Goal: Task Accomplishment & Management: Manage account settings

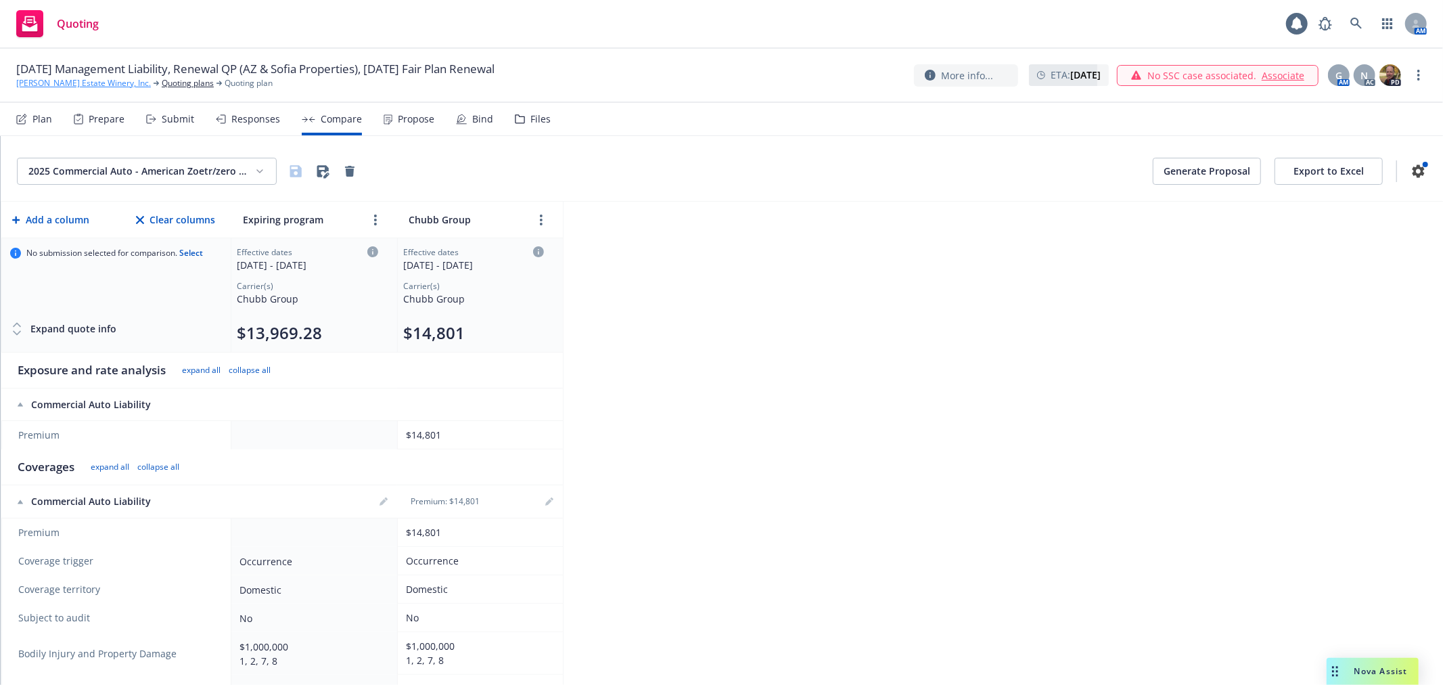
click at [93, 85] on link "[PERSON_NAME] Estate Winery, Inc." at bounding box center [83, 83] width 135 height 12
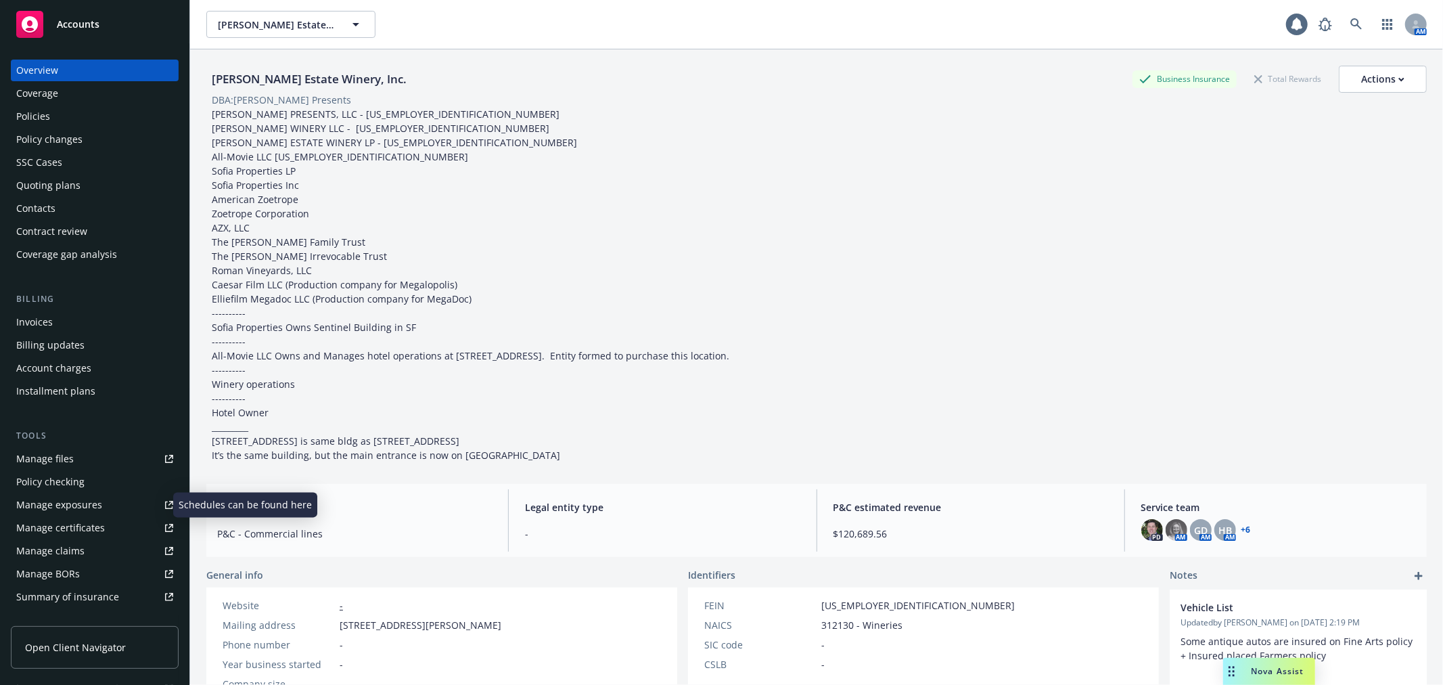
click at [107, 505] on link "Manage exposures" at bounding box center [95, 505] width 168 height 22
click at [88, 144] on div "Policy changes" at bounding box center [94, 140] width 157 height 22
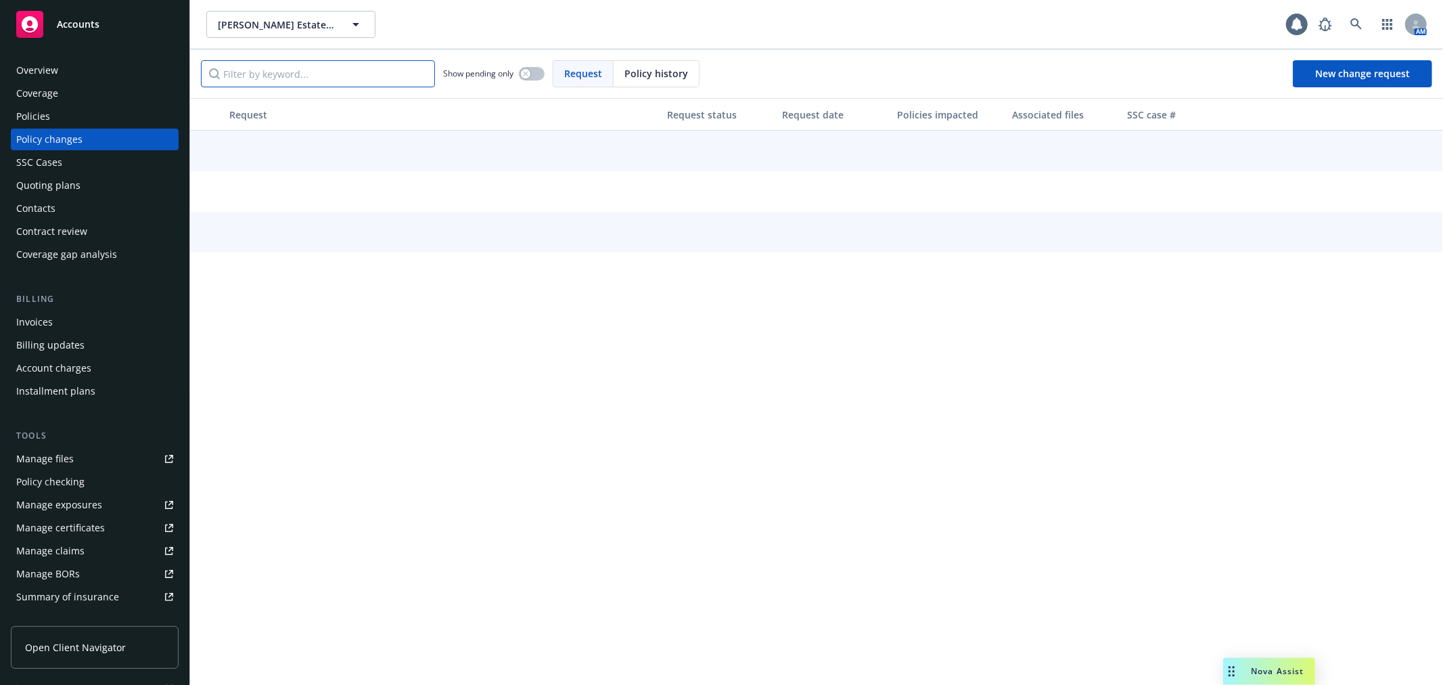
click at [300, 82] on input "Filter by keyword..." at bounding box center [318, 73] width 234 height 27
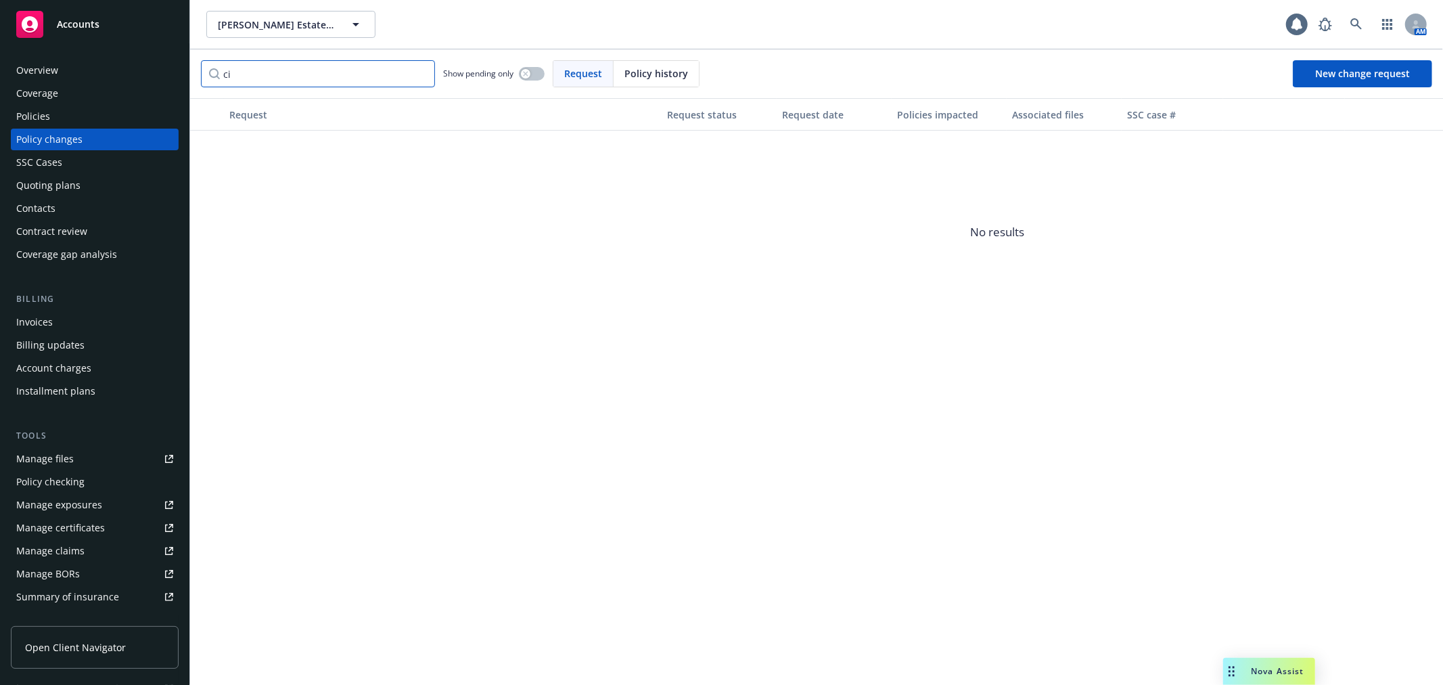
type input "c"
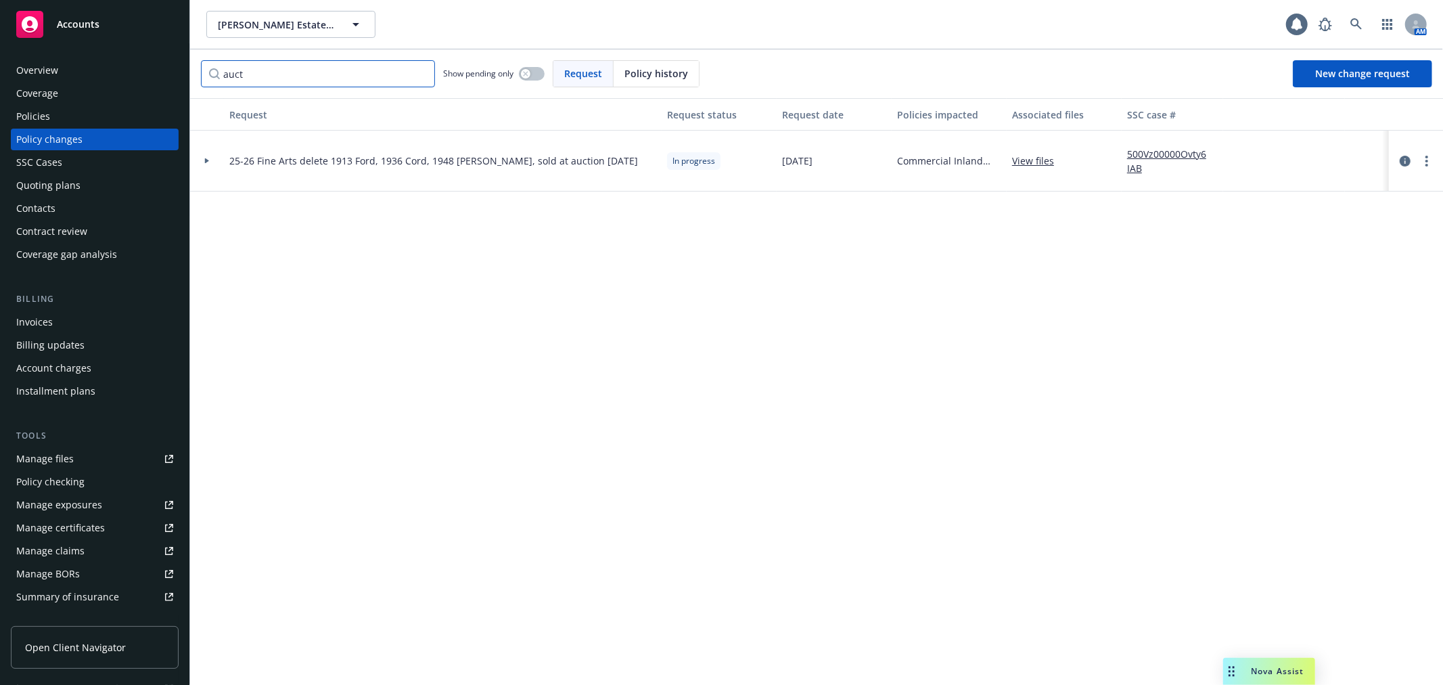
click at [234, 70] on input "auct" at bounding box center [318, 73] width 234 height 27
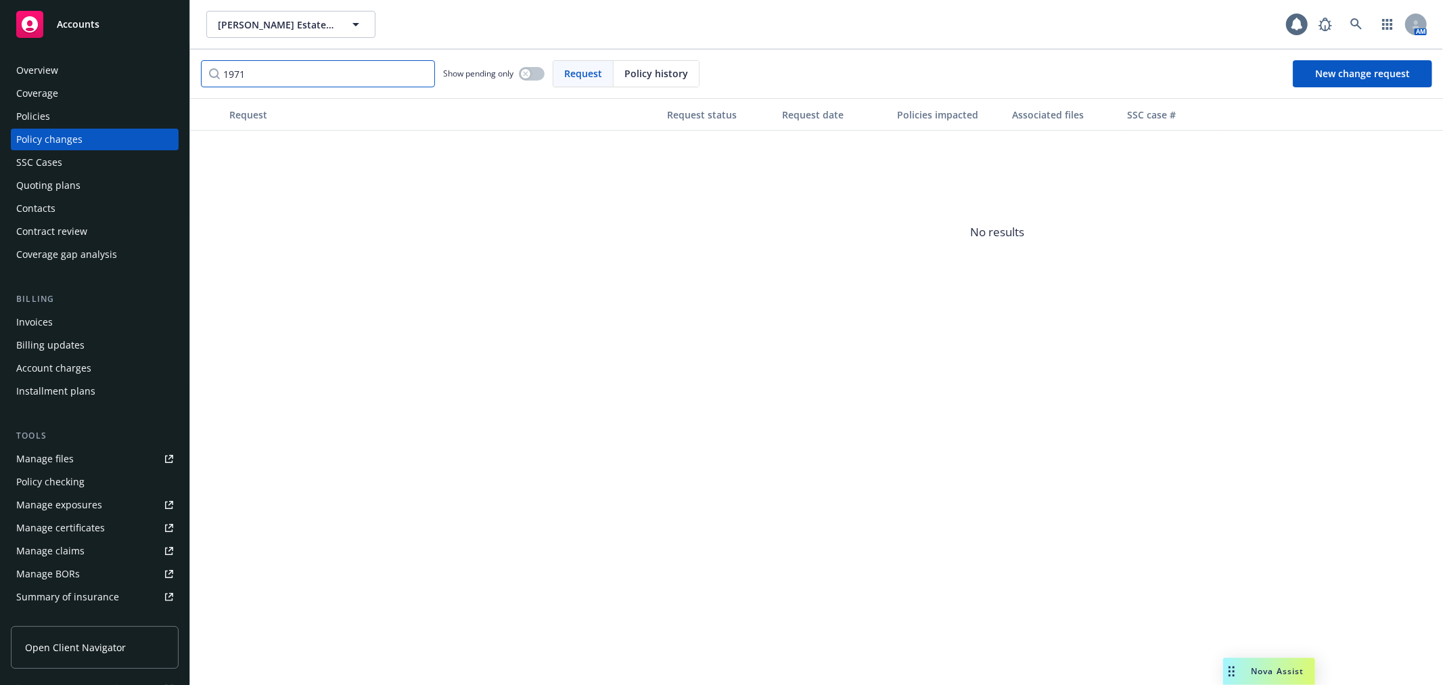
type input "1971"
click at [96, 111] on div "Policies" at bounding box center [94, 117] width 157 height 22
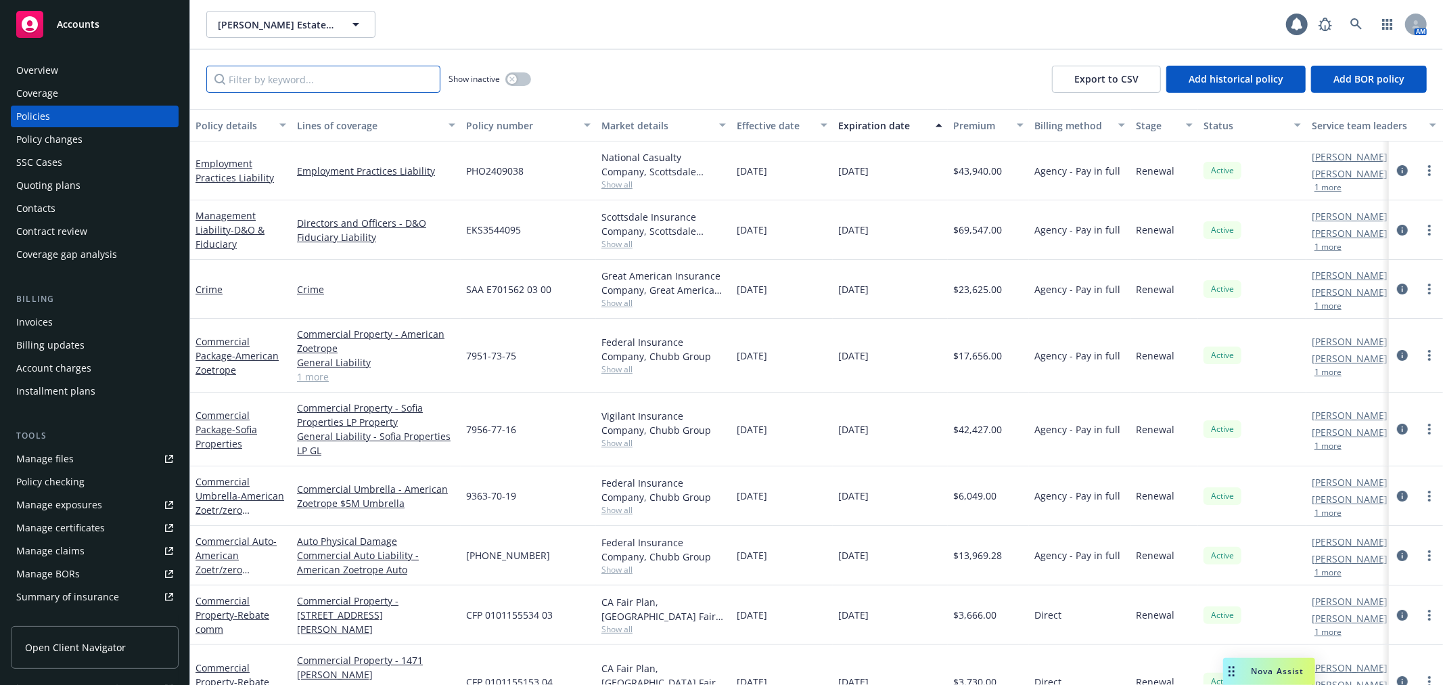
click at [244, 85] on input "Filter by keyword..." at bounding box center [323, 79] width 234 height 27
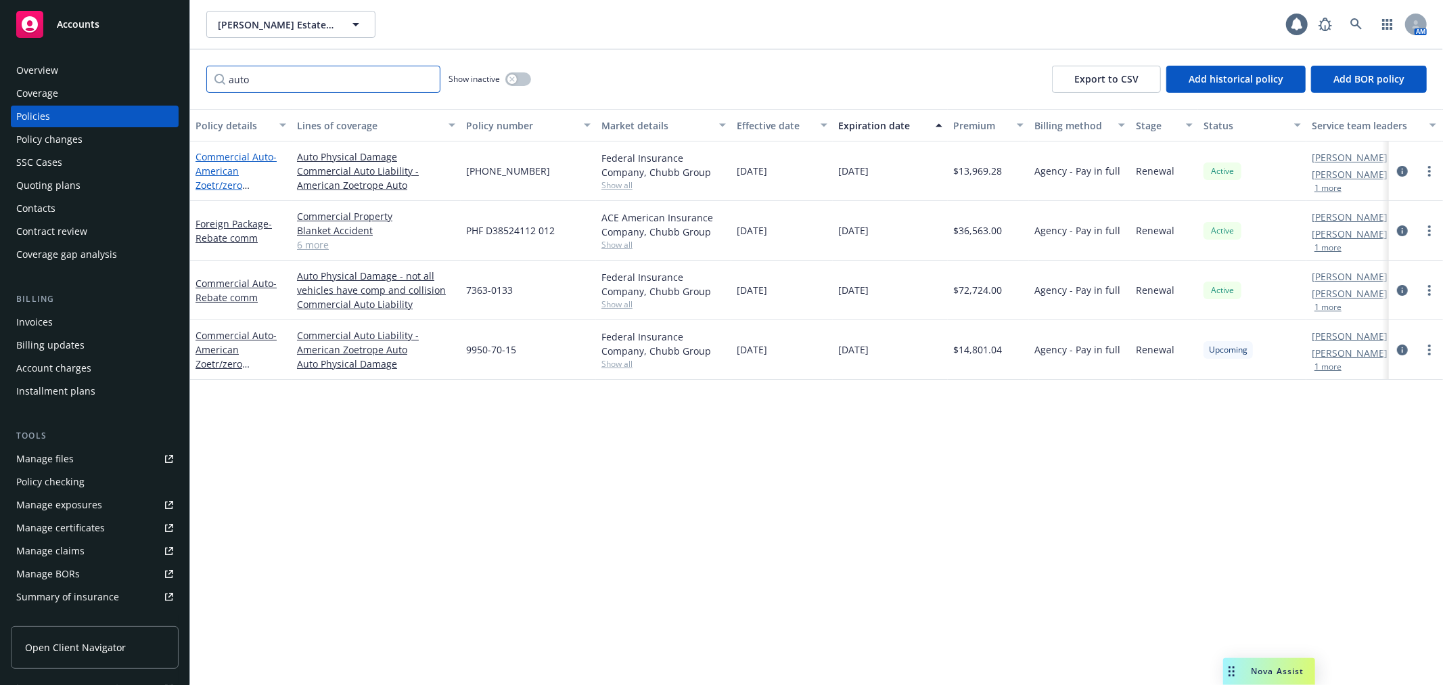
type input "auto"
click at [210, 170] on span "- American Zoetr/zero commission" at bounding box center [236, 177] width 81 height 55
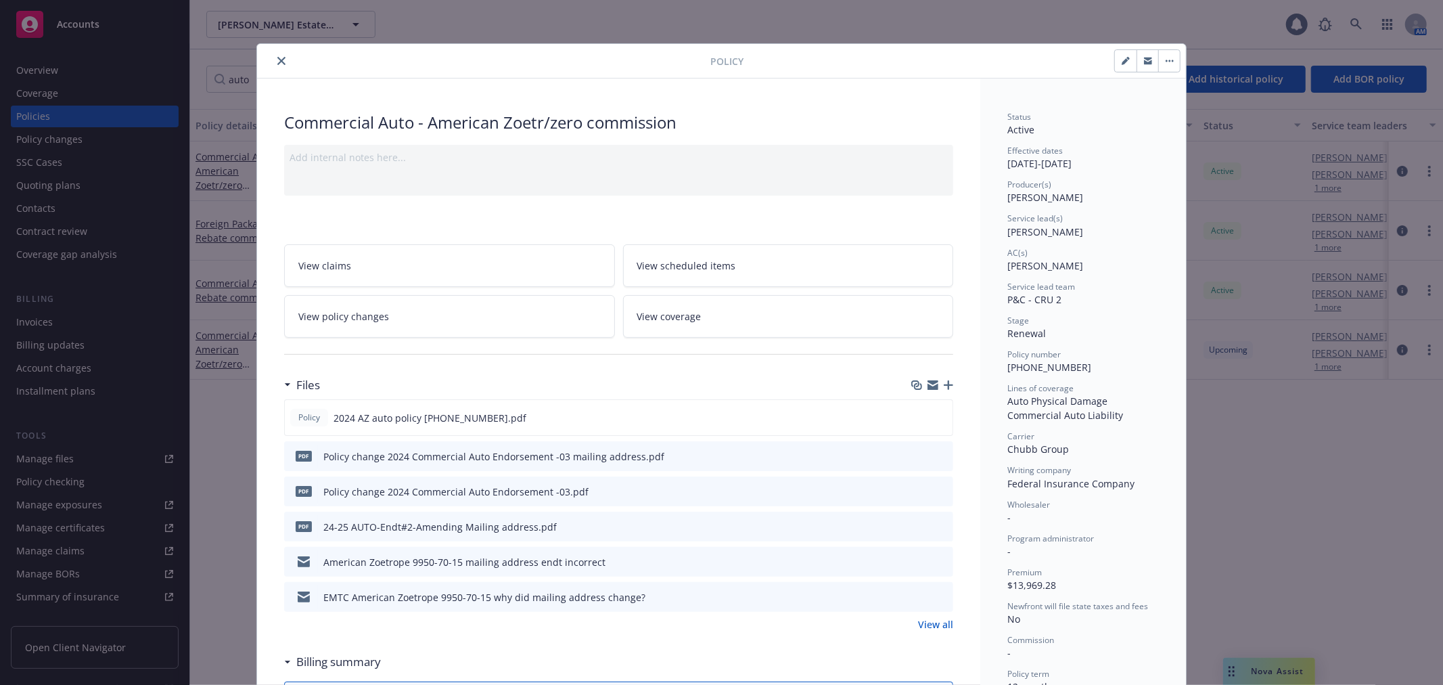
click at [438, 309] on link "View policy changes" at bounding box center [449, 316] width 331 height 43
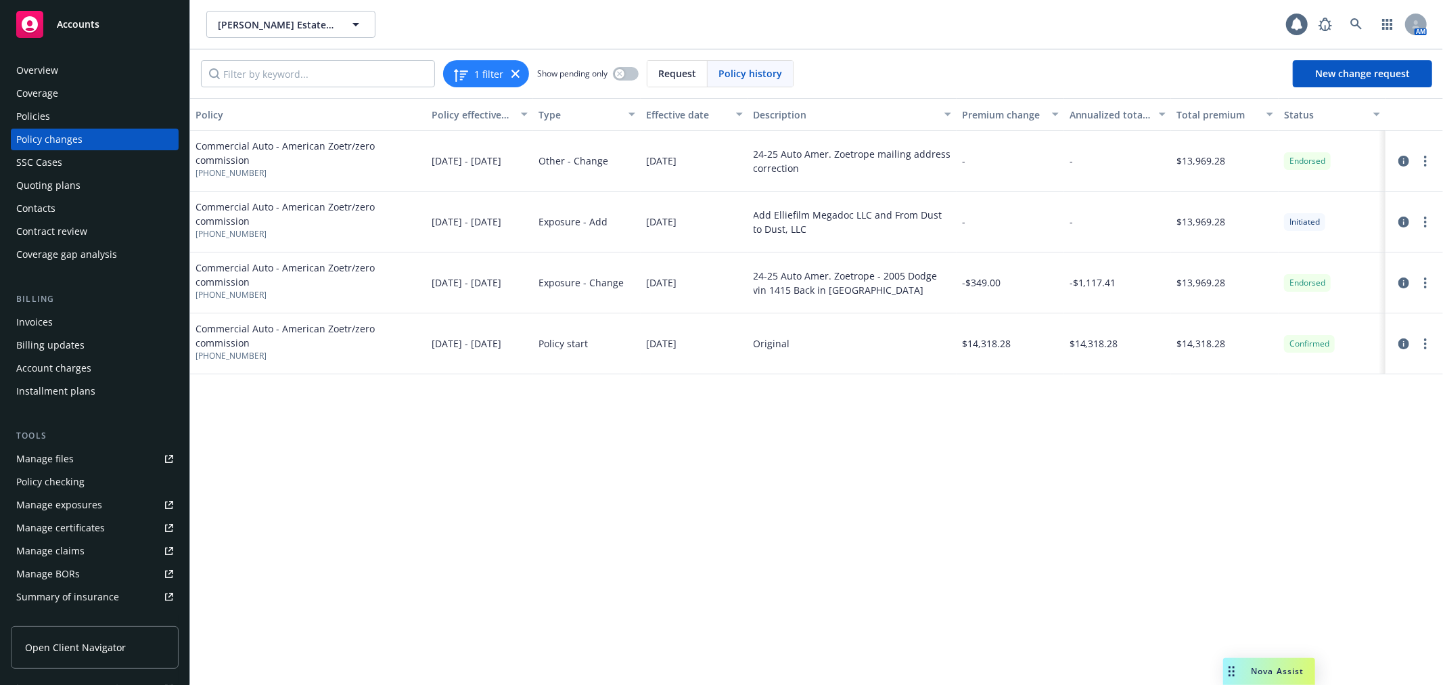
click at [64, 118] on div "Policies" at bounding box center [94, 117] width 157 height 22
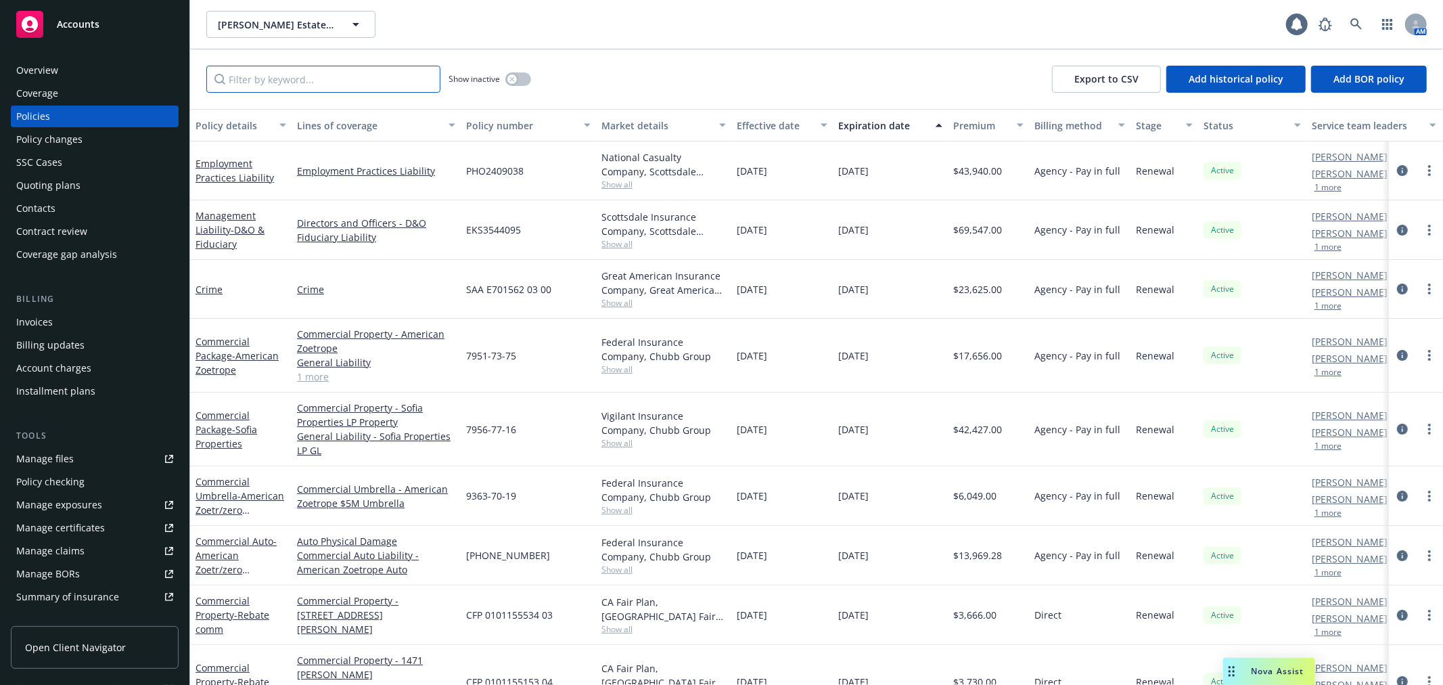
click at [255, 72] on input "Filter by keyword..." at bounding box center [323, 79] width 234 height 27
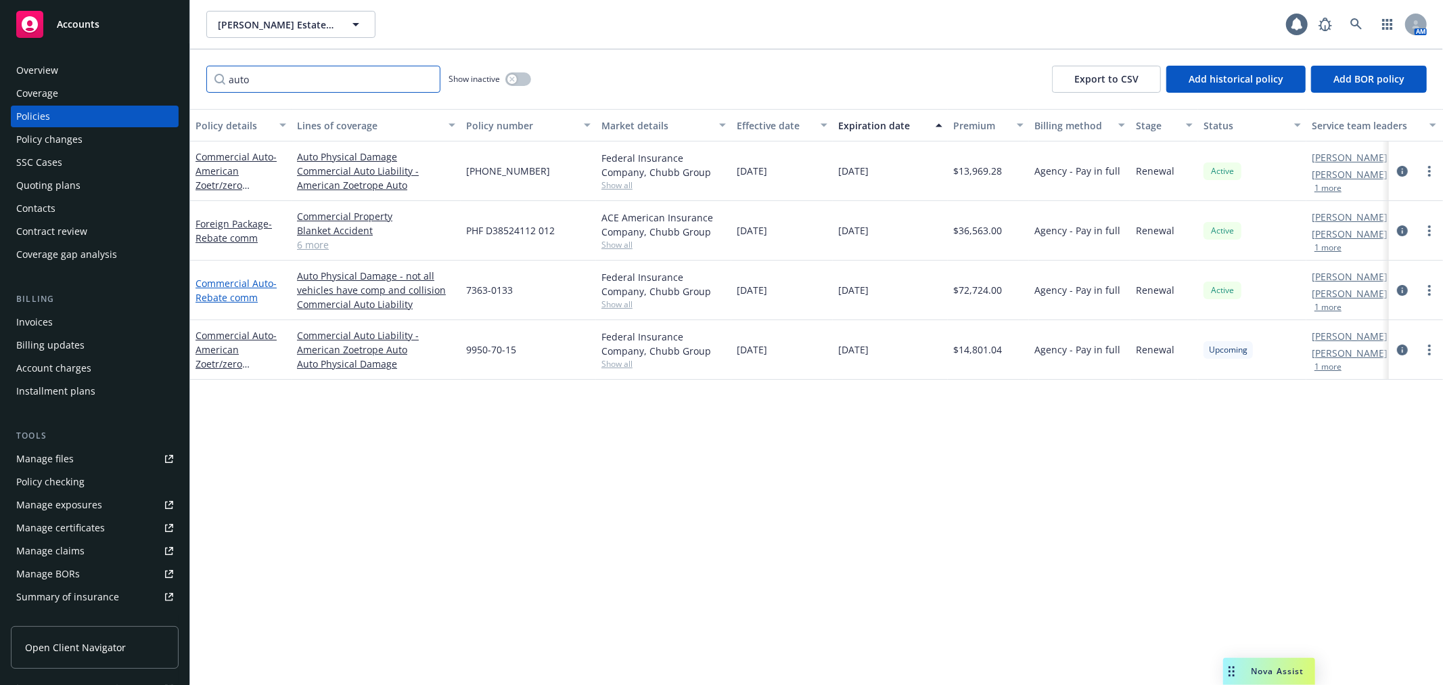
type input "auto"
click at [225, 282] on link "Commercial Auto - Rebate comm" at bounding box center [236, 290] width 81 height 27
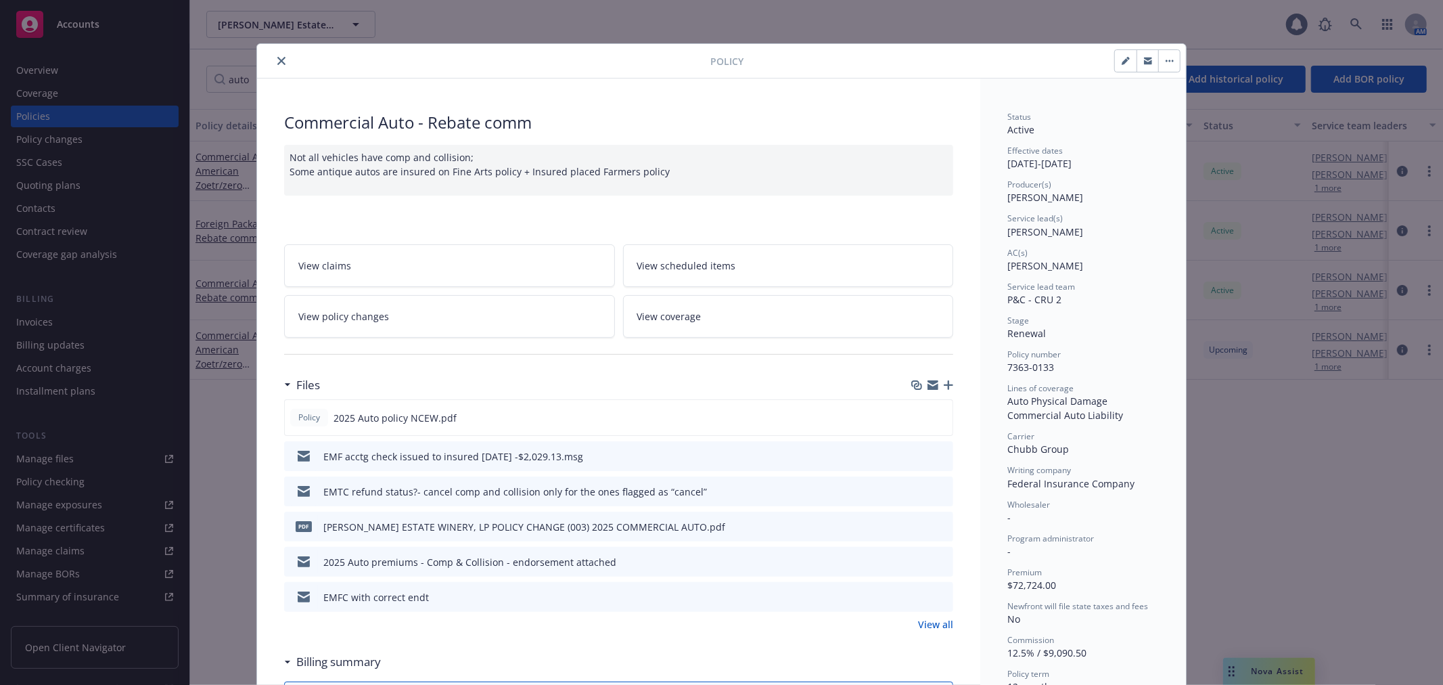
click at [388, 306] on link "View policy changes" at bounding box center [449, 316] width 331 height 43
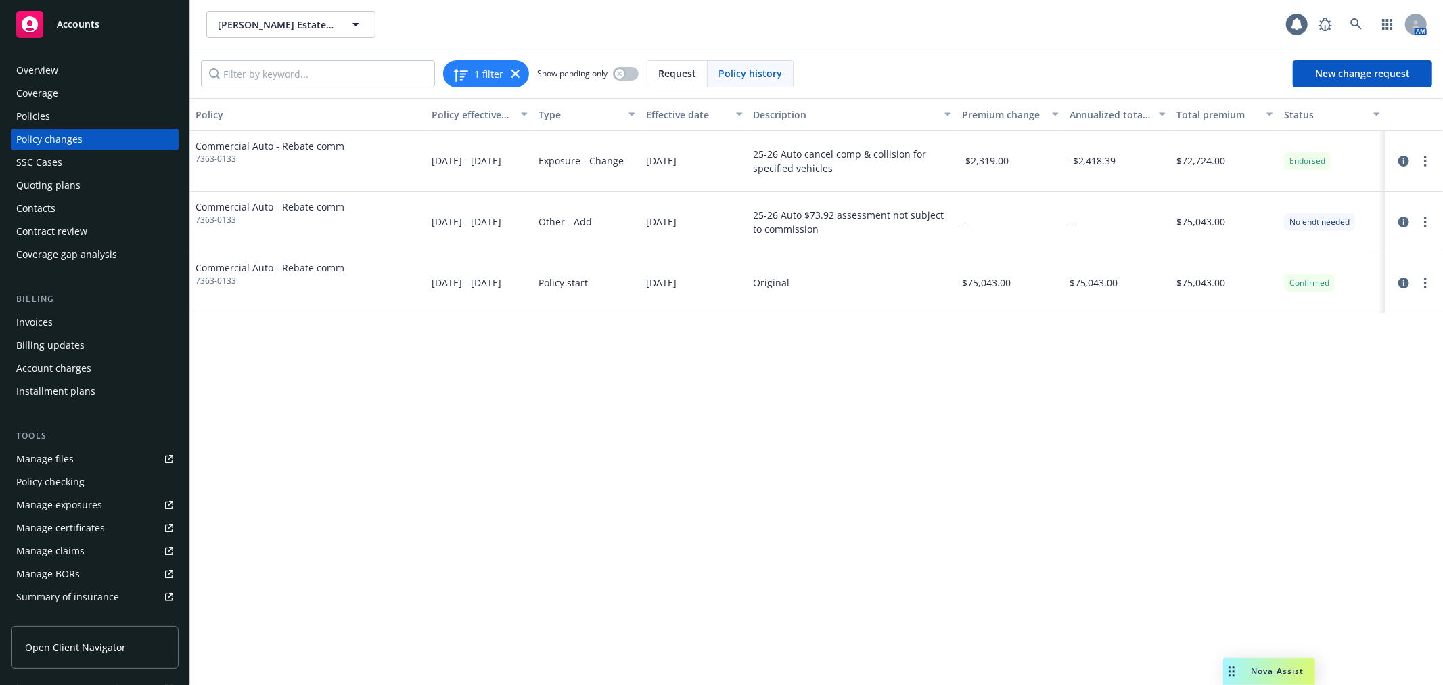
click at [89, 119] on div "Policies" at bounding box center [94, 117] width 157 height 22
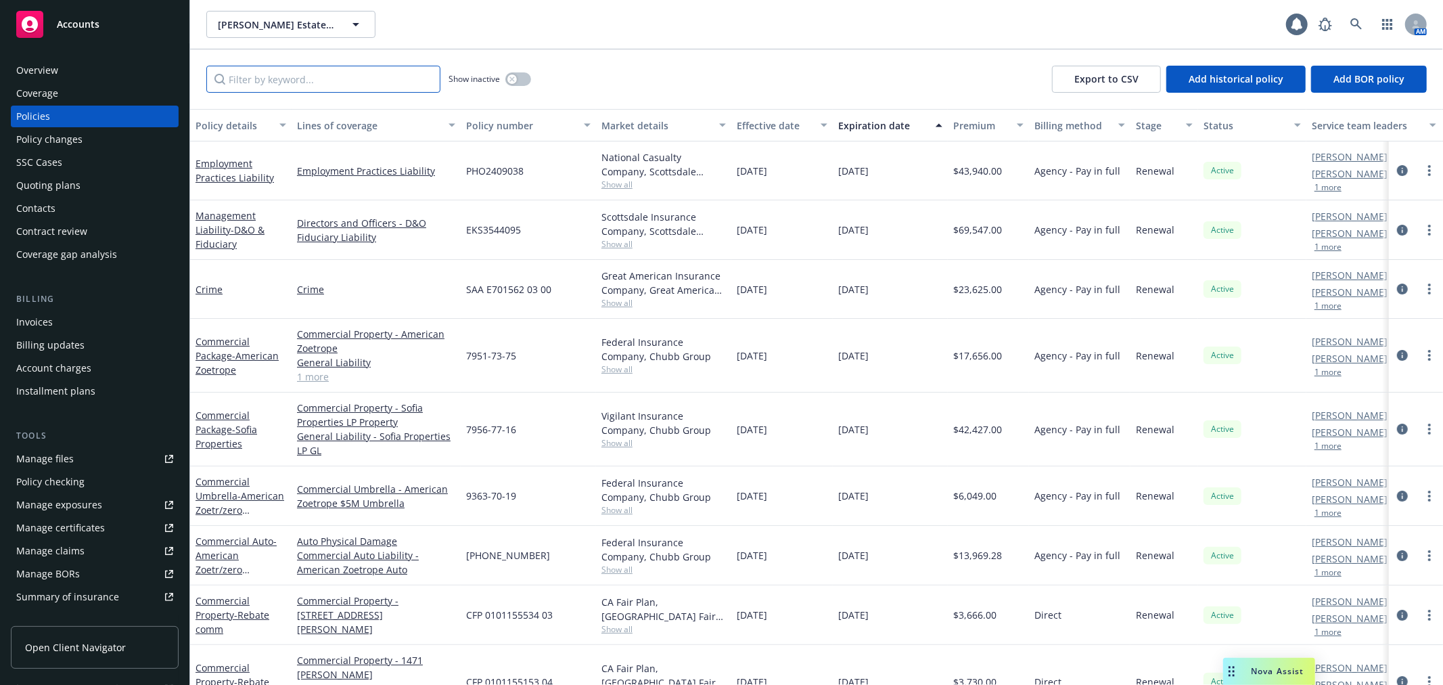
click at [292, 89] on input "Filter by keyword..." at bounding box center [323, 79] width 234 height 27
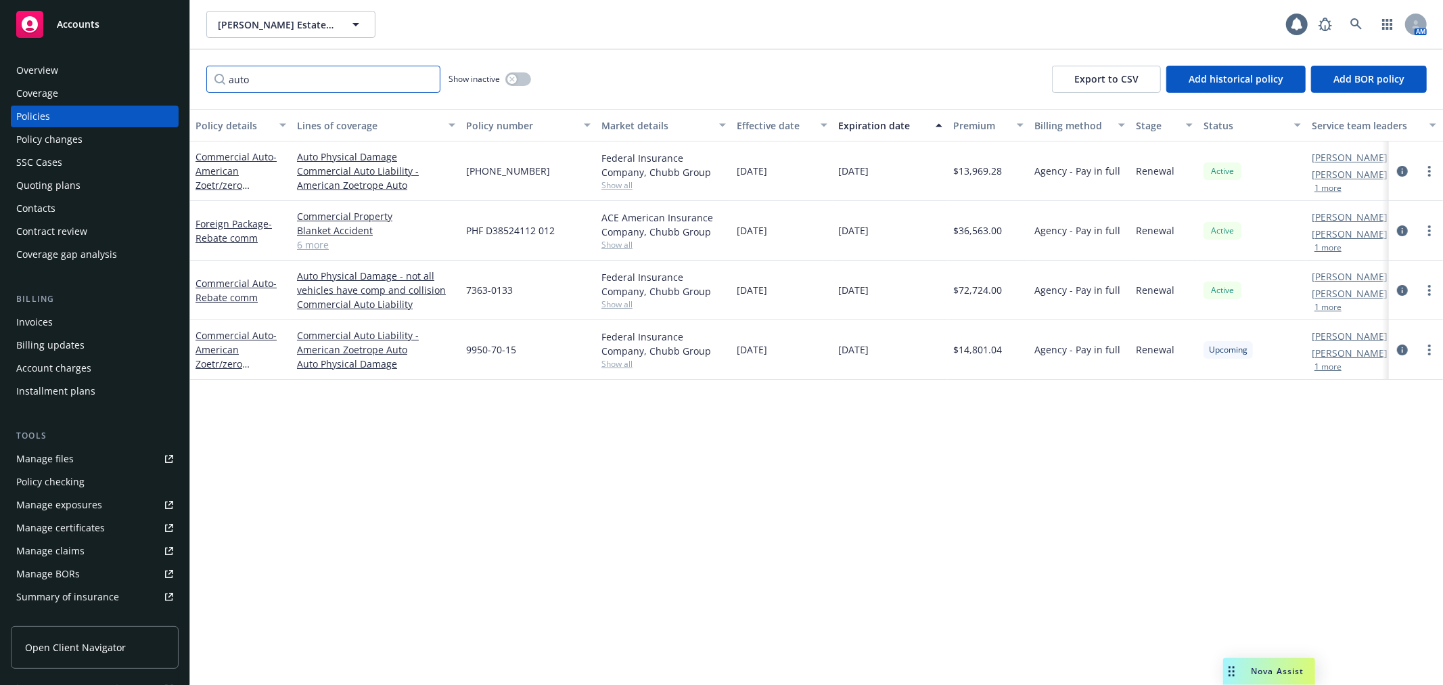
type input "auto"
click at [503, 84] on div "Show inactive" at bounding box center [490, 79] width 83 height 27
click at [516, 78] on div "button" at bounding box center [511, 78] width 9 height 9
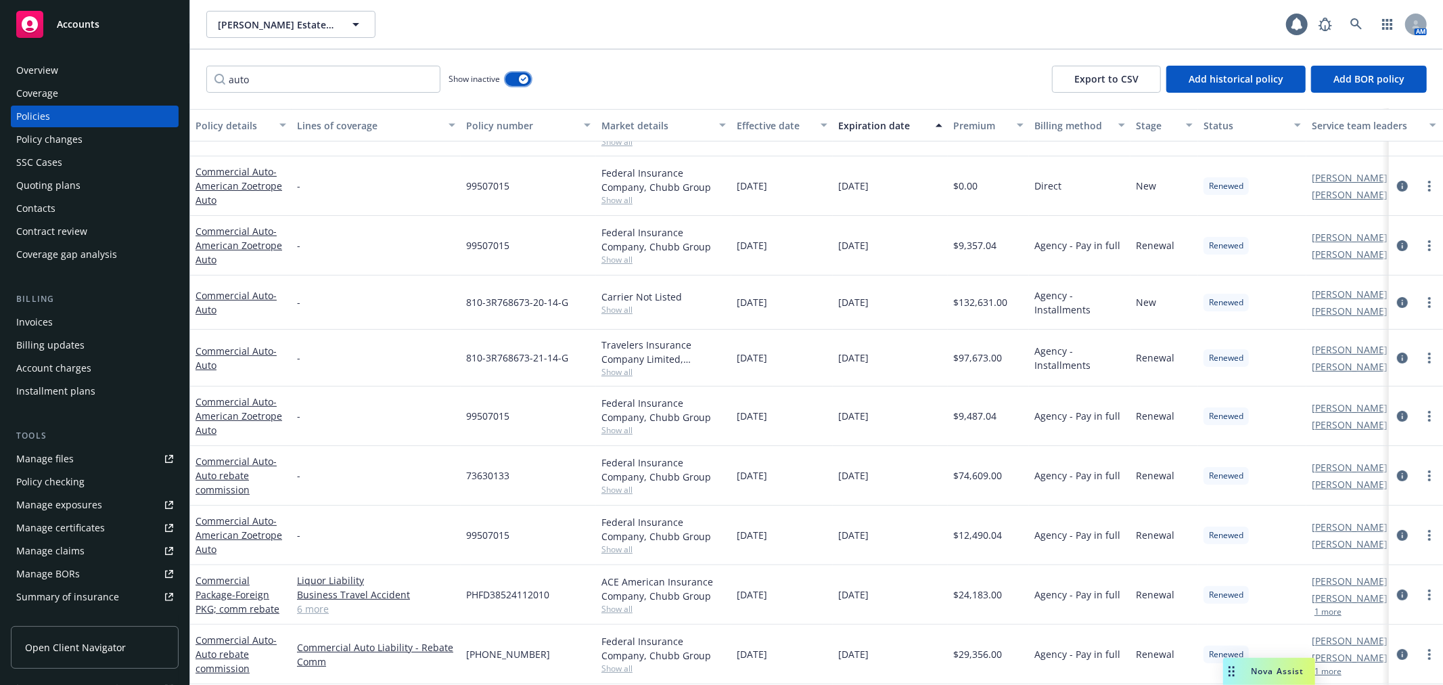
scroll to position [300, 0]
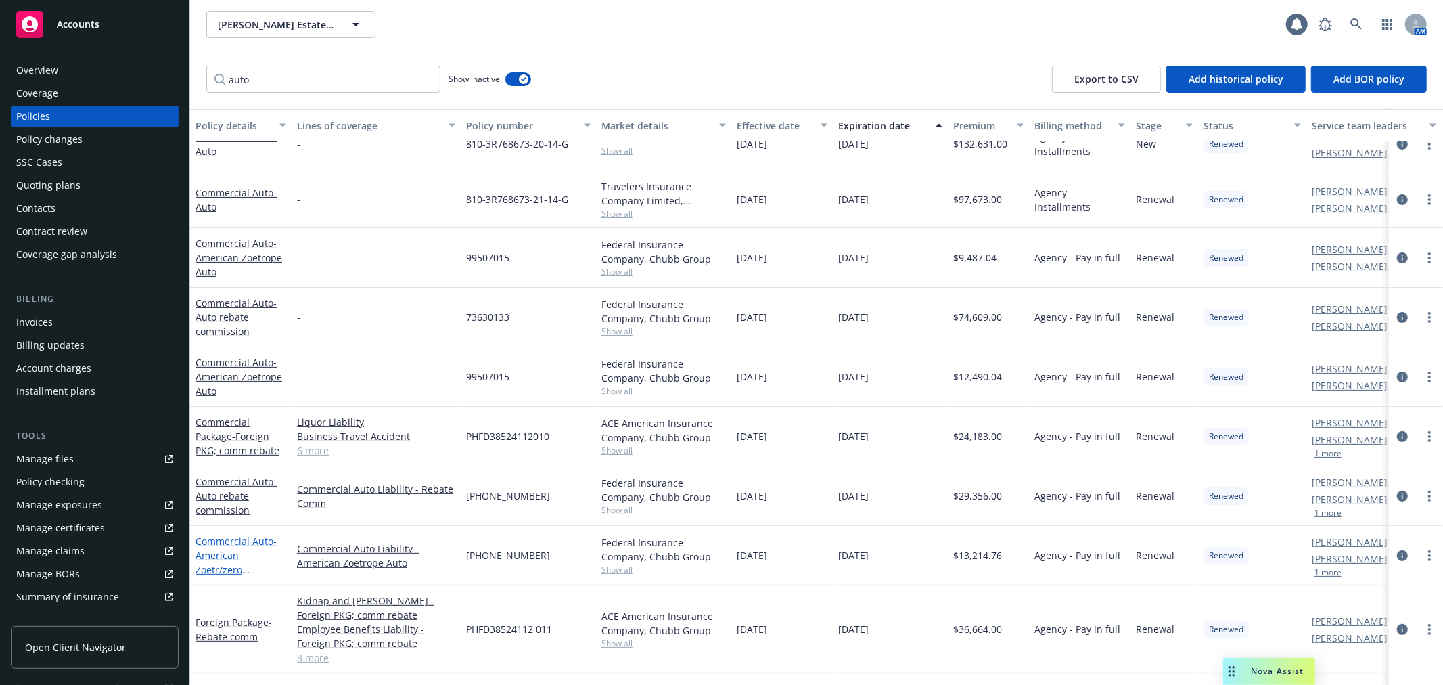
click at [227, 544] on link "Commercial Auto - American Zoetr/zero commission" at bounding box center [236, 561] width 81 height 55
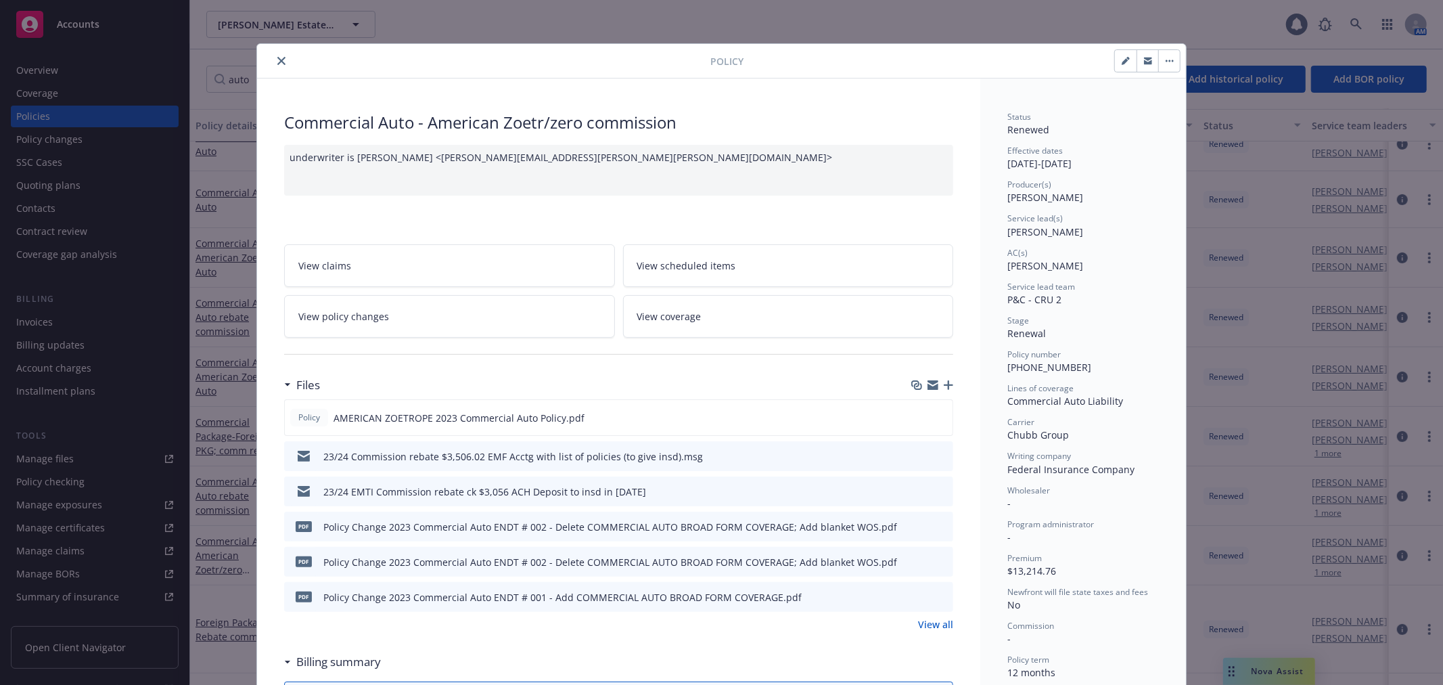
click at [277, 62] on icon "close" at bounding box center [281, 61] width 8 height 8
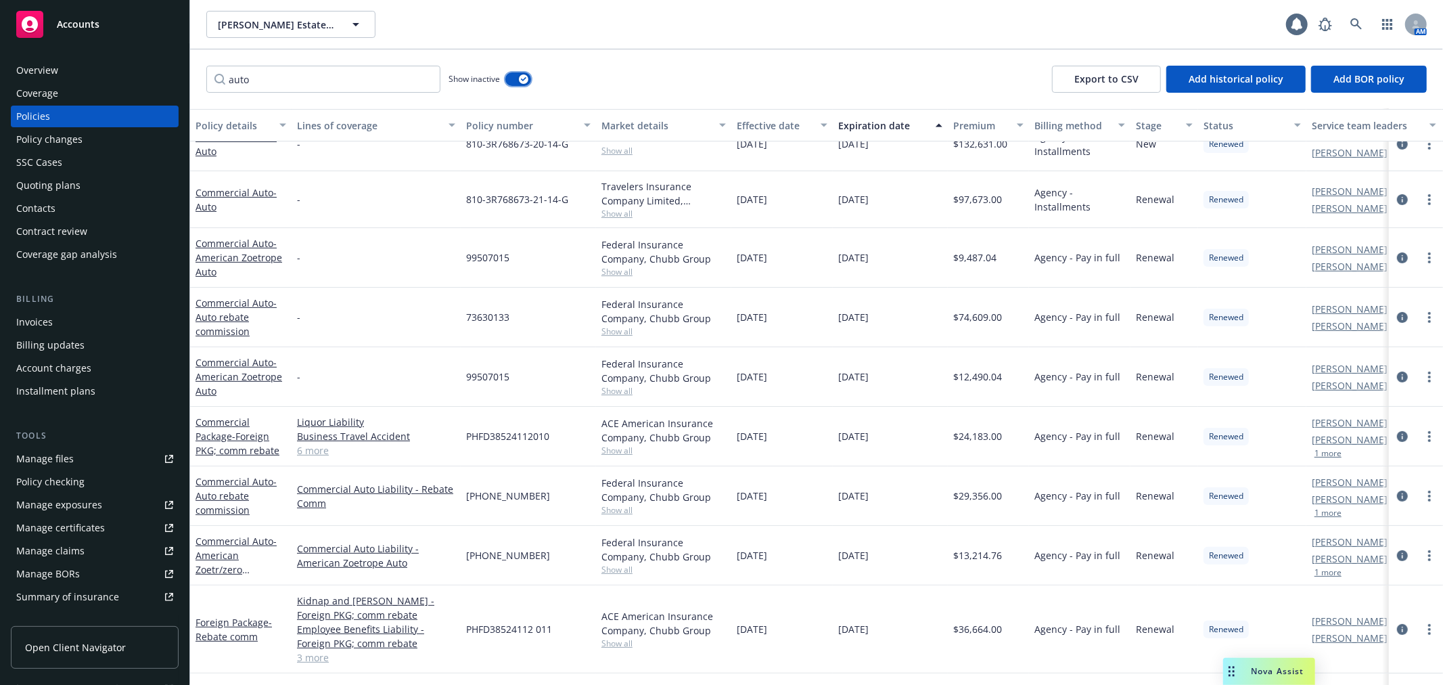
click at [515, 83] on button "button" at bounding box center [518, 79] width 26 height 14
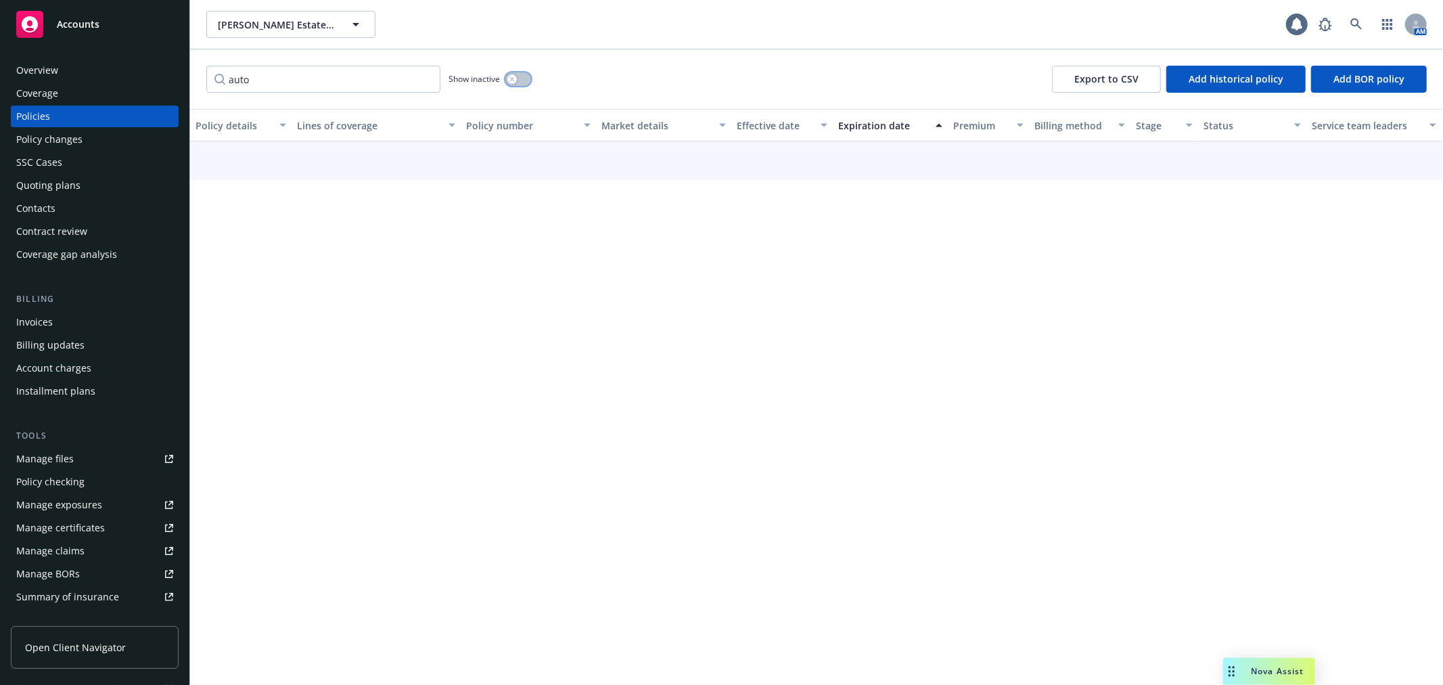
click at [521, 82] on button "button" at bounding box center [518, 79] width 26 height 14
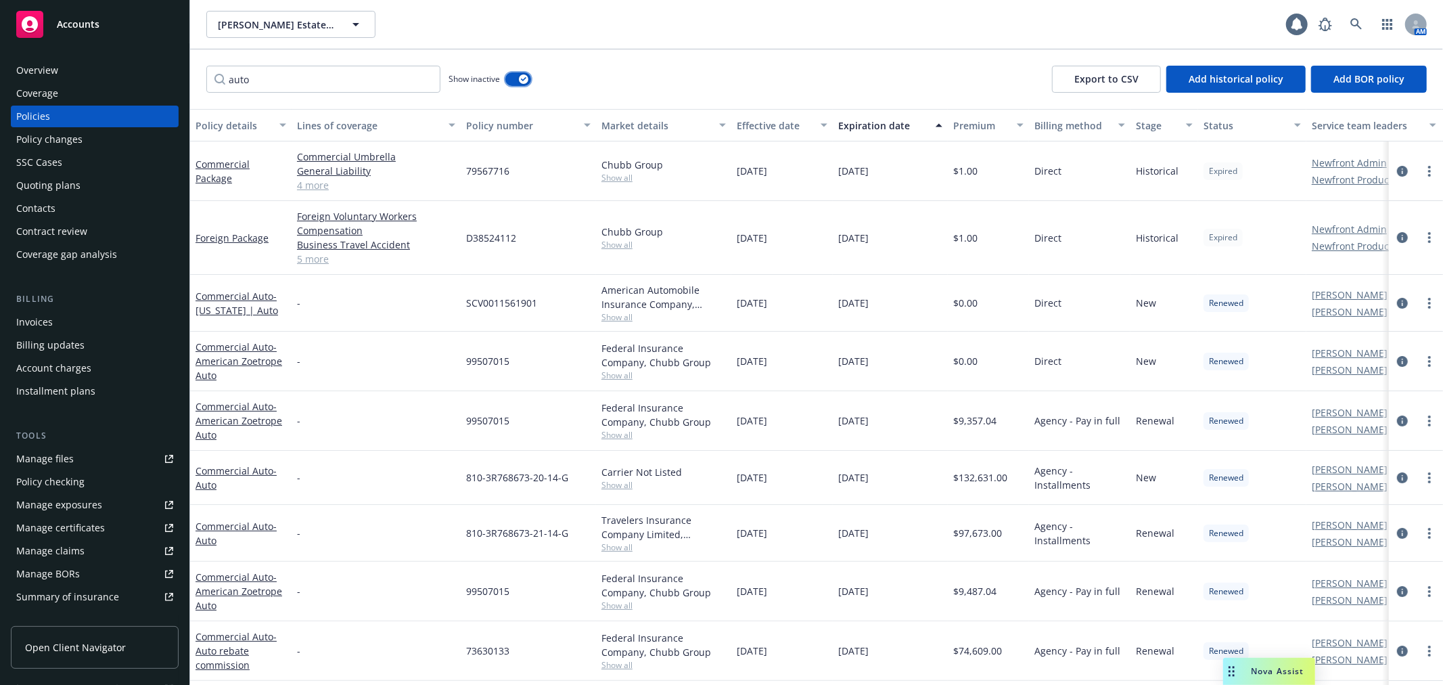
click at [521, 82] on div "button" at bounding box center [523, 78] width 9 height 9
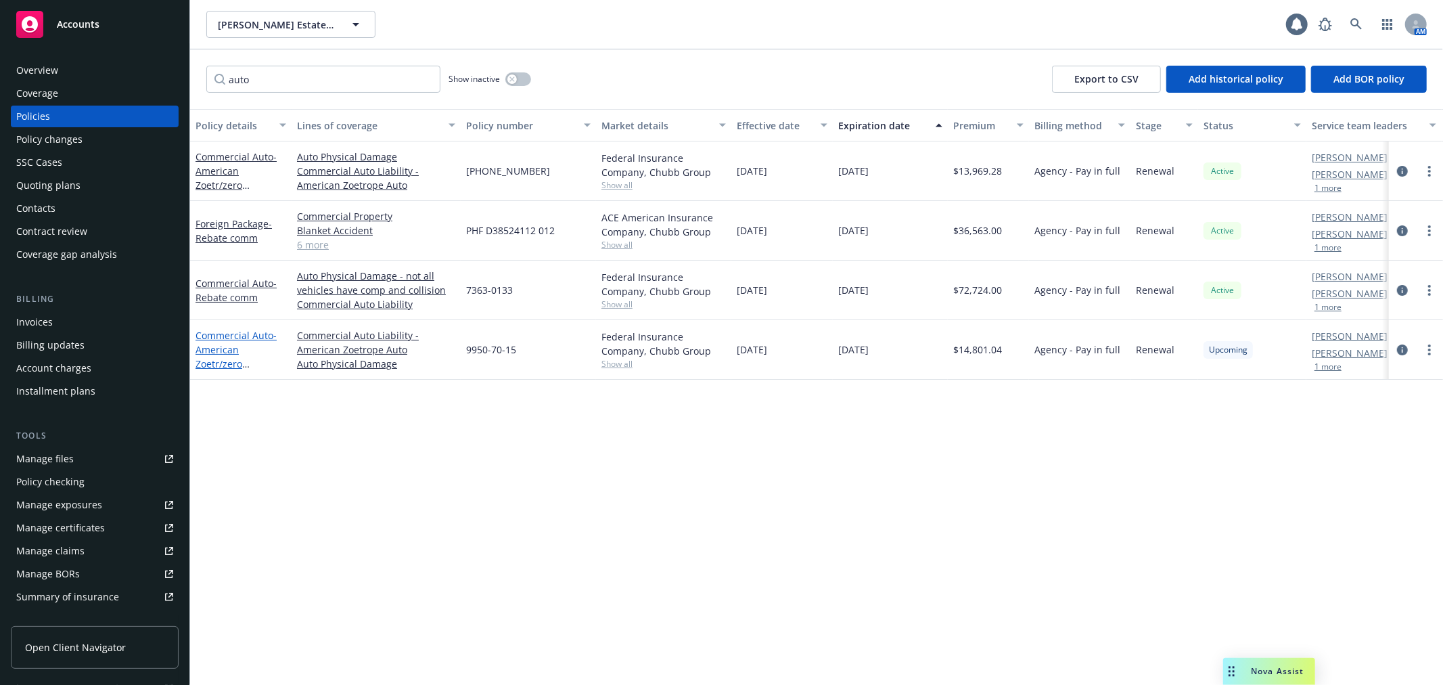
click at [204, 332] on link "Commercial Auto - American Zoetr/zero commission" at bounding box center [236, 356] width 81 height 55
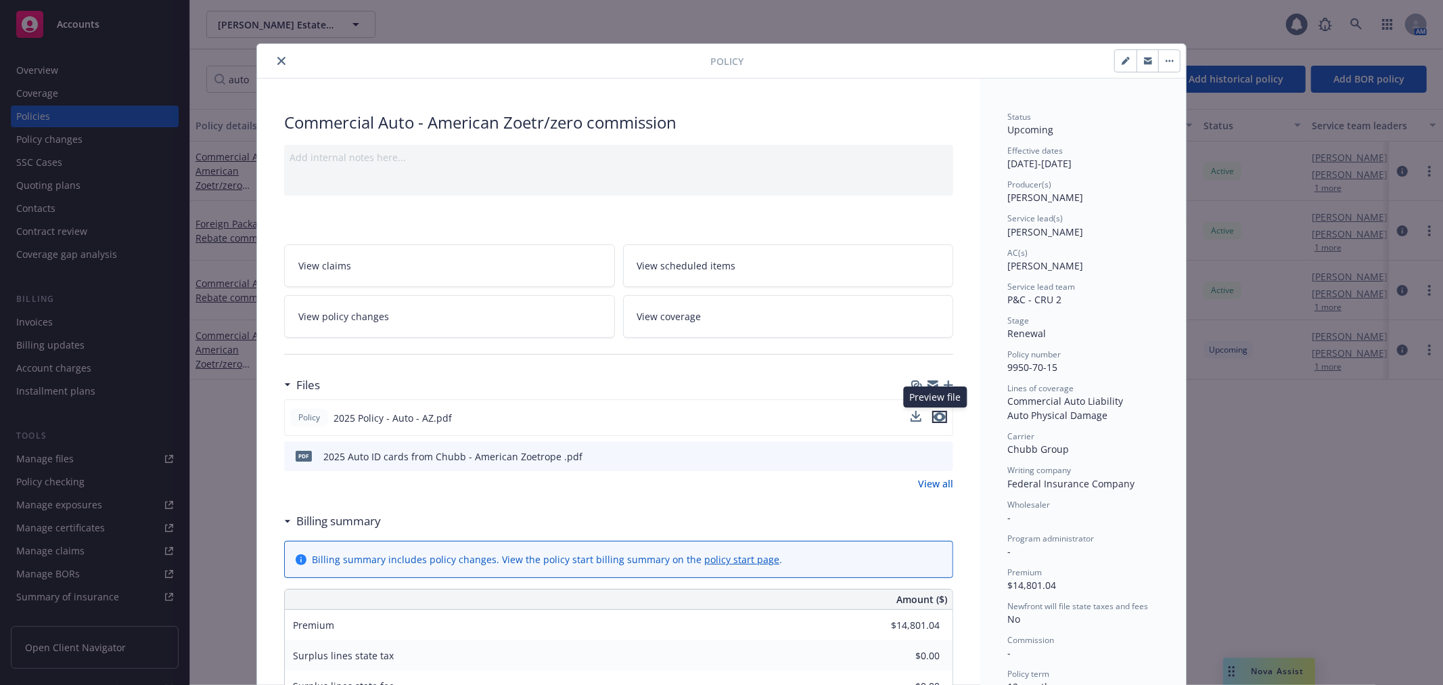
click at [934, 414] on icon "preview file" at bounding box center [940, 416] width 12 height 9
click at [273, 59] on button "close" at bounding box center [281, 61] width 16 height 16
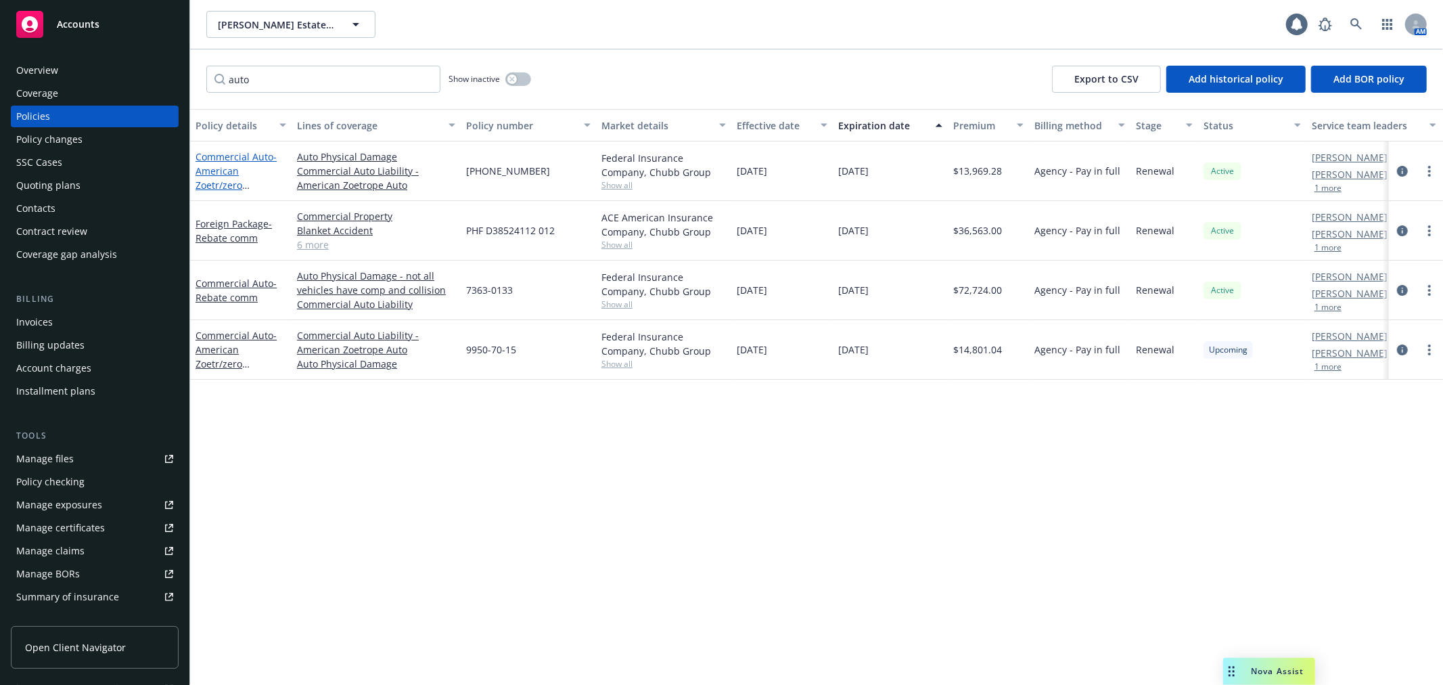
click at [213, 154] on link "Commercial Auto - American Zoetr/zero commission" at bounding box center [236, 177] width 81 height 55
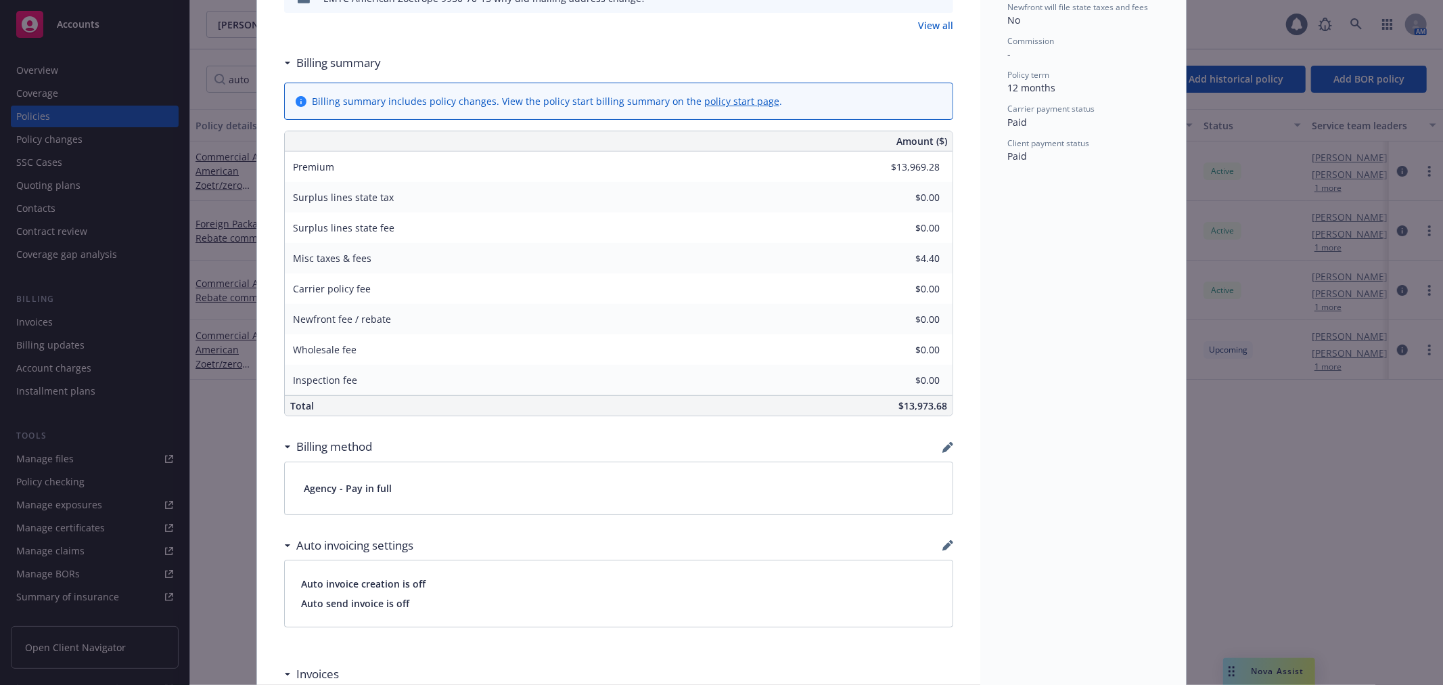
scroll to position [601, 0]
drag, startPoint x: 886, startPoint y: 407, endPoint x: 940, endPoint y: 409, distance: 54.2
click at [940, 409] on div "$13,973.68" at bounding box center [720, 404] width 465 height 20
copy span "$13,973.68"
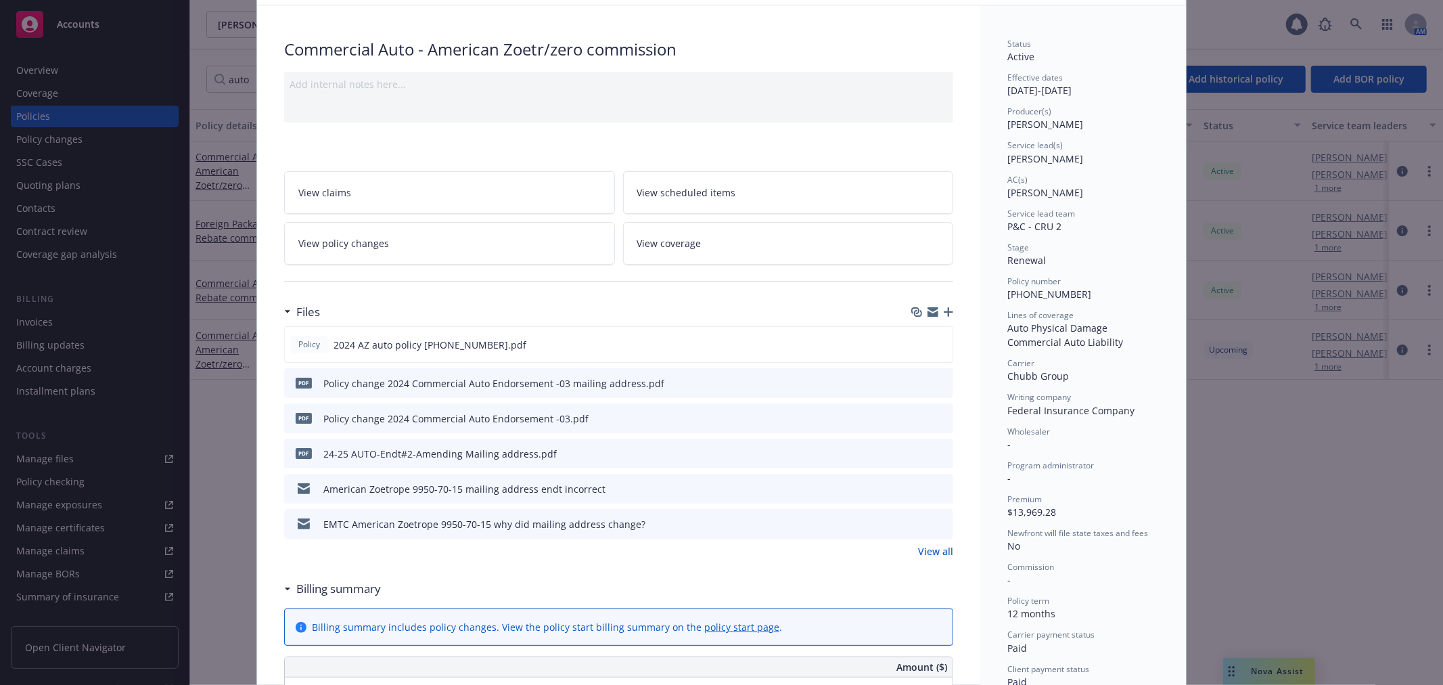
scroll to position [0, 0]
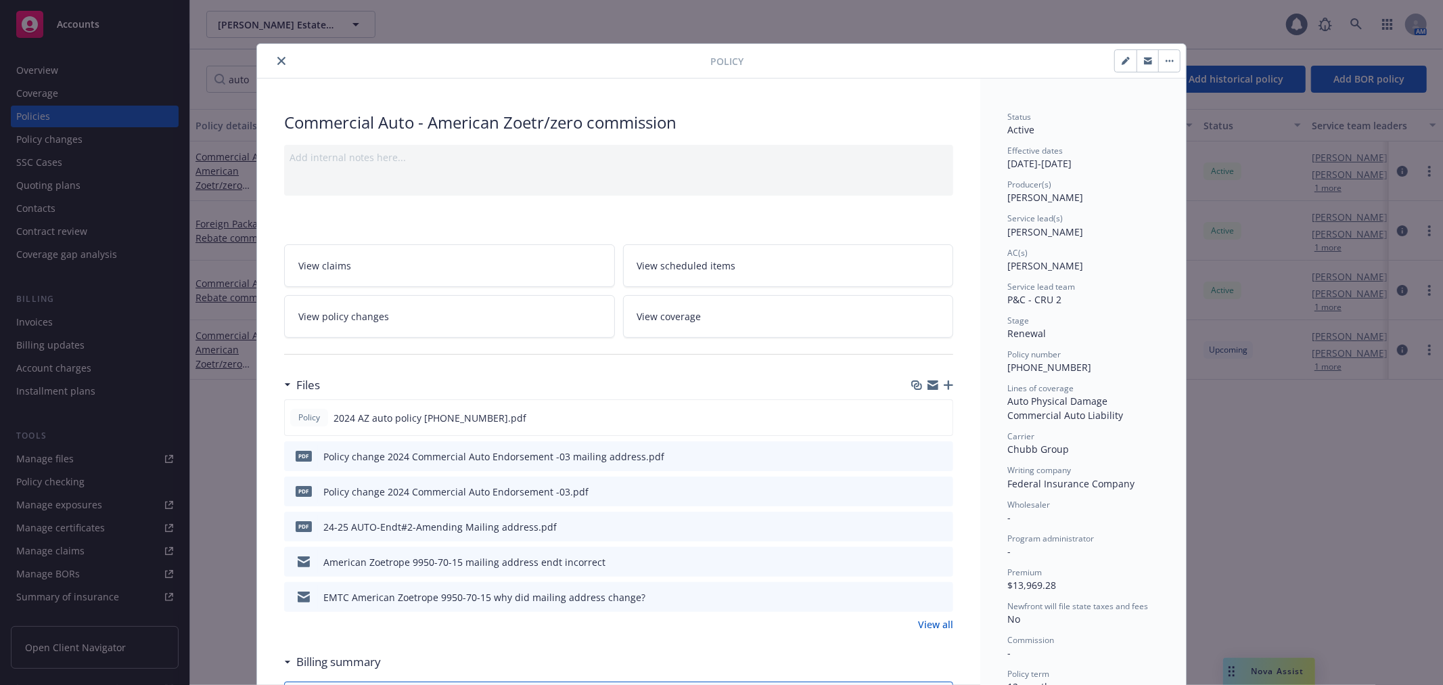
click at [278, 62] on icon "close" at bounding box center [281, 61] width 8 height 8
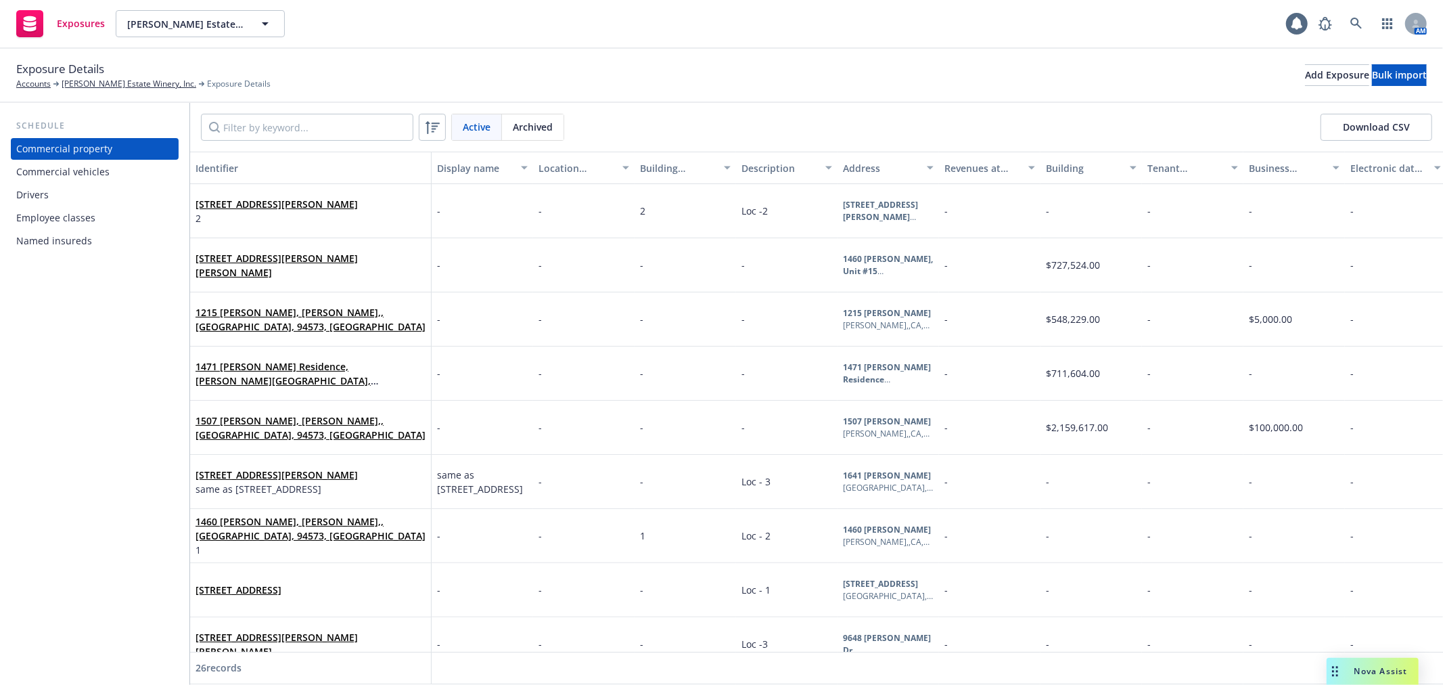
click at [152, 171] on div "Commercial vehicles" at bounding box center [94, 172] width 157 height 22
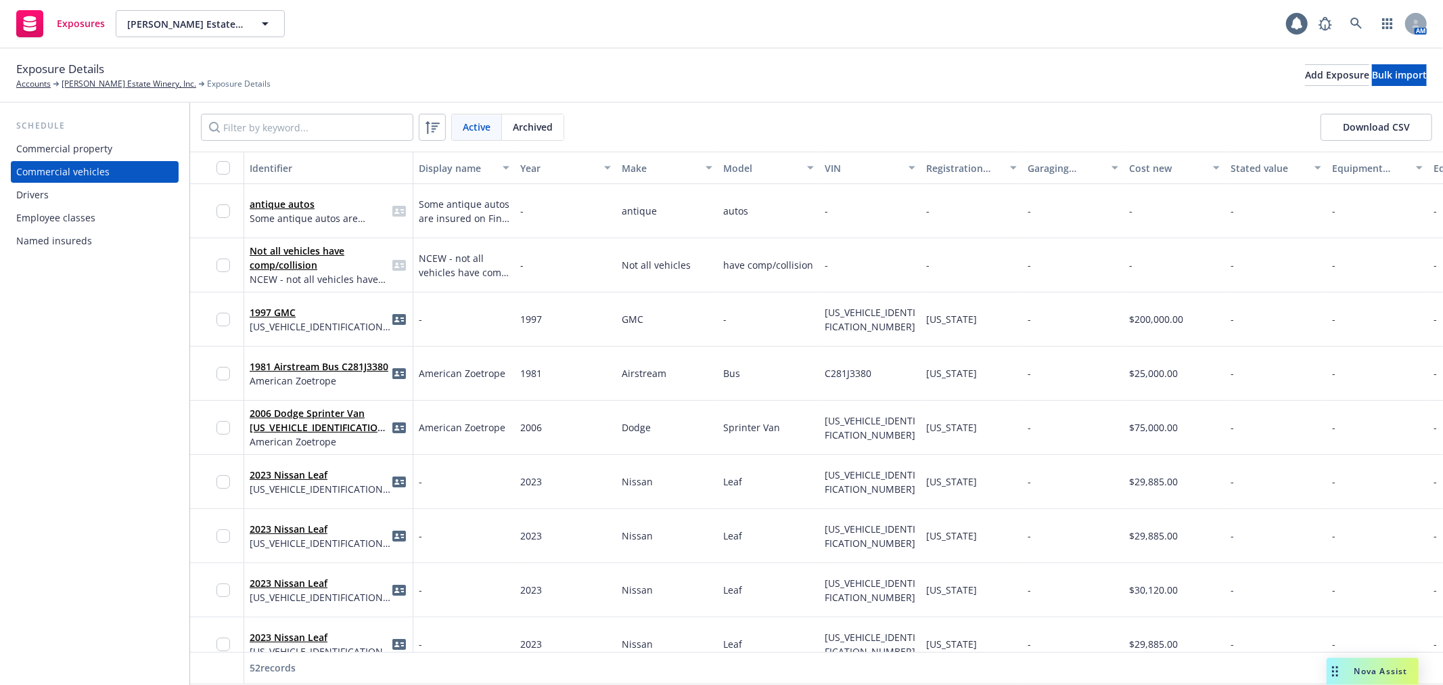
click at [1384, 116] on button "Download CSV" at bounding box center [1377, 127] width 112 height 27
drag, startPoint x: 298, startPoint y: 129, endPoint x: 292, endPoint y: 134, distance: 7.7
click at [298, 130] on input "Filter by keyword..." at bounding box center [307, 127] width 212 height 27
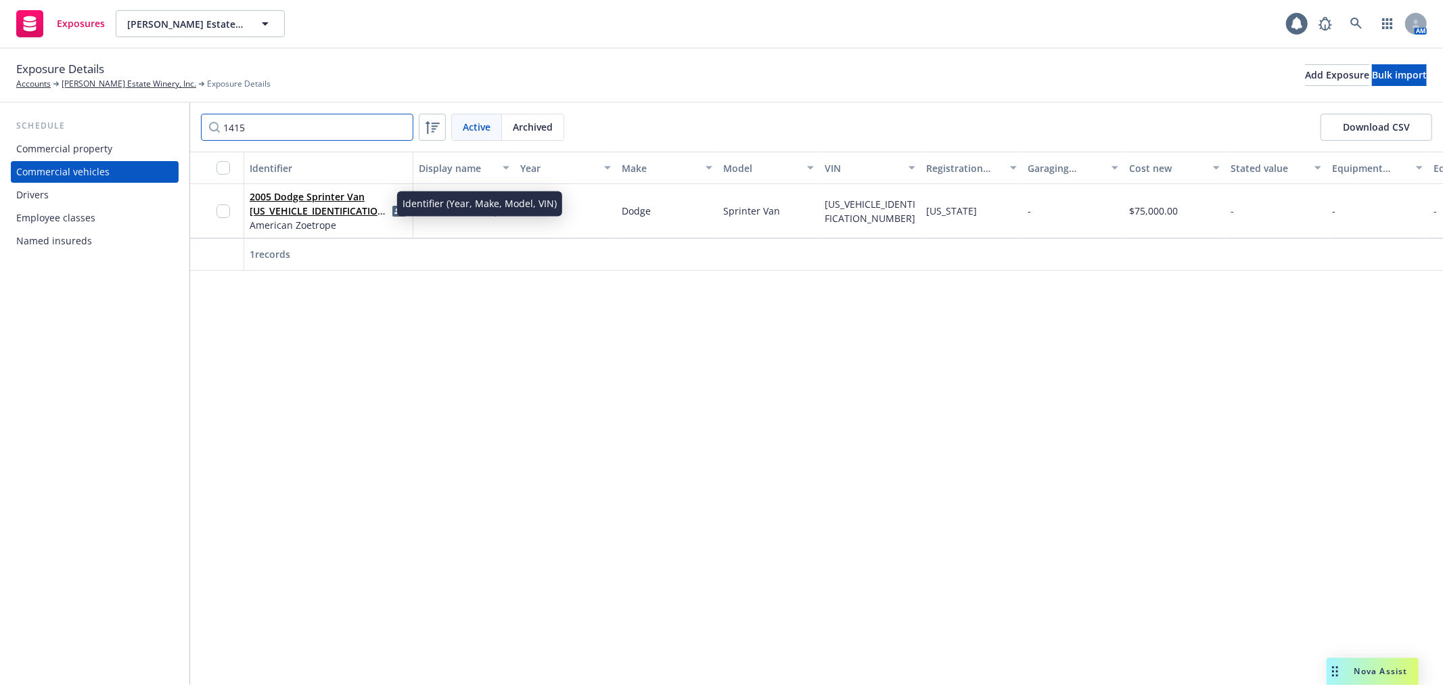
type input "1415"
click at [315, 194] on link "2005 Dodge Sprinter Van WD2PD544355731415" at bounding box center [319, 210] width 139 height 41
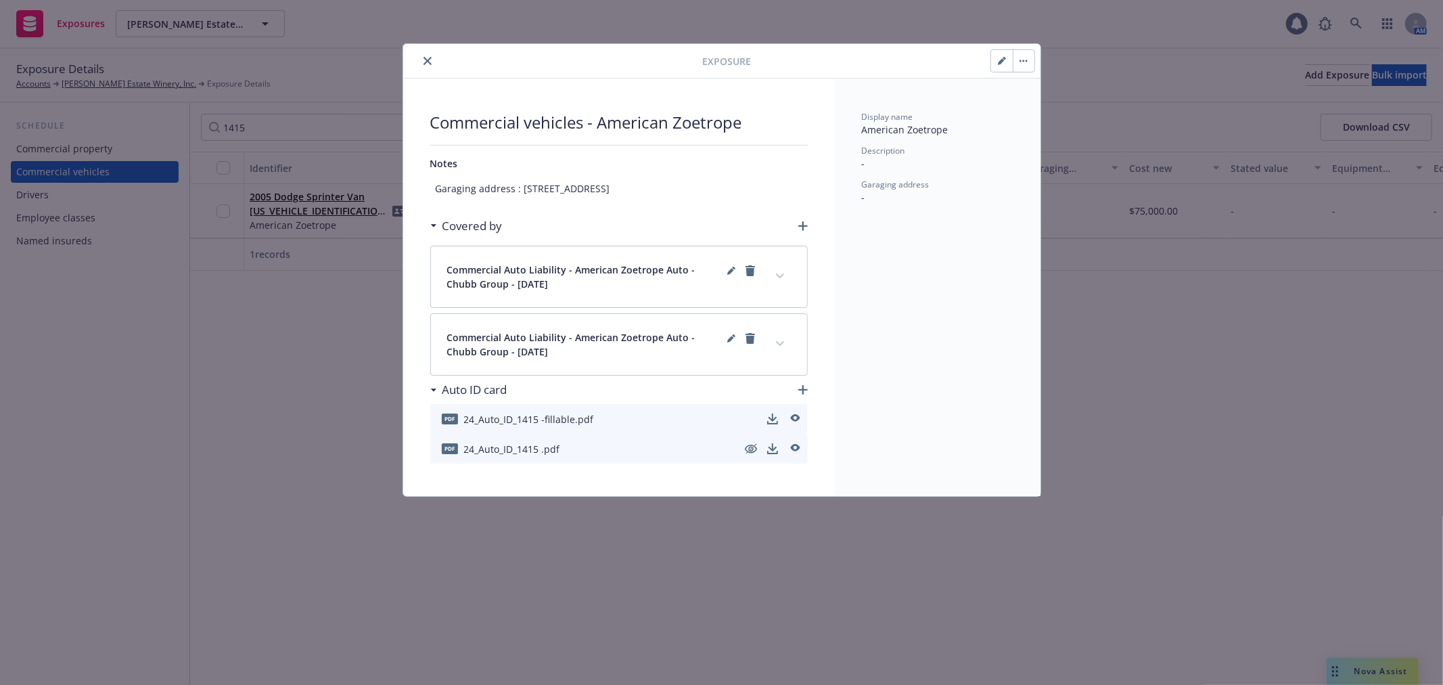
click at [998, 66] on button "button" at bounding box center [1002, 61] width 22 height 22
select select "CA"
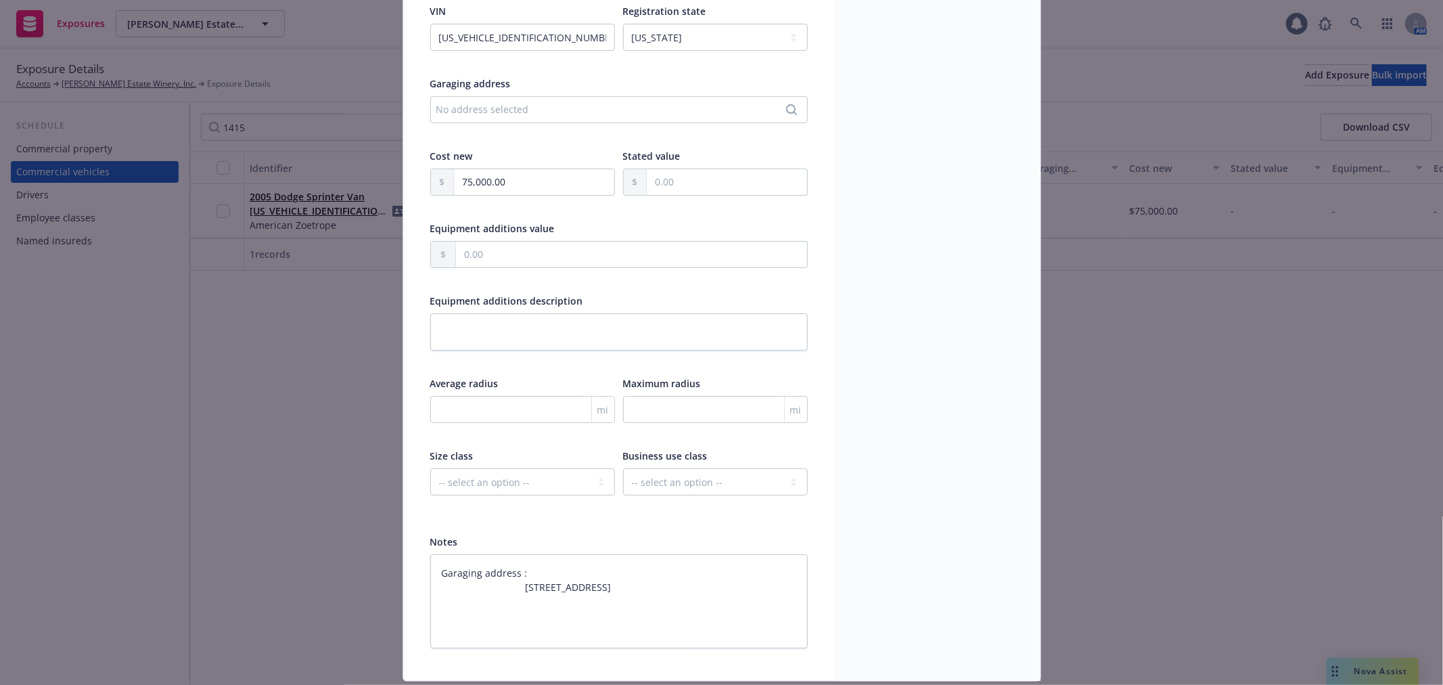
scroll to position [292, 0]
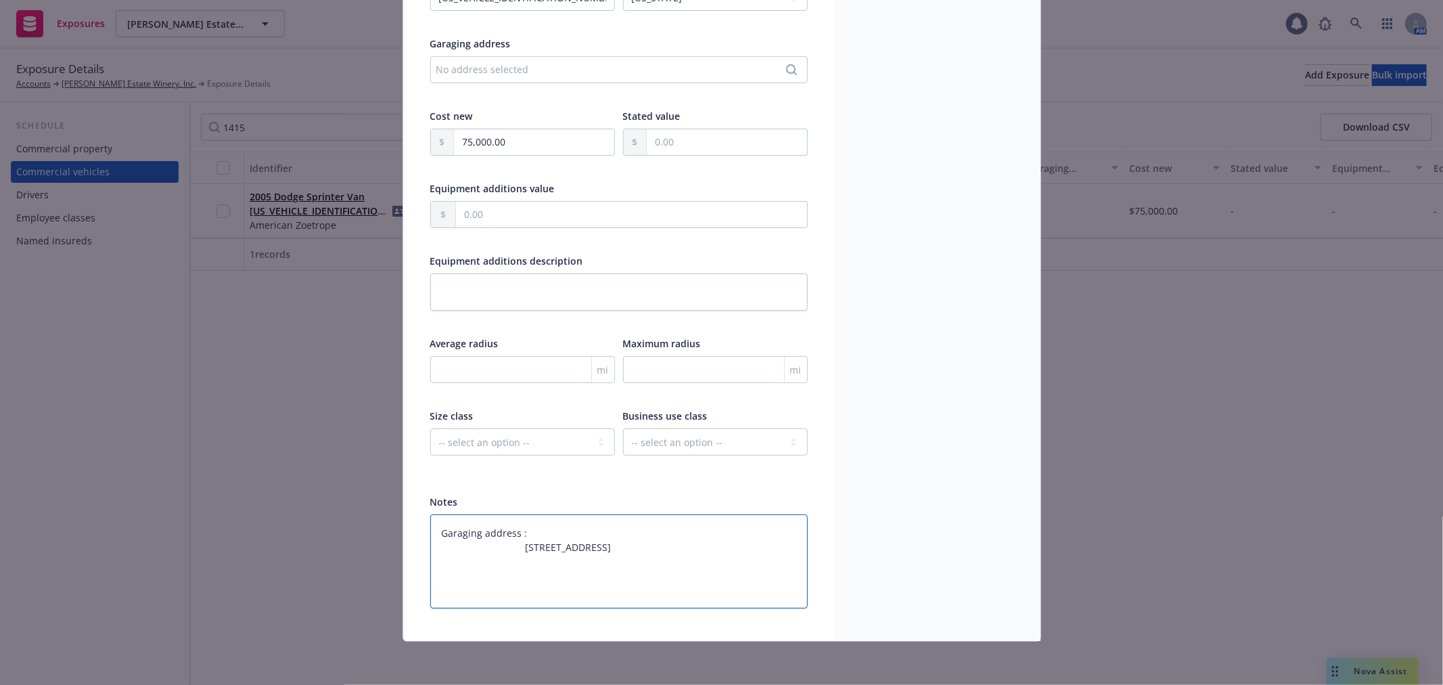
drag, startPoint x: 590, startPoint y: 563, endPoint x: 395, endPoint y: 528, distance: 197.9
click at [403, 530] on div "Display name American Zoetrope Year 2005 Make Dodge Model Sprinter Van VIN WD2P…" at bounding box center [619, 216] width 432 height 850
type textarea "x"
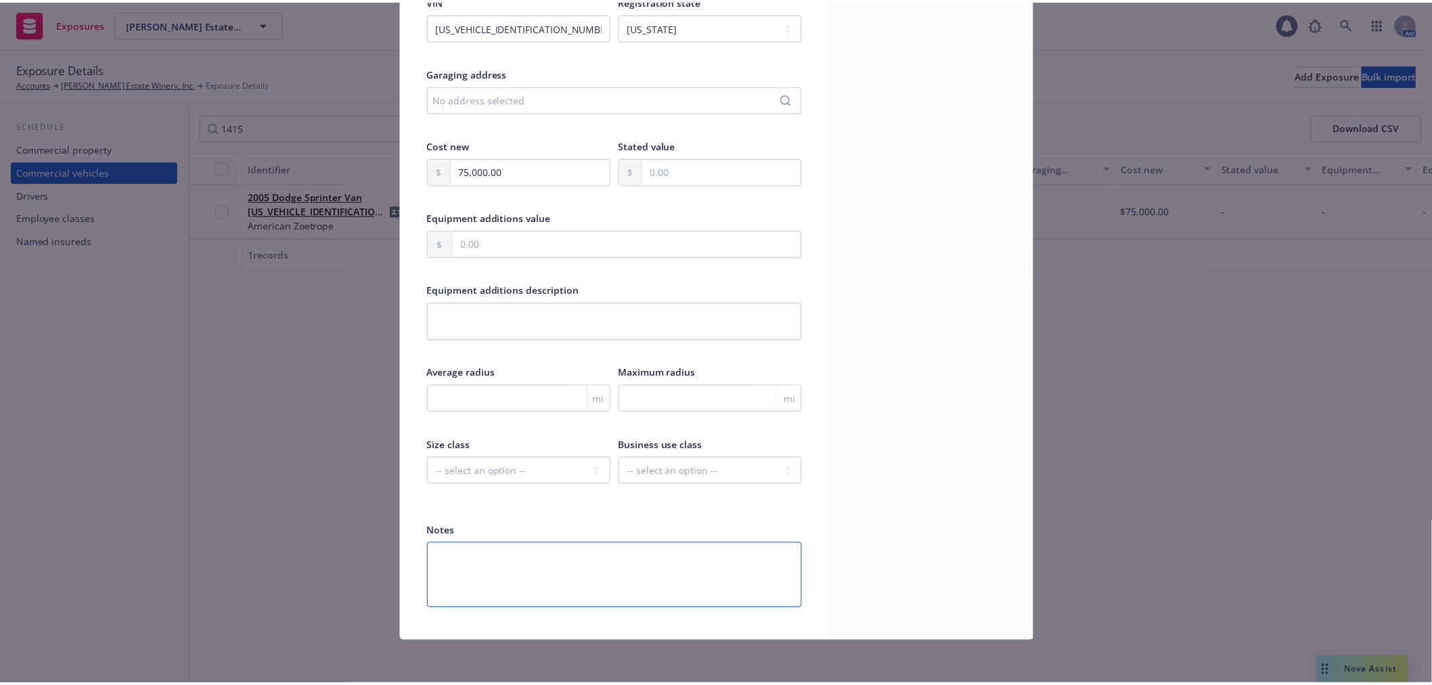
scroll to position [0, 0]
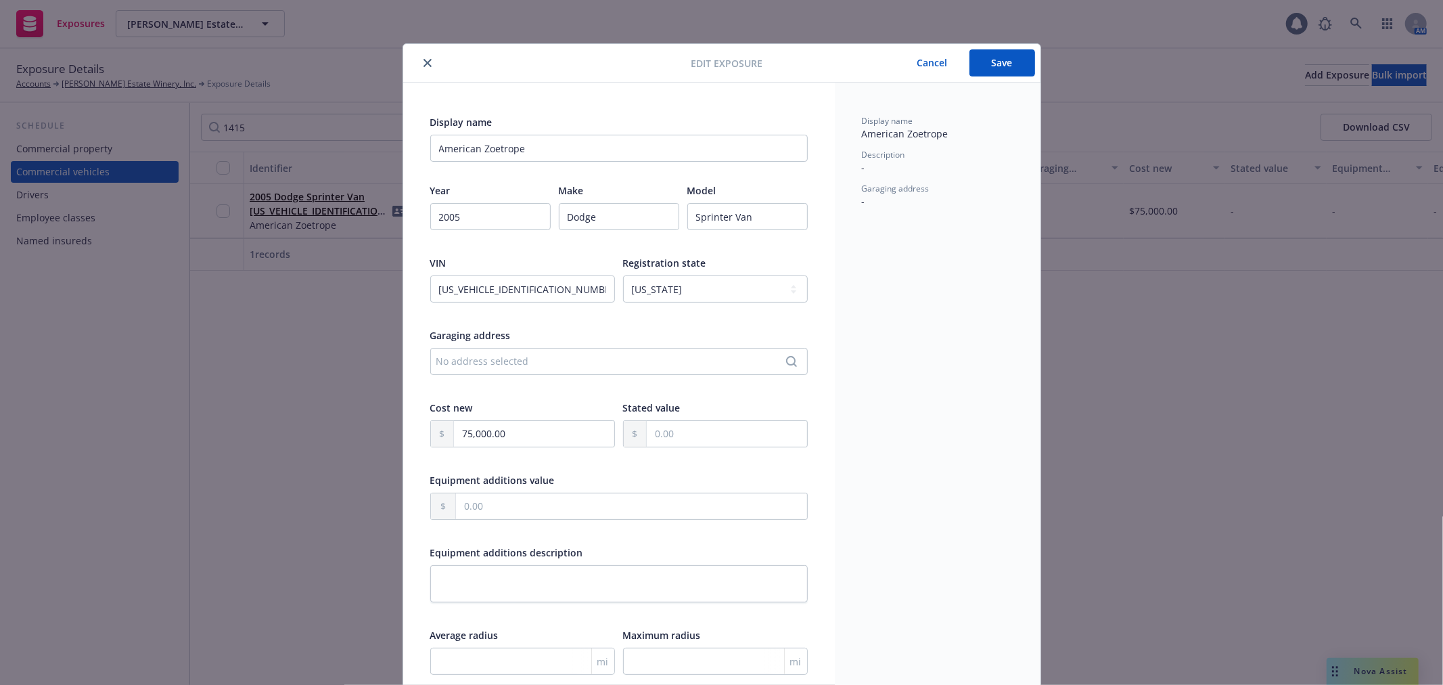
click at [993, 66] on button "Save" at bounding box center [1003, 62] width 66 height 27
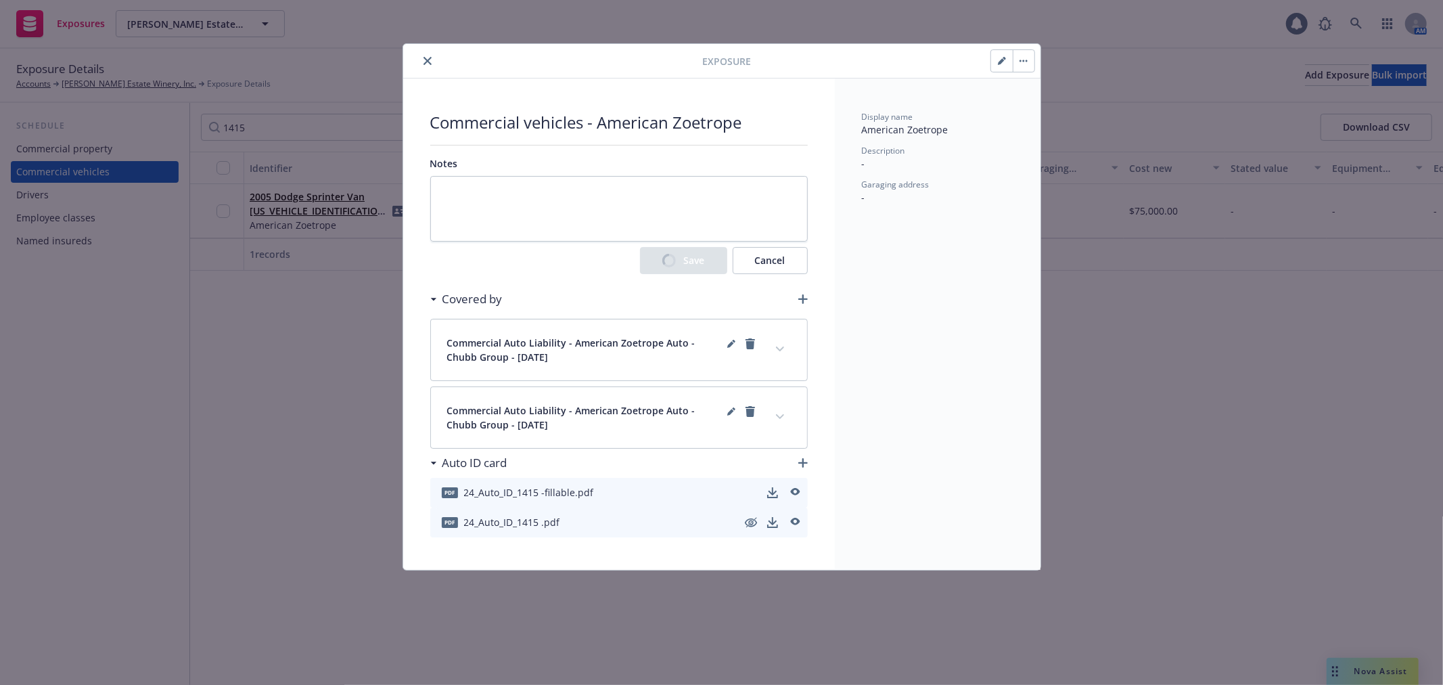
type textarea "x"
click at [424, 62] on icon "close" at bounding box center [428, 61] width 8 height 8
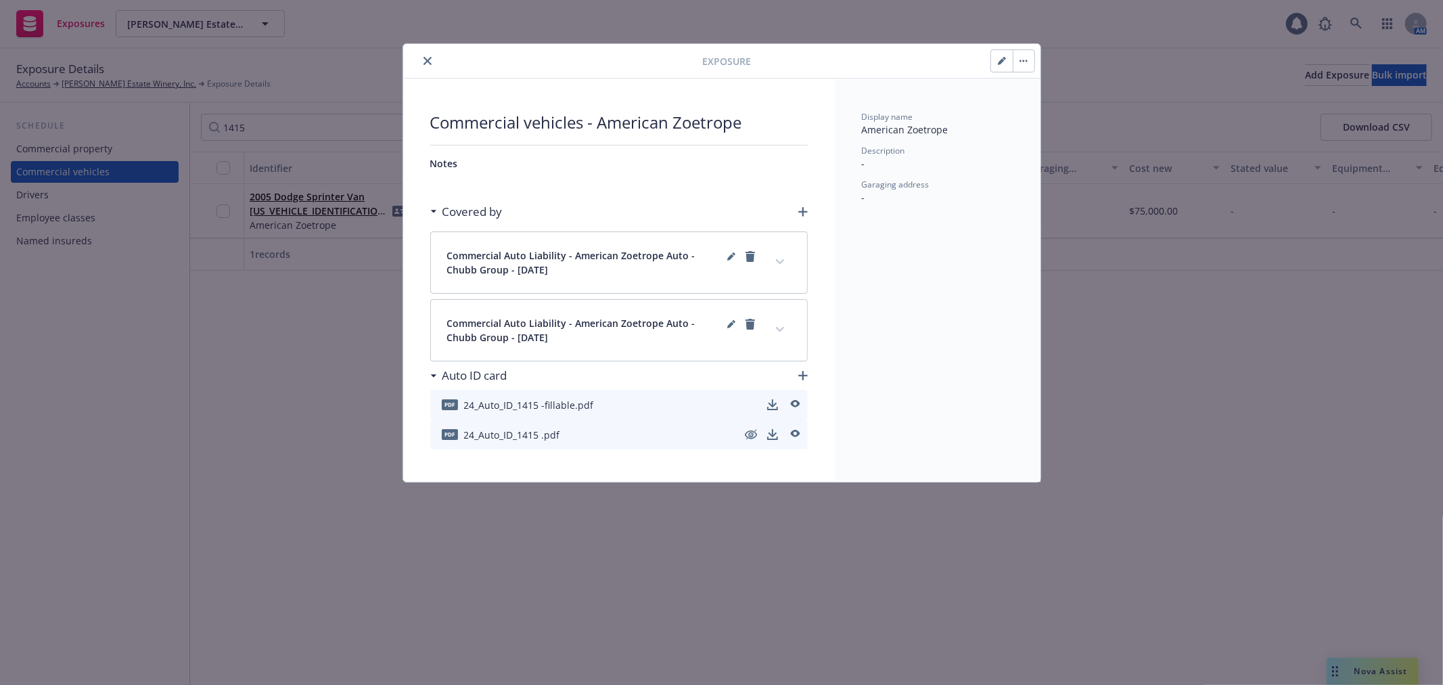
click at [428, 57] on icon "close" at bounding box center [428, 61] width 8 height 8
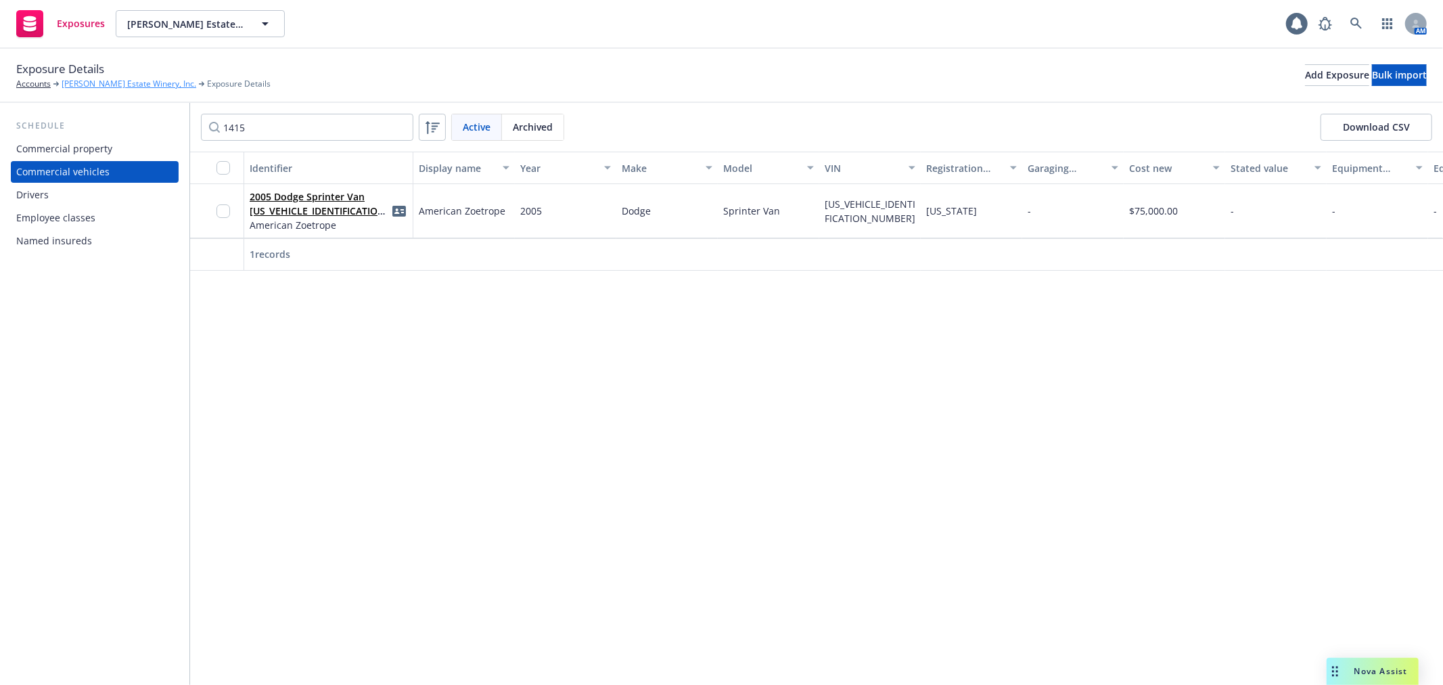
click at [112, 85] on link "[PERSON_NAME] Estate Winery, Inc." at bounding box center [129, 84] width 135 height 12
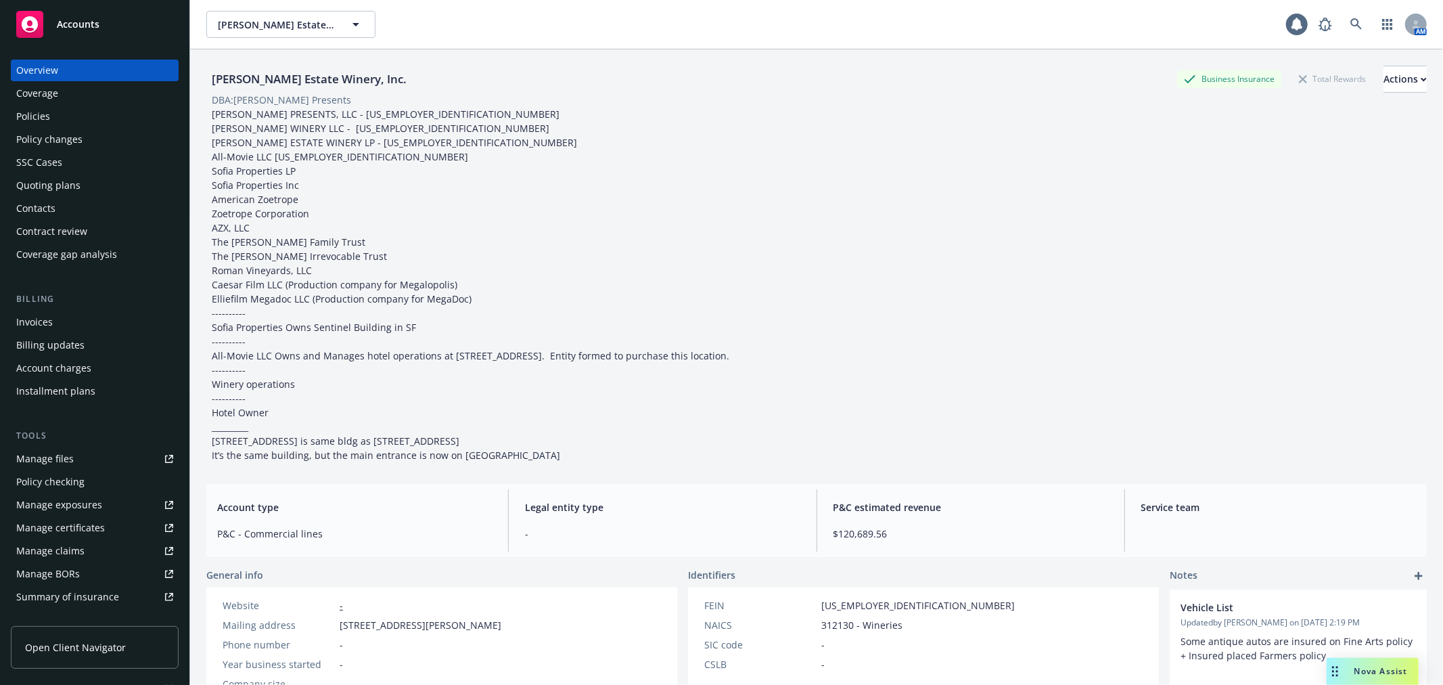
click at [86, 133] on div "Policy changes" at bounding box center [94, 140] width 157 height 22
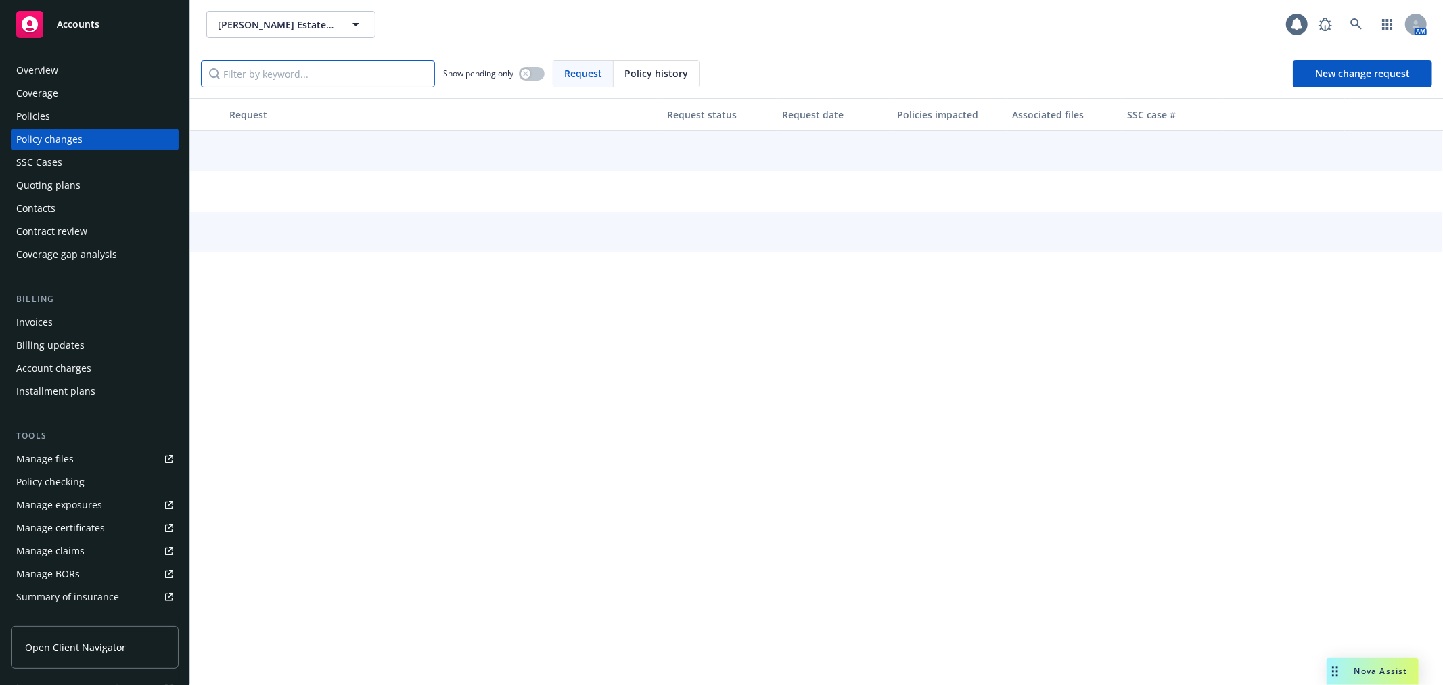
click at [307, 73] on input "Filter by keyword..." at bounding box center [318, 73] width 234 height 27
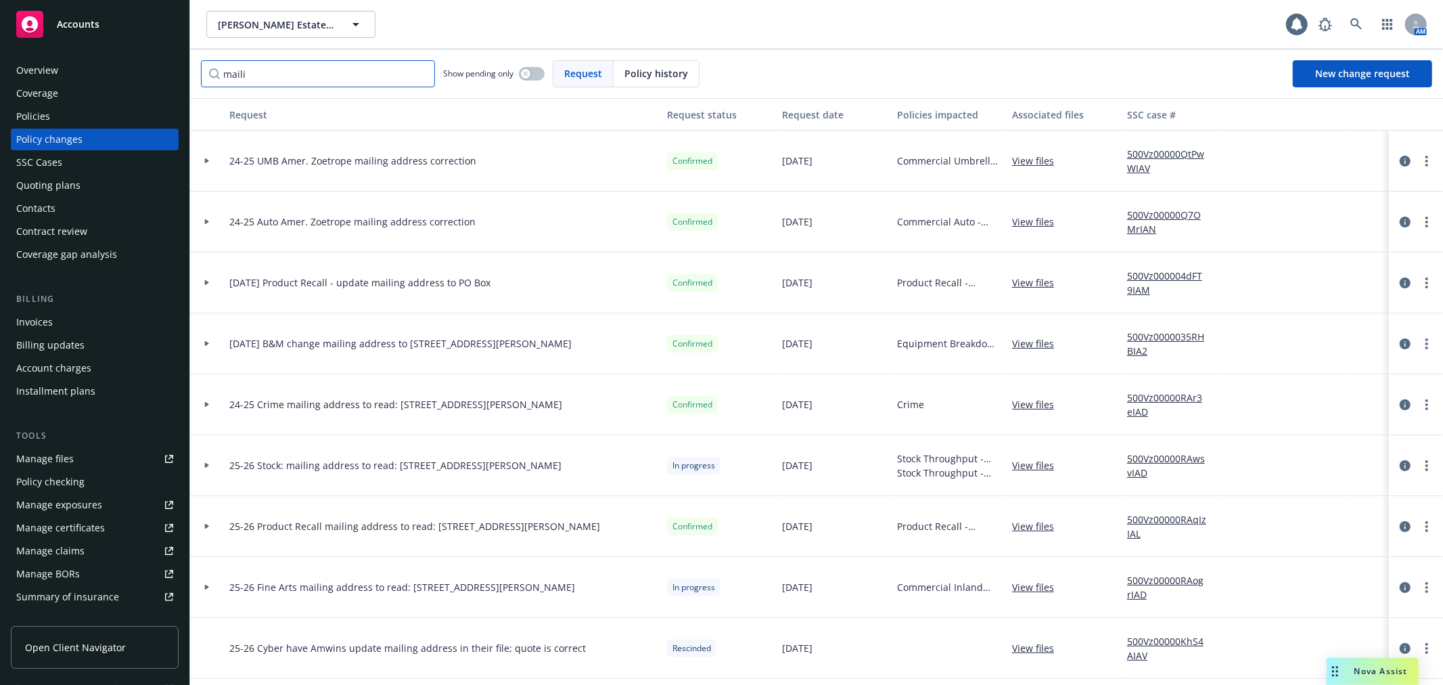
type input "maili"
click at [203, 219] on div at bounding box center [207, 221] width 23 height 5
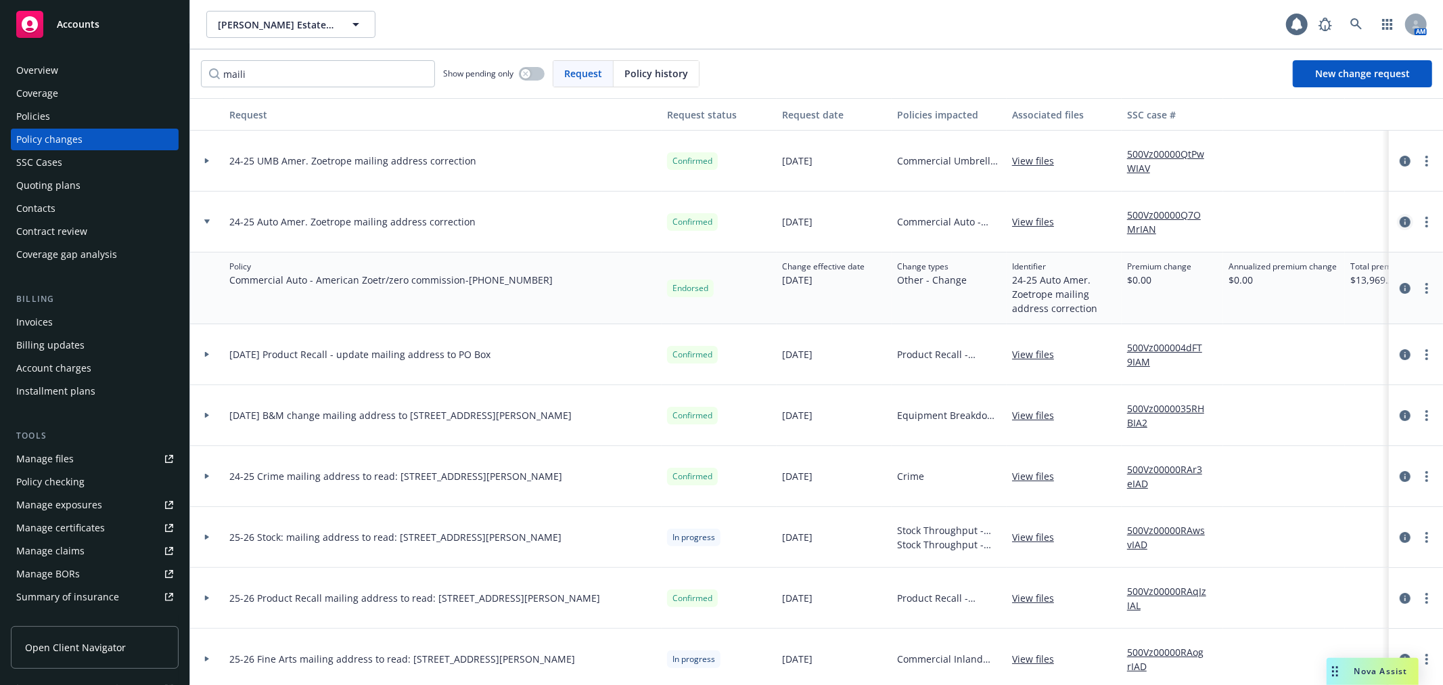
click at [1400, 225] on icon "circleInformation" at bounding box center [1405, 221] width 11 height 11
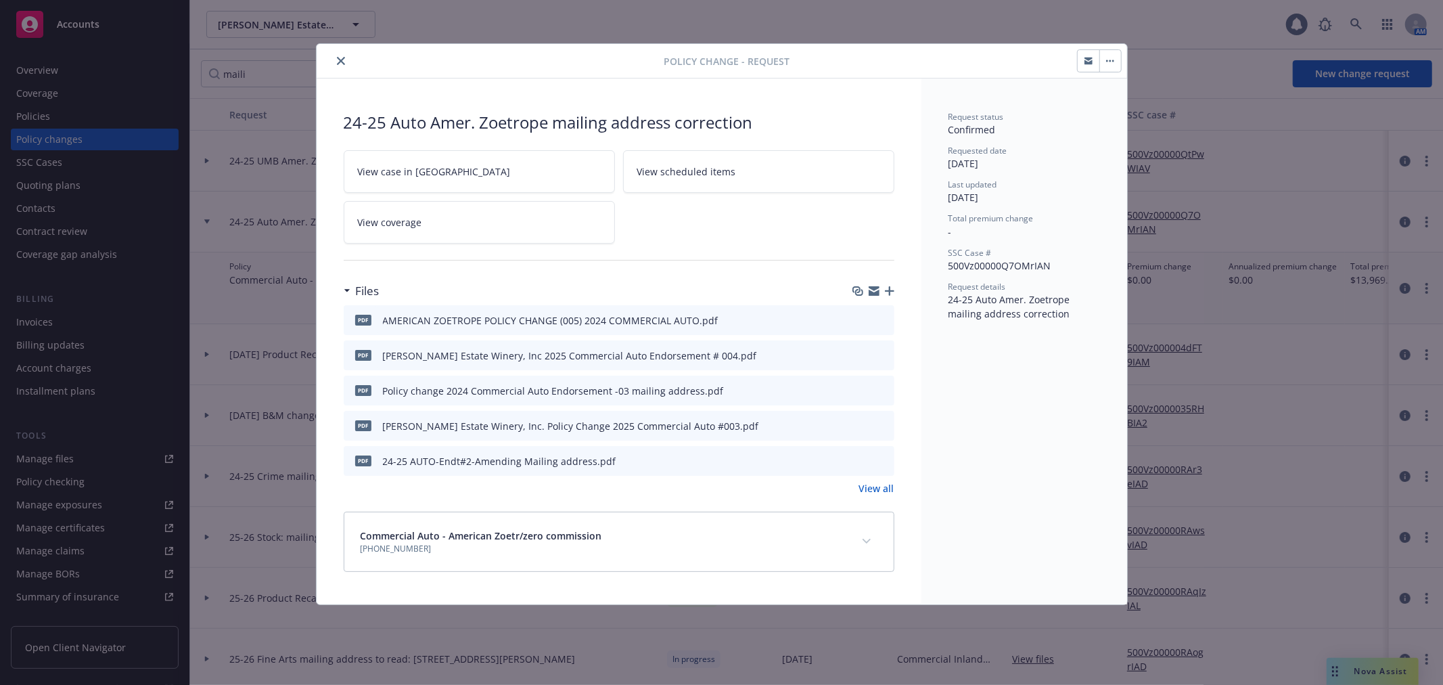
click at [880, 354] on icon "preview file" at bounding box center [881, 354] width 12 height 9
drag, startPoint x: 338, startPoint y: 124, endPoint x: 783, endPoint y: 127, distance: 444.5
click at [783, 127] on div "24-25 Auto Amer. Zoetrope mailing address correction View case in SSC View sche…" at bounding box center [619, 341] width 605 height 526
copy div "24-25 Auto Amer. Zoetrope mailing address correction"
click at [339, 60] on icon "close" at bounding box center [341, 61] width 8 height 8
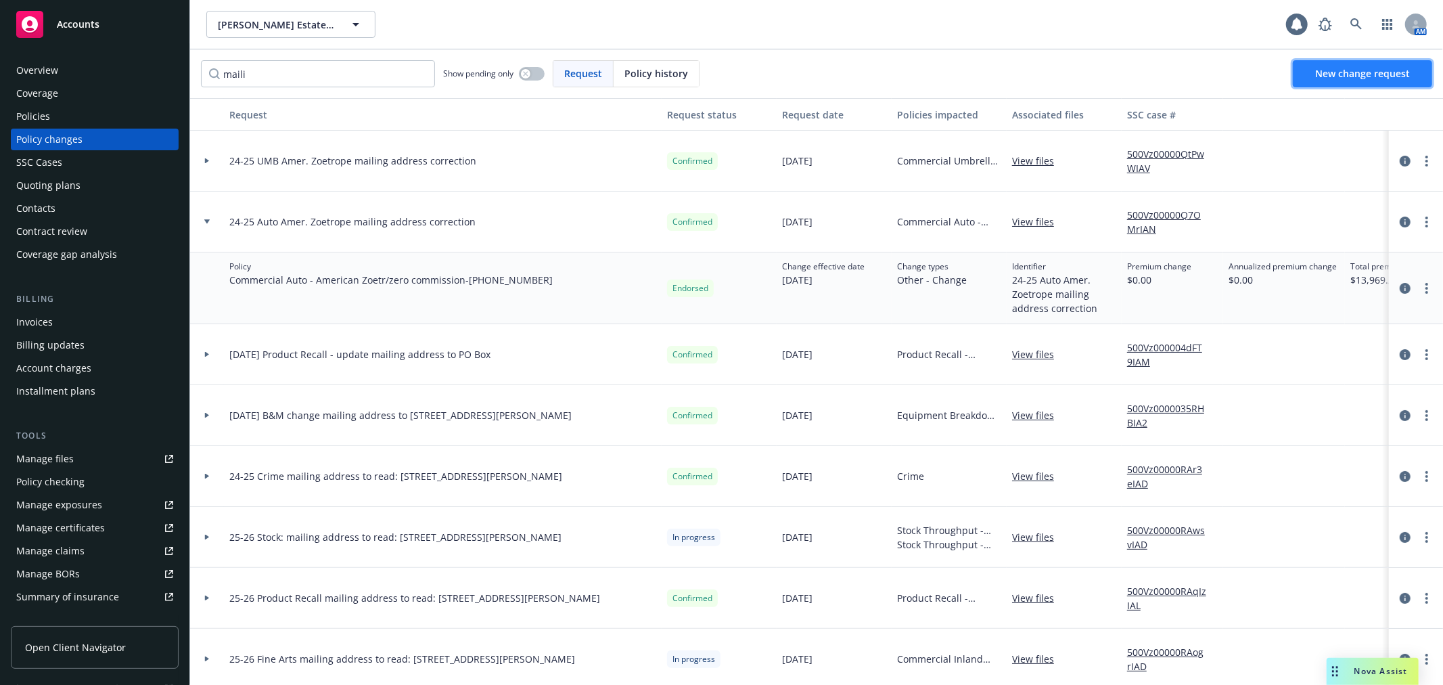
click at [1361, 70] on span "New change request" at bounding box center [1362, 73] width 95 height 13
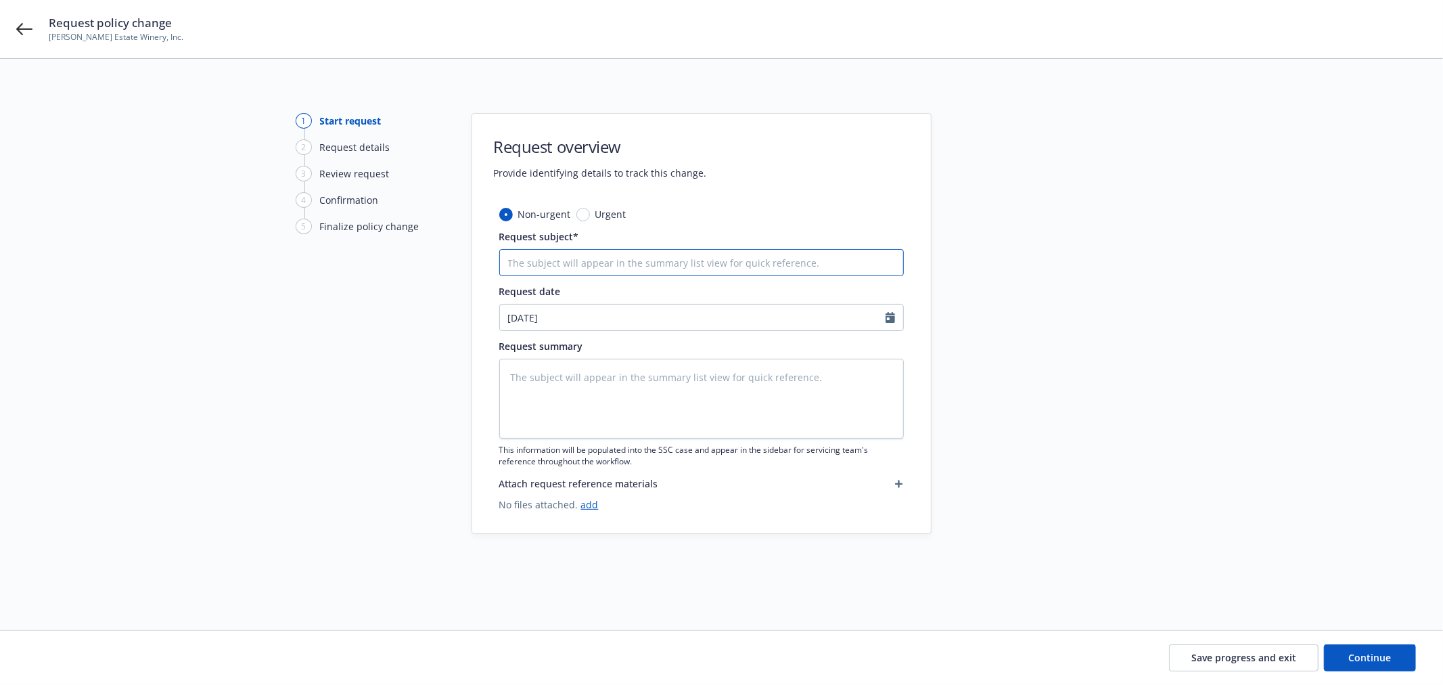
click at [691, 260] on input "Request subject*" at bounding box center [701, 262] width 405 height 27
paste input "24-25 Auto Amer. Zoetrope mailing address correction"
type textarea "x"
type input "24-25 Auto Amer. Zoetrope mailing address correction"
drag, startPoint x: 514, startPoint y: 260, endPoint x: 505, endPoint y: 267, distance: 11.1
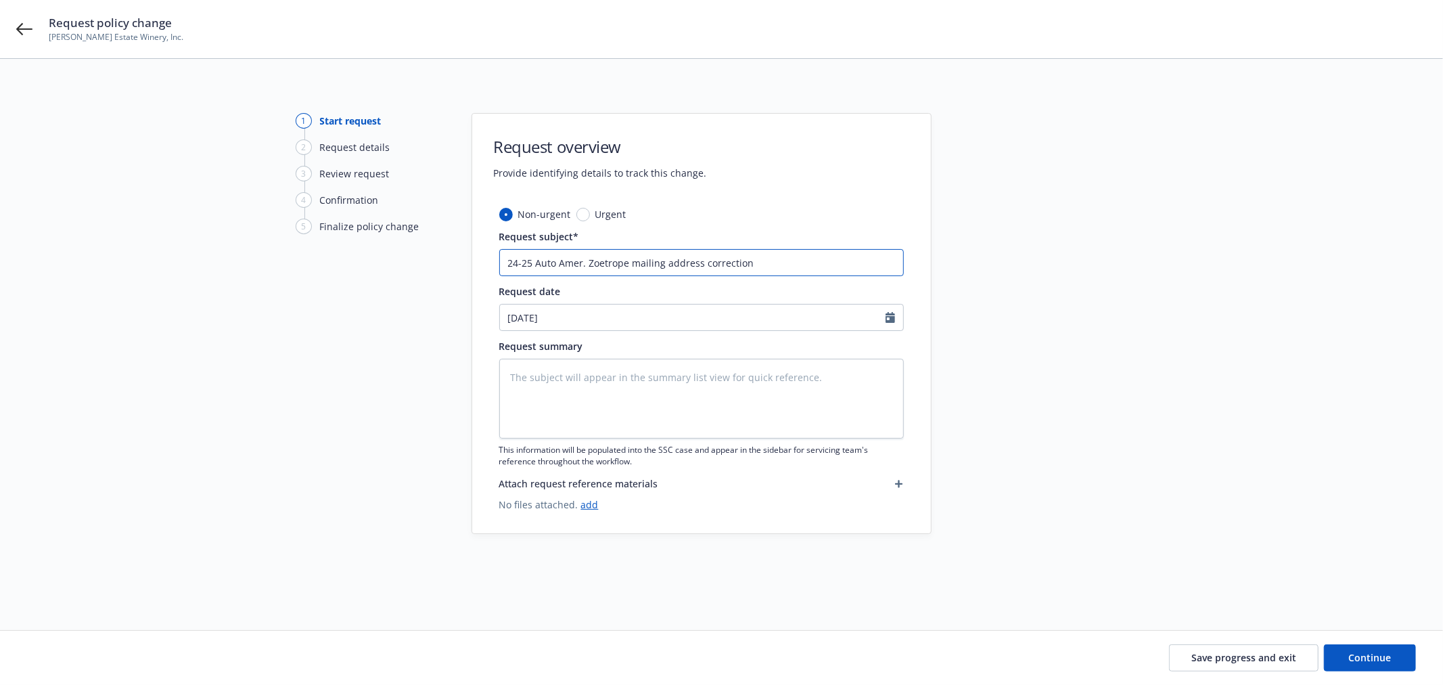
click at [512, 262] on input "24-25 Auto Amer. Zoetrope mailing address correction" at bounding box center [701, 262] width 405 height 27
type textarea "x"
type input "2-25 Auto Amer. Zoetrope mailing address correction"
type textarea "x"
type input "25-25 Auto Amer. Zoetrope mailing address correction"
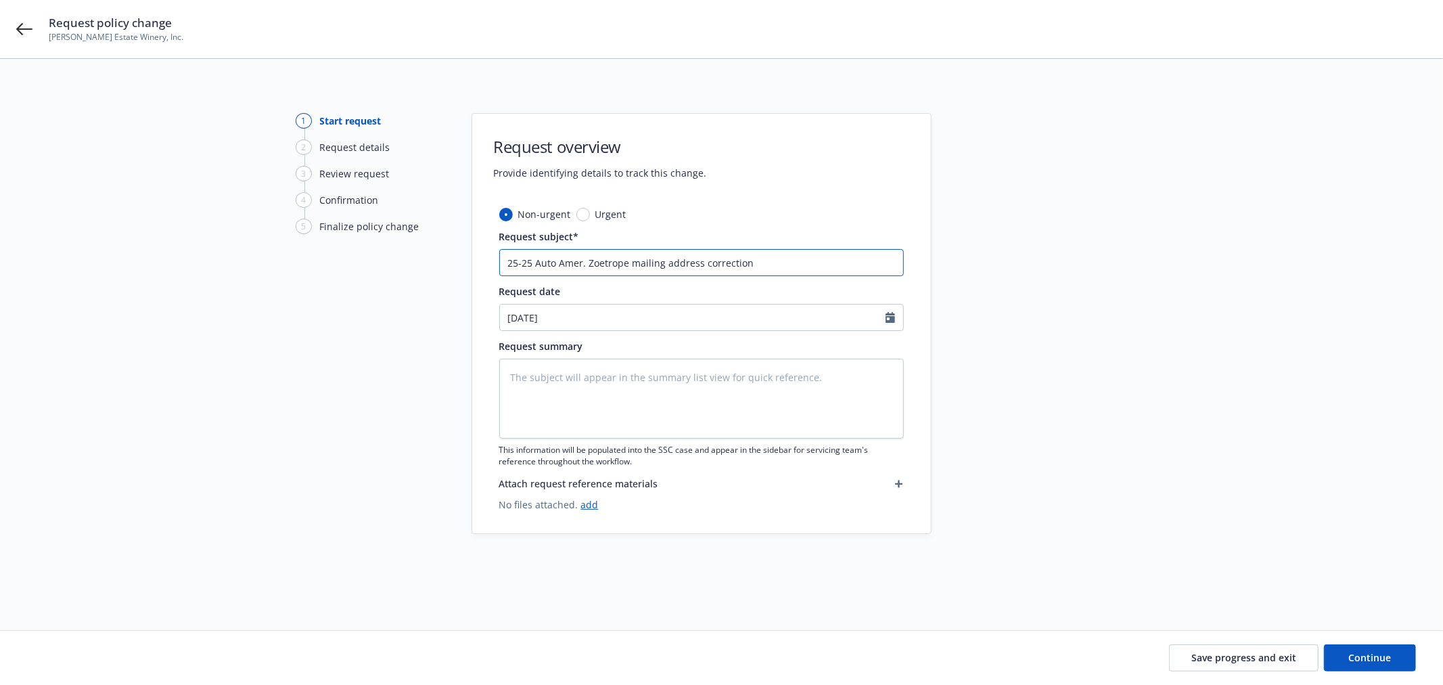
type textarea "x"
type input "25-2 Auto Amer. Zoetrope mailing address correction"
type textarea "x"
type input "25-26 Auto Amer. Zoetrope mailing address correction"
click at [658, 407] on textarea at bounding box center [701, 399] width 405 height 80
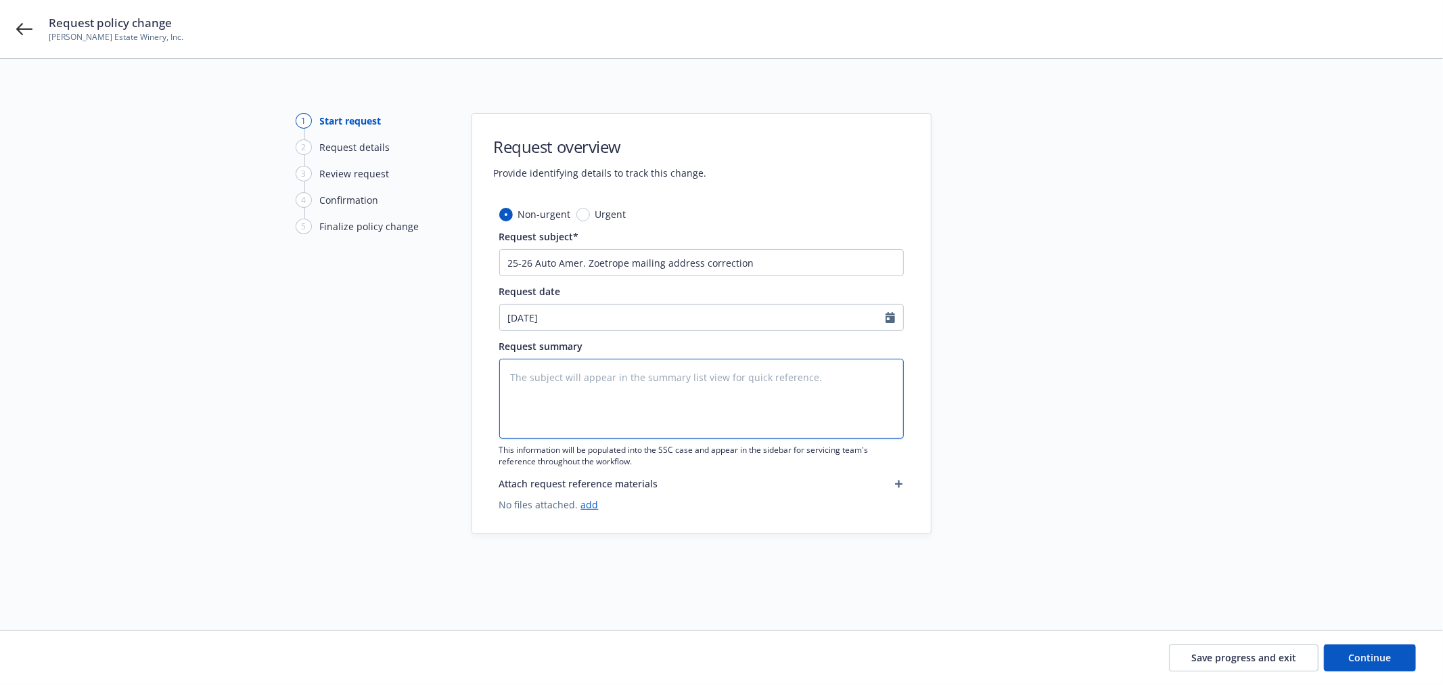
paste textarea "25-26 Auto Amer. Zoetrope mailing address correction"
type textarea "x"
type textarea "25-26 Auto Amer. Zoetrope mailing address correction"
click at [1356, 656] on span "Continue" at bounding box center [1370, 657] width 43 height 13
type textarea "x"
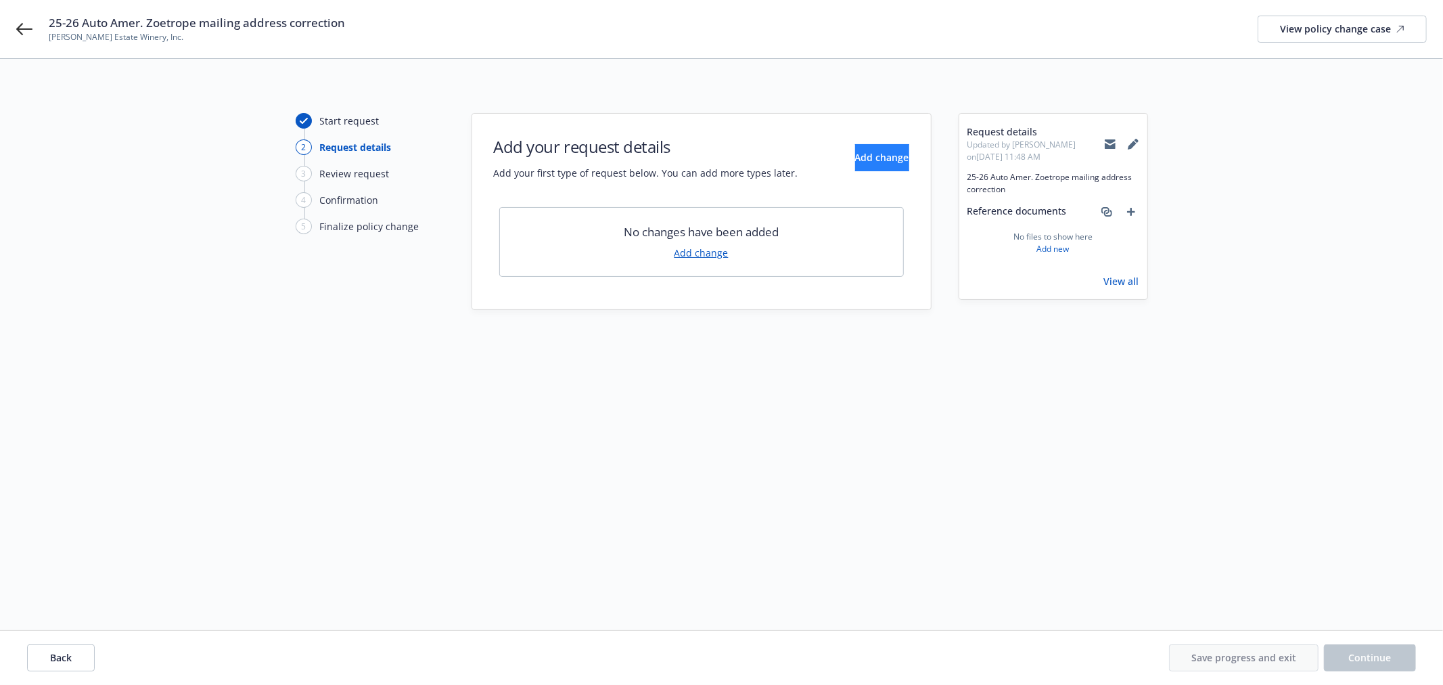
click at [867, 141] on div "Add your request details Add your first type of request below. You can add more…" at bounding box center [701, 157] width 415 height 45
click at [871, 160] on span "Add change" at bounding box center [882, 157] width 54 height 13
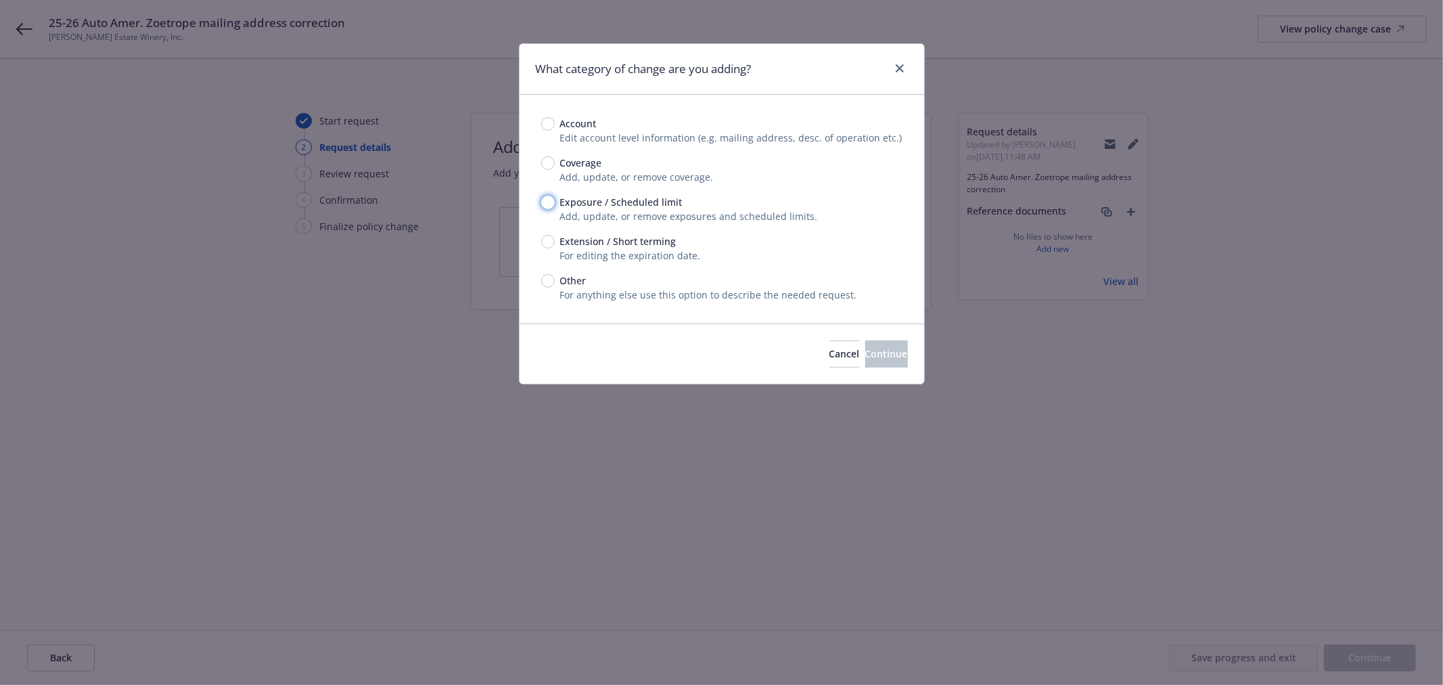
click at [552, 202] on input "Exposure / Scheduled limit" at bounding box center [548, 203] width 14 height 14
radio input "true"
click at [903, 361] on button "Continue" at bounding box center [886, 353] width 43 height 27
type textarea "x"
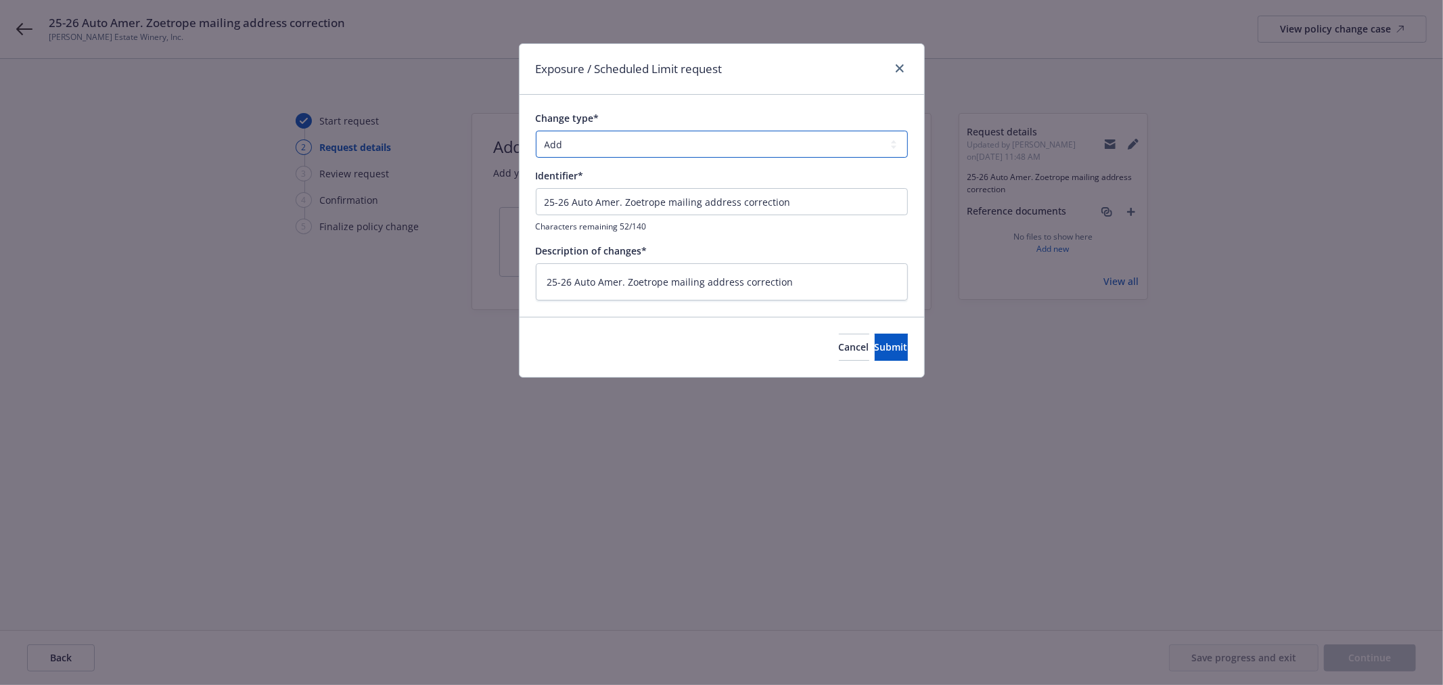
click at [660, 138] on select "Add Audit Change Remove" at bounding box center [722, 144] width 372 height 27
select select "CHANGE"
click at [536, 131] on select "Add Audit Change Remove" at bounding box center [722, 144] width 372 height 27
click at [875, 352] on span "Submit" at bounding box center [891, 346] width 33 height 13
type textarea "x"
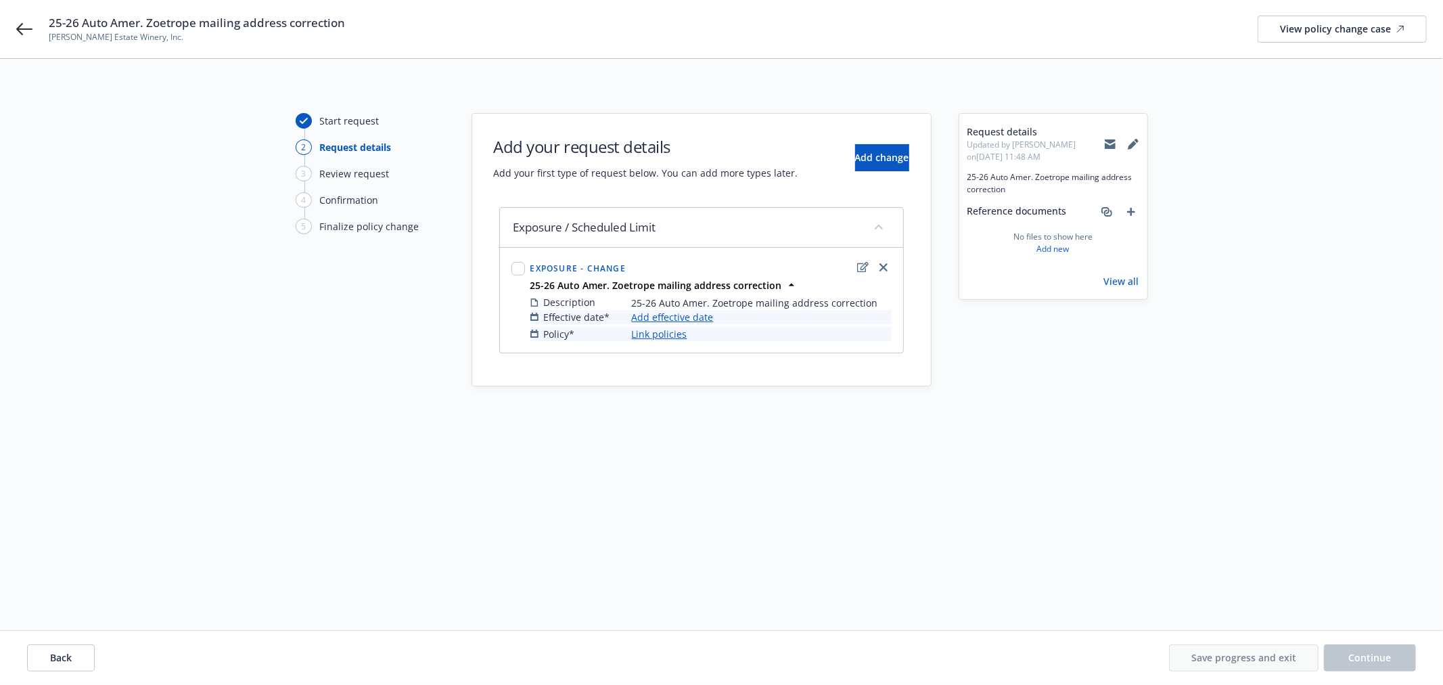
click at [681, 317] on link "Add effective date" at bounding box center [673, 317] width 82 height 14
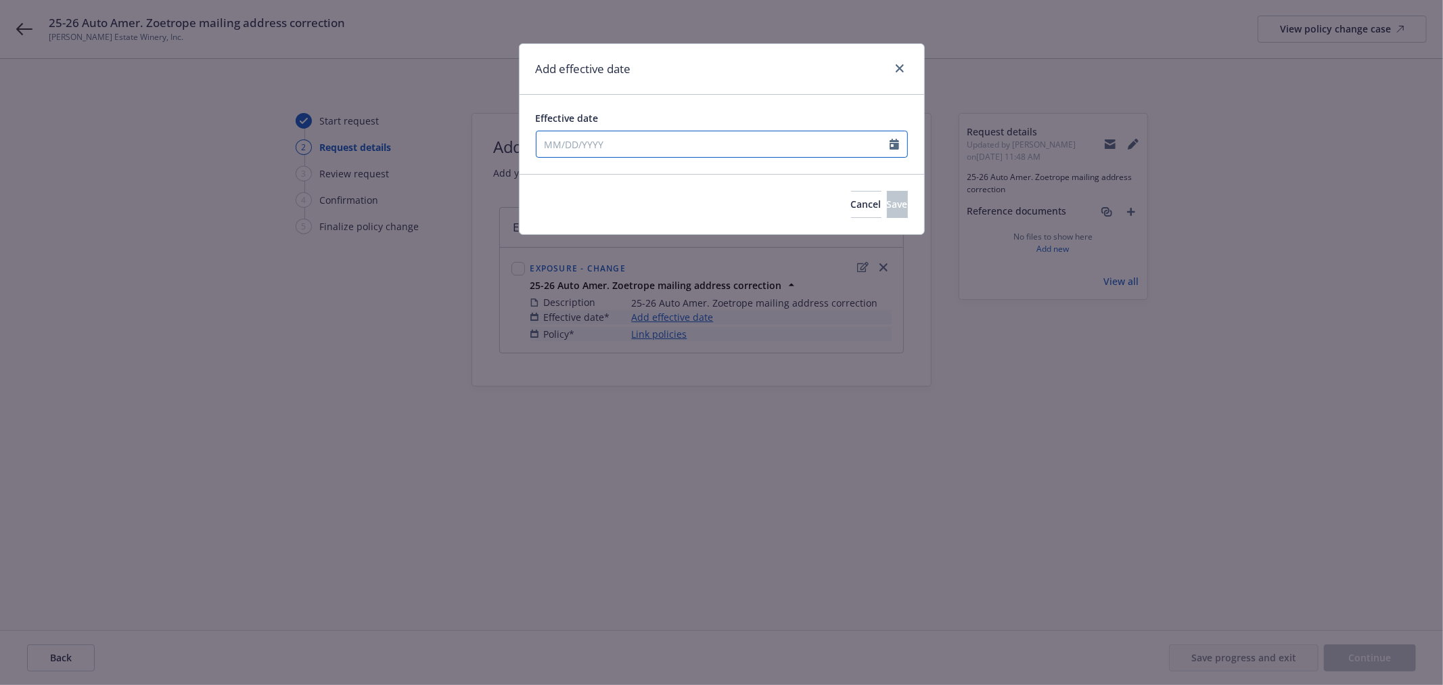
click at [654, 154] on div at bounding box center [722, 144] width 372 height 27
select select "9"
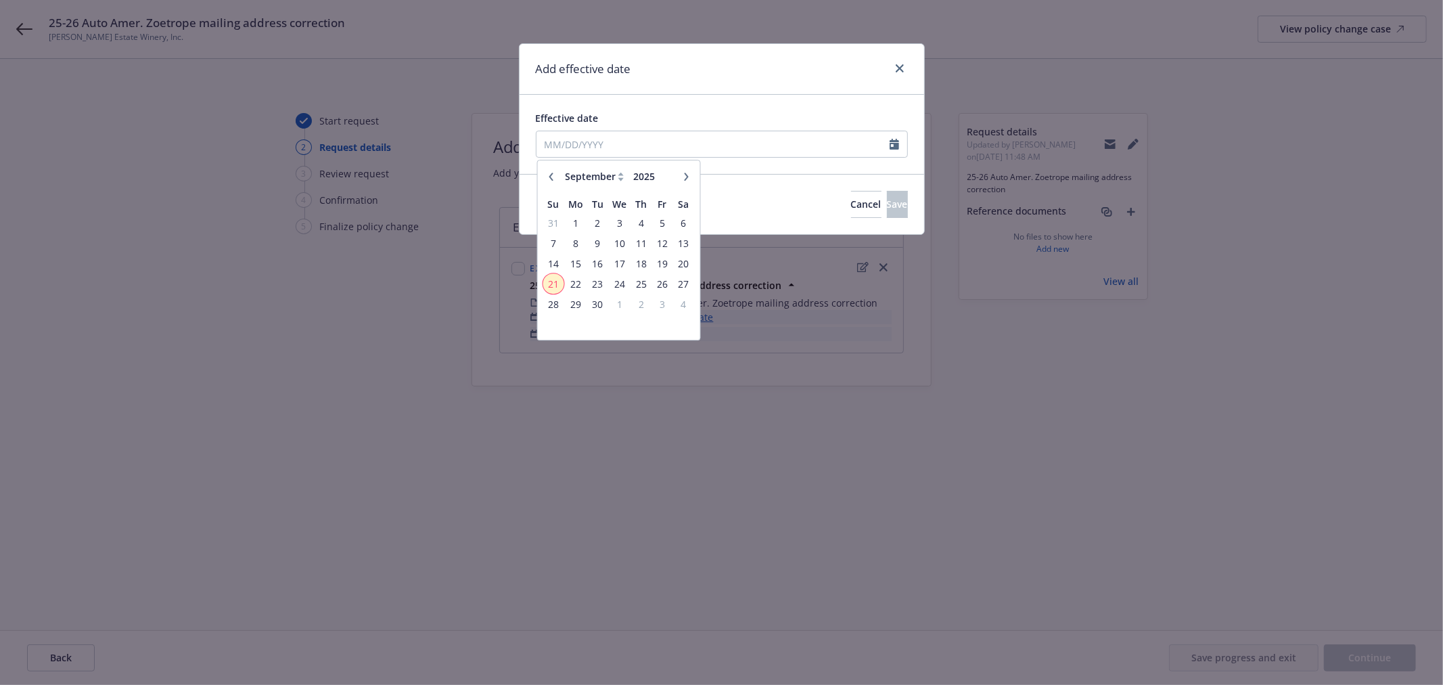
click at [547, 285] on span "21" at bounding box center [553, 283] width 18 height 17
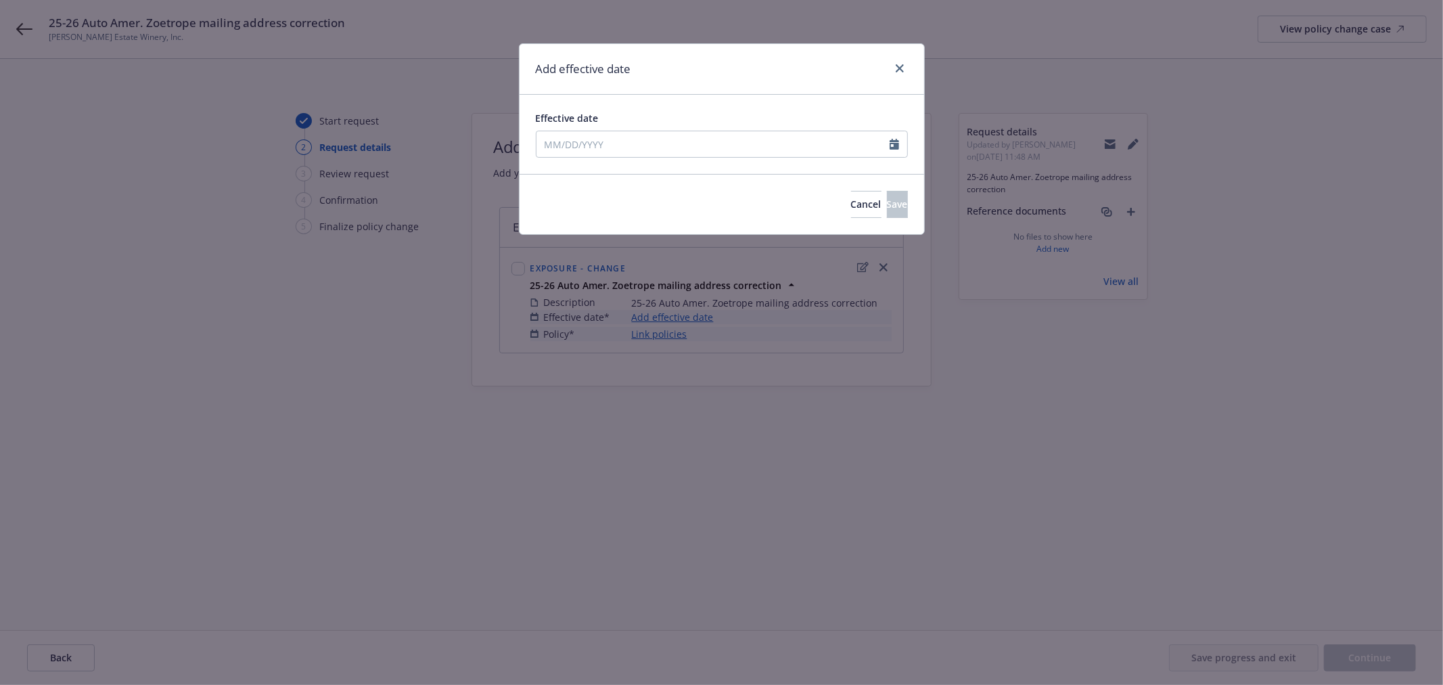
type input "[DATE]"
click at [738, 149] on input "[DATE]" at bounding box center [713, 144] width 353 height 26
select select "9"
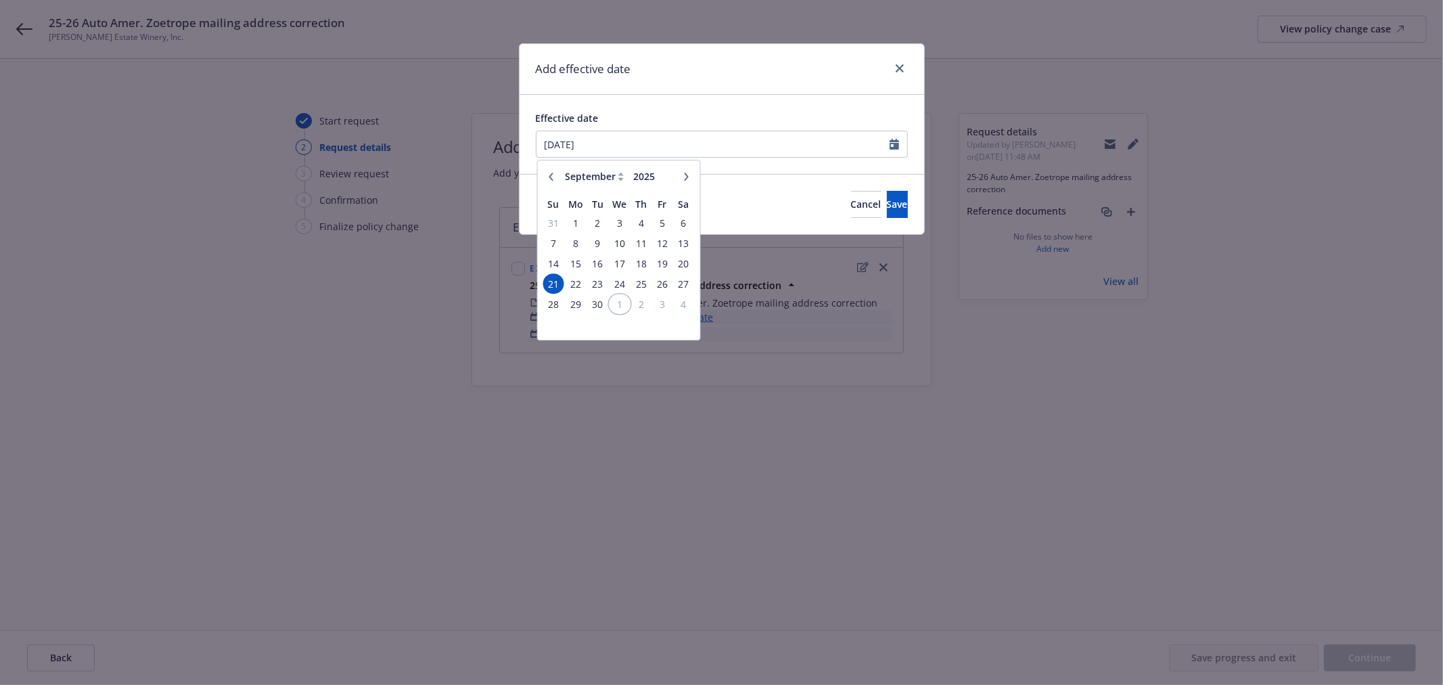
click at [614, 304] on span "1" at bounding box center [620, 304] width 20 height 17
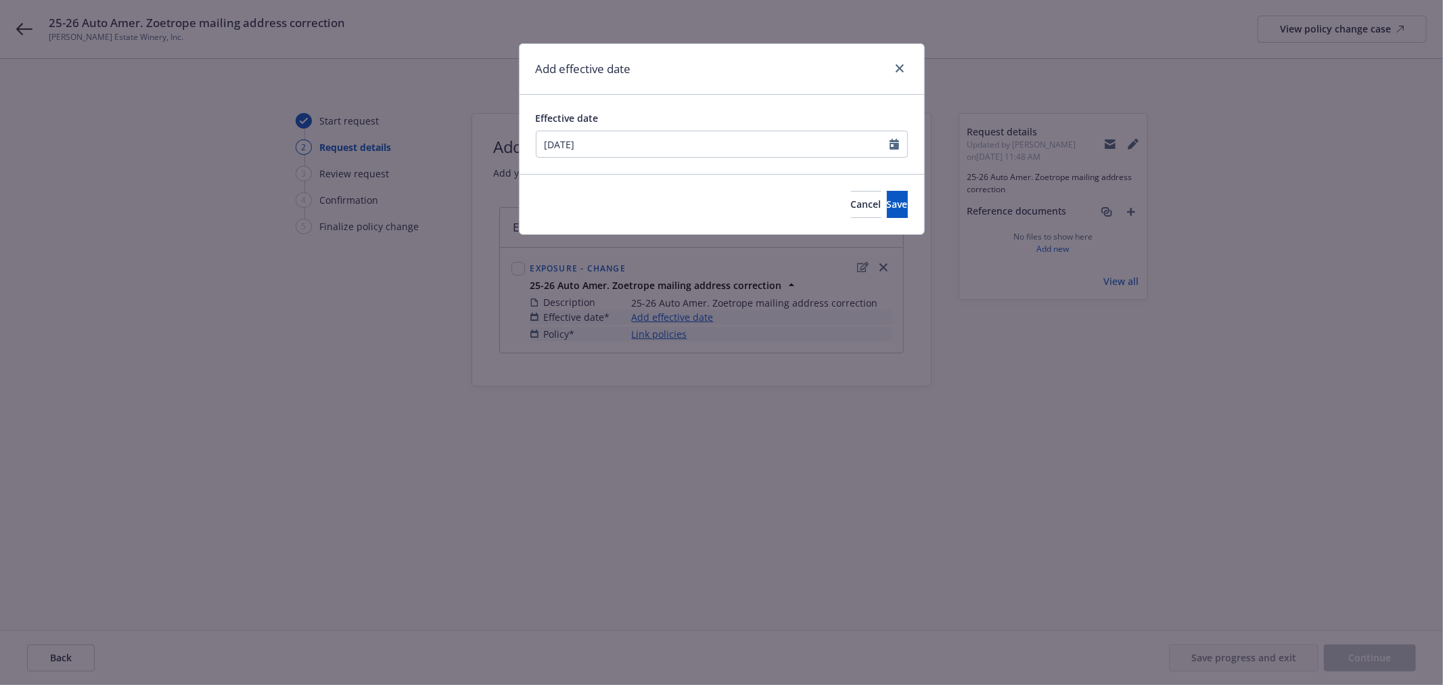
type input "10/01/2025"
click at [887, 203] on span "Save" at bounding box center [897, 204] width 21 height 13
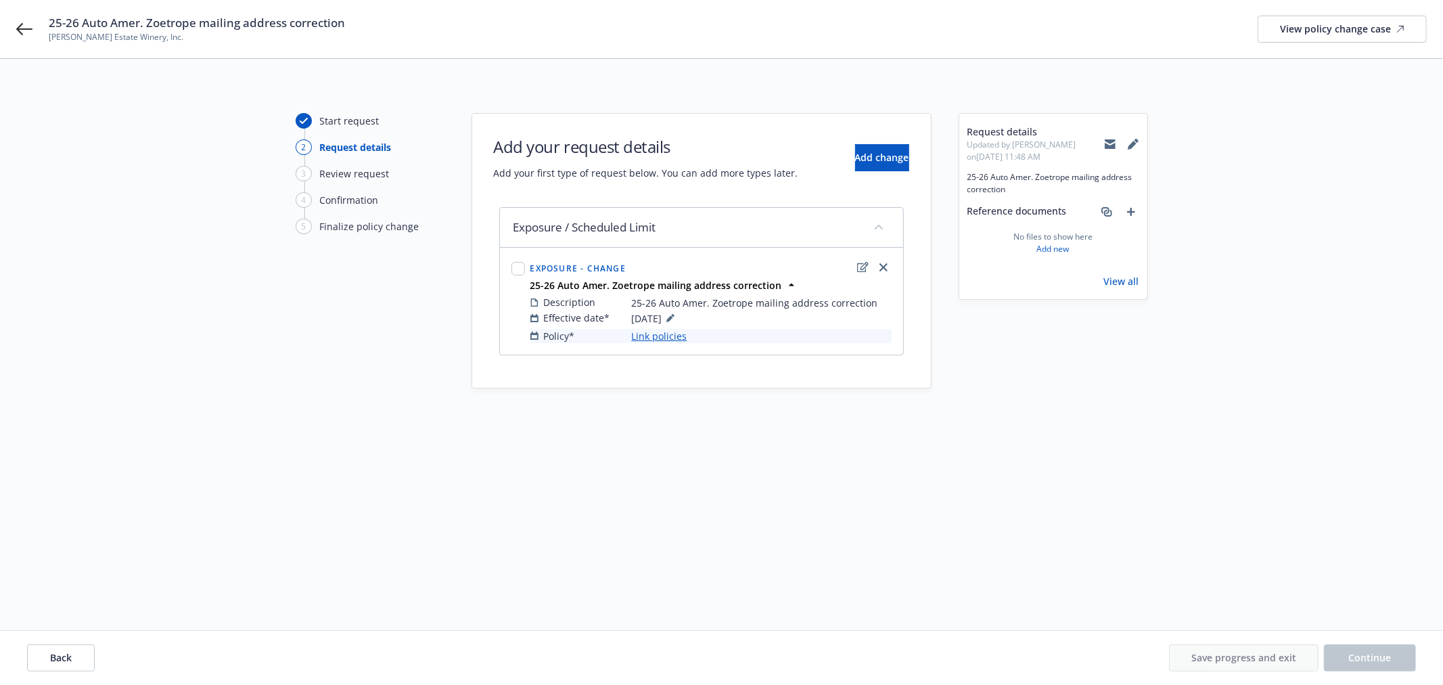
click at [659, 334] on link "Link policies" at bounding box center [659, 336] width 55 height 14
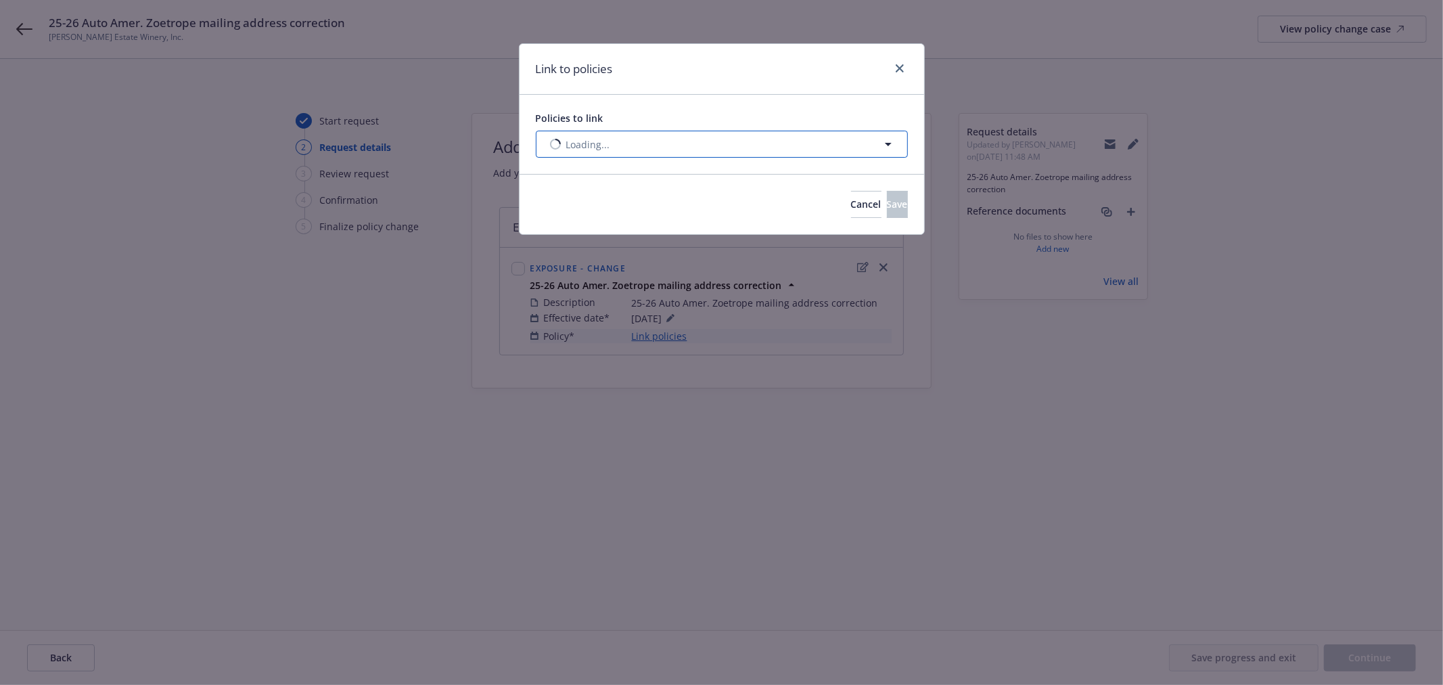
click at [672, 141] on button "Loading..." at bounding box center [722, 144] width 372 height 27
select select "ACTIVE"
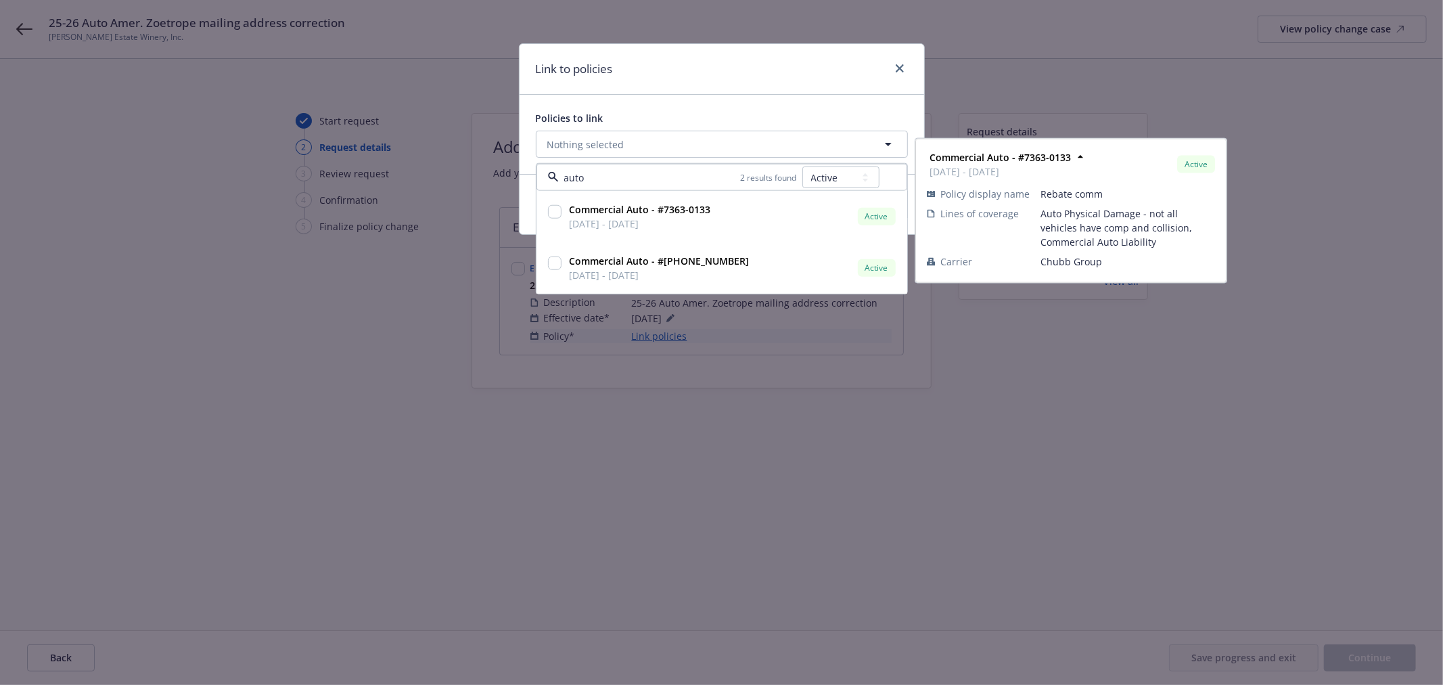
type input "auto"
click at [865, 180] on select "All Active Upcoming Expired Cancelled" at bounding box center [840, 177] width 77 height 22
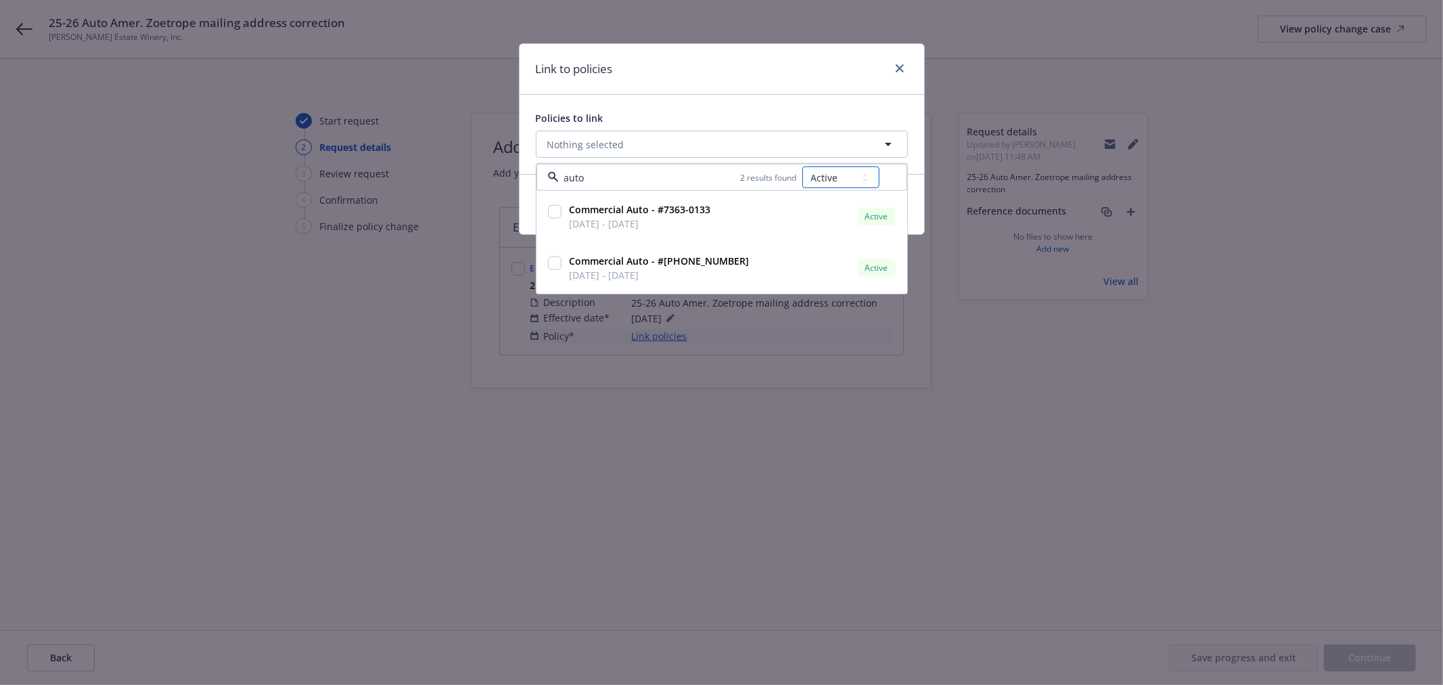
select select "UPCOMING"
click at [802, 166] on select "All Active Upcoming Expired Cancelled" at bounding box center [840, 177] width 77 height 22
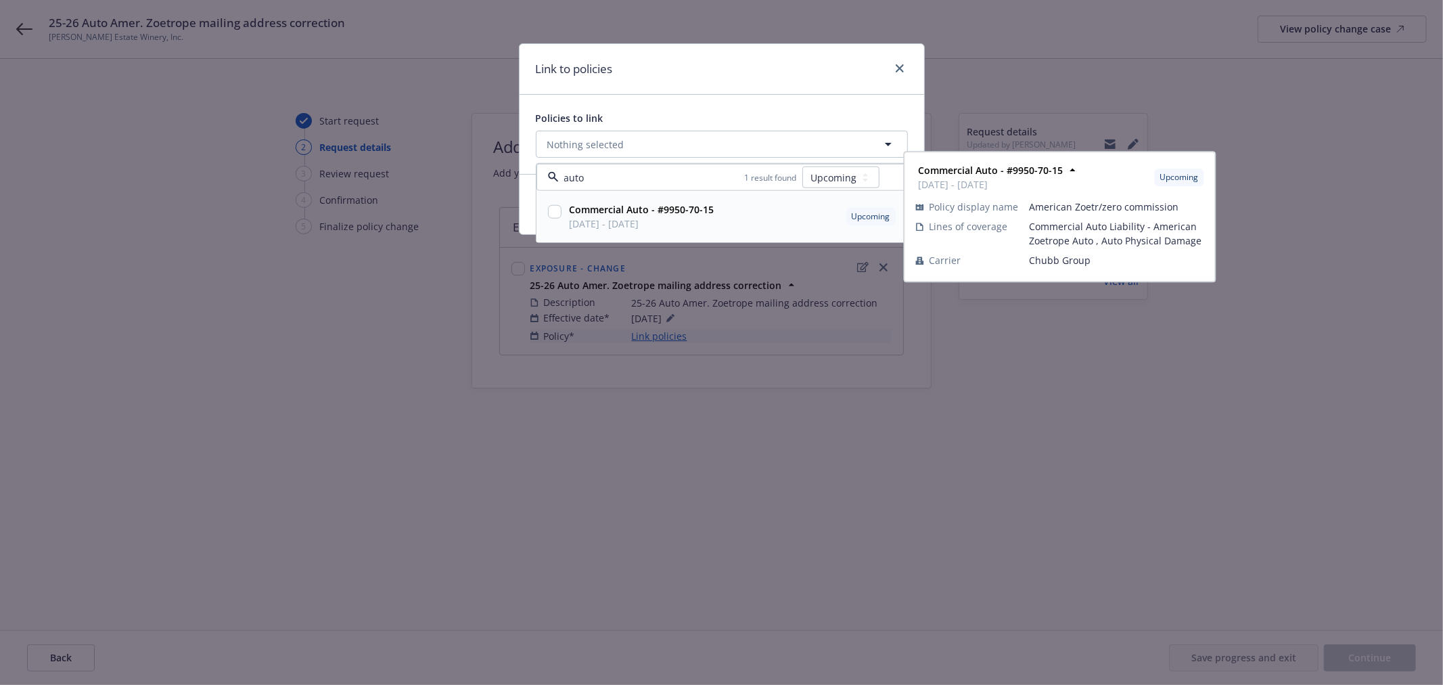
click at [560, 208] on input "checkbox" at bounding box center [555, 212] width 14 height 14
checkbox input "true"
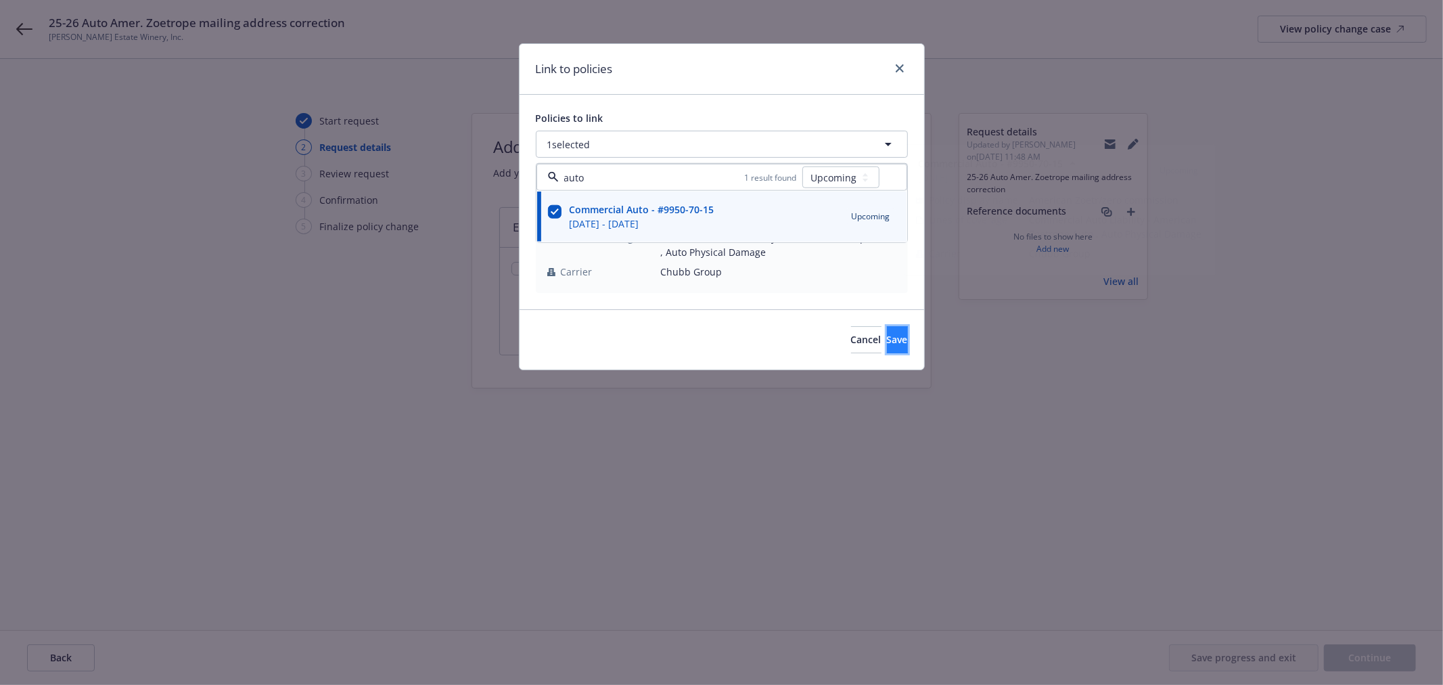
click at [888, 334] on button "Save" at bounding box center [897, 339] width 21 height 27
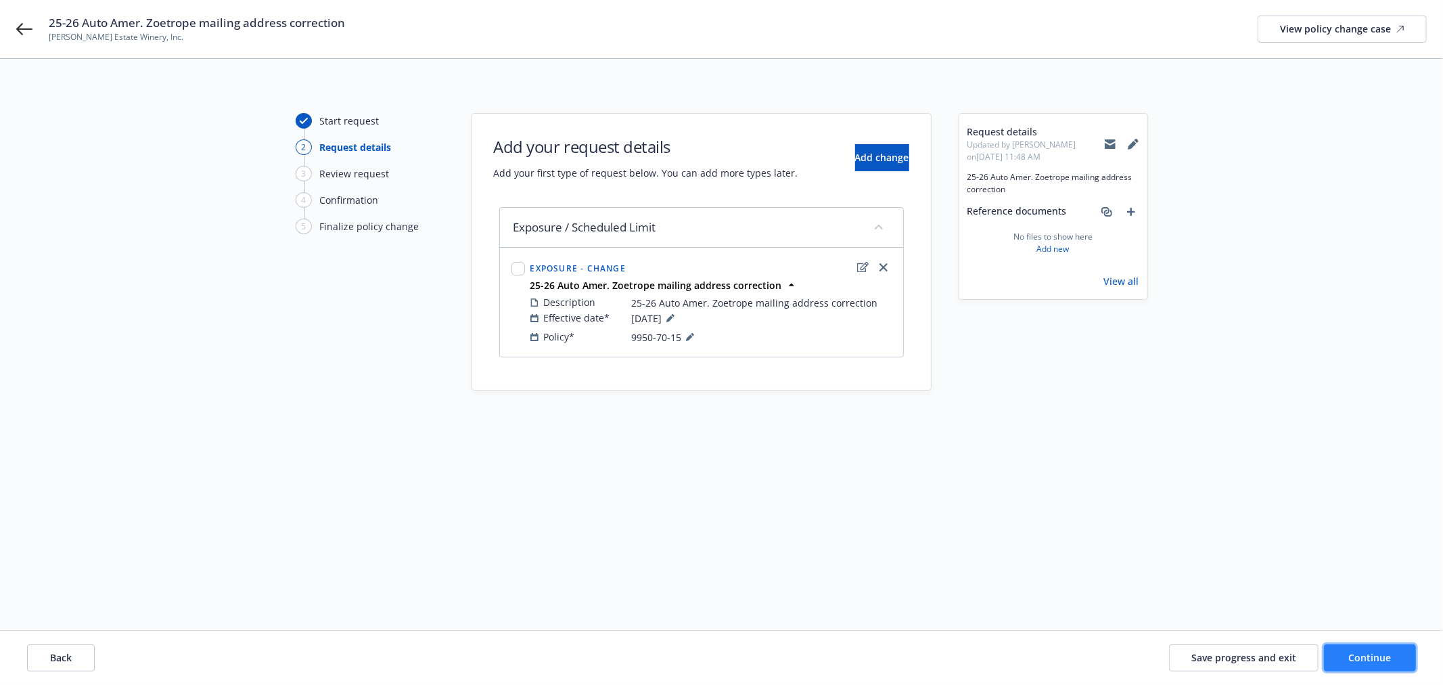
click at [1375, 651] on span "Continue" at bounding box center [1370, 657] width 43 height 13
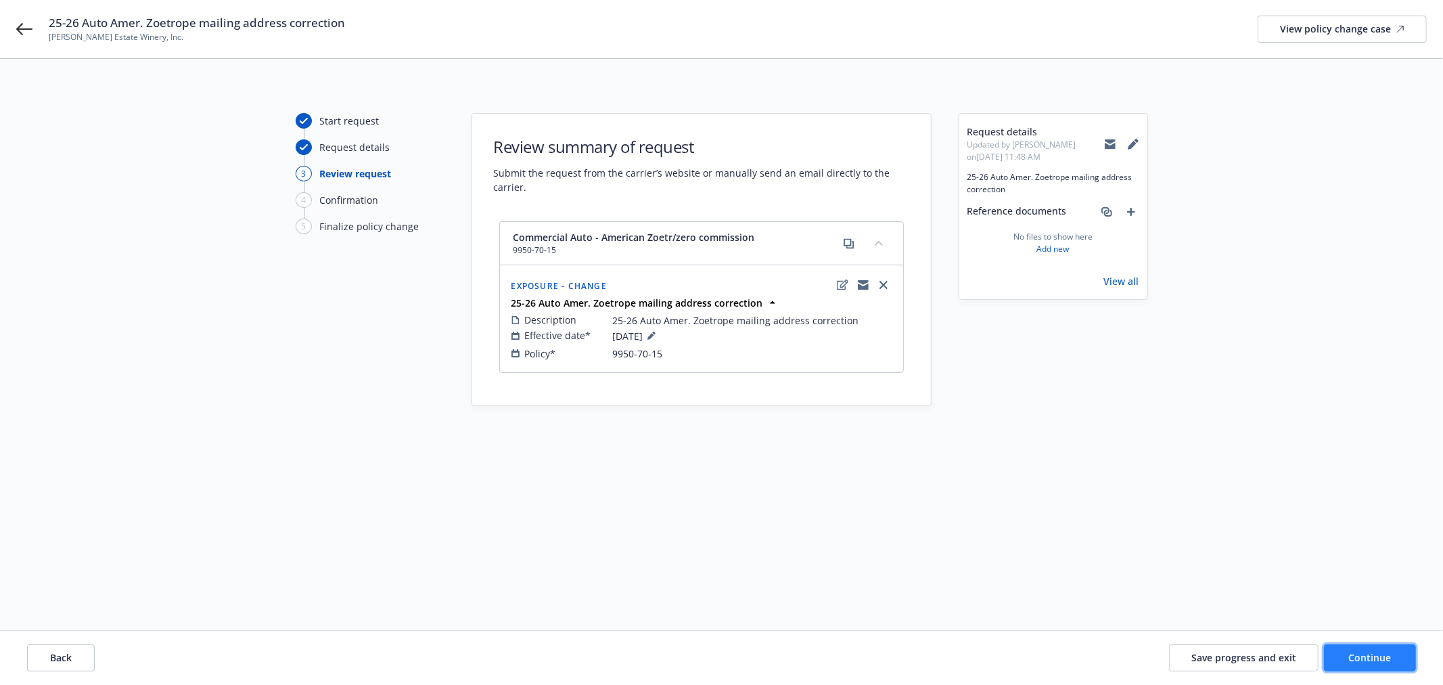
click at [1363, 652] on span "Continue" at bounding box center [1370, 657] width 43 height 13
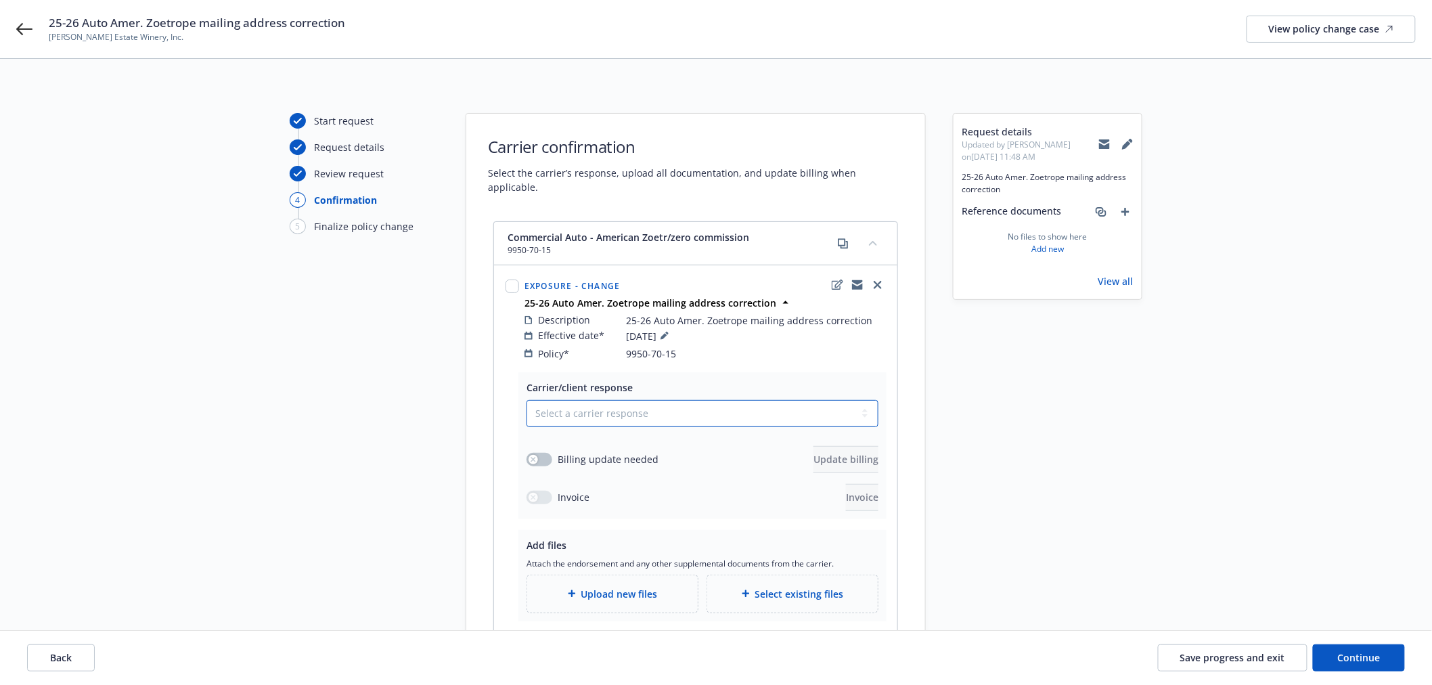
click at [583, 400] on select "Select a carrier response Accepted Accepted with revision No endorsement needed…" at bounding box center [702, 413] width 352 height 27
select select "ACCEPTED"
click at [526, 400] on select "Select a carrier response Accepted Accepted with revision No endorsement needed…" at bounding box center [702, 413] width 352 height 27
click at [628, 587] on span "Upload new files" at bounding box center [619, 594] width 76 height 14
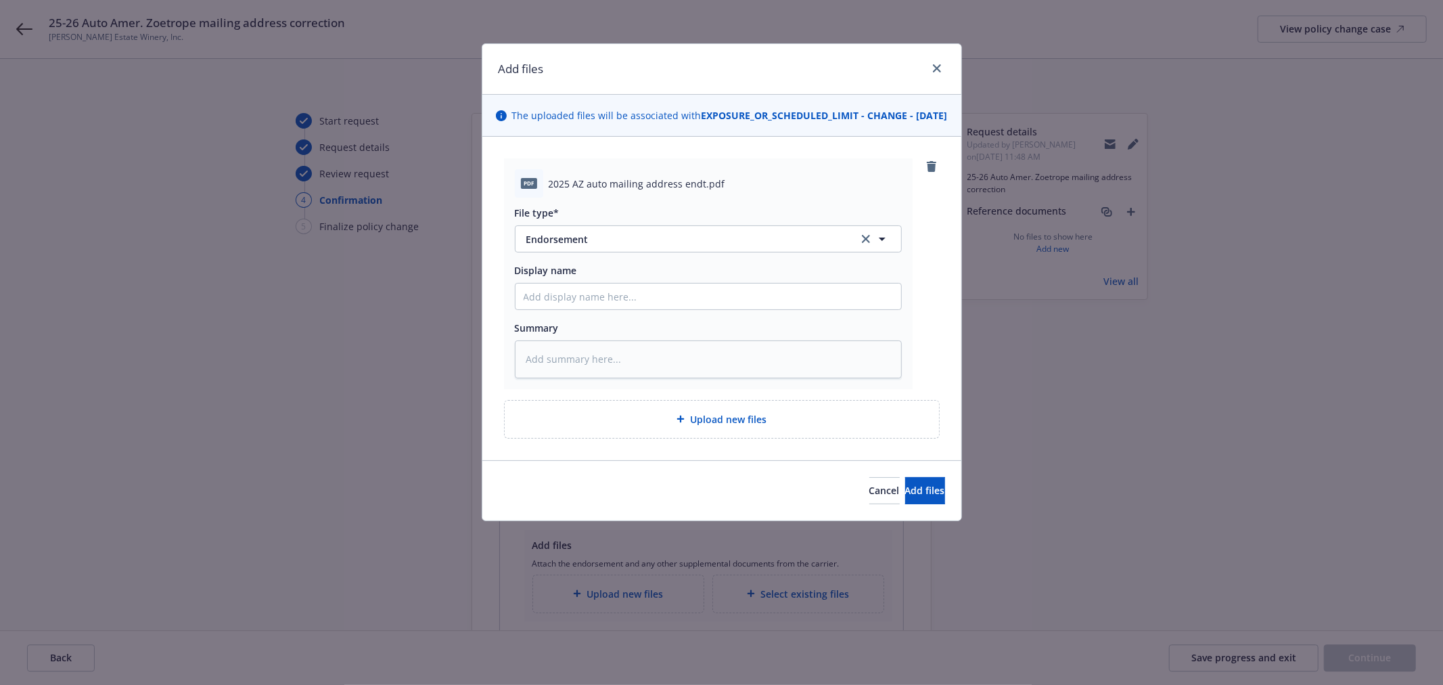
click at [765, 173] on div "pdf 2025 AZ auto mailing address endt.pdf File type* Endorsement Endorsement Di…" at bounding box center [708, 273] width 409 height 230
click at [919, 496] on button "Add files" at bounding box center [925, 490] width 40 height 27
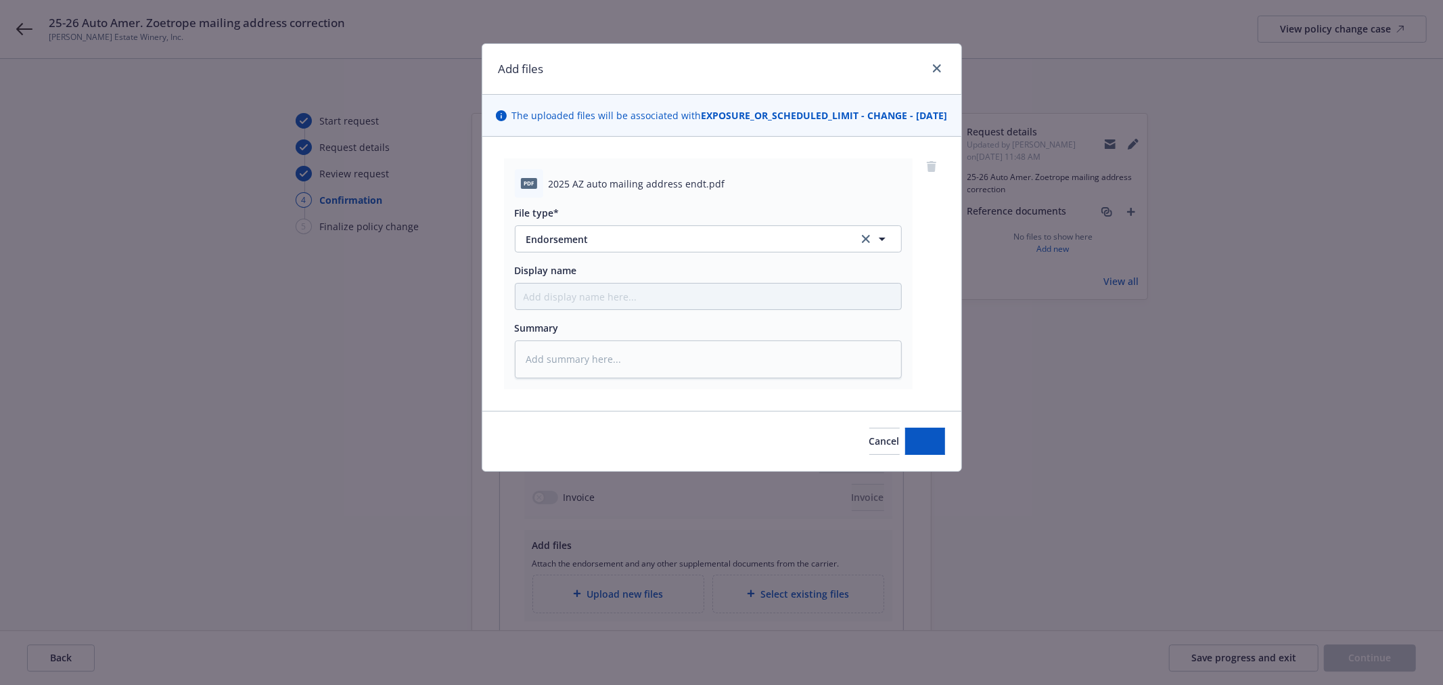
type textarea "x"
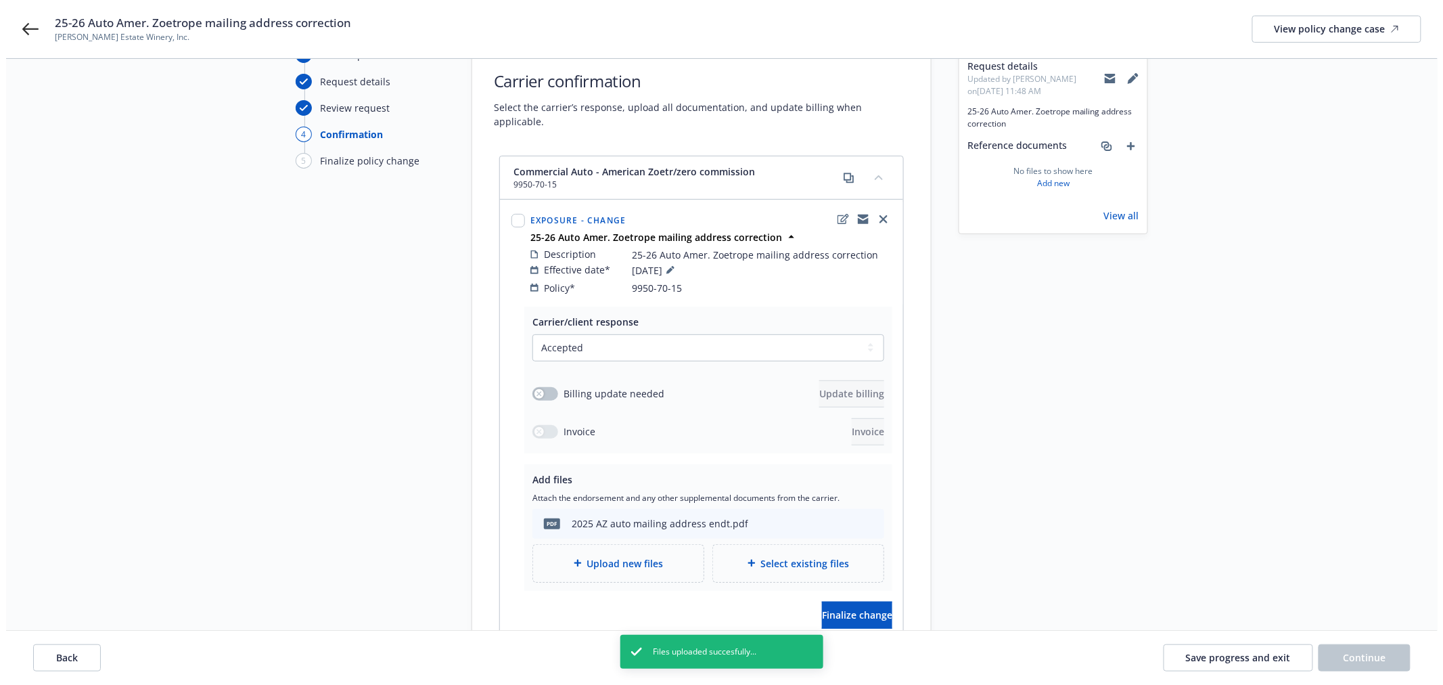
scroll to position [183, 0]
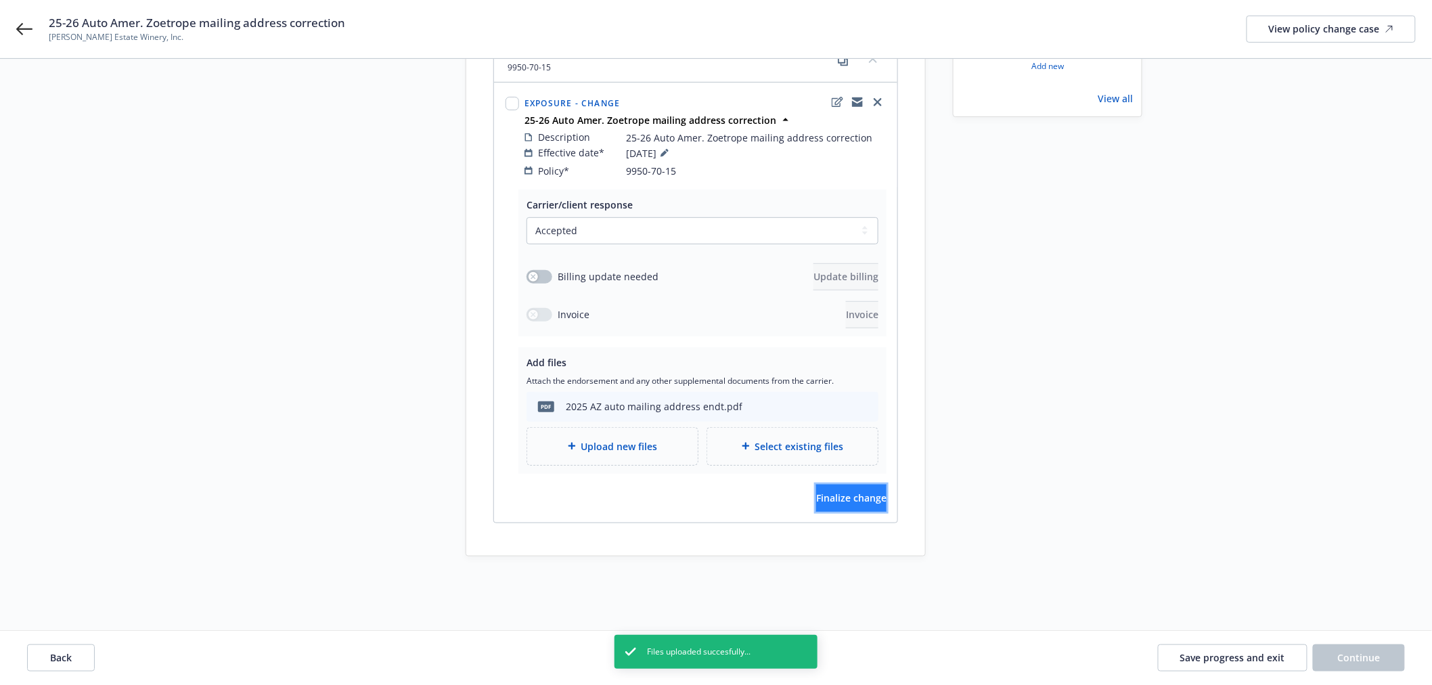
click at [864, 485] on button "Finalize change" at bounding box center [851, 497] width 70 height 27
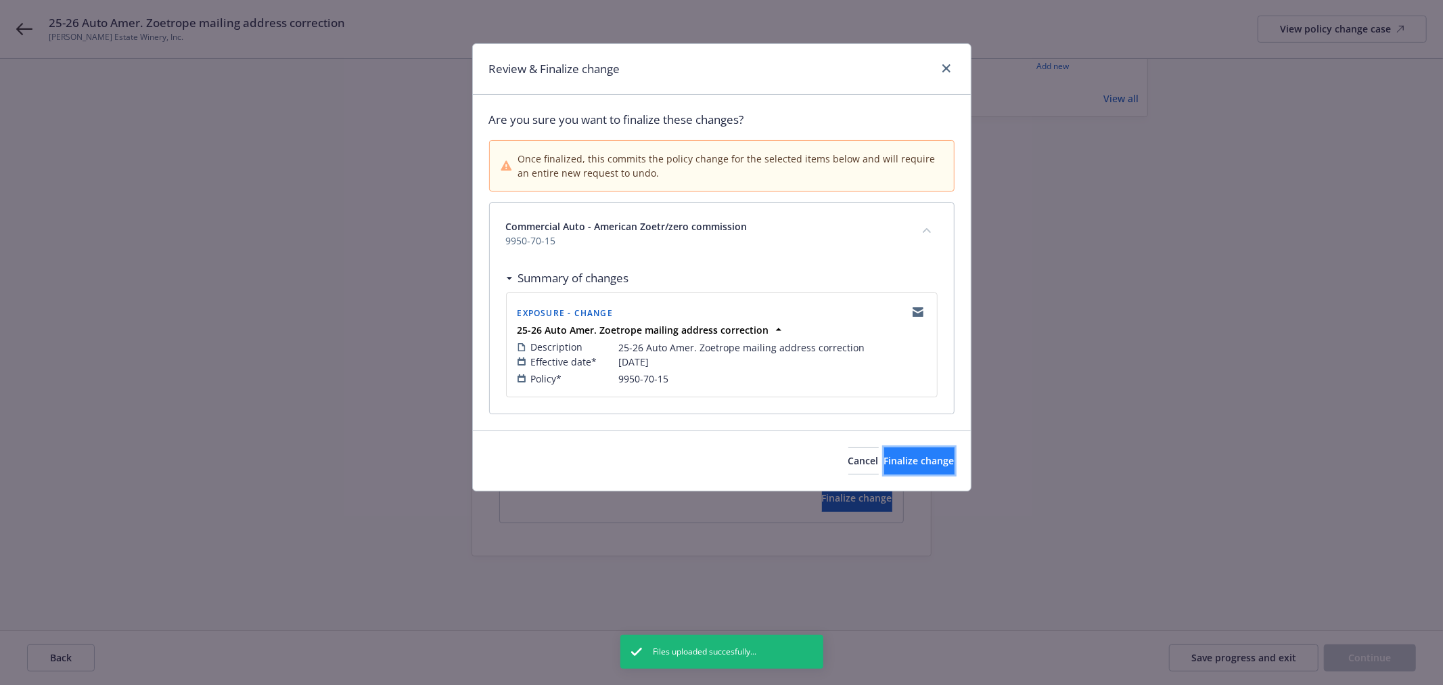
click at [922, 465] on span "Finalize change" at bounding box center [919, 460] width 70 height 13
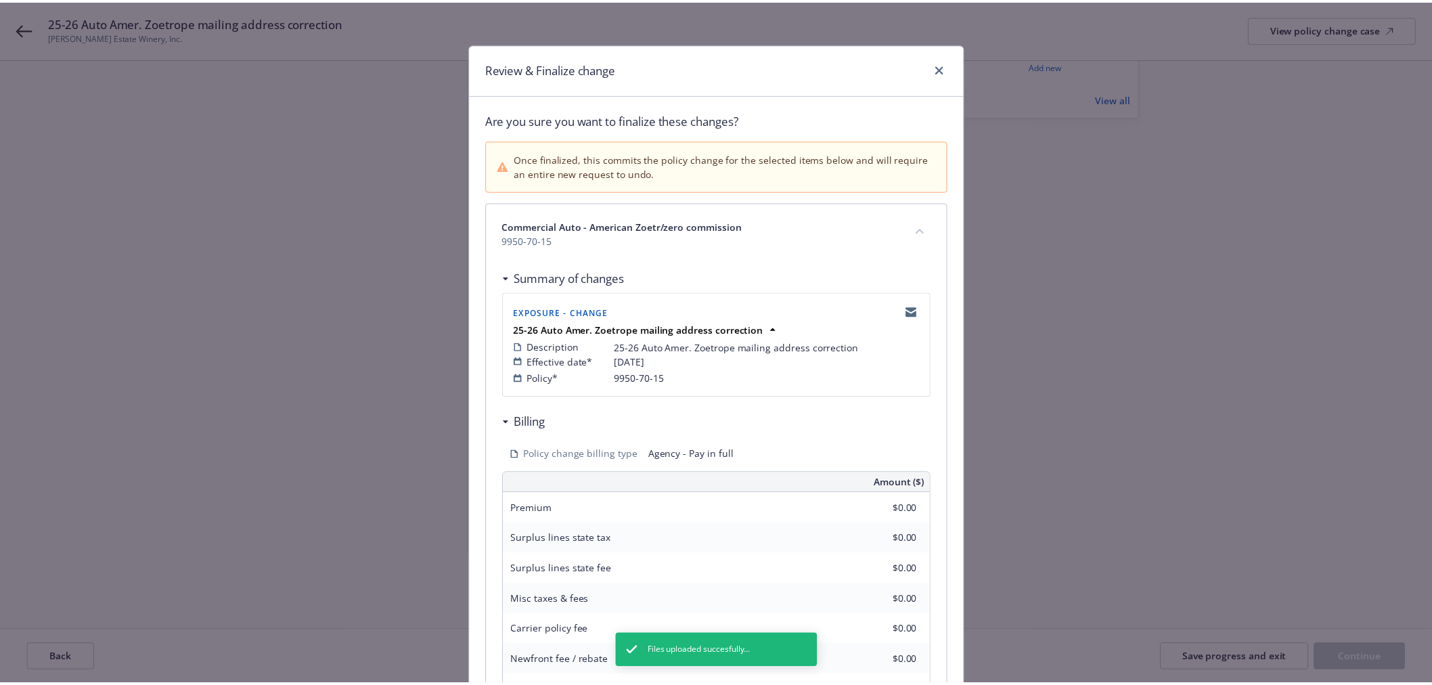
scroll to position [181, 0]
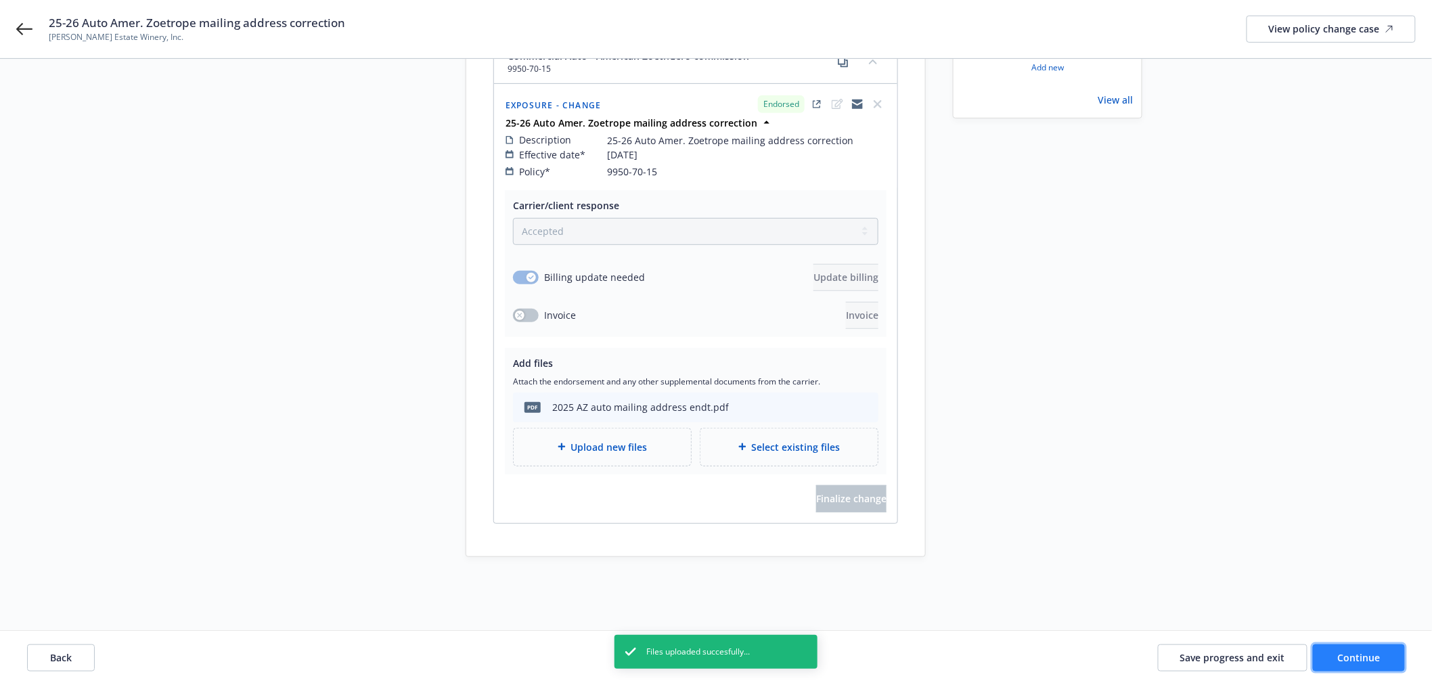
click at [1365, 661] on span "Continue" at bounding box center [1359, 657] width 43 height 13
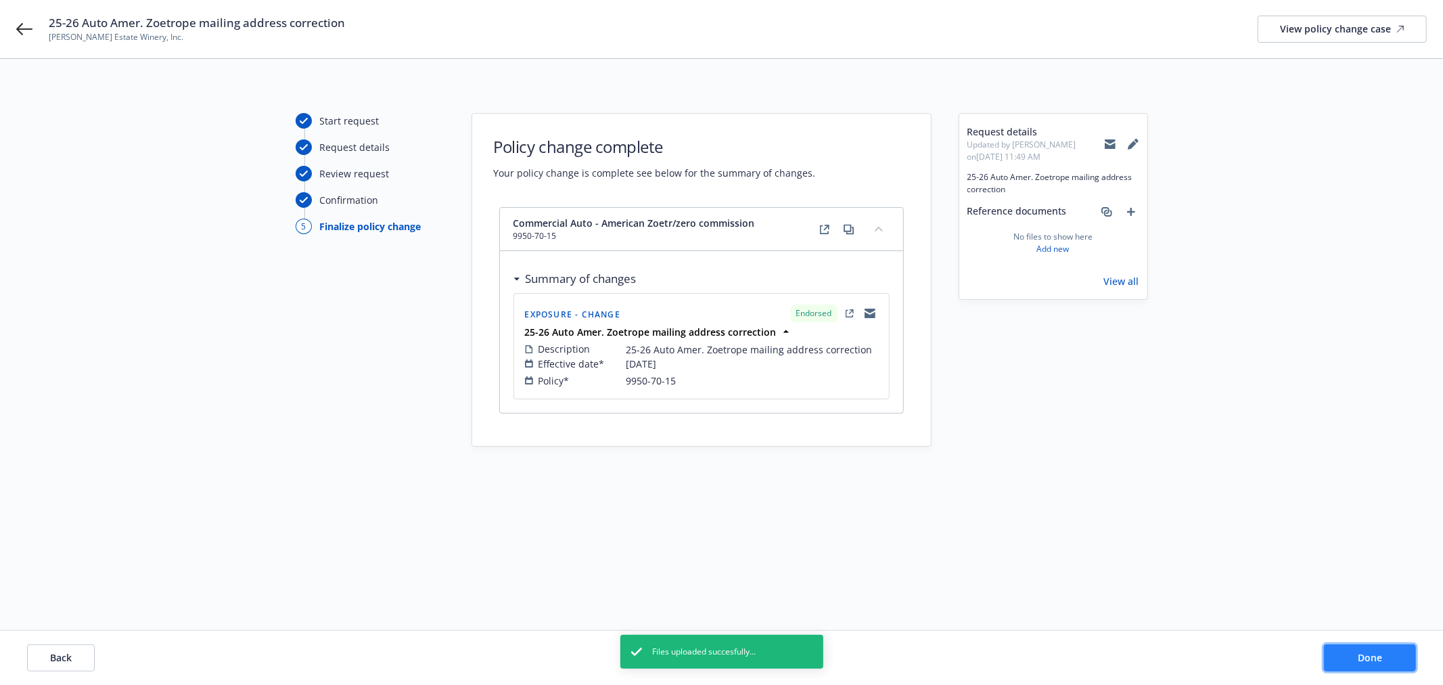
click at [1365, 661] on span "Done" at bounding box center [1370, 657] width 24 height 13
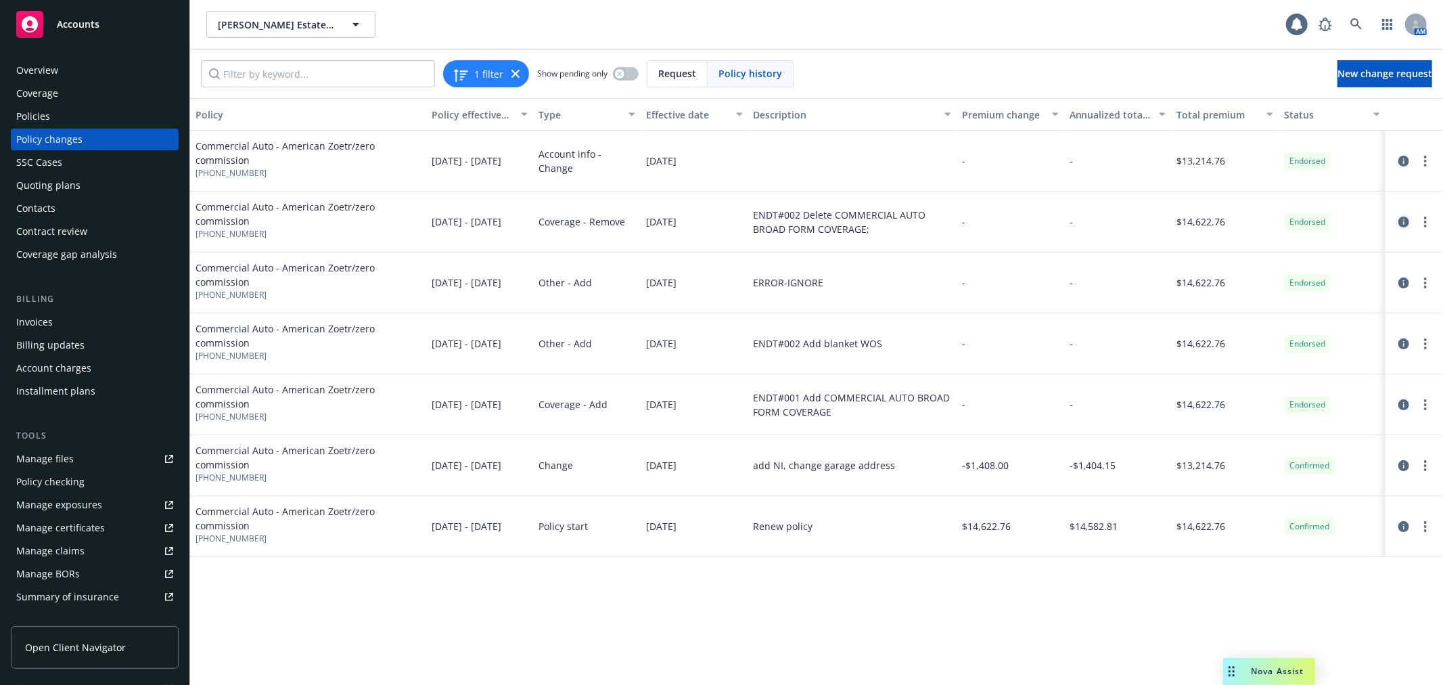
click at [1402, 225] on icon "circleInformation" at bounding box center [1403, 221] width 11 height 11
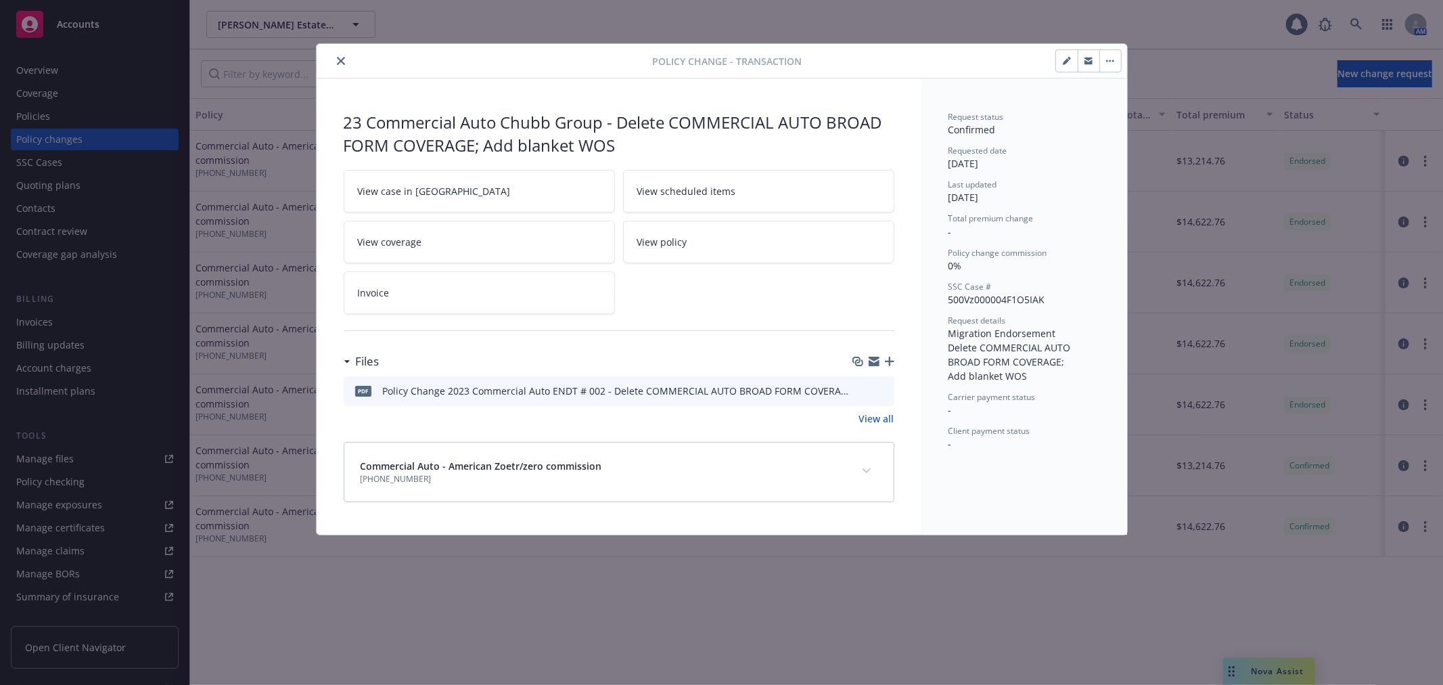
click at [340, 58] on icon "close" at bounding box center [341, 61] width 8 height 8
click at [345, 62] on button "close" at bounding box center [341, 61] width 16 height 16
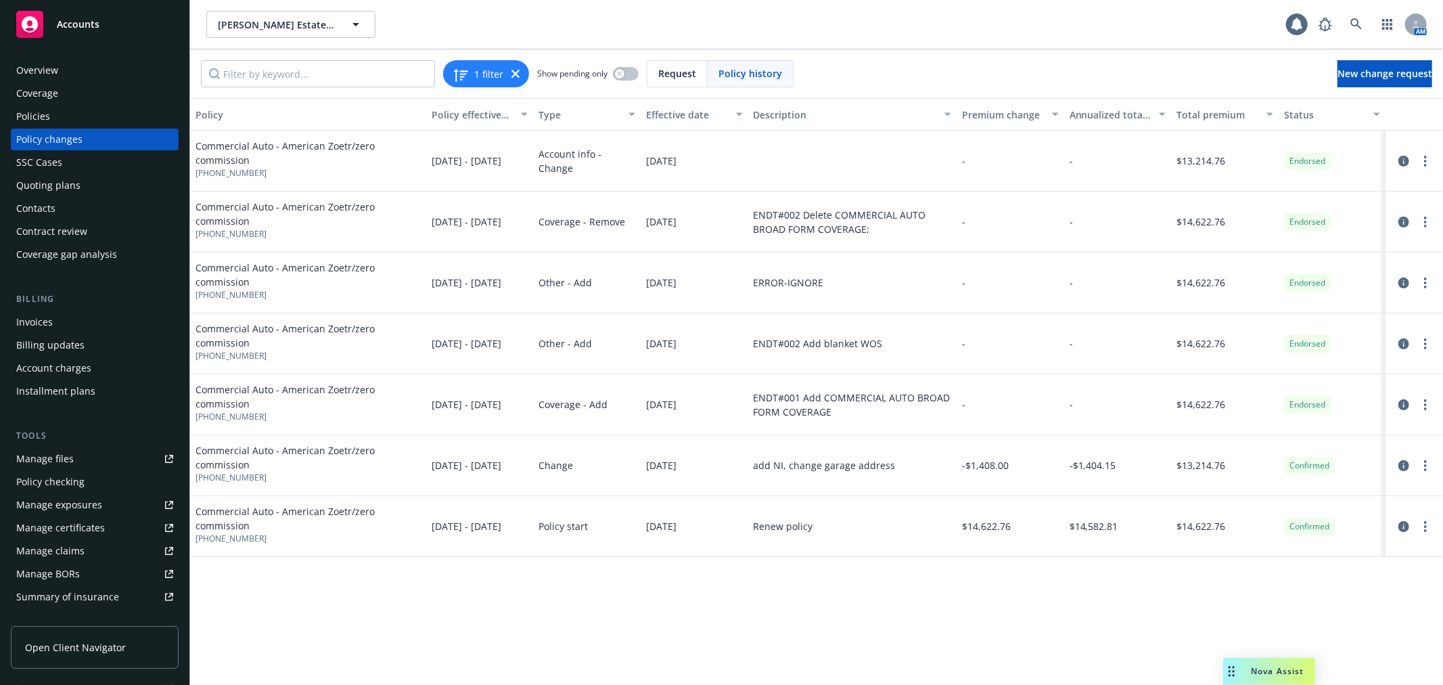
click at [124, 122] on div "Policies" at bounding box center [94, 117] width 157 height 22
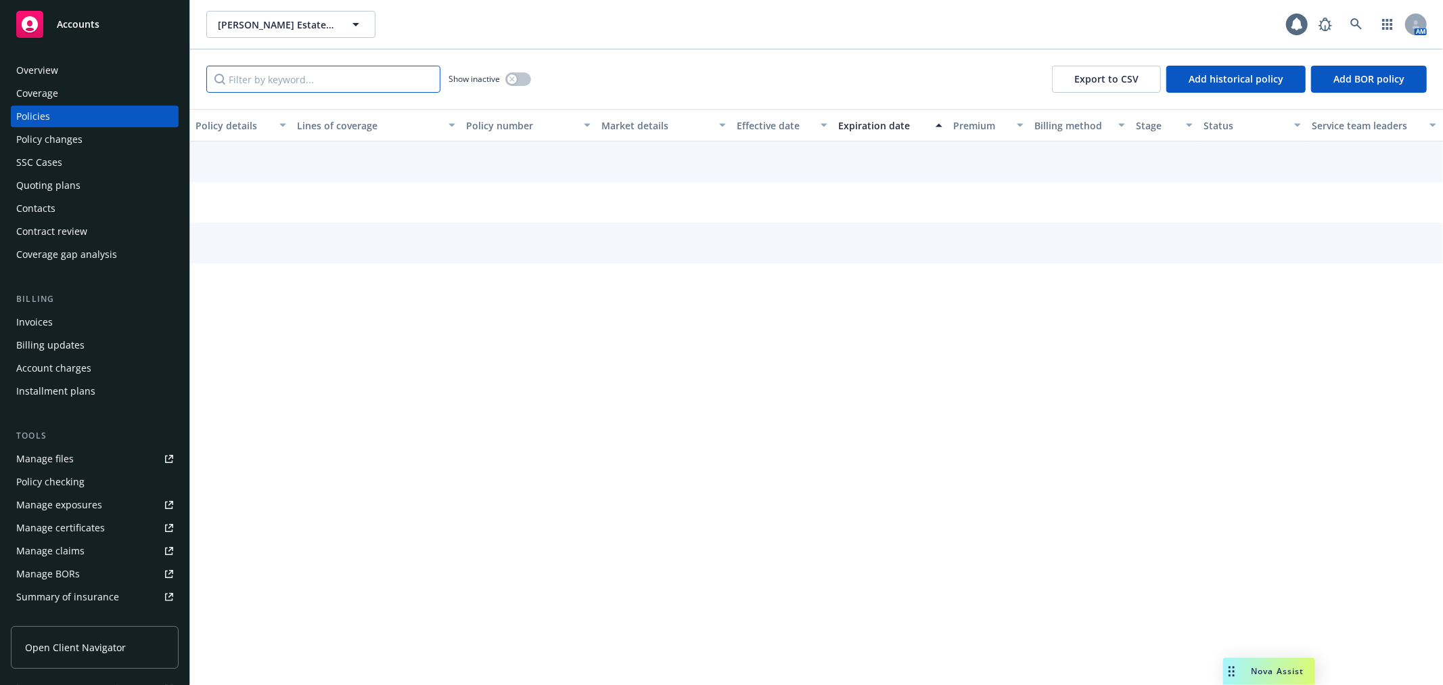
click at [290, 76] on input "Filter by keyword..." at bounding box center [323, 79] width 234 height 27
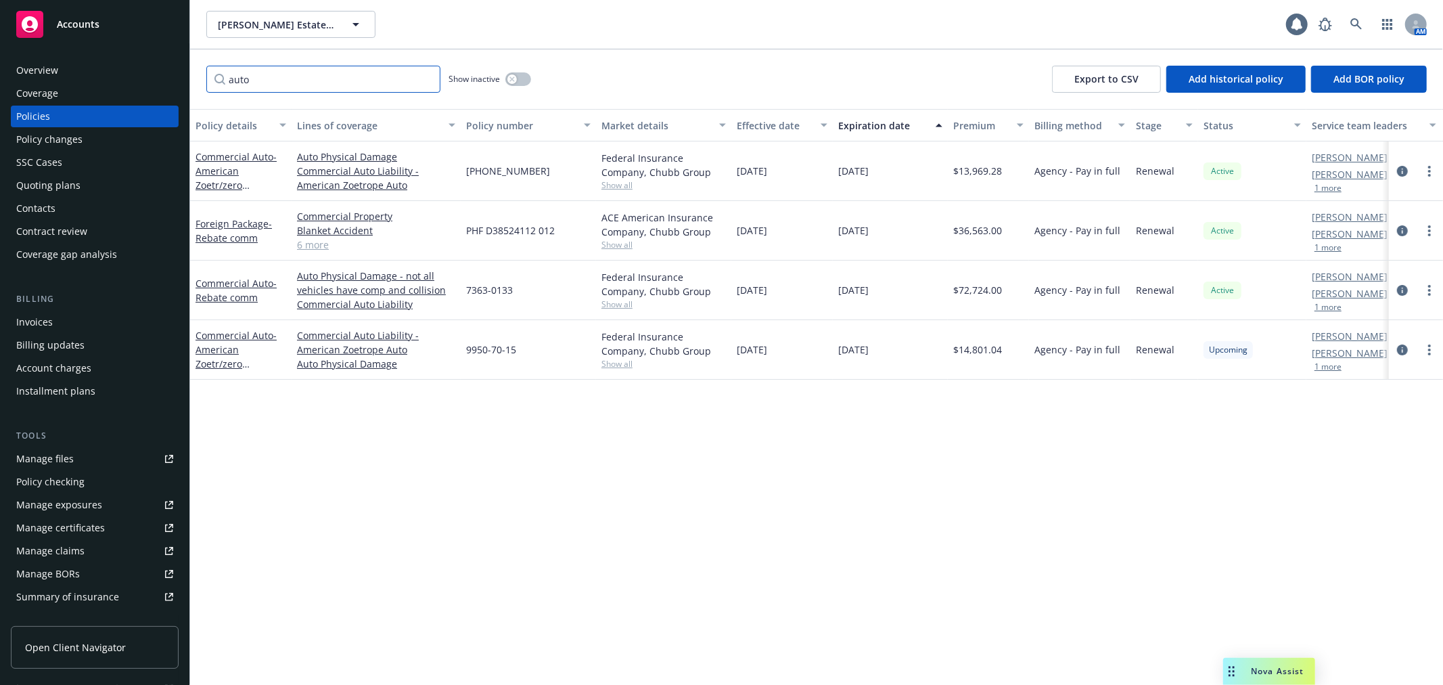
type input "auto"
click at [202, 166] on span "- American Zoetr/zero commission" at bounding box center [236, 177] width 81 height 55
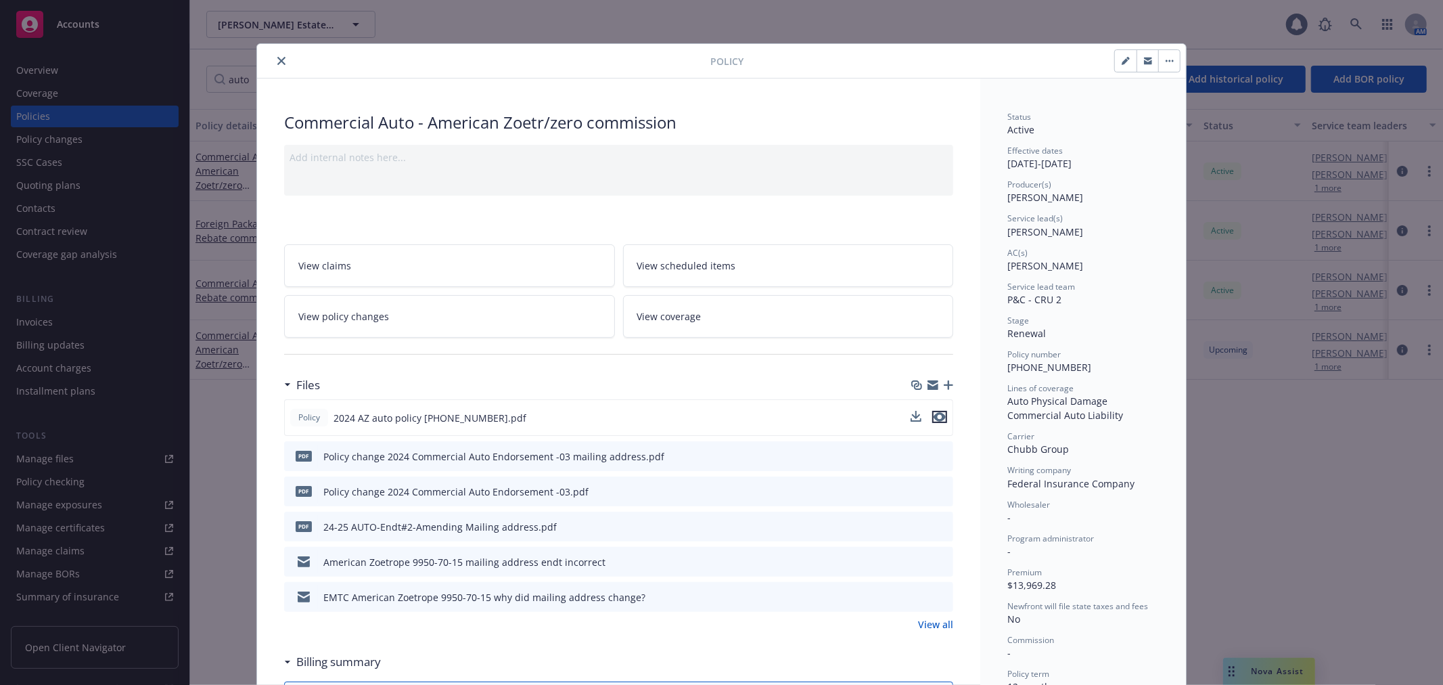
click at [936, 417] on icon "preview file" at bounding box center [940, 416] width 12 height 9
click at [449, 304] on link "View policy changes" at bounding box center [449, 316] width 331 height 43
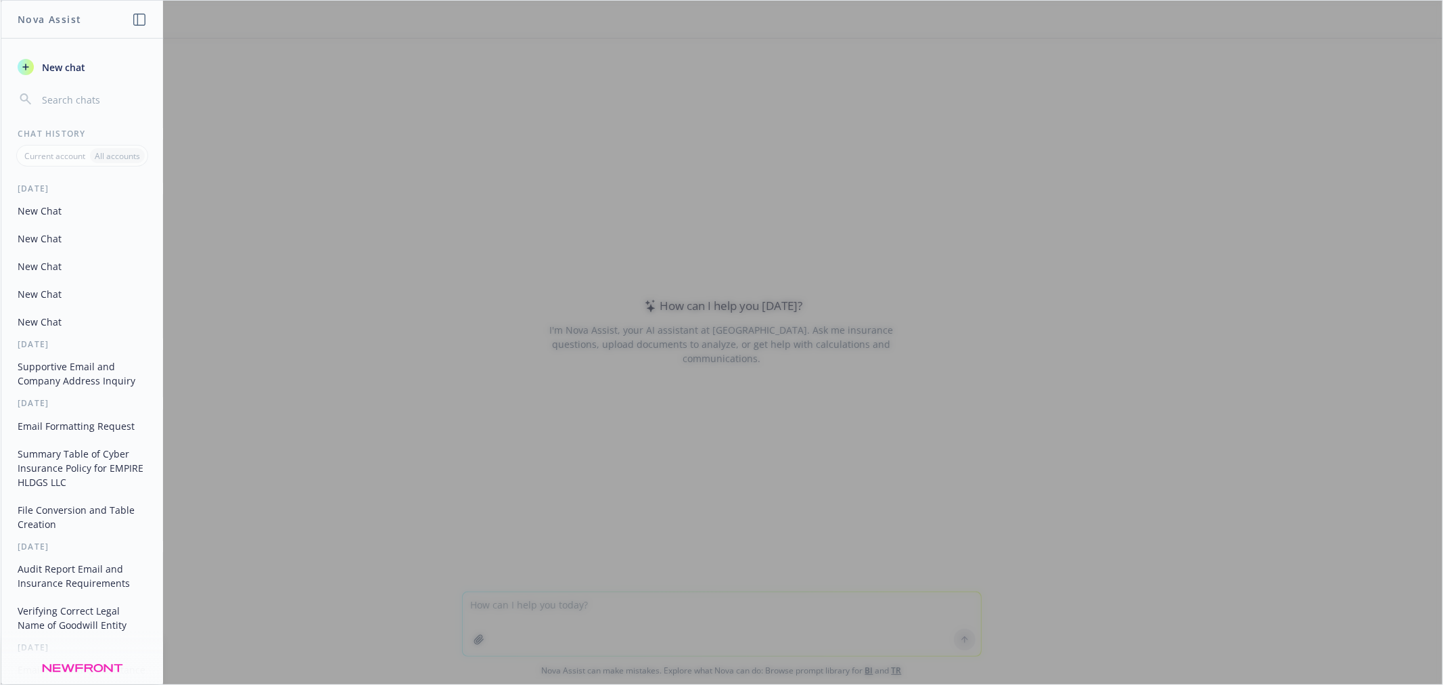
click at [534, 595] on div at bounding box center [722, 342] width 1442 height 683
click at [59, 68] on span "New chat" at bounding box center [62, 67] width 46 height 14
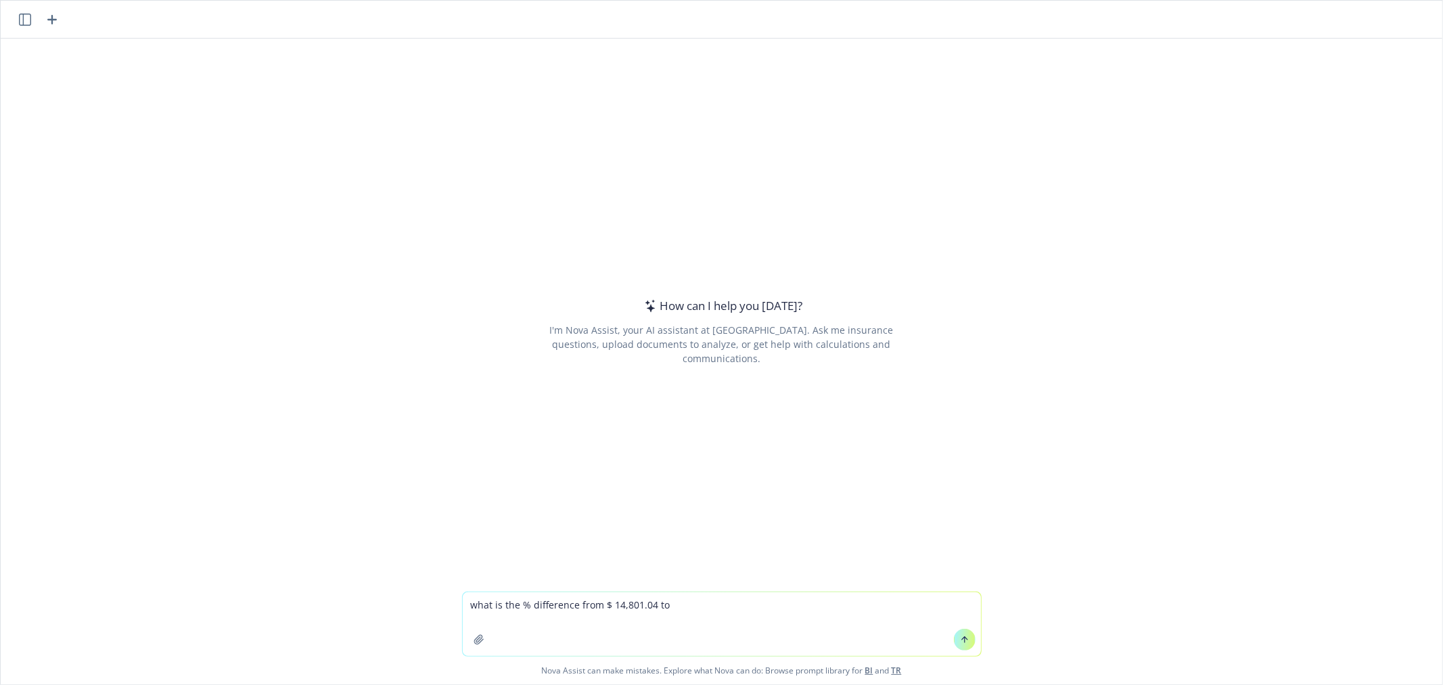
click at [593, 598] on textarea "what is the % difference from $ 14,801.04 to" at bounding box center [722, 624] width 518 height 64
paste textarea "$13,973.68"
click at [754, 604] on textarea "what is the % difference from $13,973.68 to $ 14,801.04 to" at bounding box center [722, 624] width 518 height 64
type textarea "what is the % difference from $13,973.68 to $ 14,801.04"
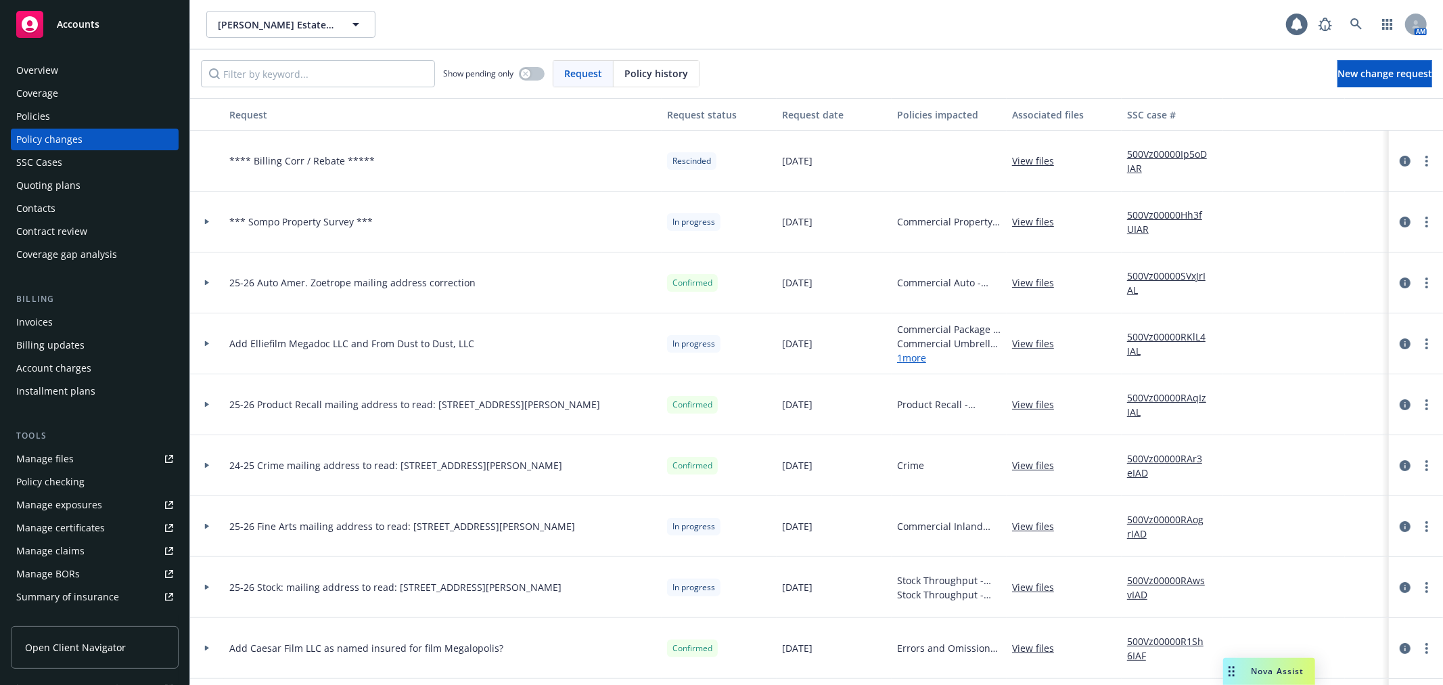
click at [72, 115] on div "Policies" at bounding box center [94, 117] width 157 height 22
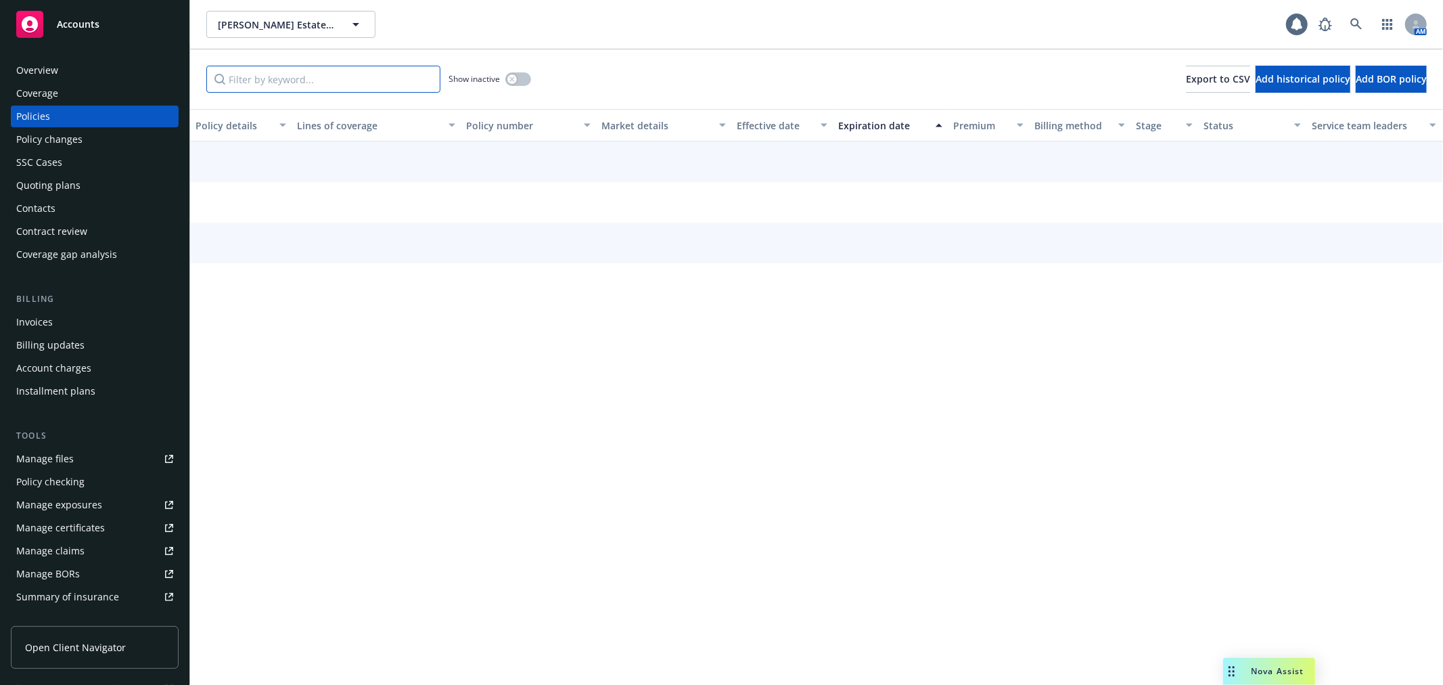
click at [266, 73] on input "Filter by keyword..." at bounding box center [323, 79] width 234 height 27
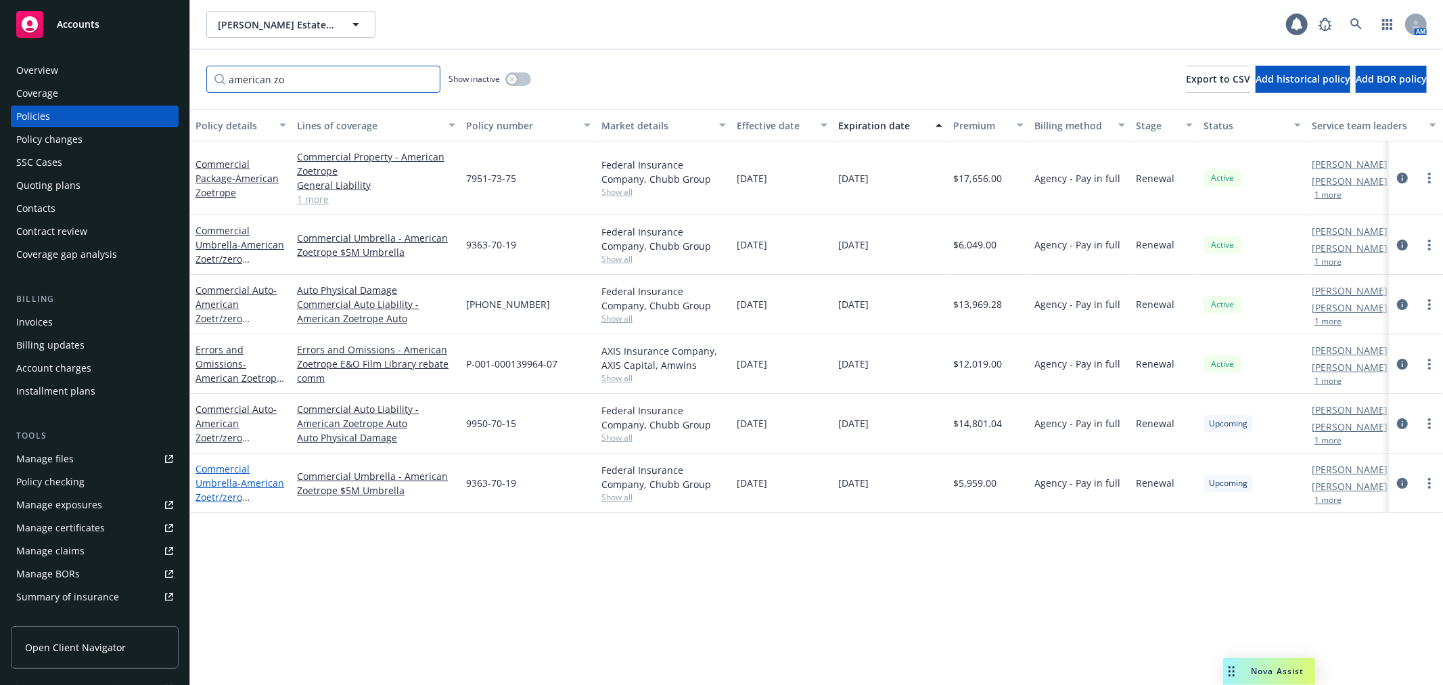
type input "american zo"
click at [222, 470] on link "Commercial Umbrella - American Zoetr/zero commission" at bounding box center [240, 489] width 89 height 55
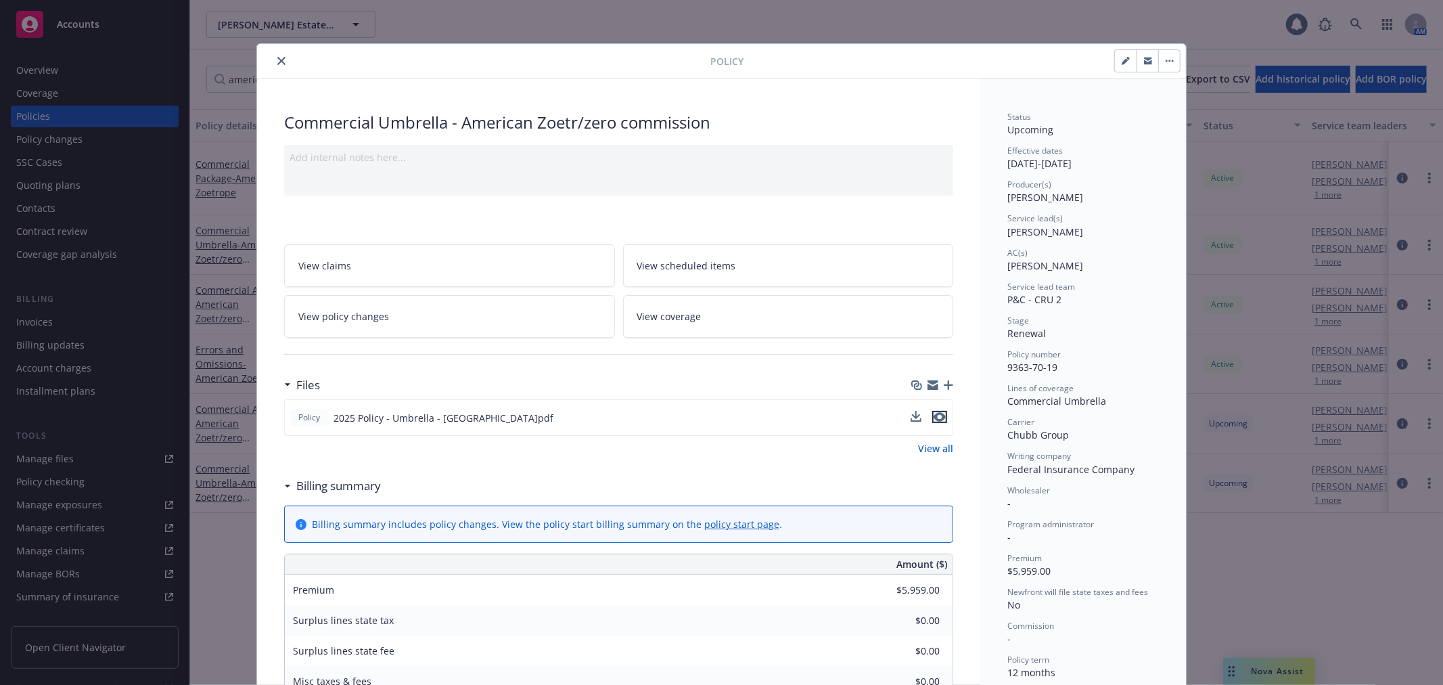
click at [934, 415] on icon "preview file" at bounding box center [940, 416] width 12 height 9
click at [944, 388] on icon "button" at bounding box center [948, 384] width 9 height 9
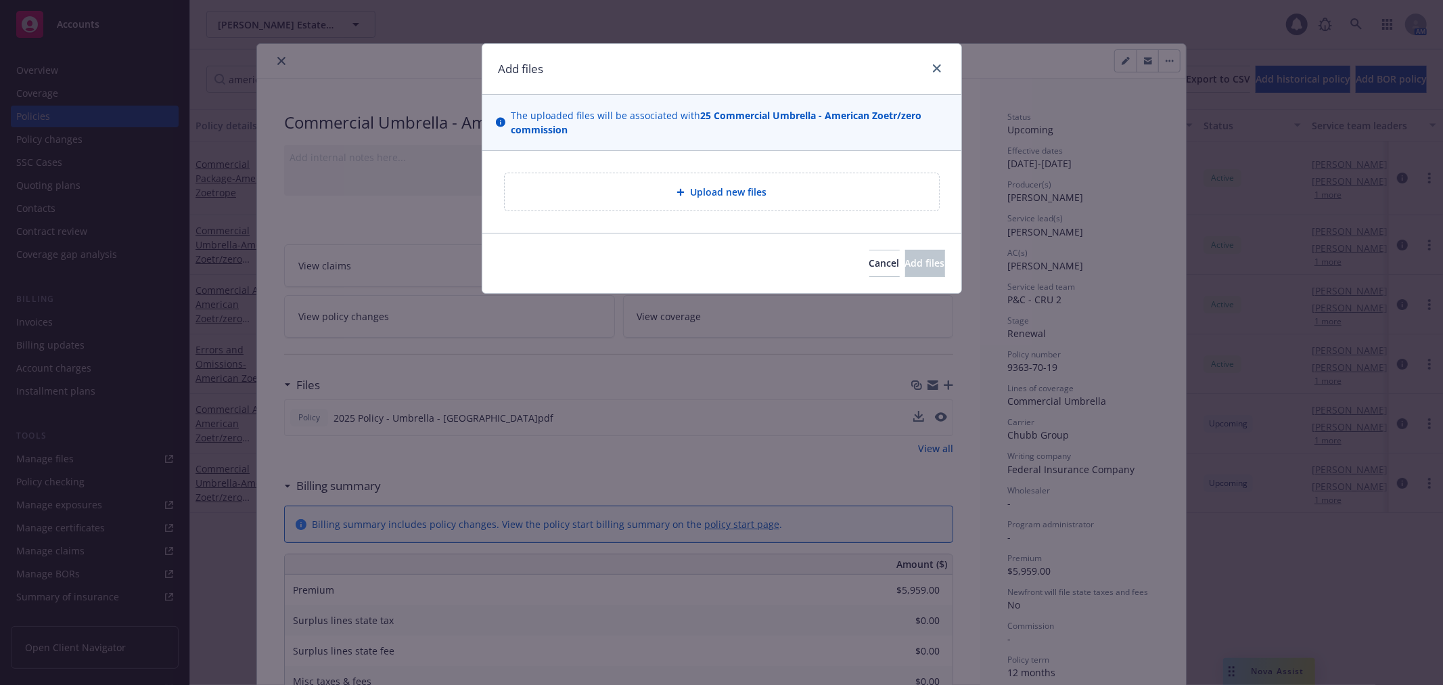
click at [708, 200] on div "Upload new files" at bounding box center [722, 191] width 434 height 37
type textarea "x"
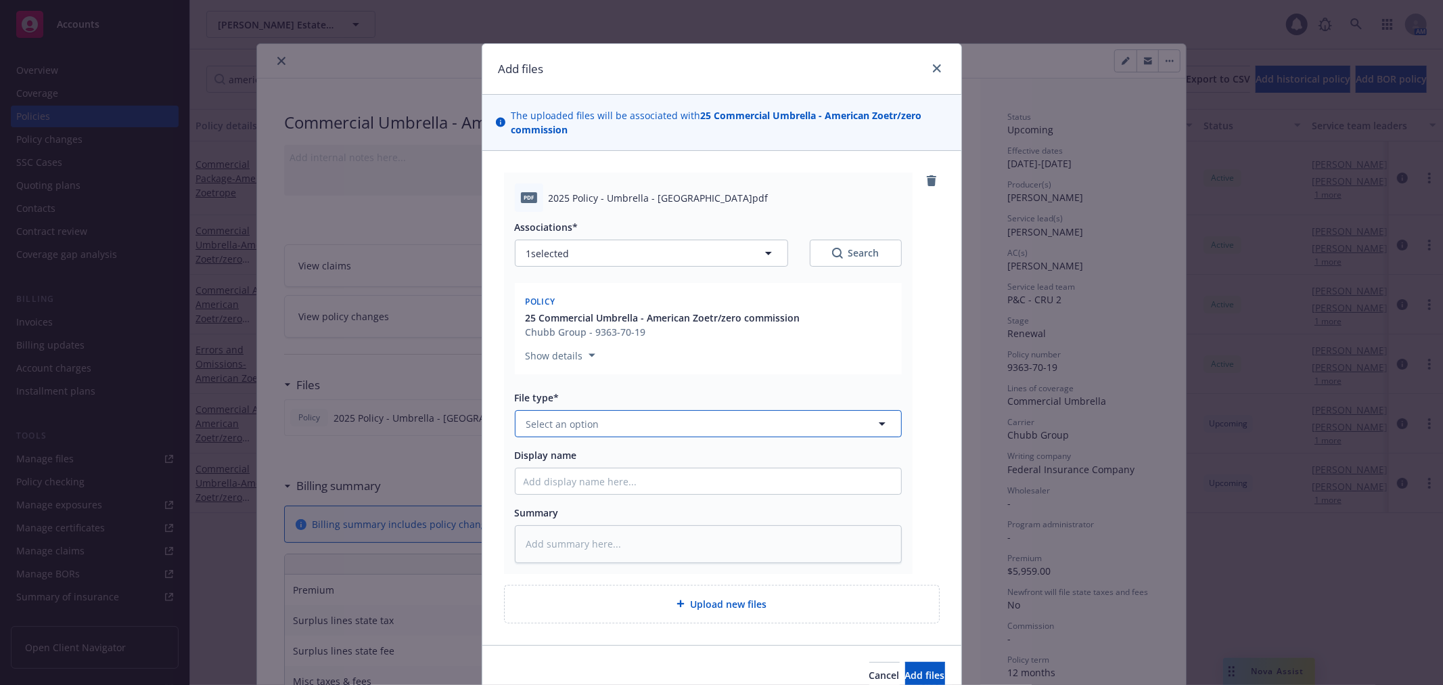
click at [585, 420] on span "Select an option" at bounding box center [562, 424] width 73 height 14
type input "pol"
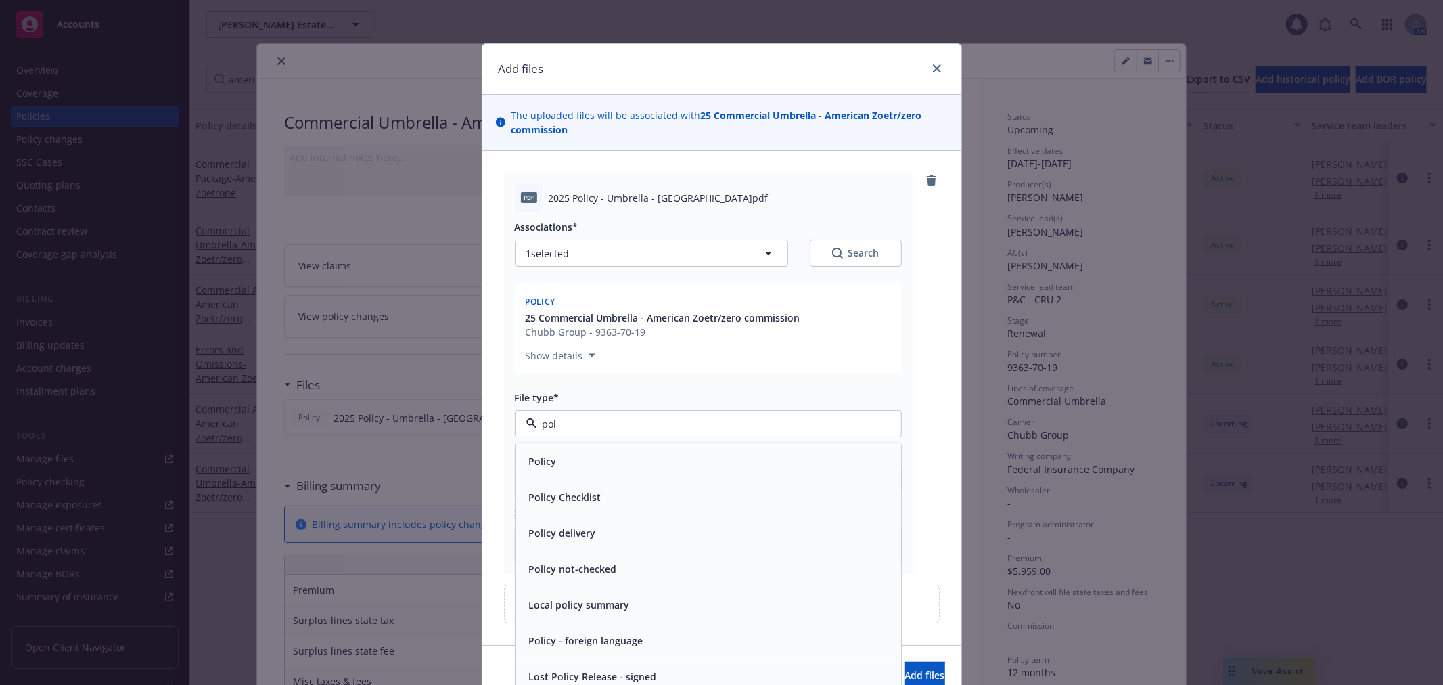
drag, startPoint x: 586, startPoint y: 454, endPoint x: 589, endPoint y: 461, distance: 7.3
click at [586, 455] on div "Policy" at bounding box center [708, 461] width 369 height 20
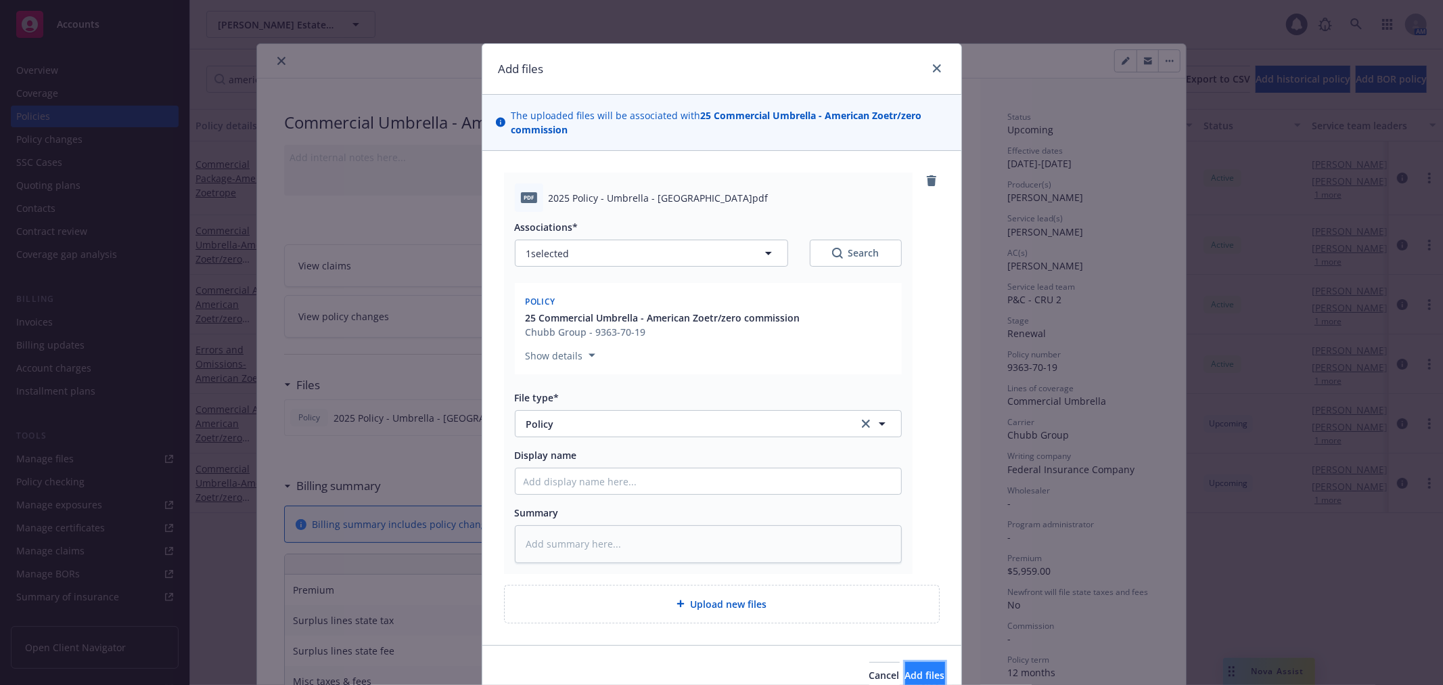
click at [905, 674] on span "Add files" at bounding box center [925, 674] width 40 height 13
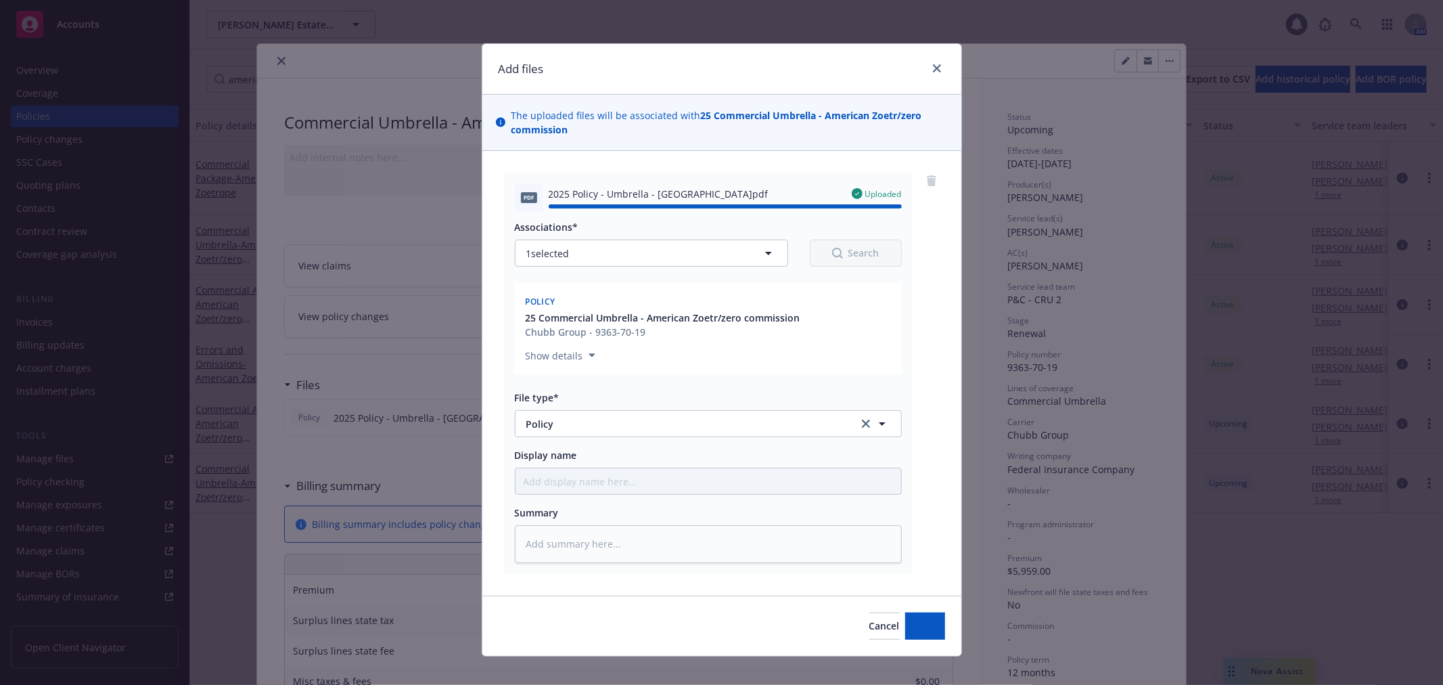
type textarea "x"
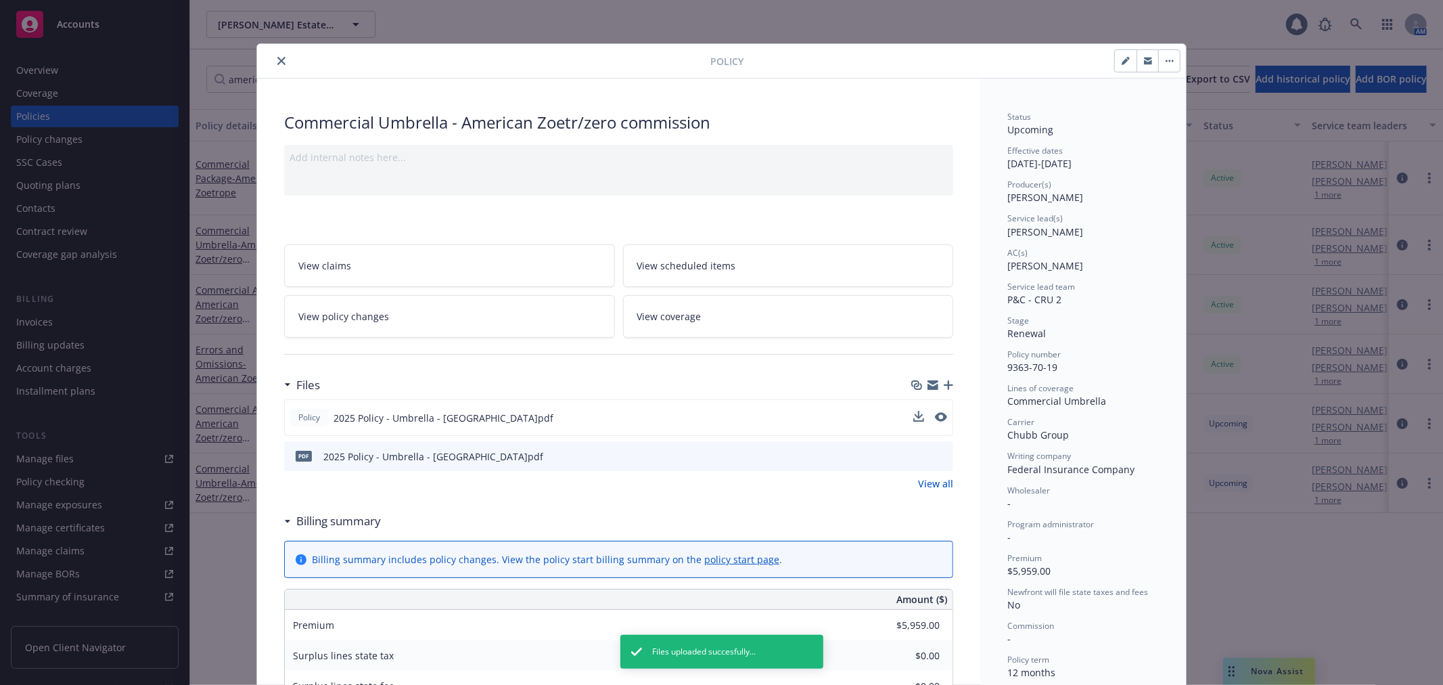
click at [926, 489] on link "View all" at bounding box center [935, 483] width 35 height 14
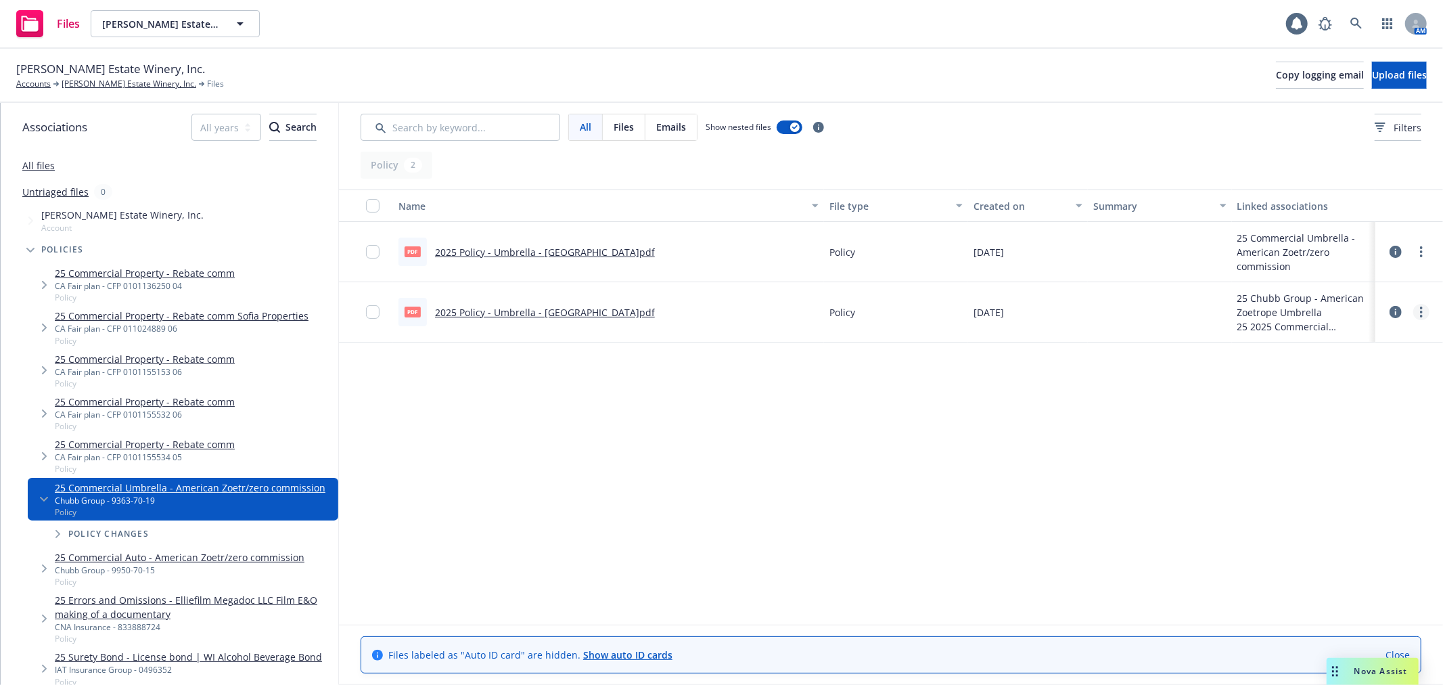
click at [1425, 317] on link "more" at bounding box center [1421, 312] width 16 height 16
click at [1387, 344] on link "Archive" at bounding box center [1361, 339] width 135 height 27
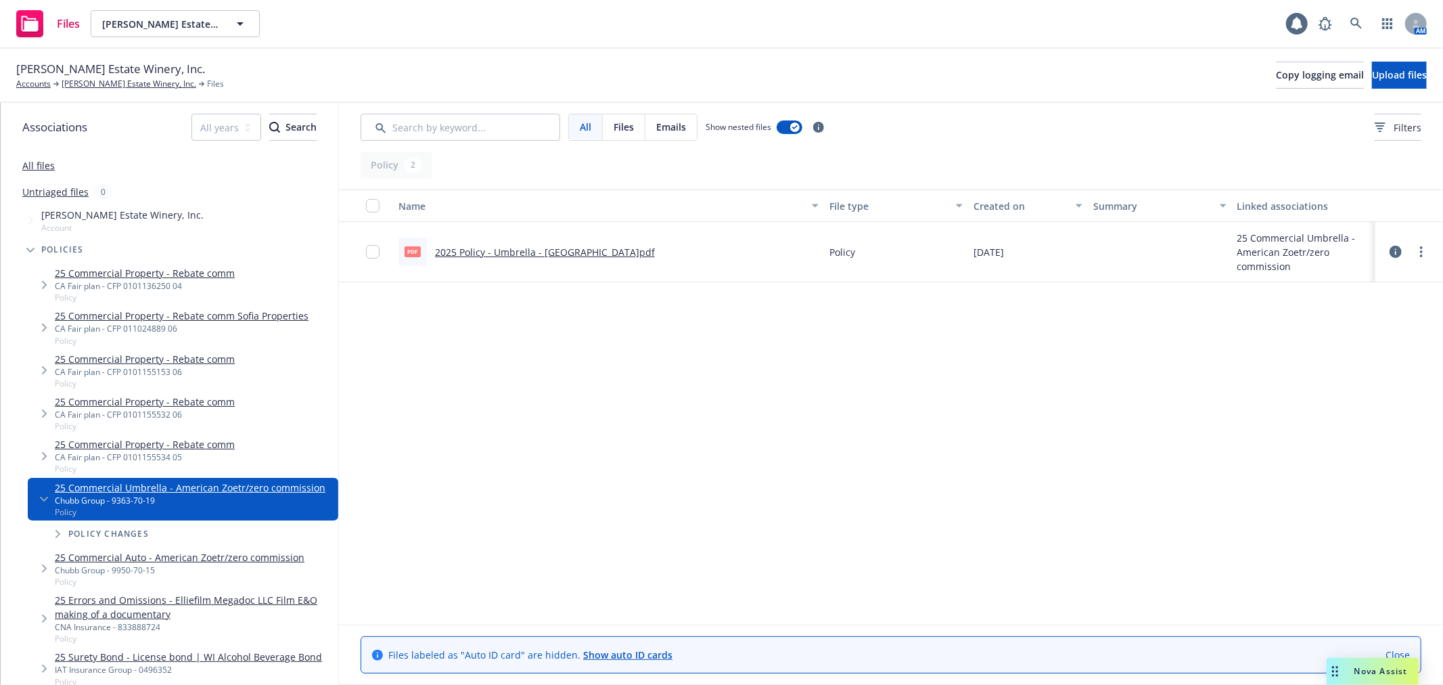
click at [526, 248] on link "2025 Policy - Umbrella - [GEOGRAPHIC_DATA]pdf" at bounding box center [545, 252] width 220 height 13
click at [114, 80] on link "[PERSON_NAME] Estate Winery, Inc." at bounding box center [129, 84] width 135 height 12
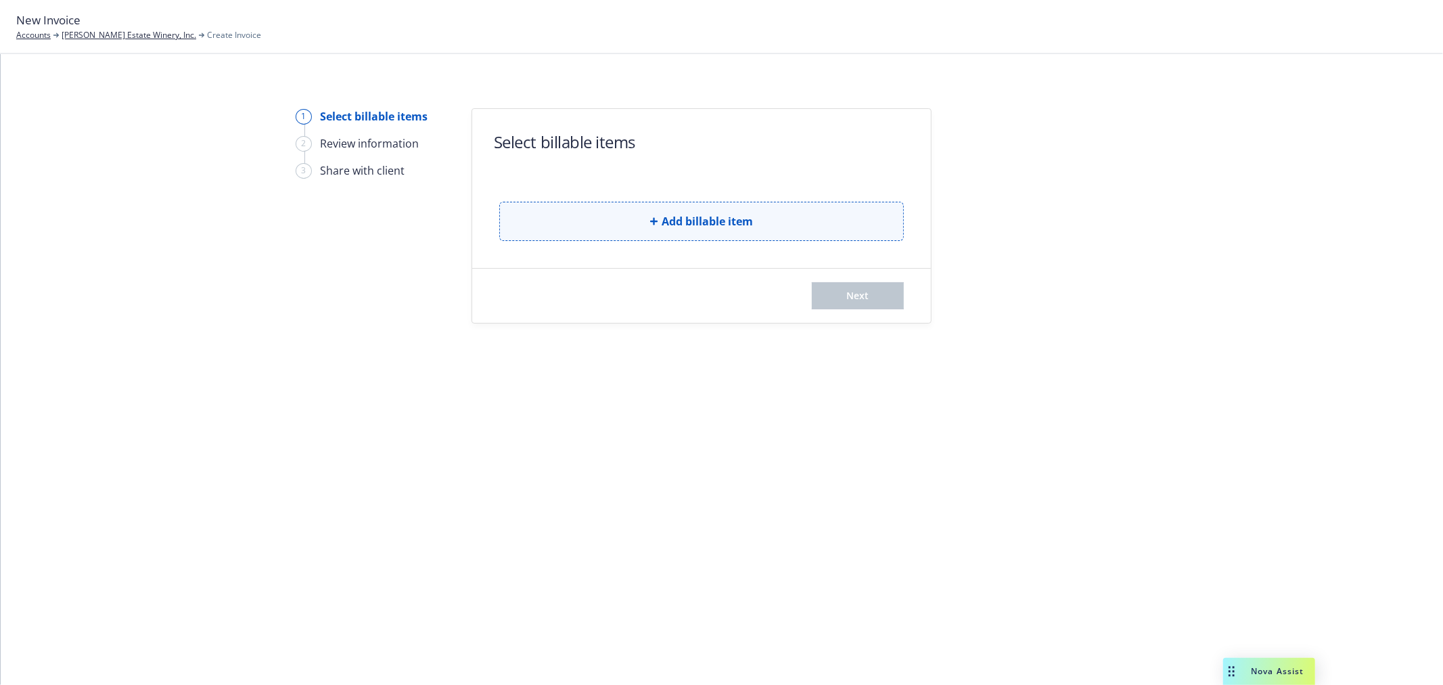
click at [693, 225] on span "Add billable item" at bounding box center [707, 221] width 91 height 16
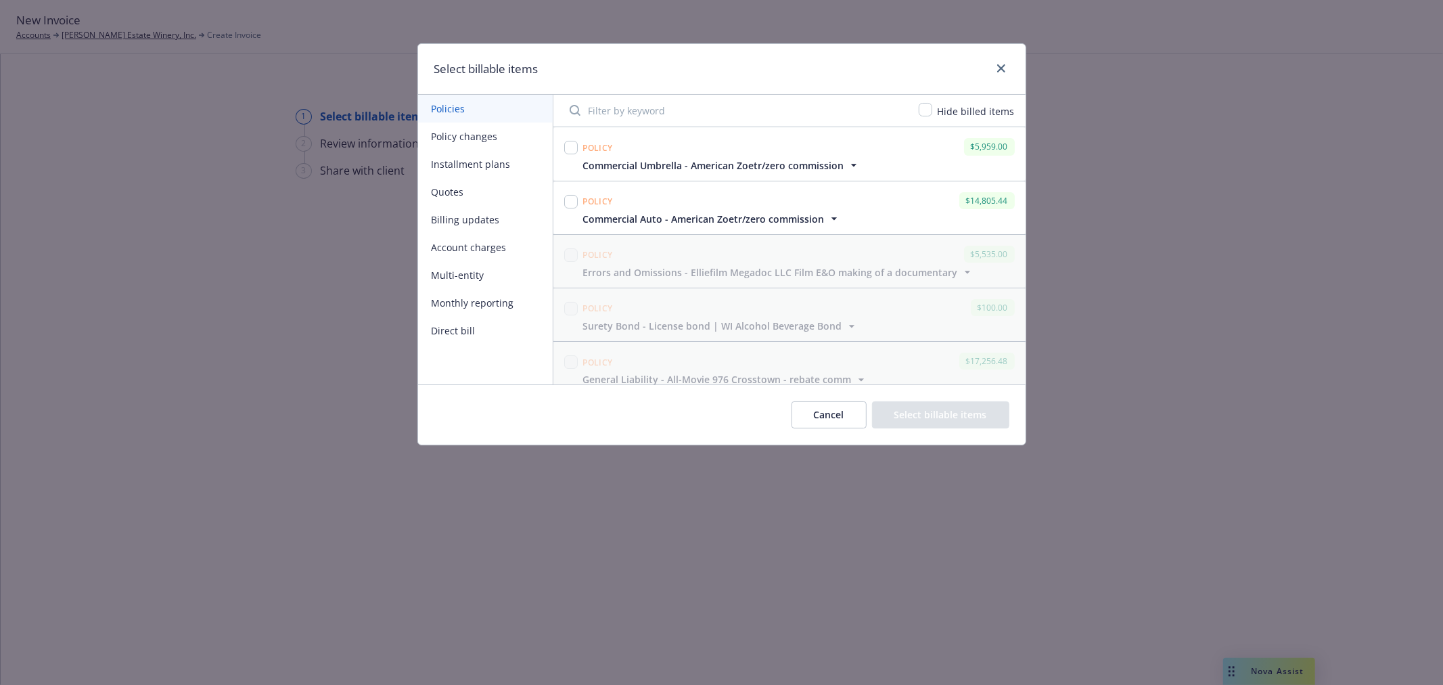
click at [497, 139] on button "Policy changes" at bounding box center [485, 136] width 135 height 28
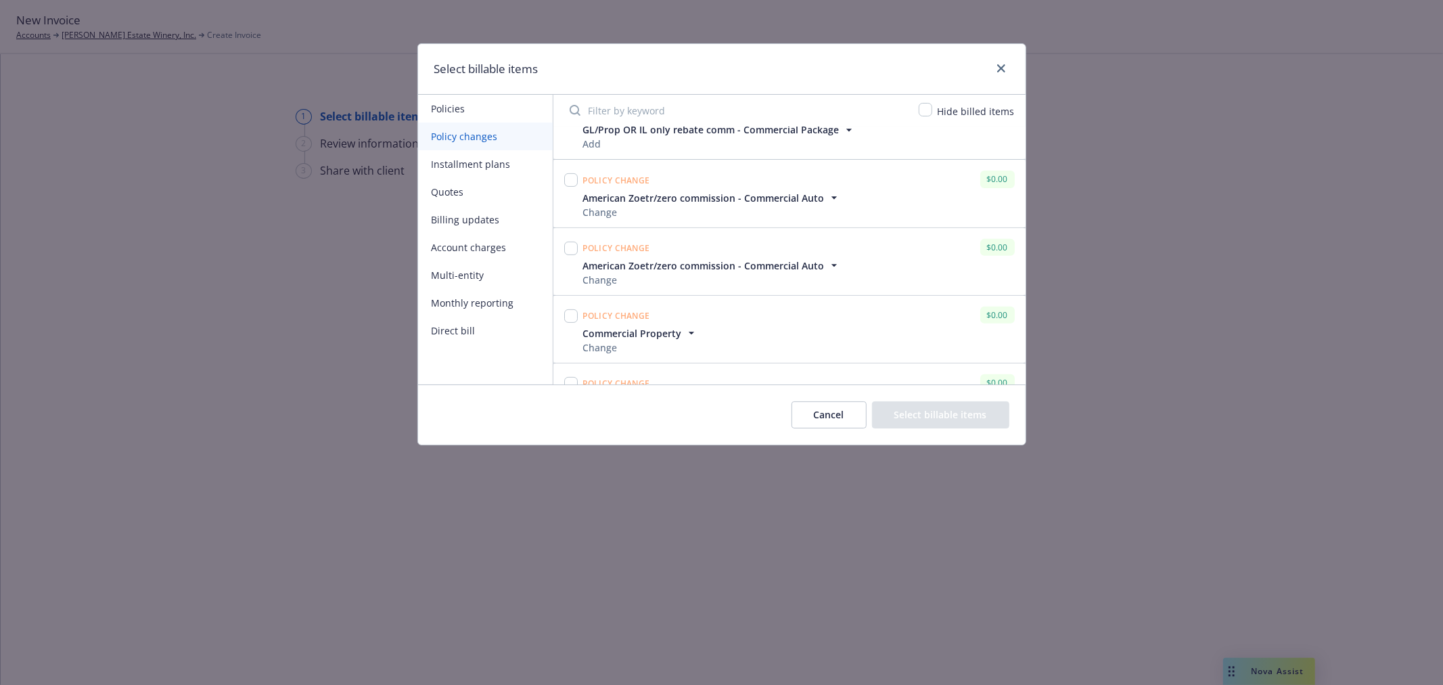
scroll to position [451, 0]
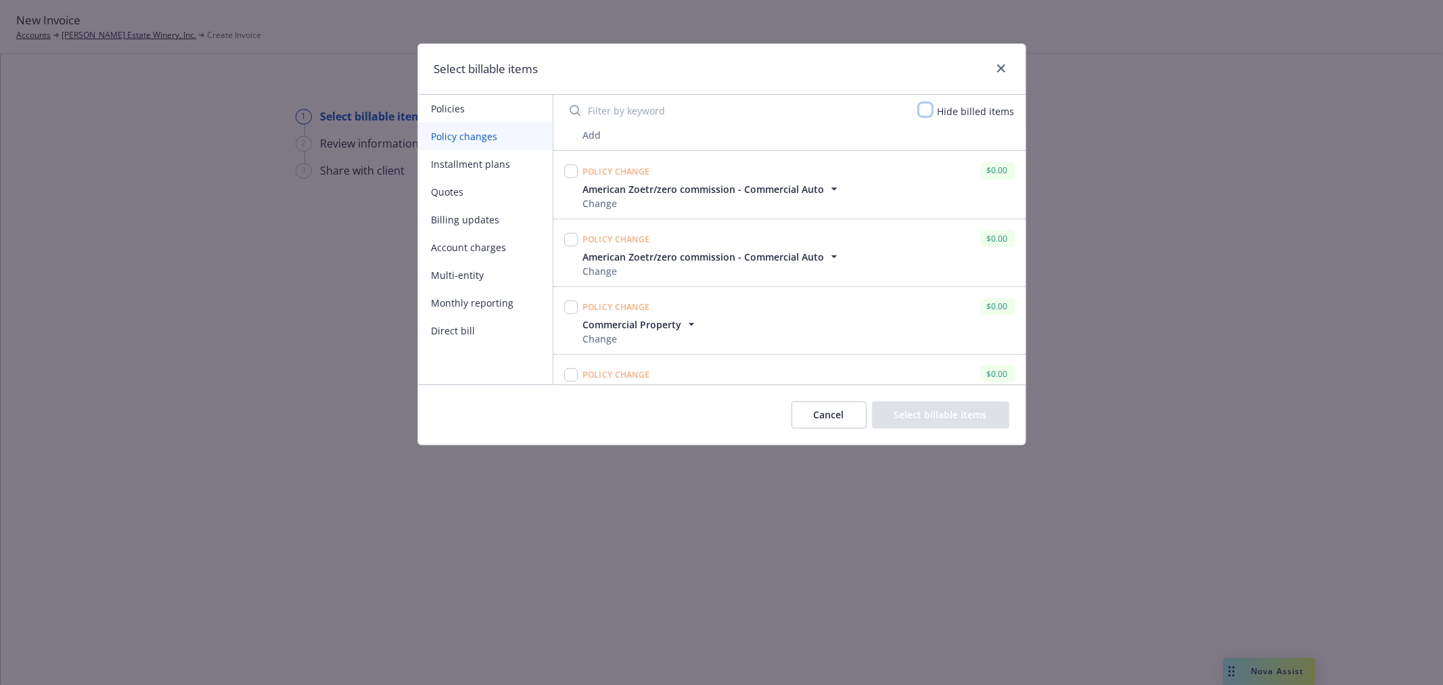
click at [930, 108] on input "checkbox" at bounding box center [926, 110] width 14 height 14
checkbox input "true"
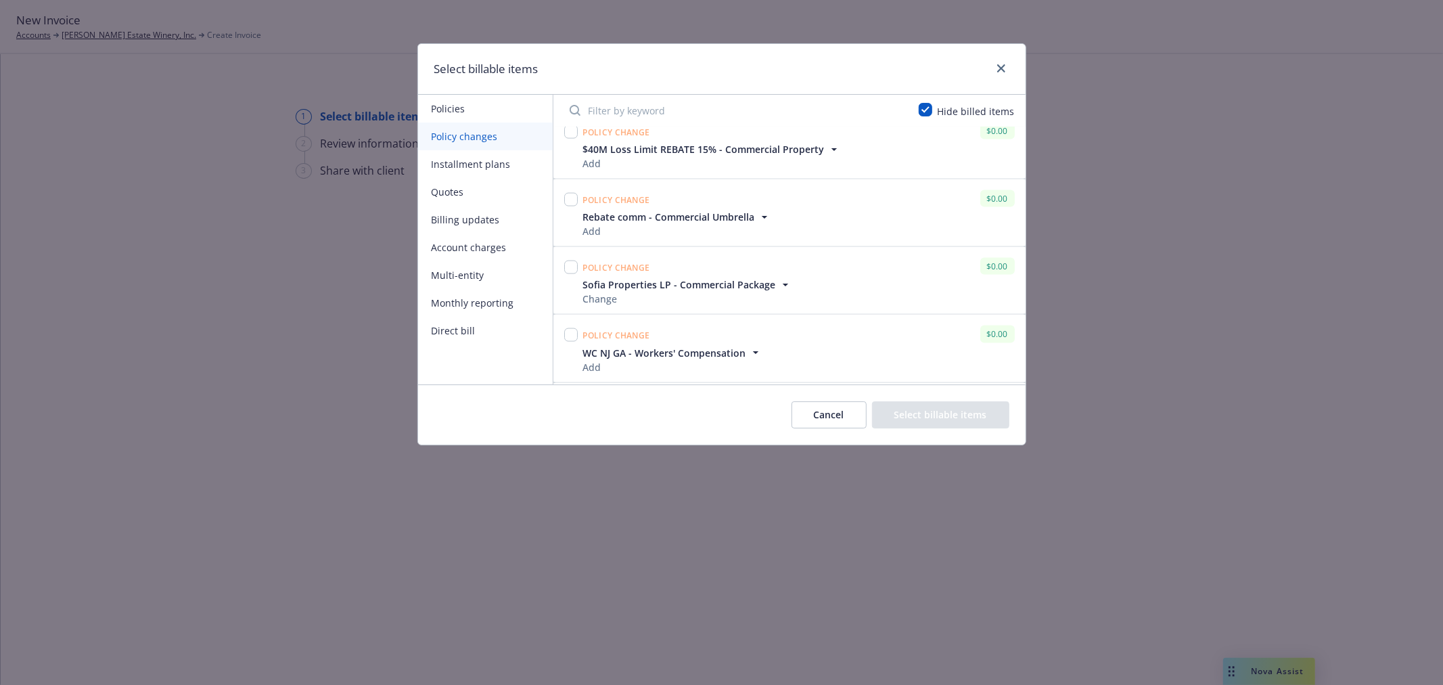
scroll to position [3674, 0]
drag, startPoint x: 1045, startPoint y: 447, endPoint x: 1041, endPoint y: 496, distance: 49.6
click at [1041, 496] on div "Select billable items Policies Policy changes Installment plans Quotes Billing …" at bounding box center [721, 342] width 1443 height 685
click at [568, 336] on input "checkbox" at bounding box center [571, 337] width 14 height 14
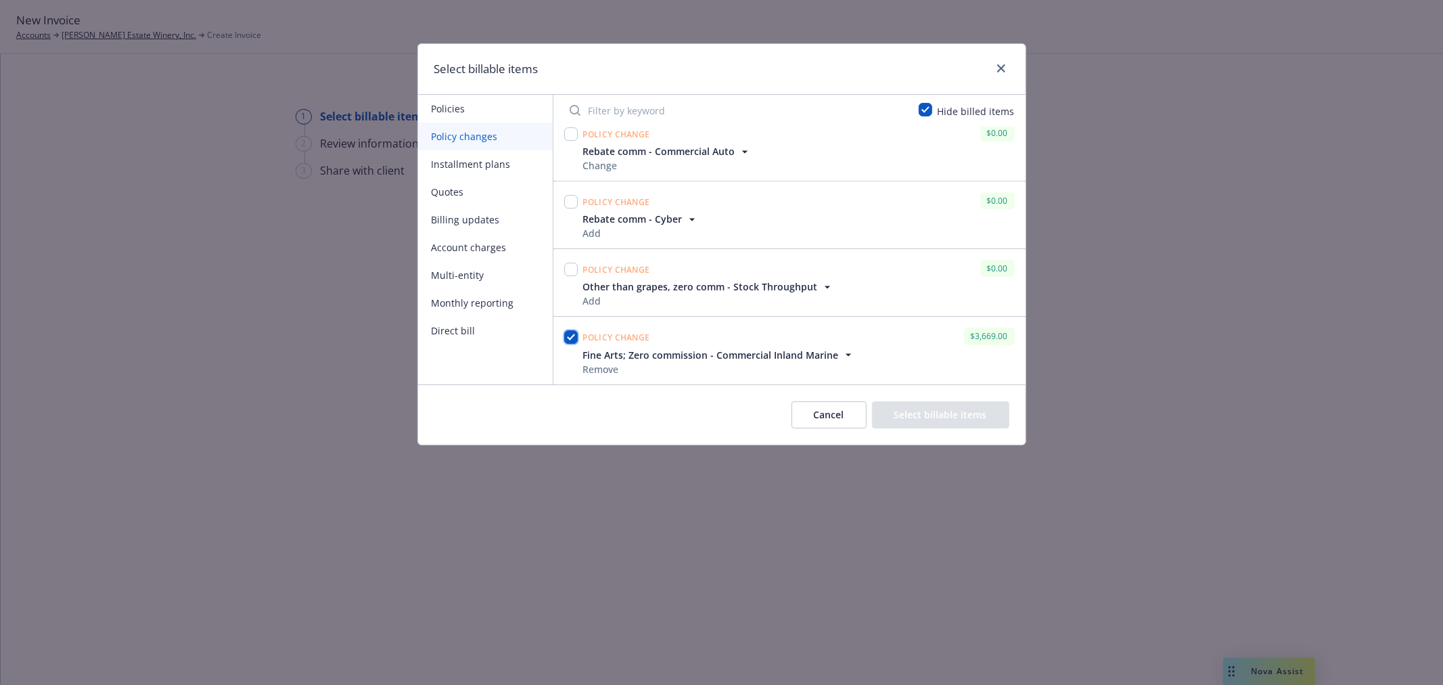
checkbox input "true"
click at [957, 415] on button "Select billable items" at bounding box center [940, 414] width 137 height 27
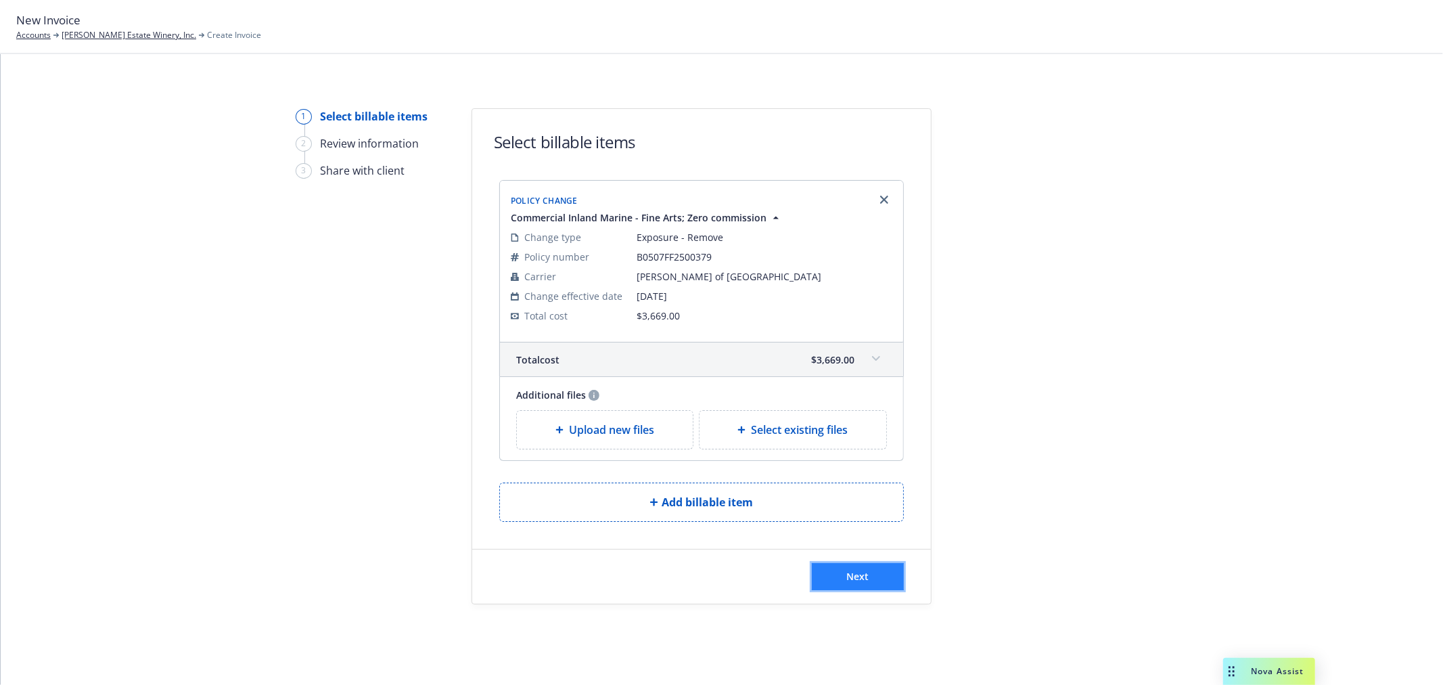
click at [857, 571] on span "Next" at bounding box center [858, 576] width 22 height 13
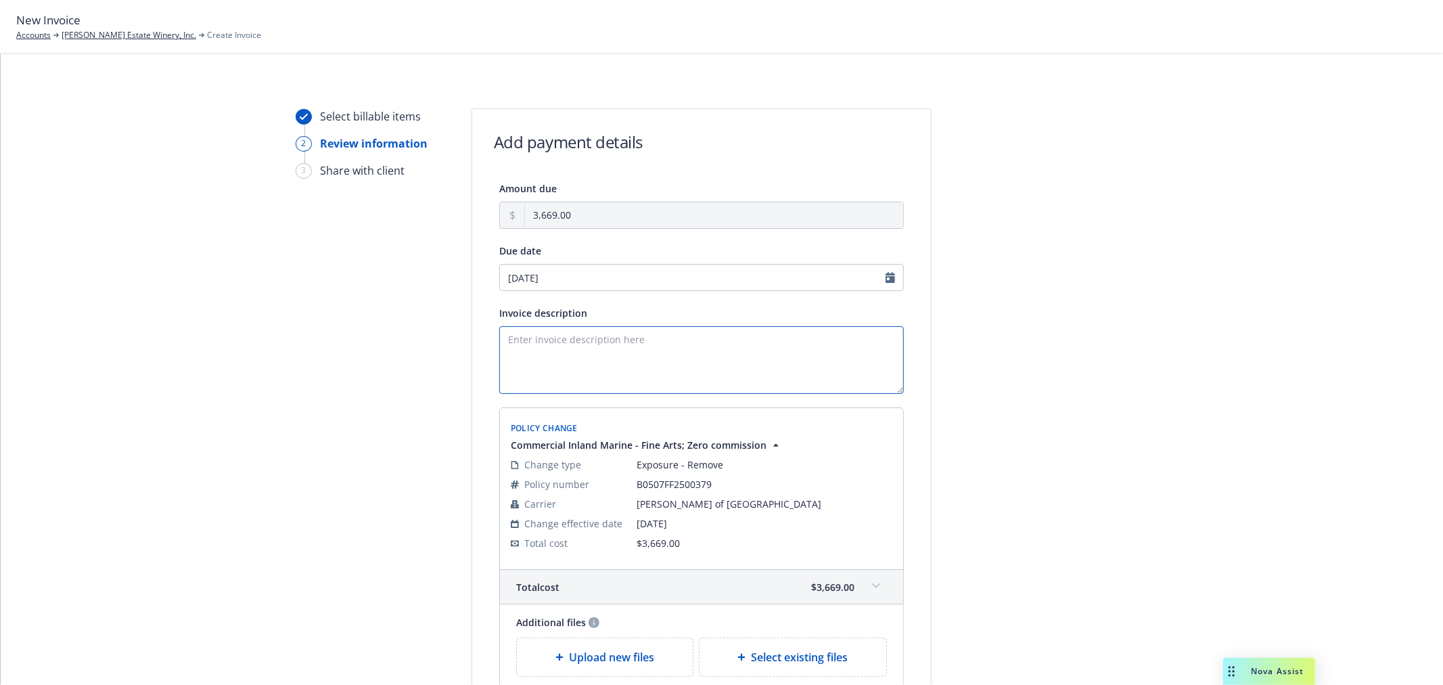
click at [612, 359] on textarea "Invoice description" at bounding box center [701, 360] width 405 height 68
paste textarea "25-26 Fine Arts delete 1913 Ford, 1936 Cord, 1948 Tucker, sold at auction 8/16/…"
click at [568, 342] on textarea "25-26 Fine Arts delete 1913 Ford, 1936 Cord, 1948 Tucker, sold at auction 8/16/…" at bounding box center [701, 360] width 405 height 68
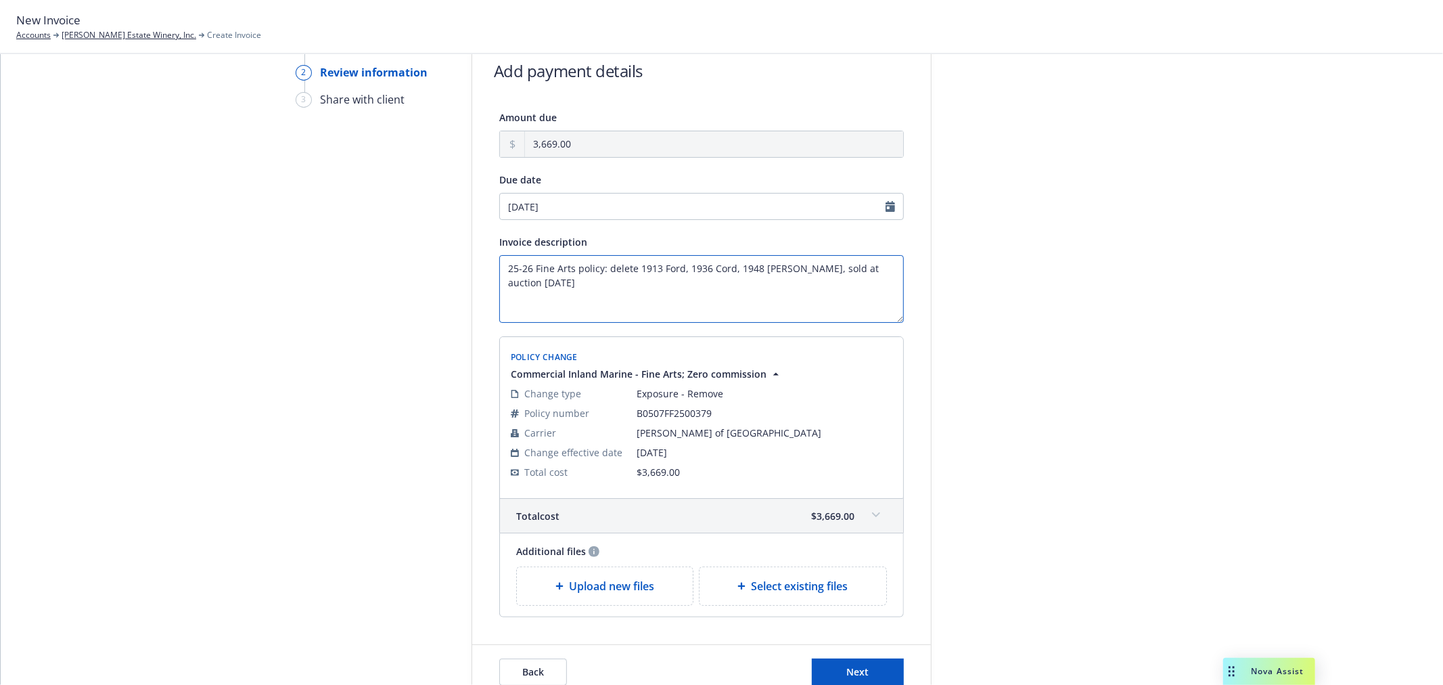
scroll to position [173, 0]
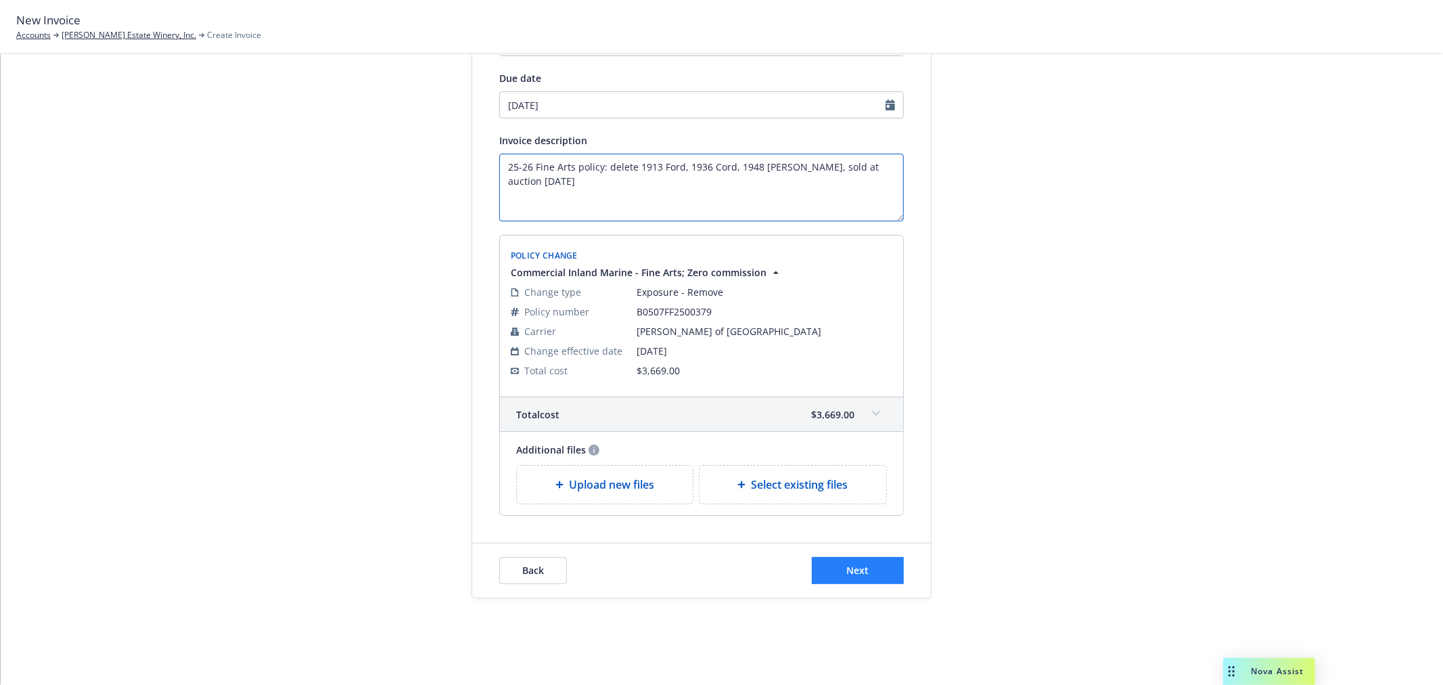
type textarea "25-26 Fine Arts policy: delete 1913 Ford, 1936 Cord, 1948 [PERSON_NAME], sold a…"
click at [880, 564] on button "Next" at bounding box center [858, 570] width 92 height 27
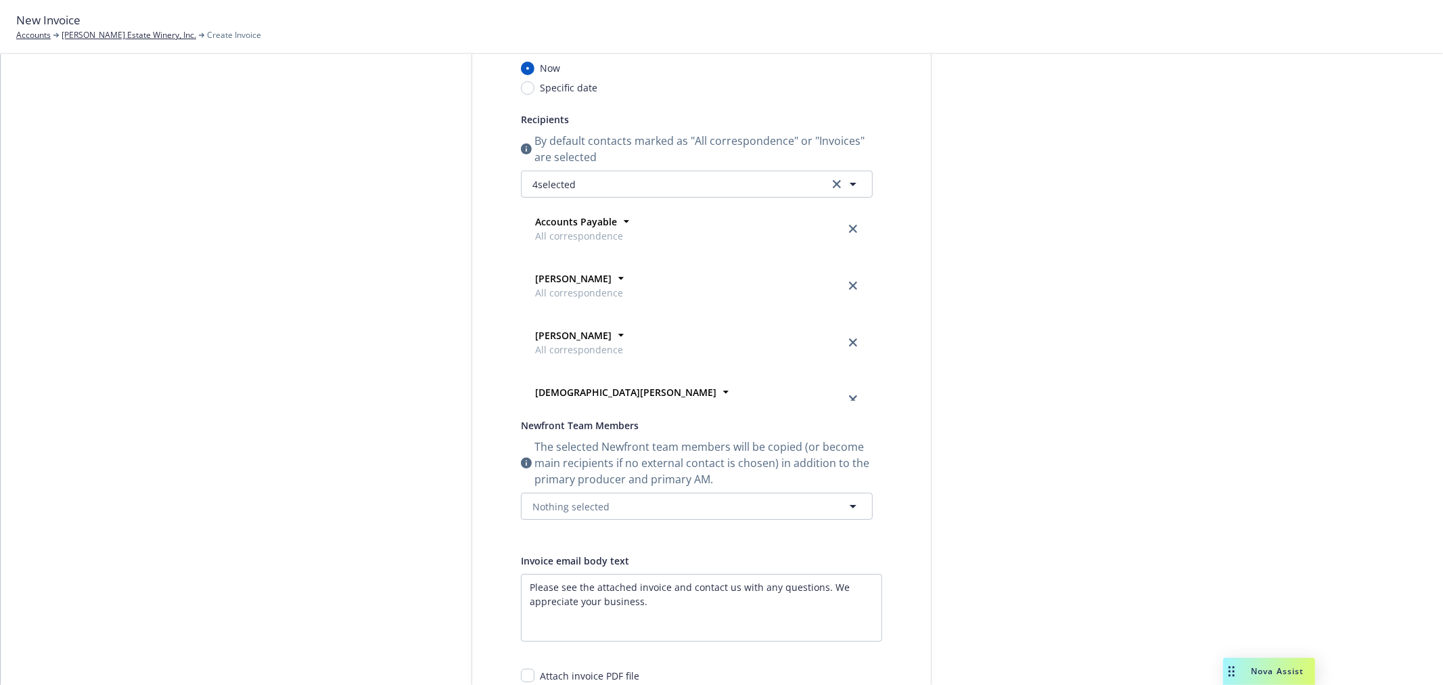
scroll to position [0, 0]
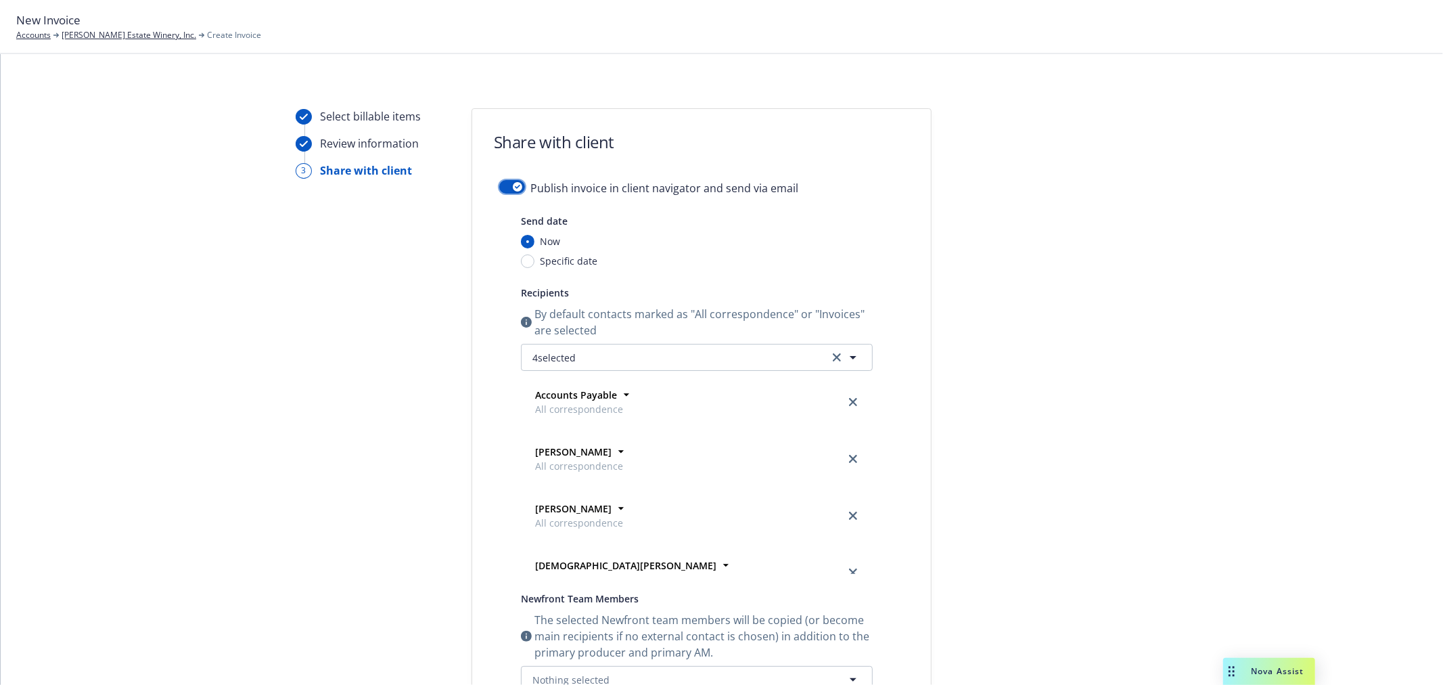
click at [515, 187] on icon "button" at bounding box center [517, 187] width 5 height 4
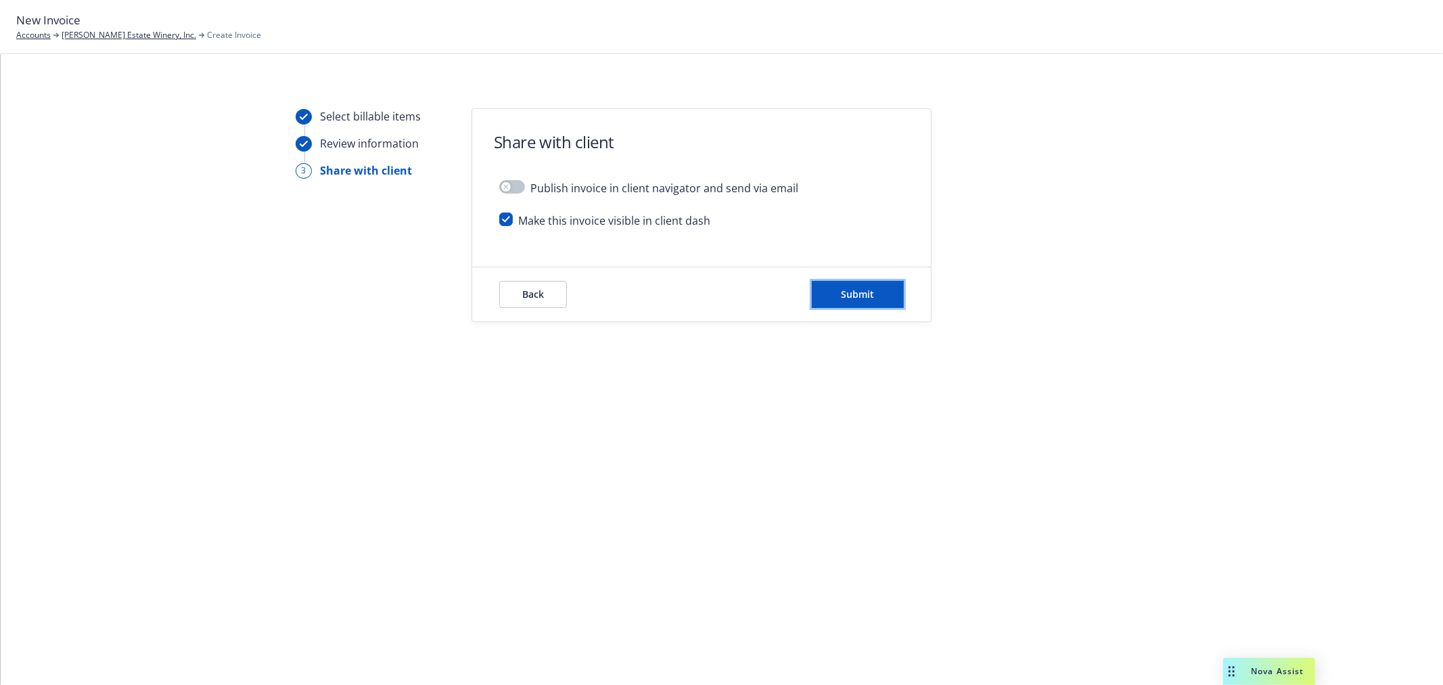
click at [842, 294] on span "Submit" at bounding box center [858, 294] width 33 height 13
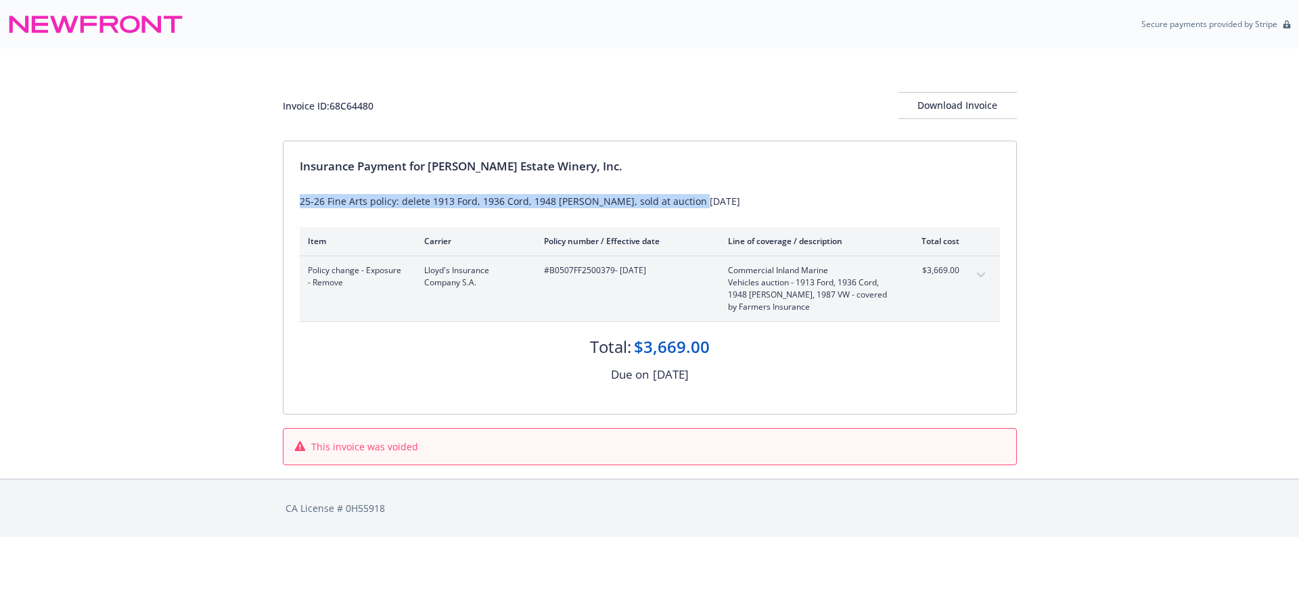
drag, startPoint x: 325, startPoint y: 202, endPoint x: 711, endPoint y: 206, distance: 385.7
click at [711, 206] on div "Insurance Payment for [PERSON_NAME] Estate Winery, Inc. 25-26 Fine Arts policy:…" at bounding box center [649, 277] width 733 height 273
copy div "25-26 Fine Arts policy: delete 1913 Ford, 1936 Cord, 1948 [PERSON_NAME], sold a…"
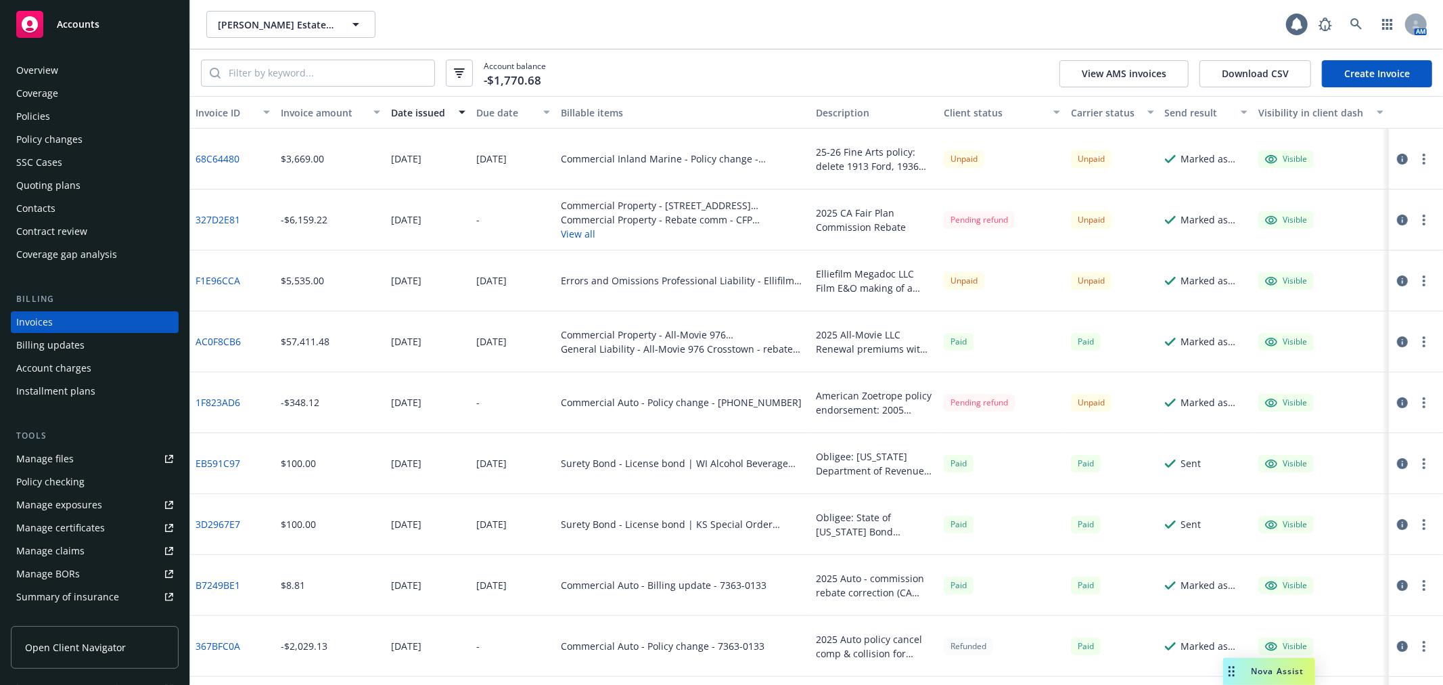
click at [1416, 158] on button "button" at bounding box center [1424, 159] width 16 height 16
click at [1357, 372] on link "Void" at bounding box center [1334, 375] width 173 height 27
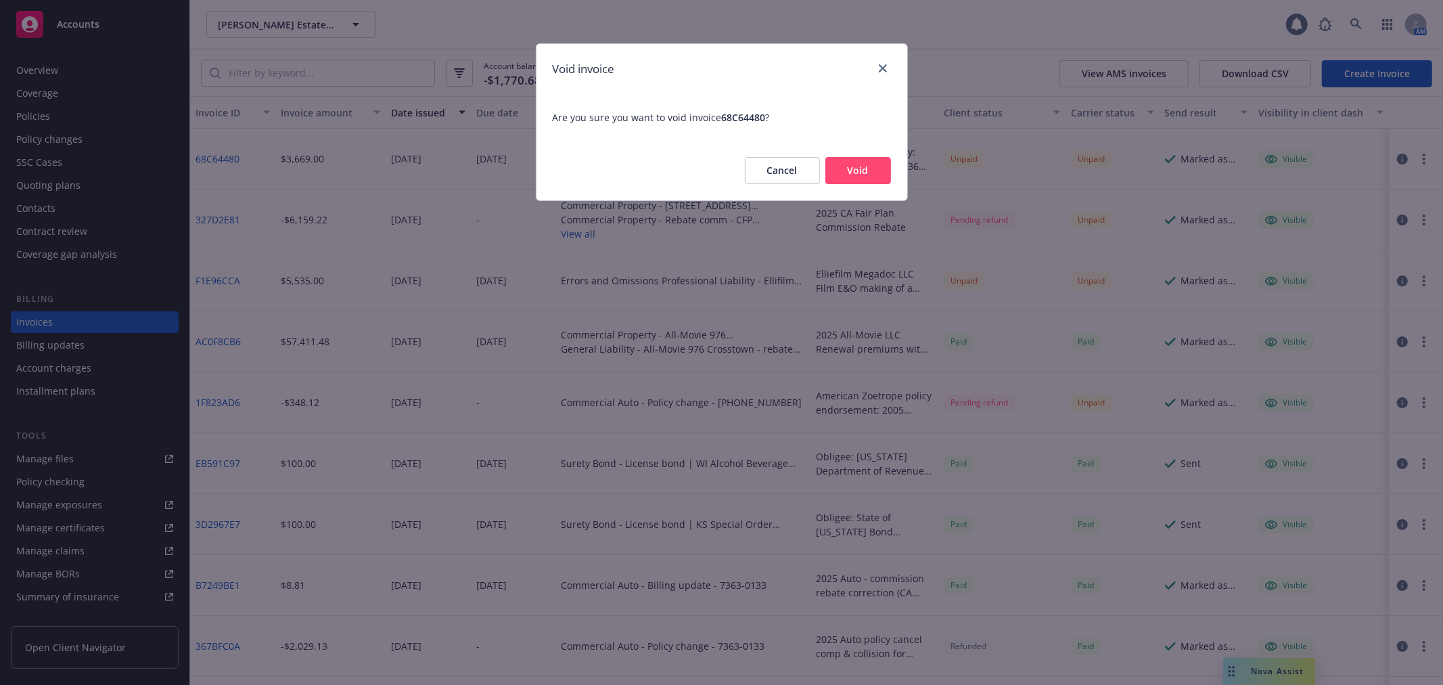
click at [848, 174] on button "Void" at bounding box center [858, 170] width 66 height 27
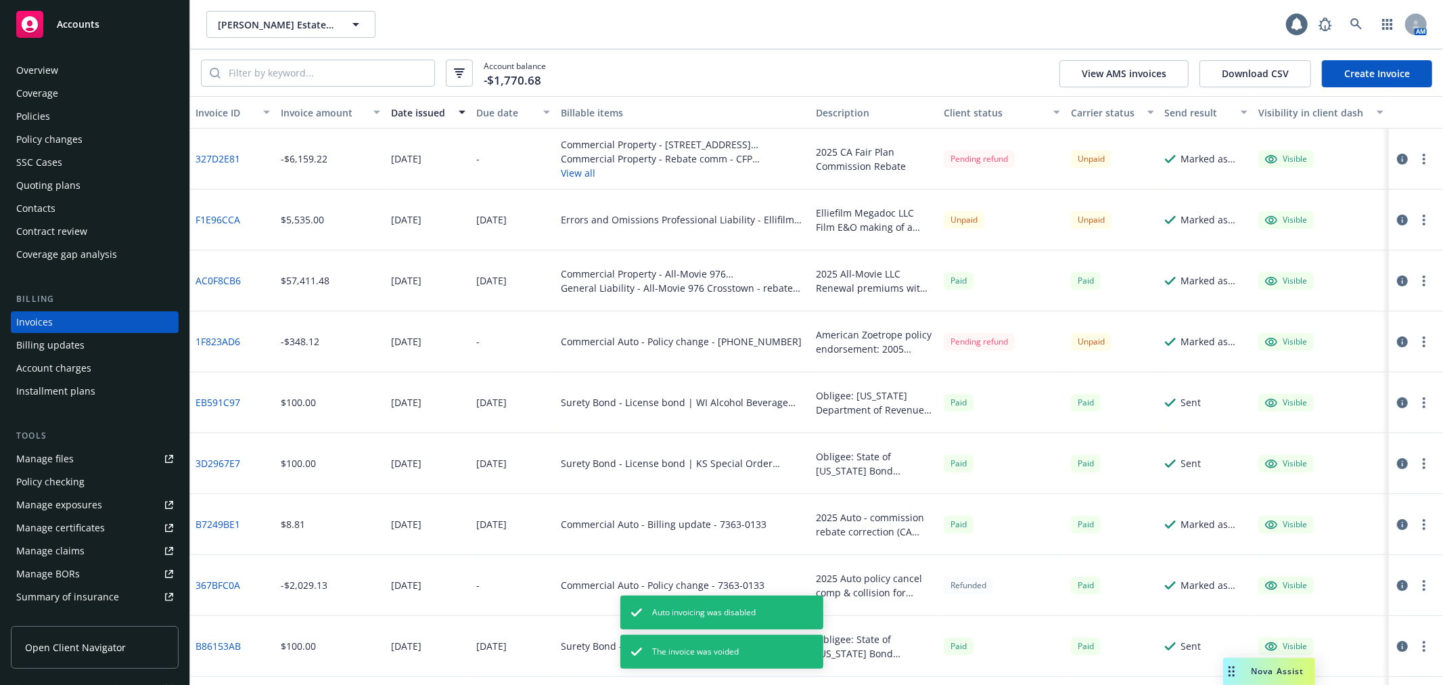
click at [98, 139] on div "Policy changes" at bounding box center [94, 140] width 157 height 22
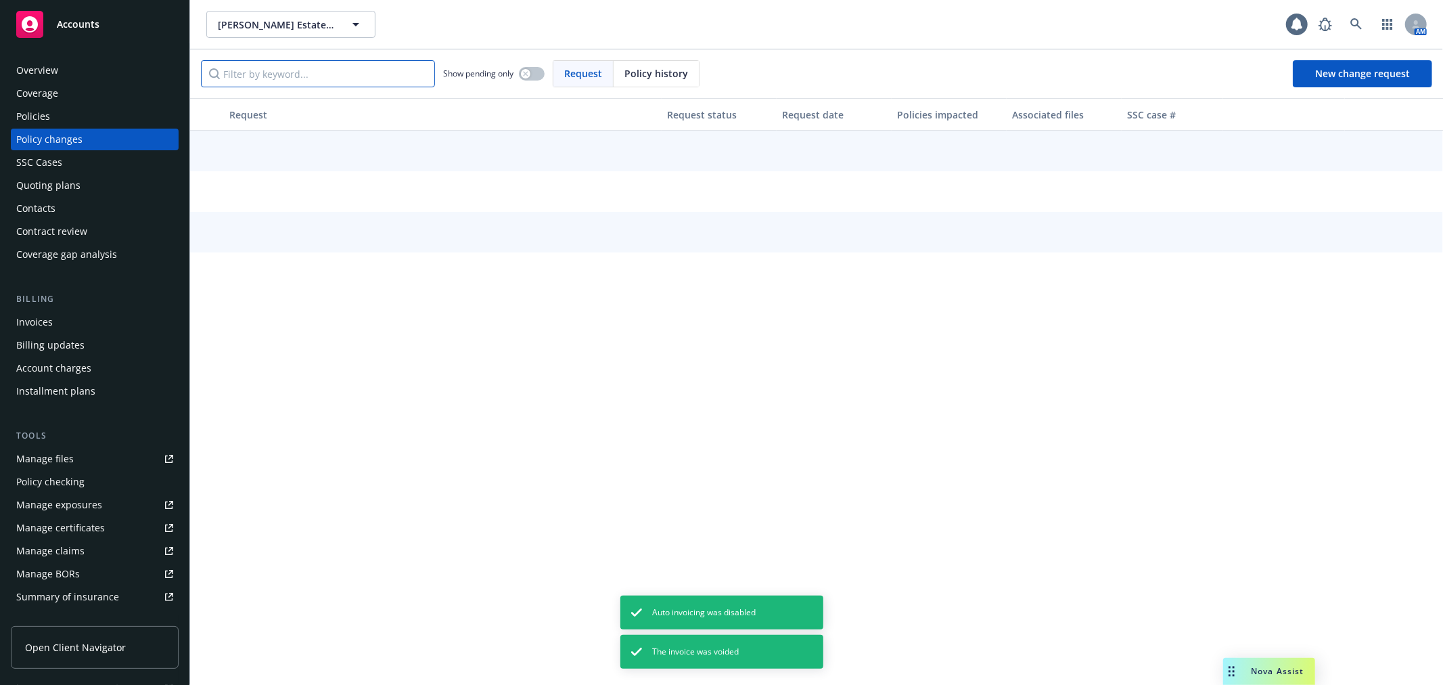
click at [266, 80] on input "Filter by keyword..." at bounding box center [318, 73] width 234 height 27
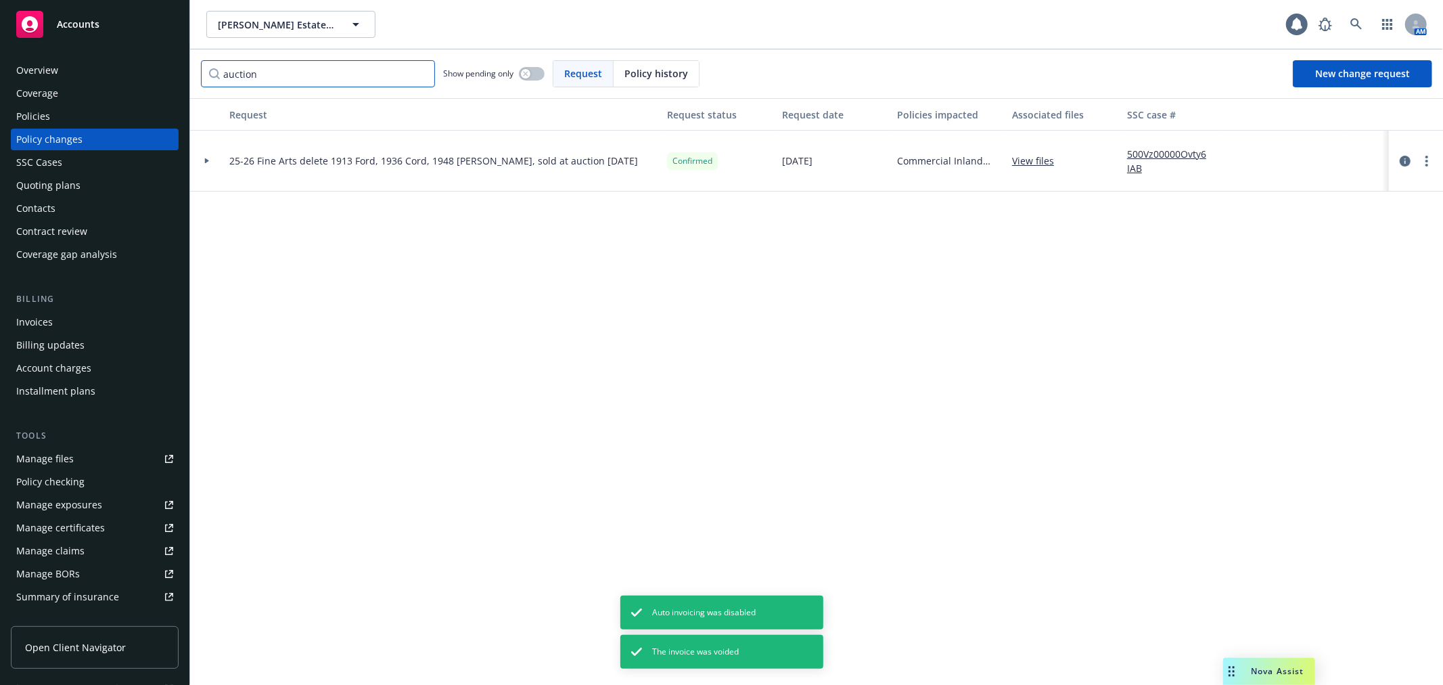
type input "auction"
click at [205, 159] on icon at bounding box center [207, 160] width 4 height 5
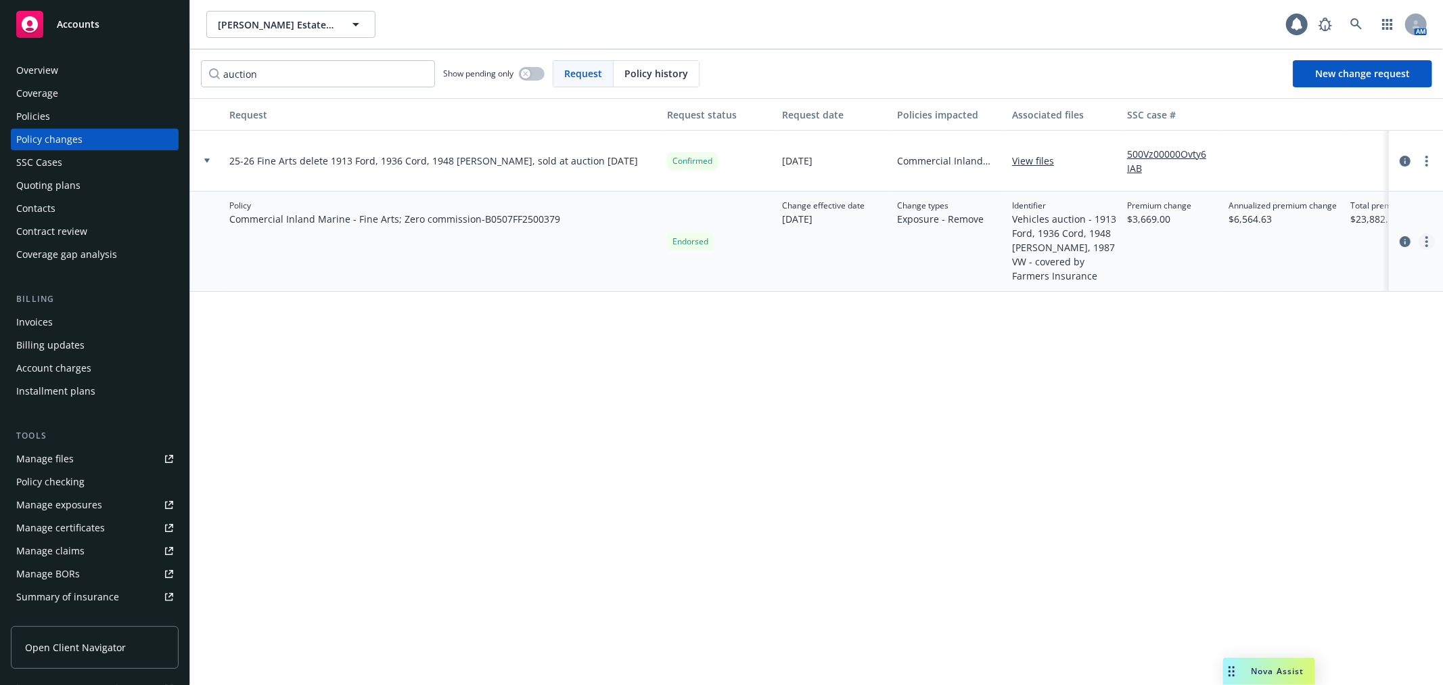
drag, startPoint x: 1428, startPoint y: 246, endPoint x: 1421, endPoint y: 242, distance: 7.0
click at [1426, 244] on icon "more" at bounding box center [1427, 241] width 3 height 11
click at [1362, 345] on link "Edit billing info" at bounding box center [1318, 350] width 232 height 27
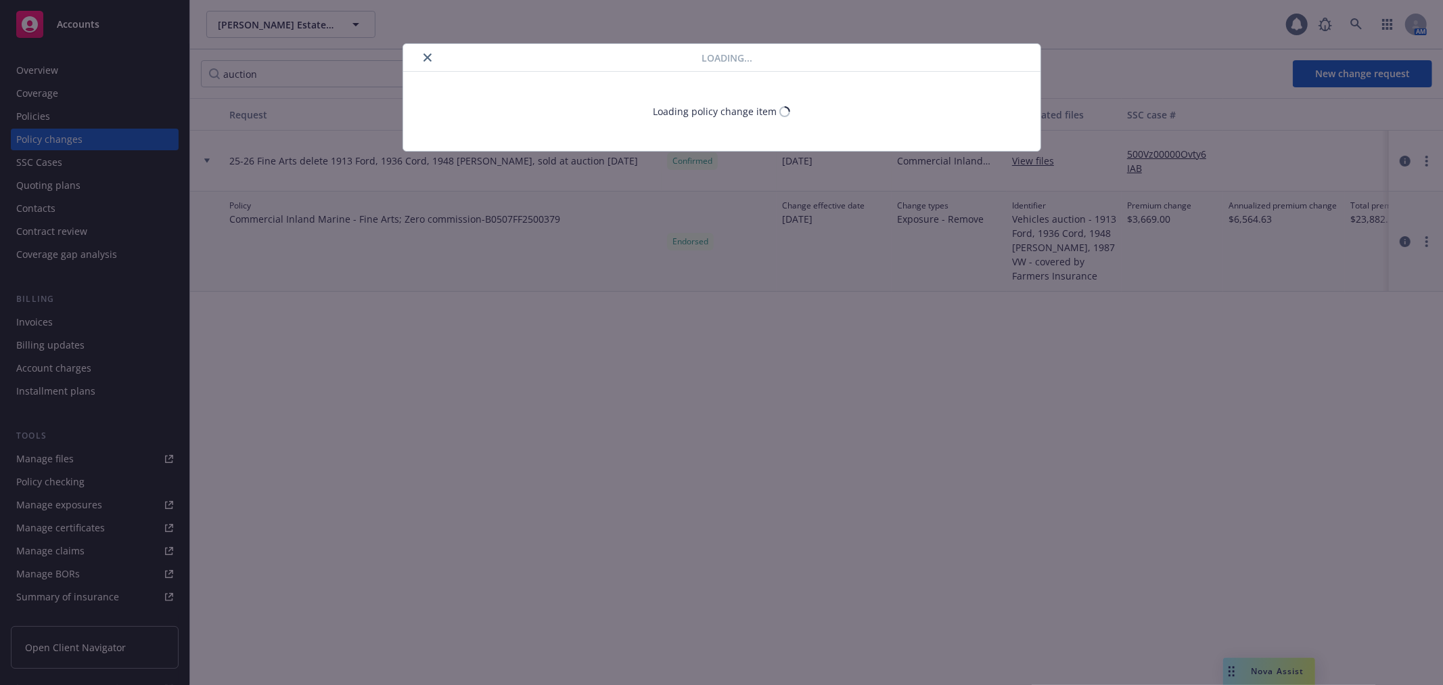
select select "CA"
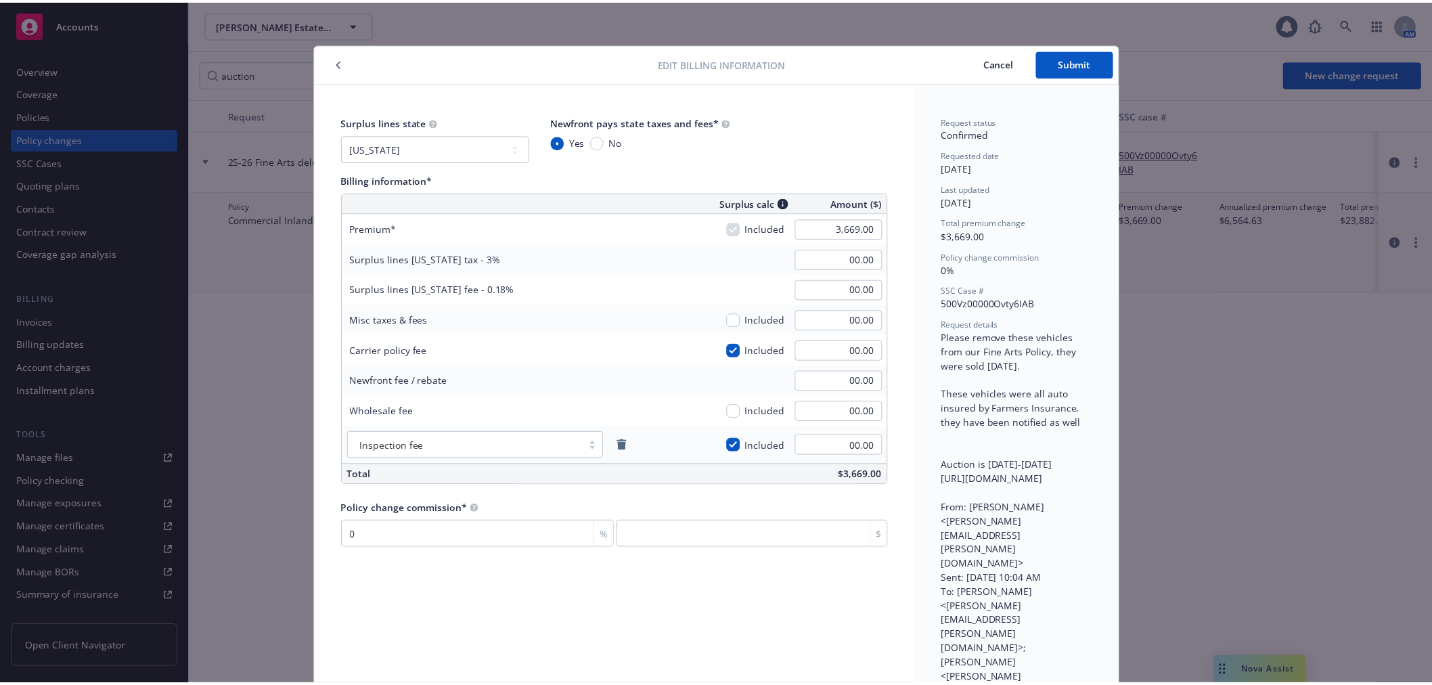
scroll to position [41, 0]
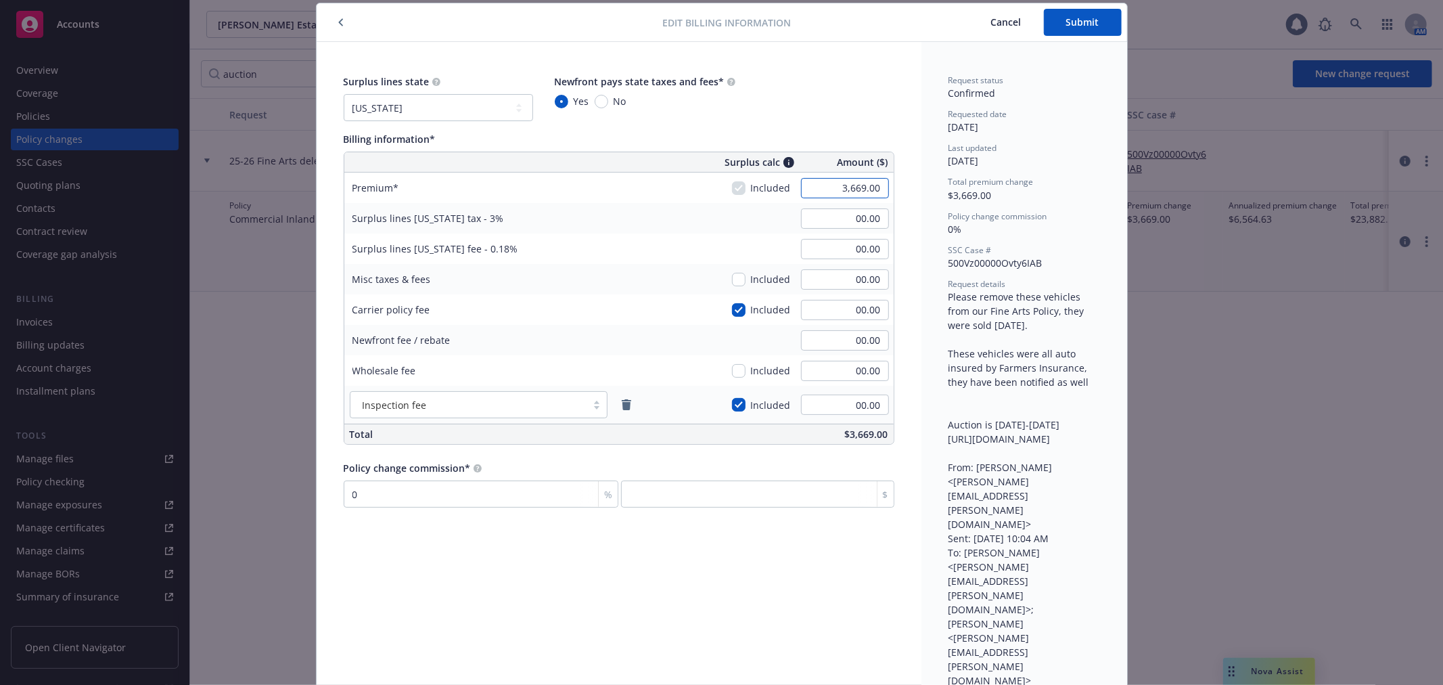
click at [829, 186] on input "3,669.00" at bounding box center [845, 188] width 88 height 20
click at [829, 187] on input "3,669.00" at bounding box center [845, 188] width 88 height 20
type input "-3,669.00"
type input "-110.07"
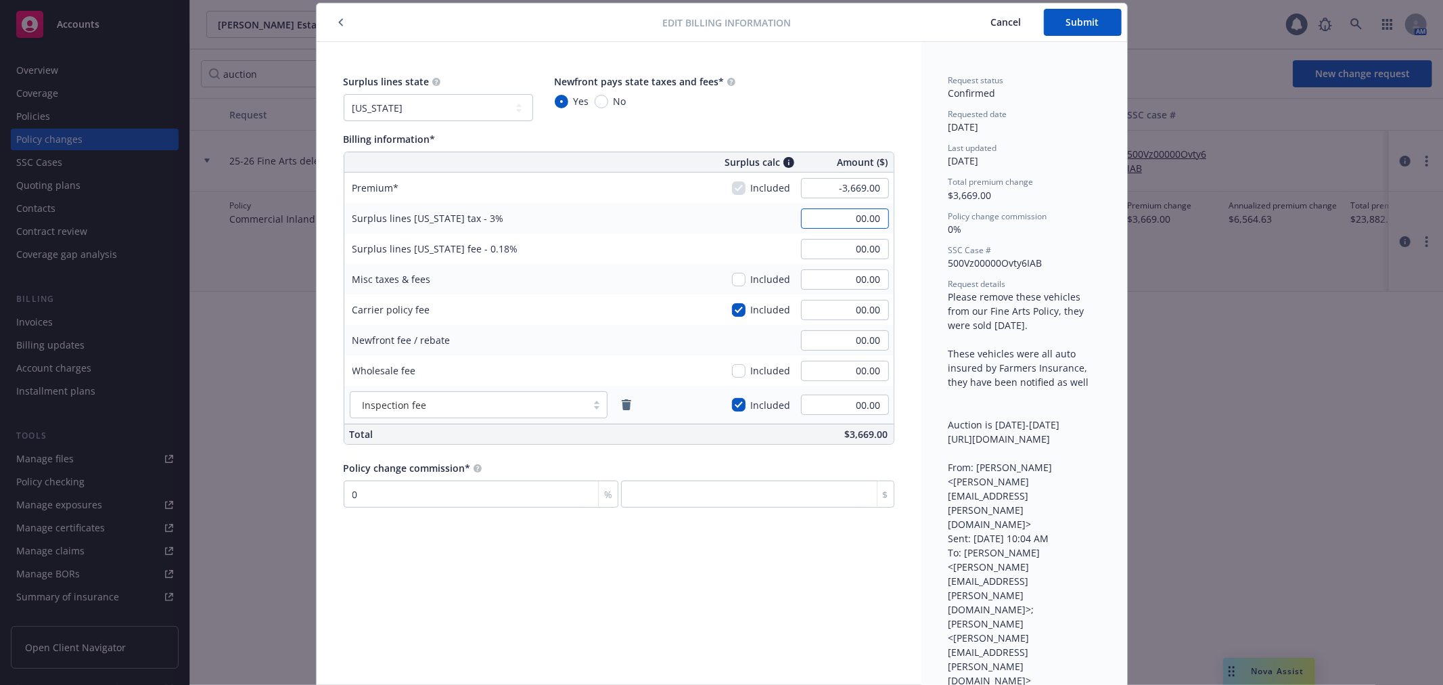
type input "-6.60"
type input "0"
click at [1080, 23] on span "Submit" at bounding box center [1082, 22] width 33 height 13
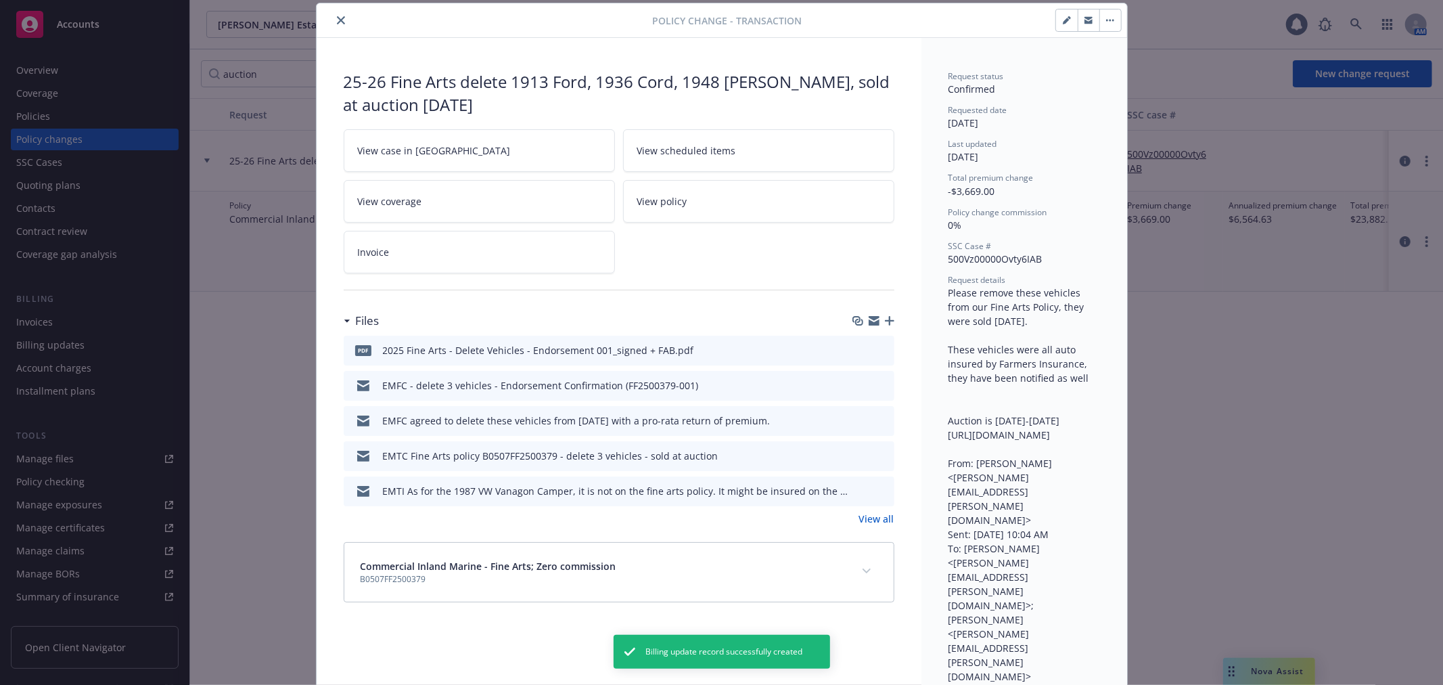
click at [747, 207] on link "View policy" at bounding box center [758, 201] width 271 height 43
click at [337, 18] on icon "close" at bounding box center [341, 20] width 8 height 8
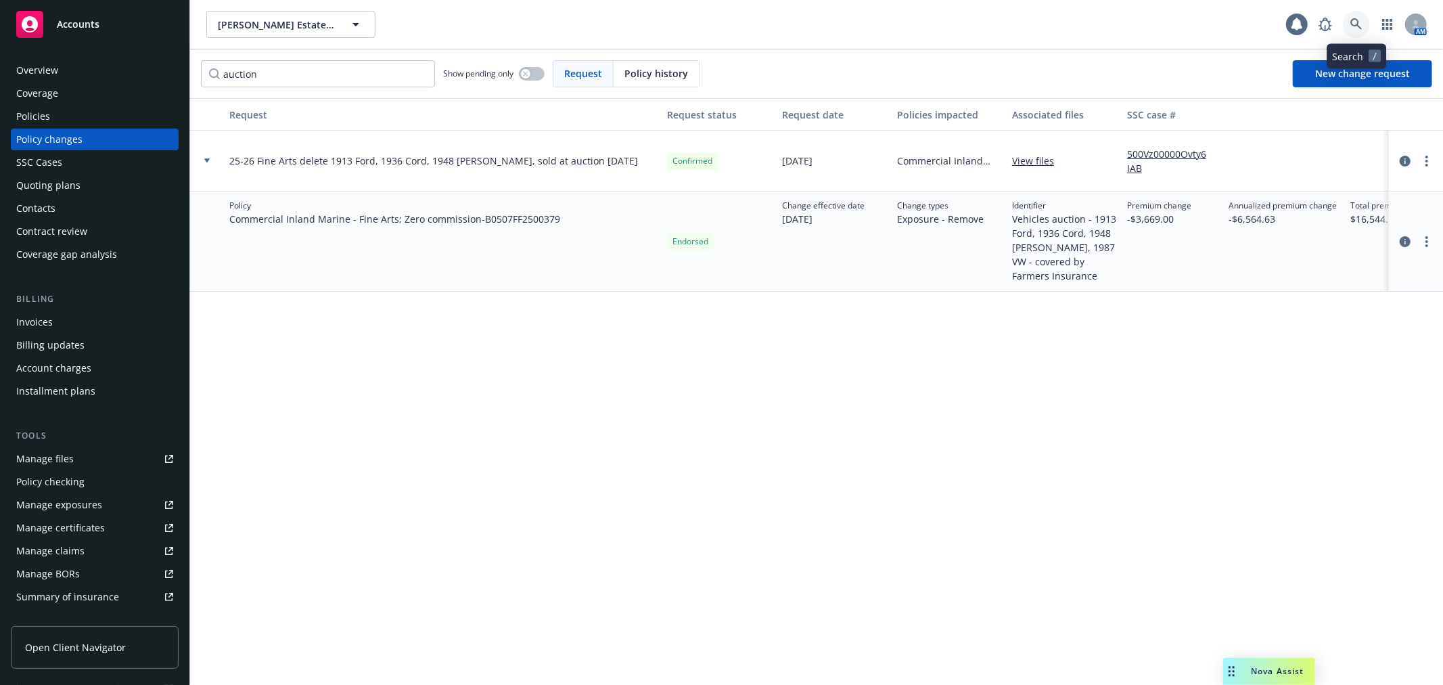
click at [1369, 27] on link at bounding box center [1356, 24] width 27 height 27
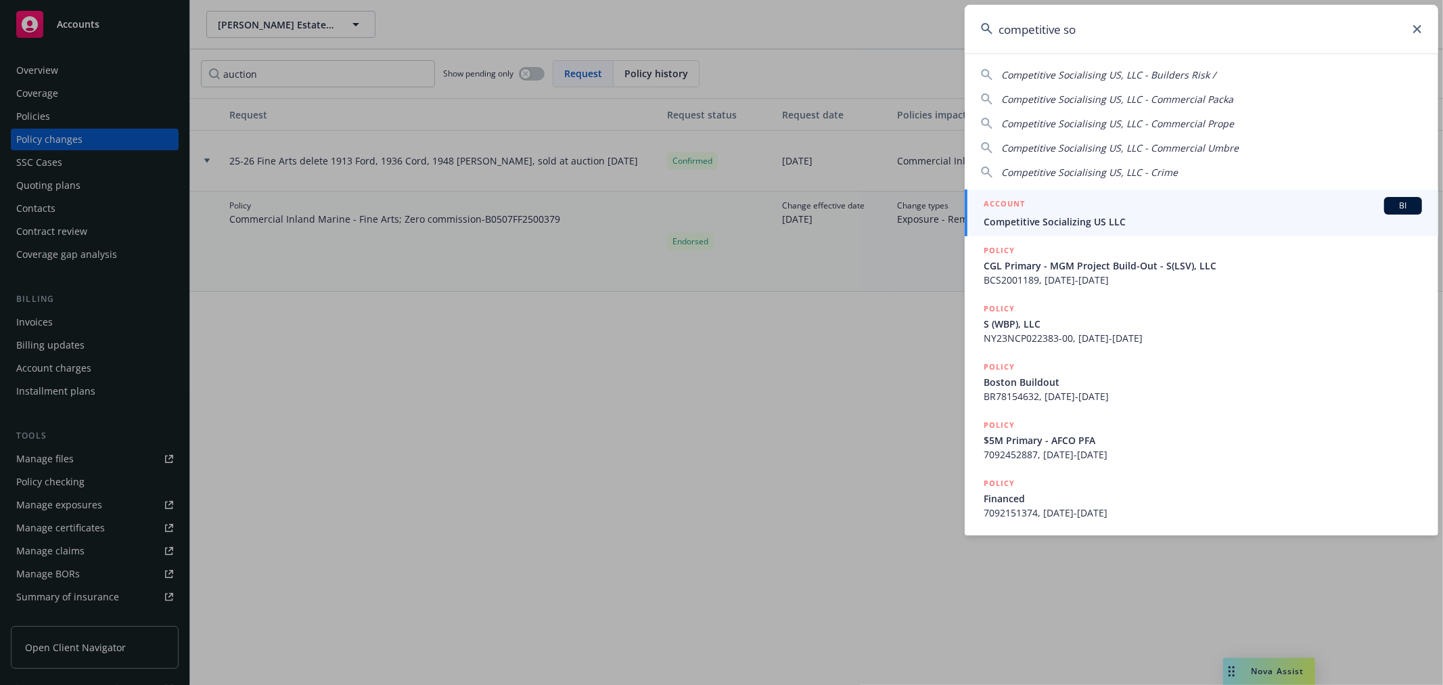
type input "competitive so"
click at [1091, 220] on span "Competitive Socializing US LLC" at bounding box center [1203, 221] width 438 height 14
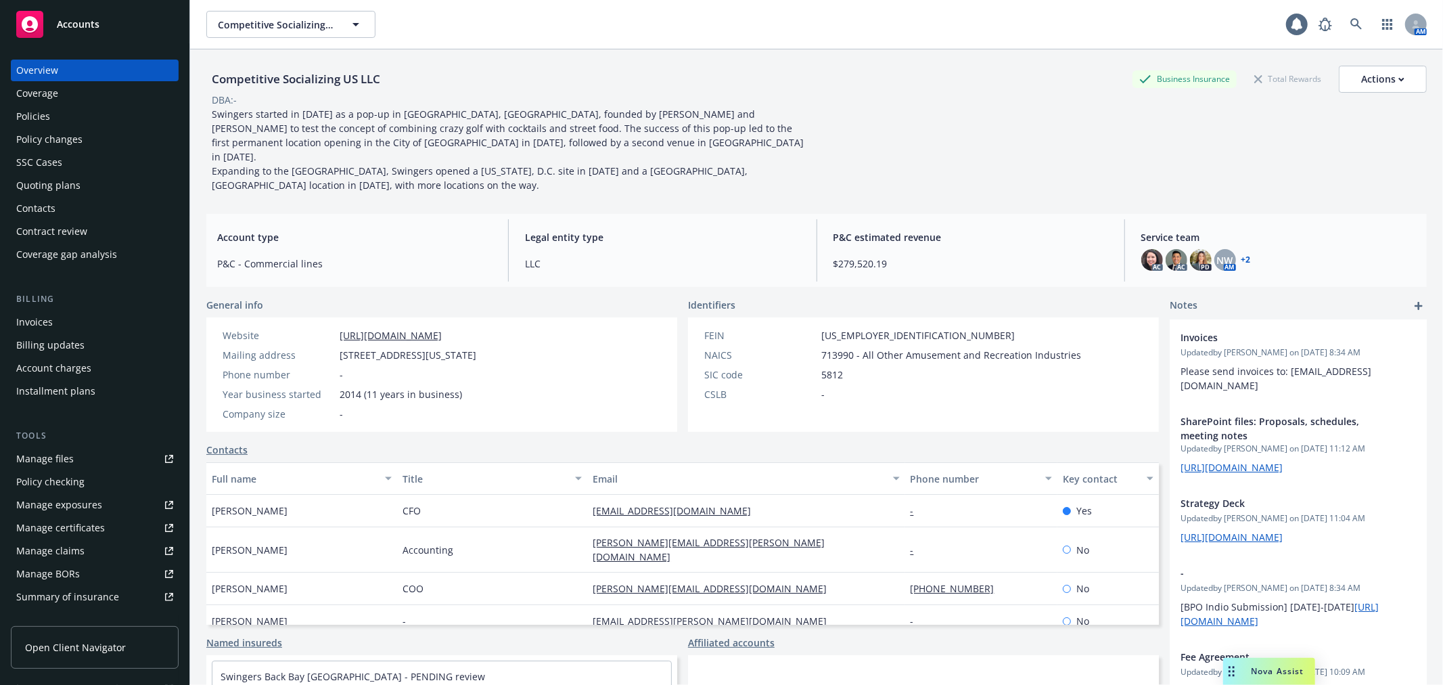
click at [118, 132] on div "Policy changes" at bounding box center [94, 140] width 157 height 22
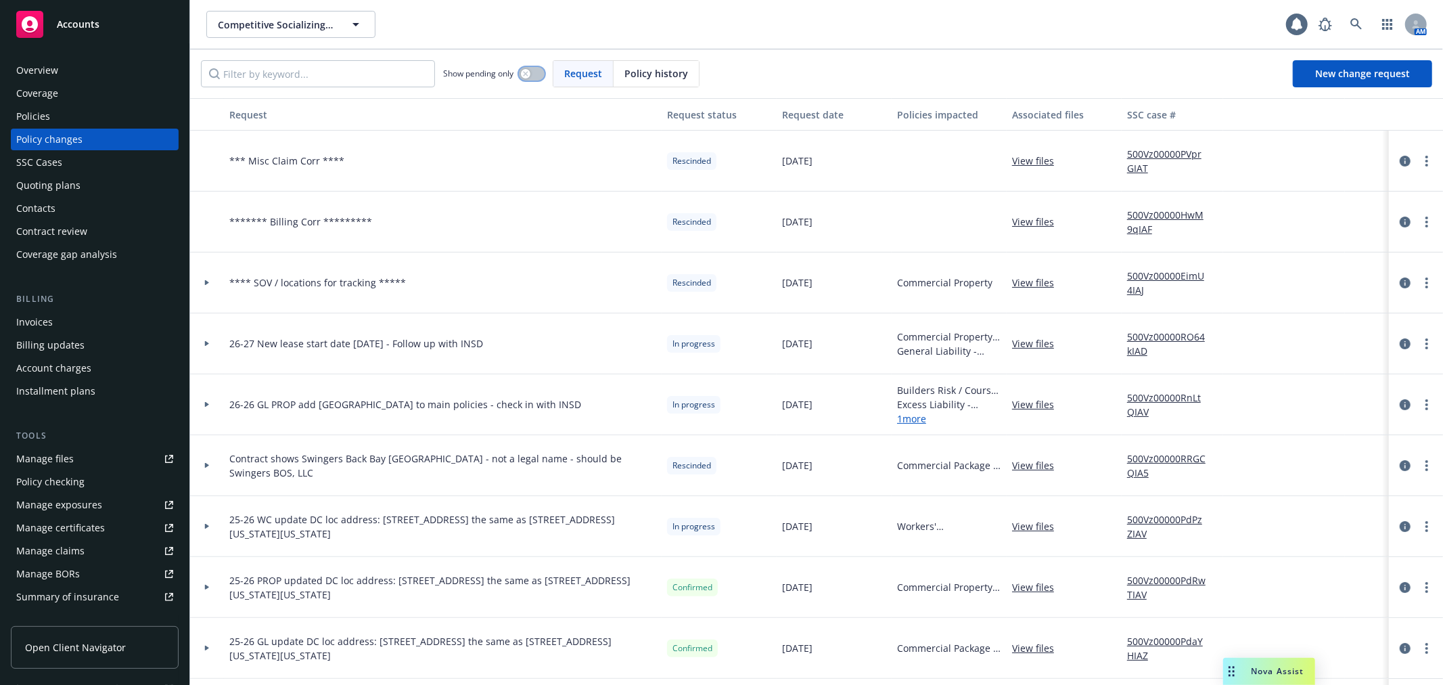
click at [535, 73] on button "button" at bounding box center [532, 74] width 26 height 14
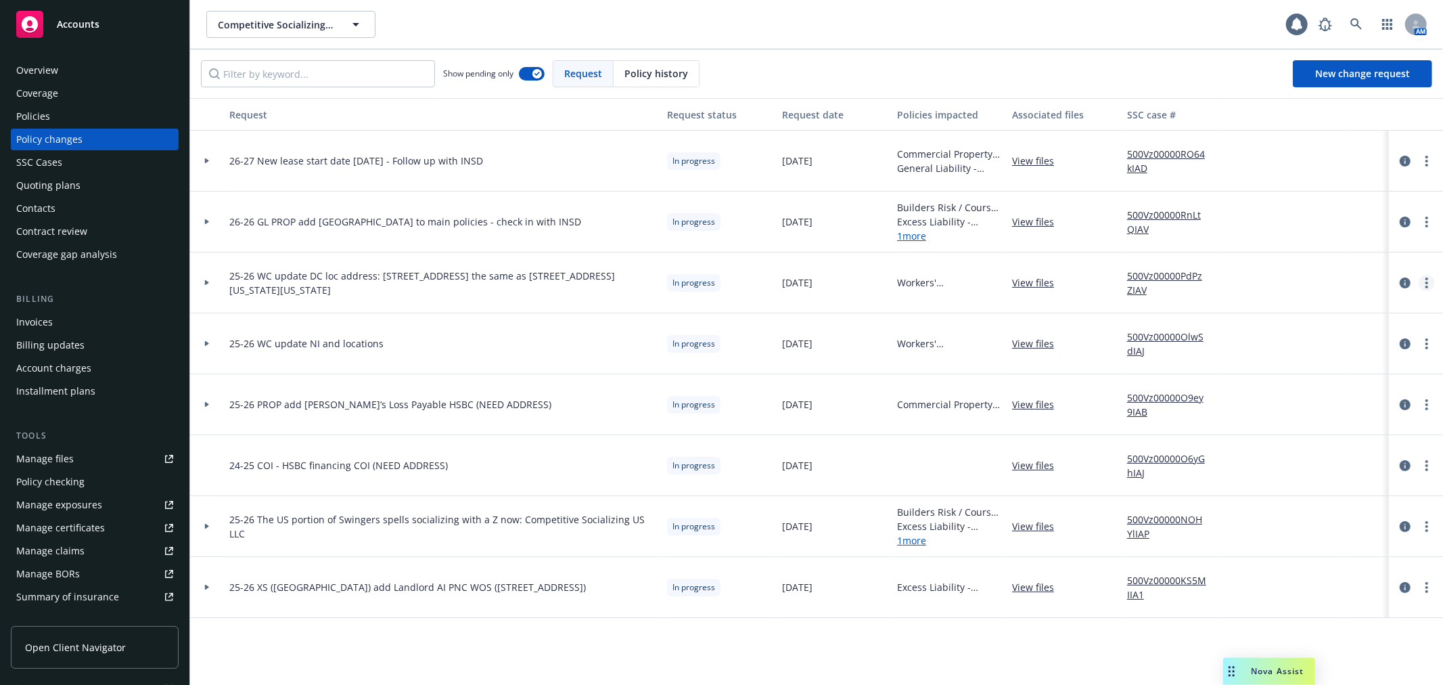
click at [1426, 281] on circle "more" at bounding box center [1427, 282] width 3 height 3
click at [1361, 389] on link "Resume workflow" at bounding box center [1318, 391] width 232 height 27
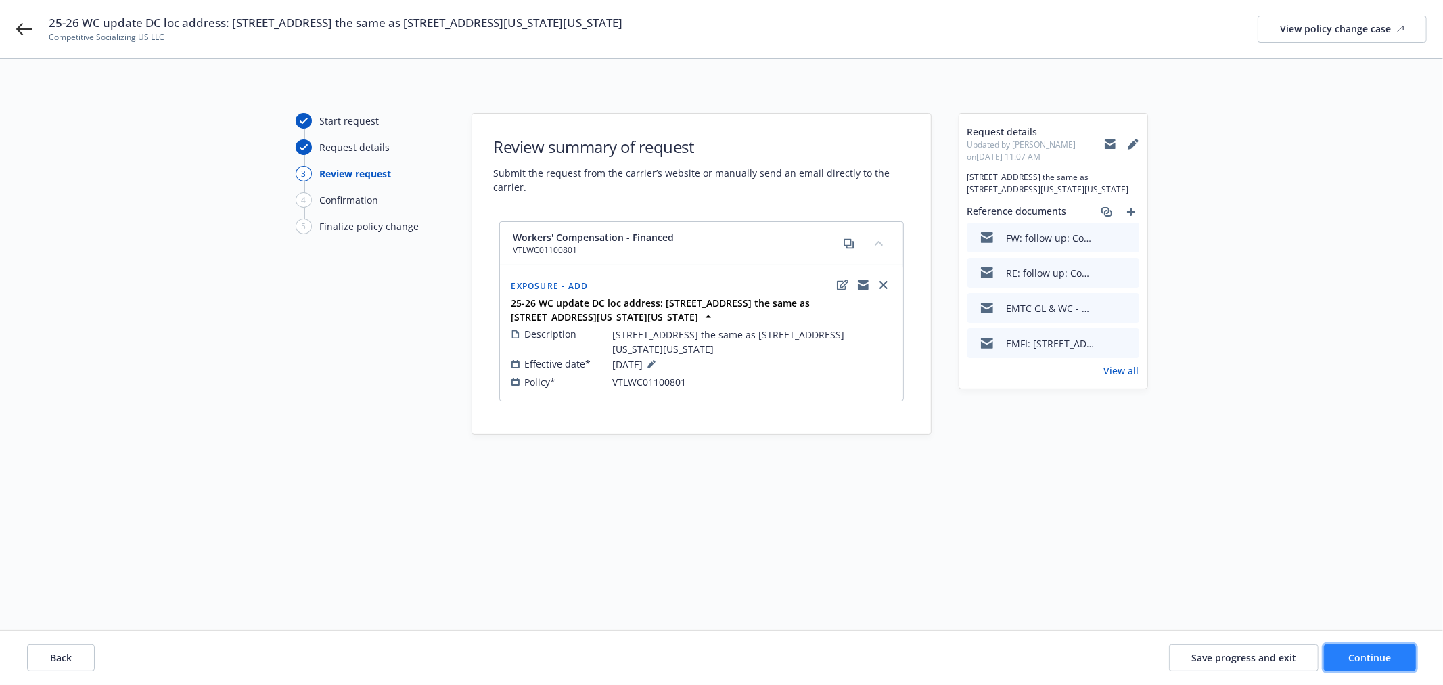
click at [1368, 652] on span "Continue" at bounding box center [1370, 657] width 43 height 13
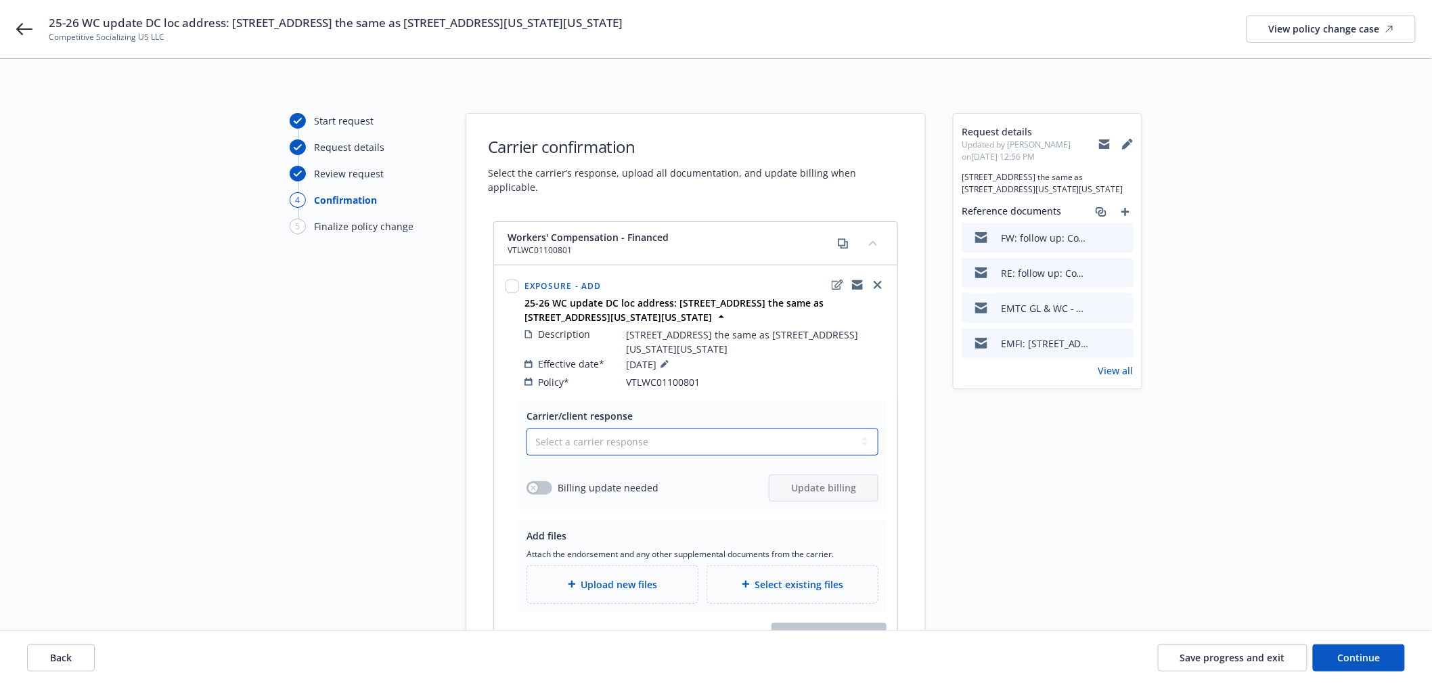
click at [569, 434] on select "Select a carrier response Accepted Accepted with revision No endorsement needed…" at bounding box center [702, 441] width 352 height 27
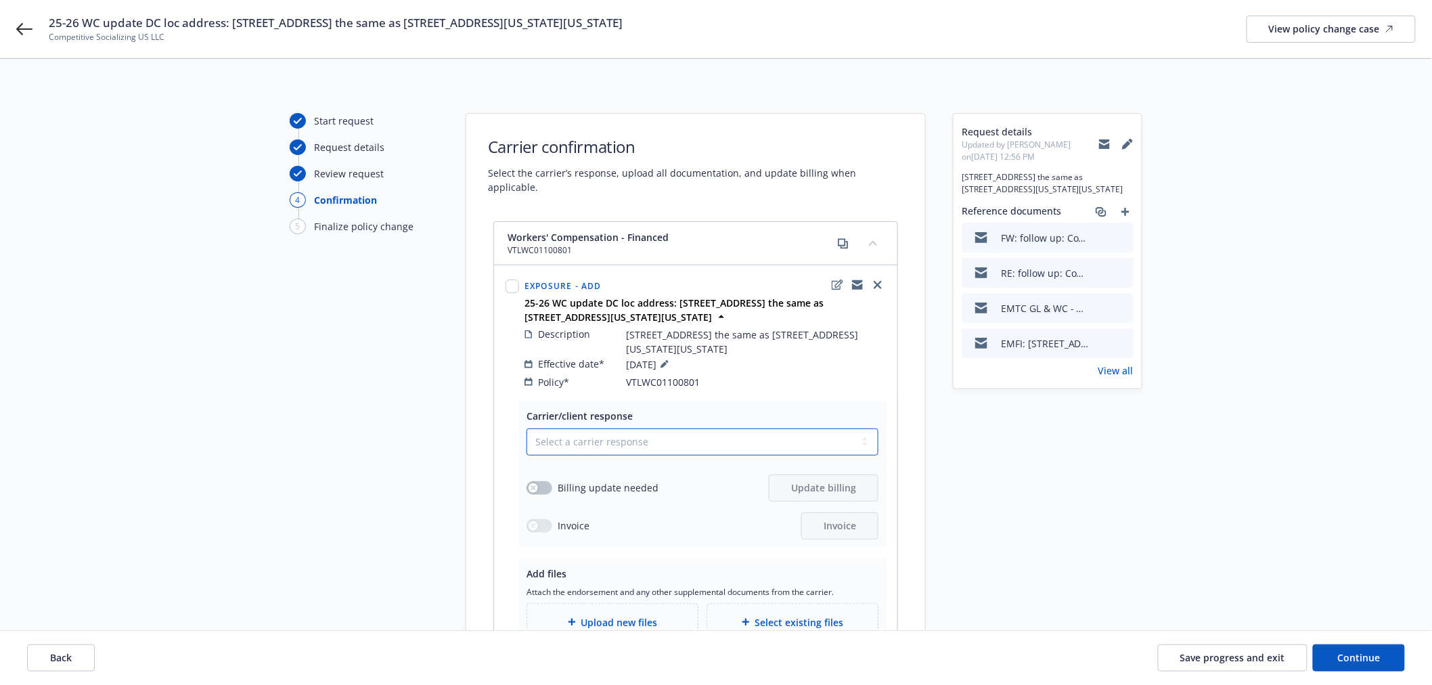
select select "ACCEPTED"
click at [526, 428] on select "Select a carrier response Accepted Accepted with revision No endorsement needed…" at bounding box center [702, 441] width 352 height 27
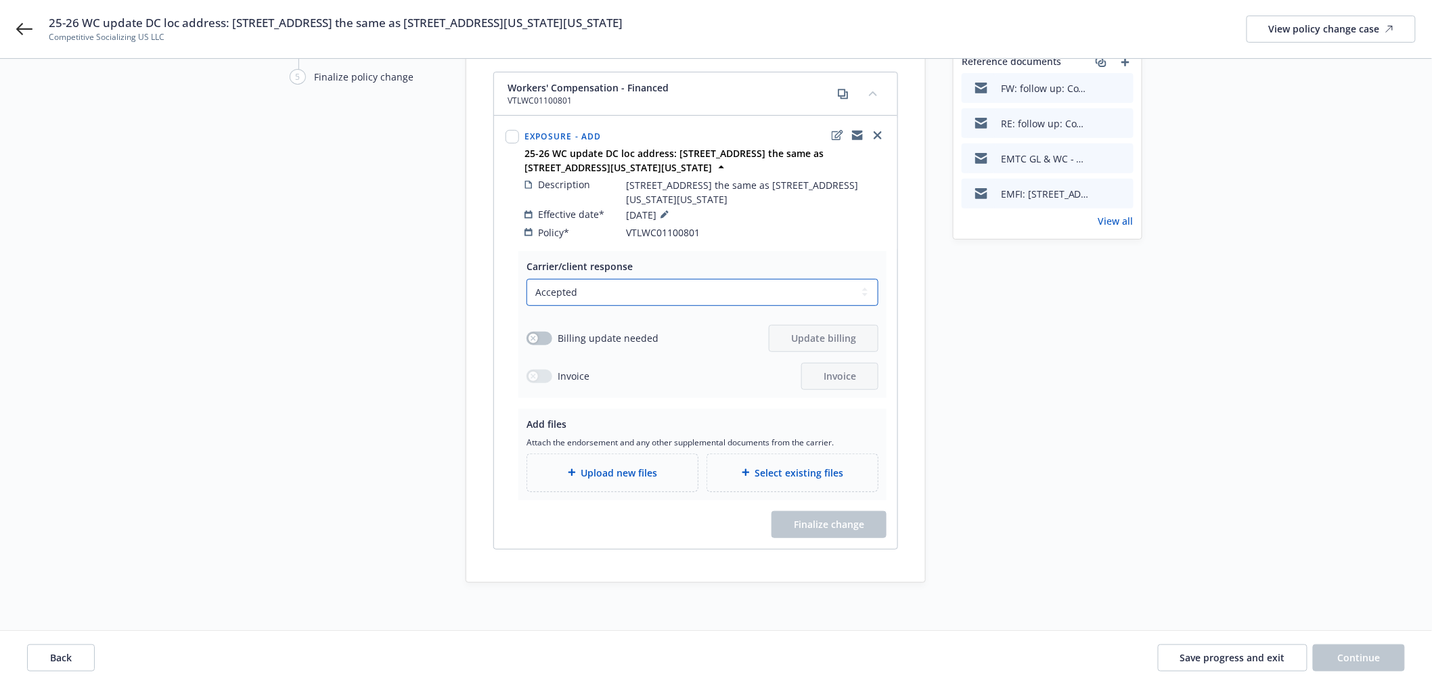
scroll to position [150, 0]
click at [629, 467] on div "Upload new files" at bounding box center [612, 471] width 170 height 37
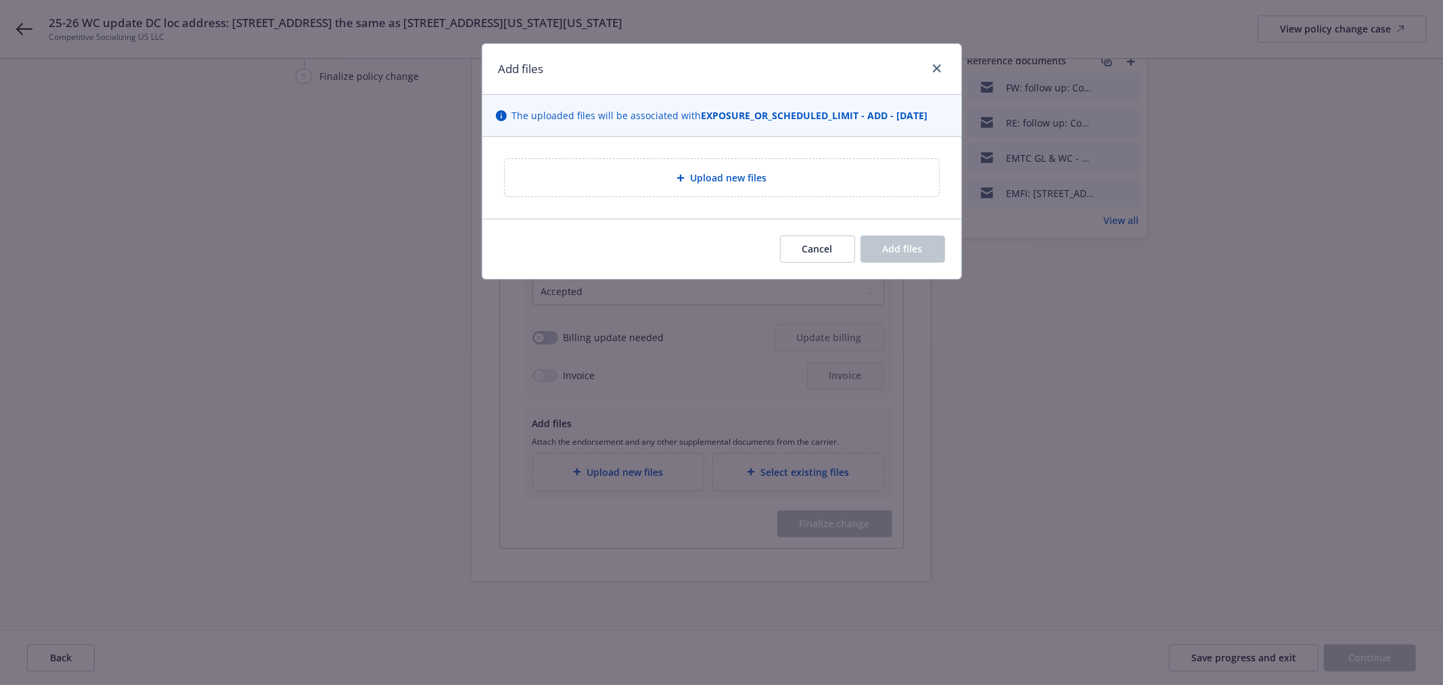
click at [729, 167] on div "Upload new files" at bounding box center [722, 177] width 434 height 37
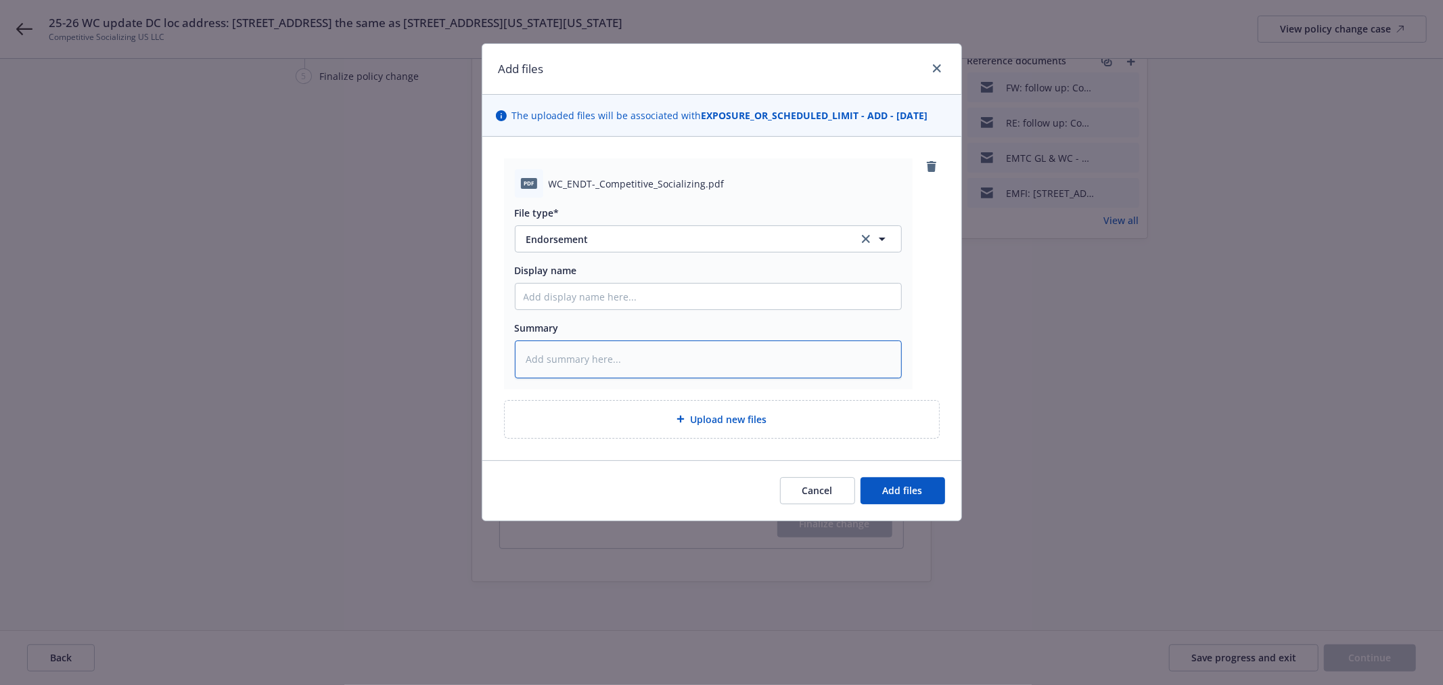
click at [613, 360] on textarea at bounding box center [708, 358] width 387 height 37
paste textarea "Hi Natalya, Apologies on this, please see revised endorsement add 777 Boyleston…"
type textarea "x"
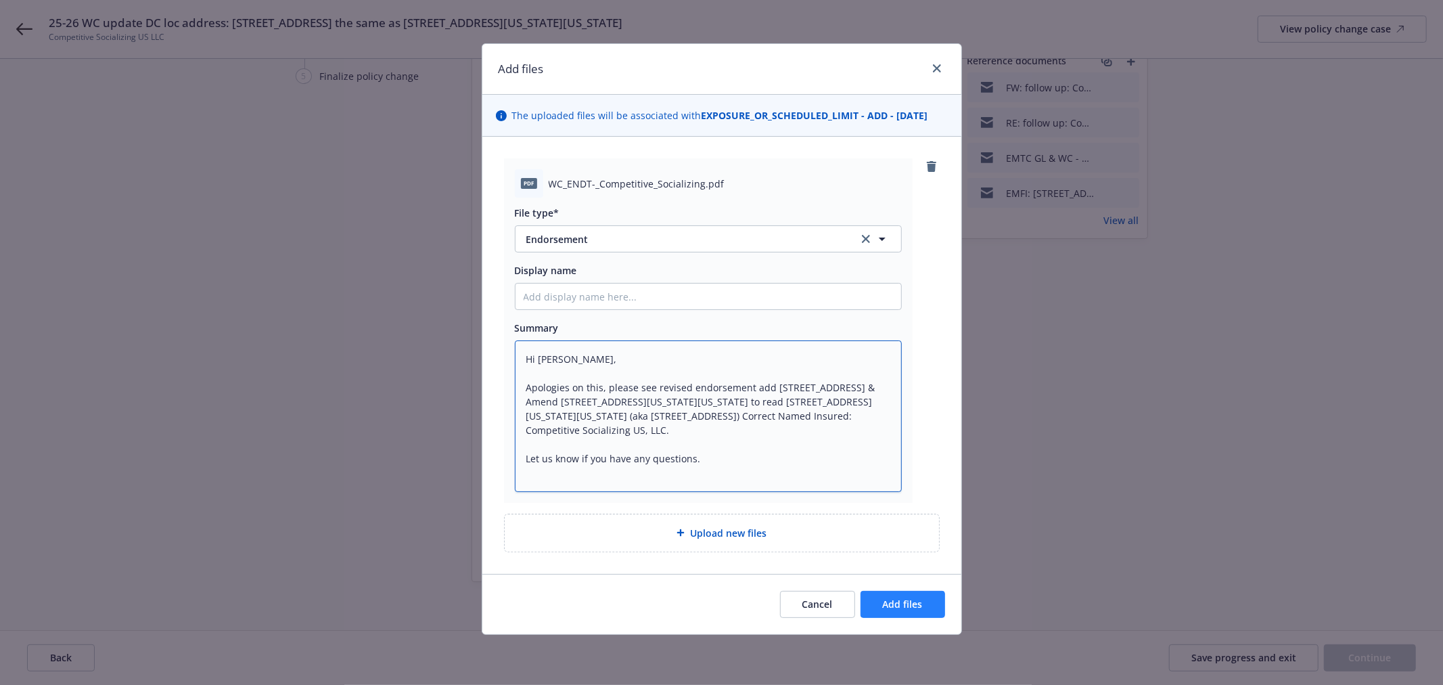
type textarea "Hi Natalya, Apologies on this, please see revised endorsement add 777 Boyleston…"
click at [903, 603] on span "Add files" at bounding box center [903, 603] width 40 height 13
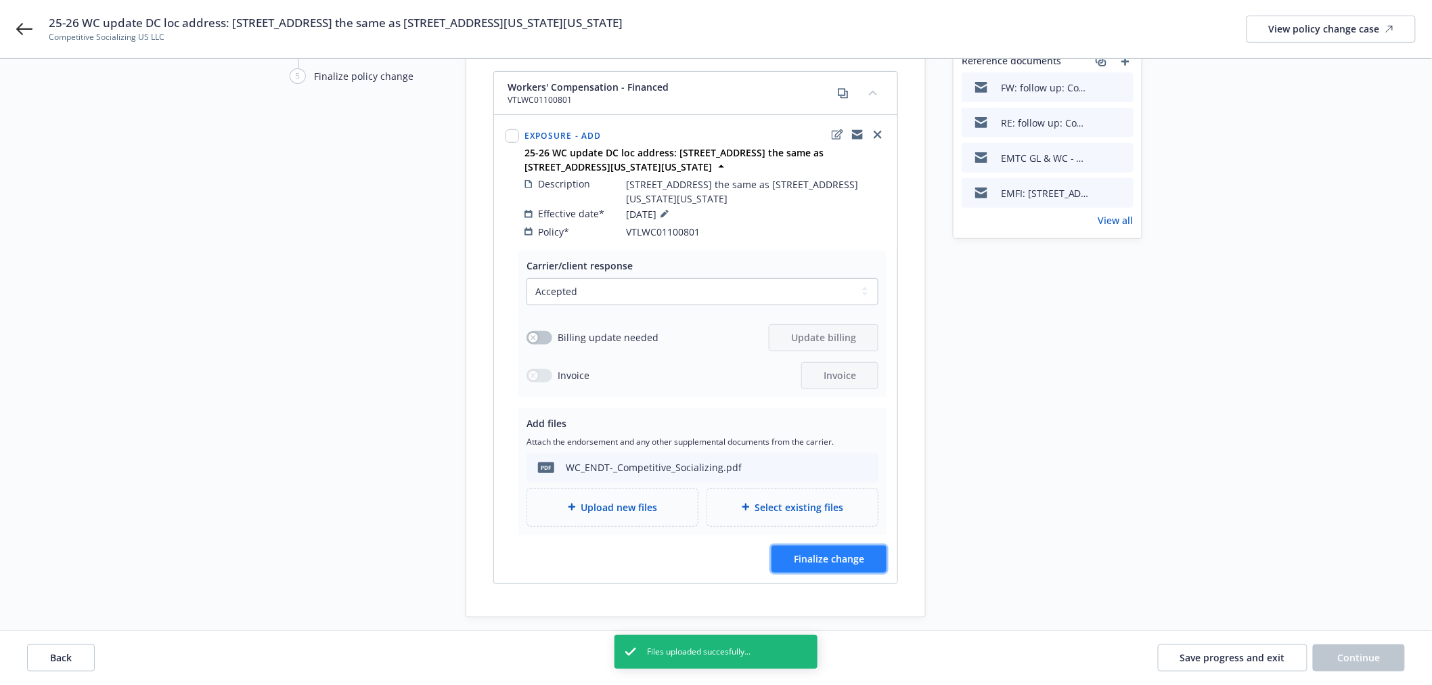
click at [842, 552] on span "Finalize change" at bounding box center [829, 558] width 70 height 13
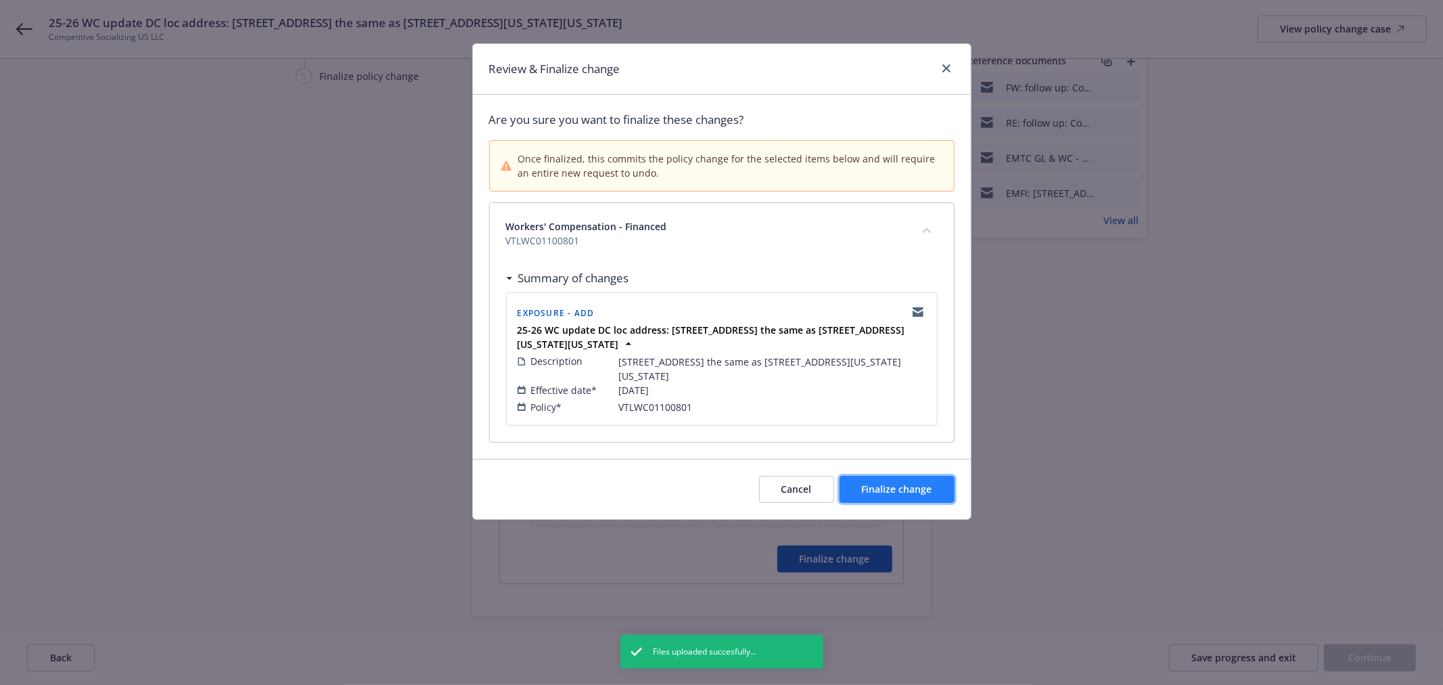
click at [902, 495] on span "Finalize change" at bounding box center [897, 488] width 70 height 13
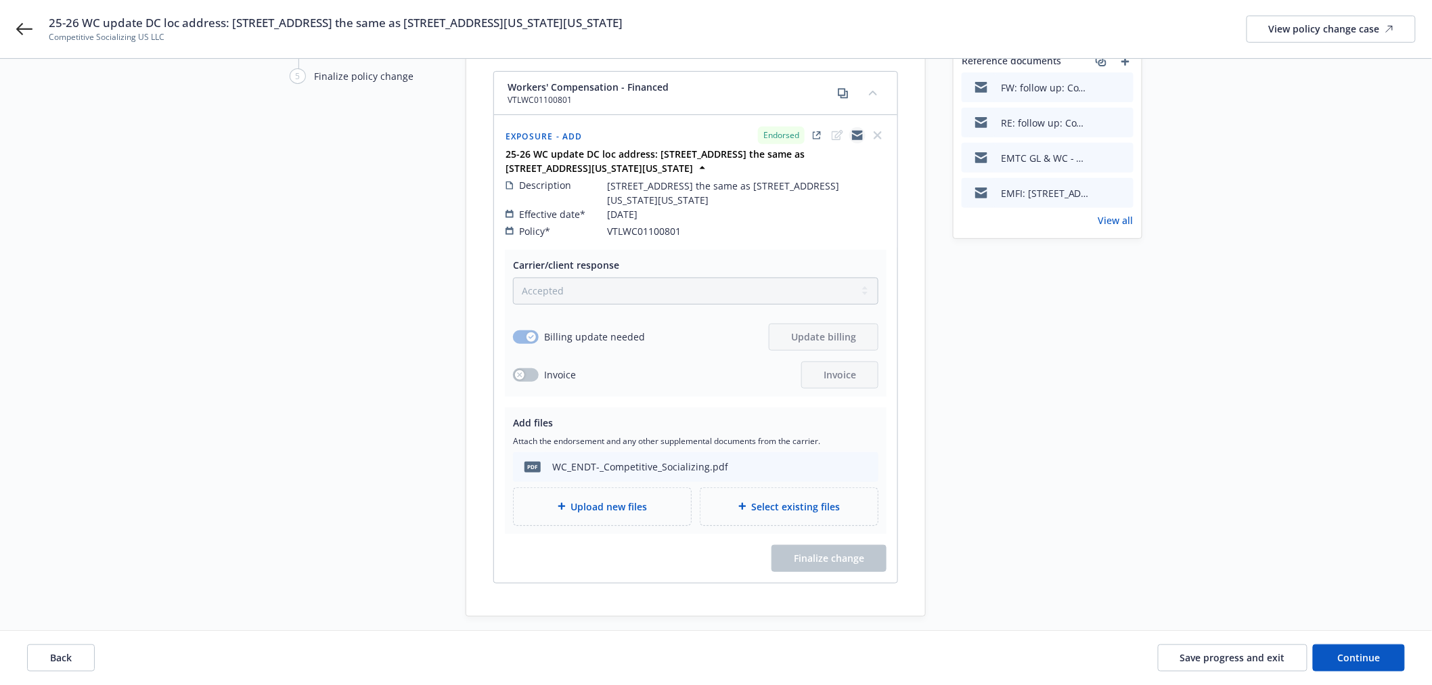
click at [856, 130] on icon "copyLogging" at bounding box center [857, 135] width 11 height 11
click at [1349, 652] on span "Continue" at bounding box center [1359, 657] width 43 height 13
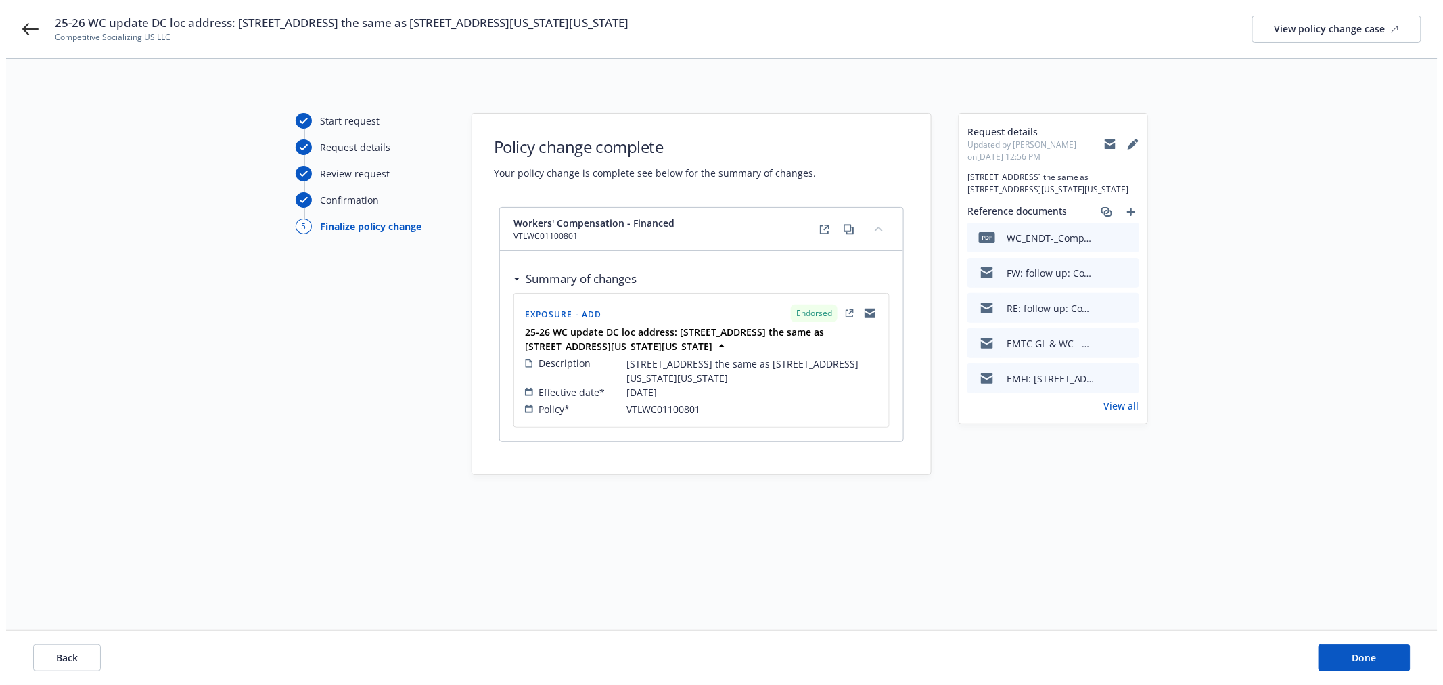
scroll to position [0, 0]
click at [1353, 654] on button "Done" at bounding box center [1370, 657] width 92 height 27
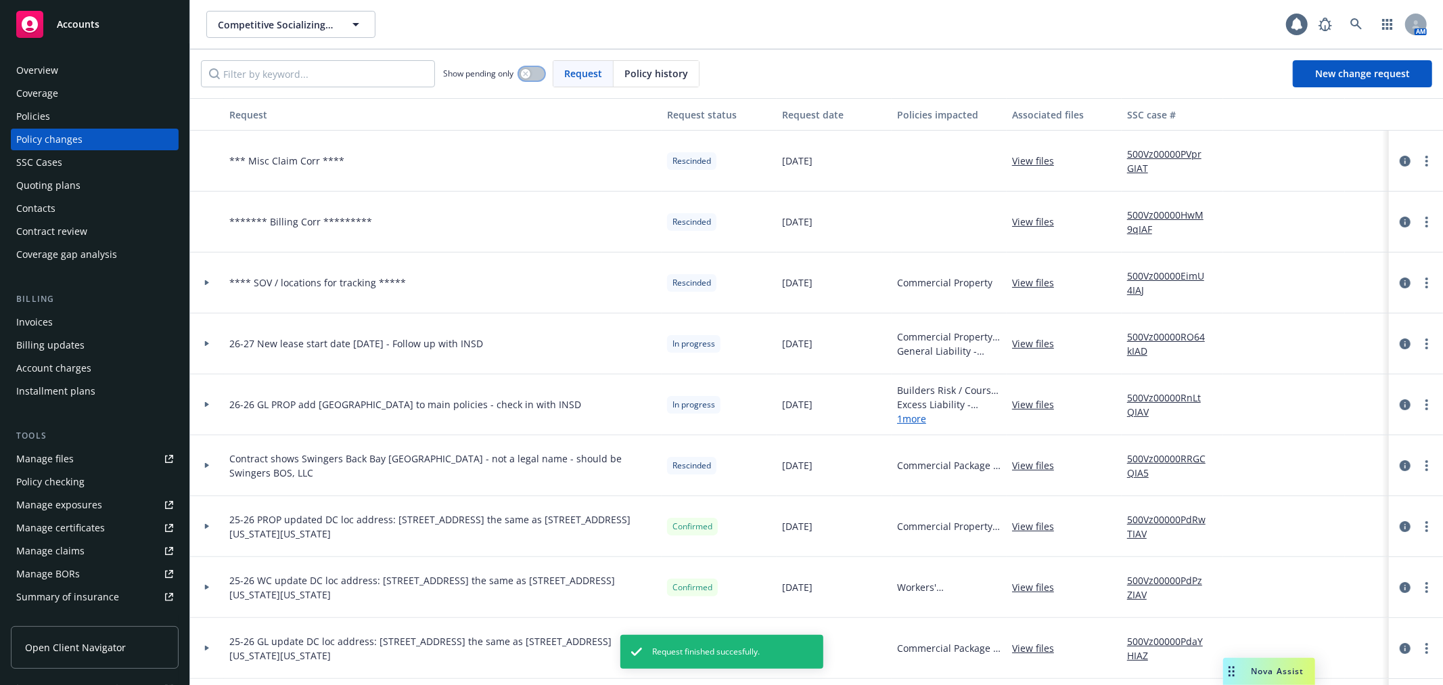
click at [534, 71] on button "button" at bounding box center [532, 74] width 26 height 14
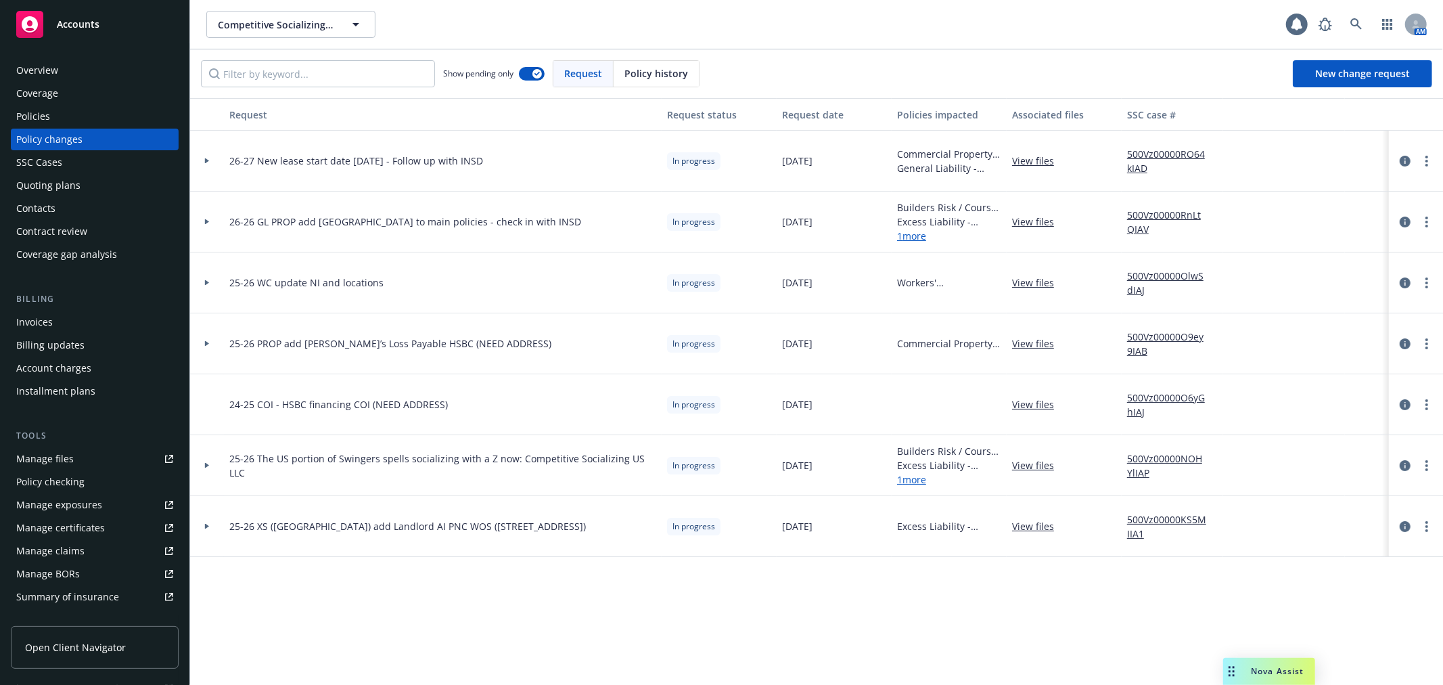
click at [208, 465] on icon at bounding box center [206, 465] width 5 height 5
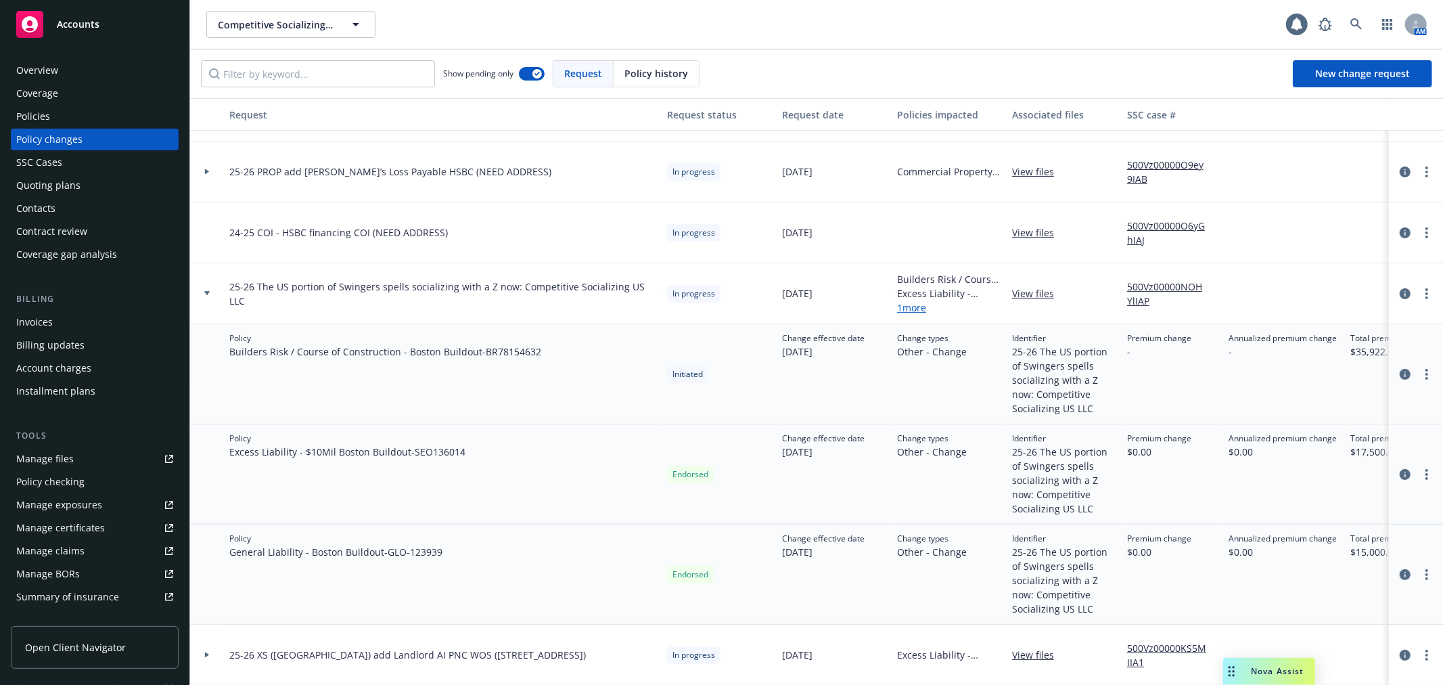
scroll to position [184, 0]
click at [205, 290] on icon at bounding box center [206, 292] width 5 height 5
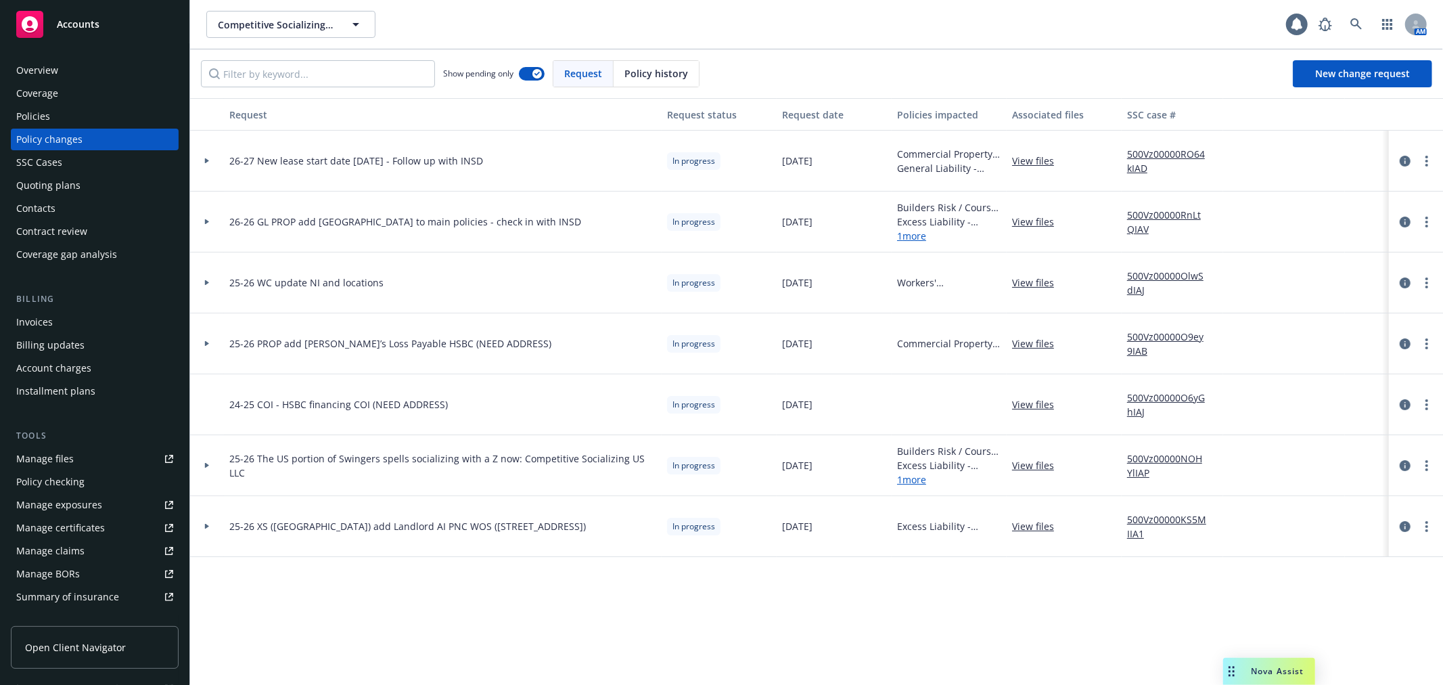
scroll to position [0, 0]
click at [205, 282] on icon at bounding box center [207, 282] width 4 height 5
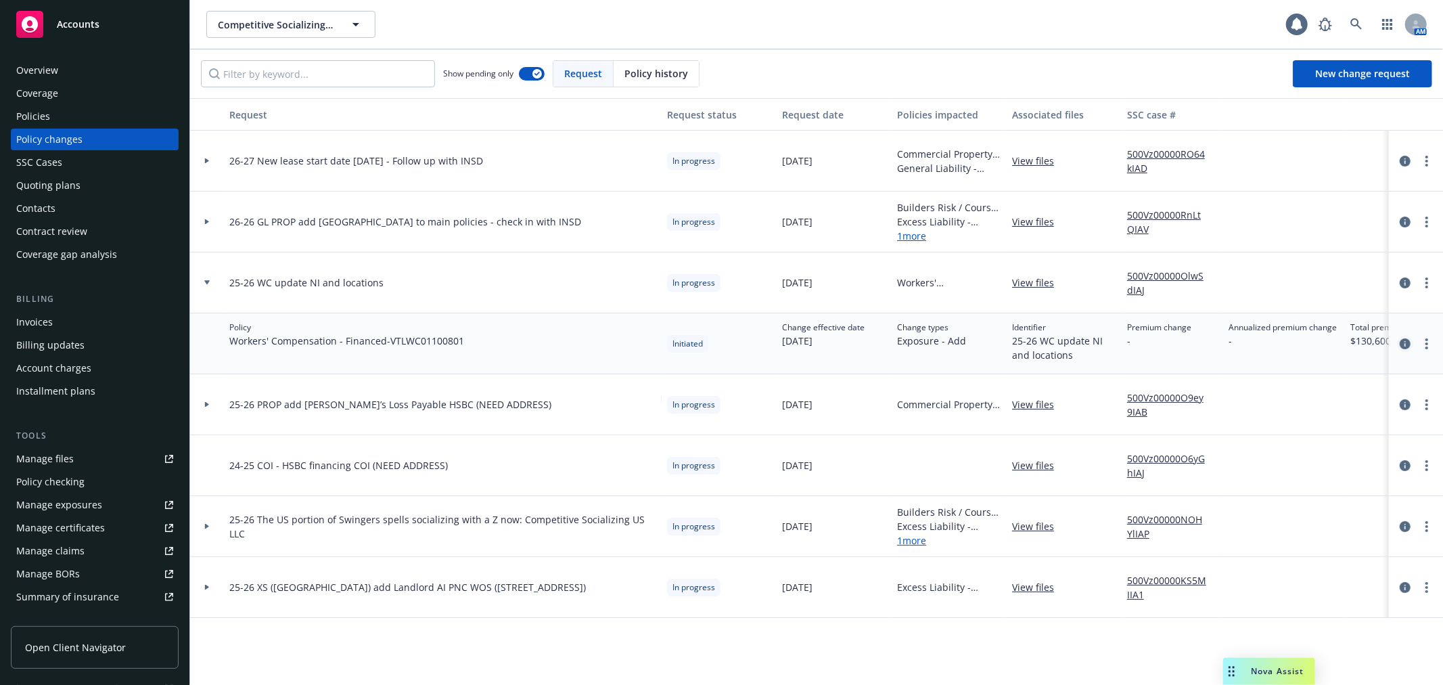
click at [1407, 344] on icon "circleInformation" at bounding box center [1405, 343] width 11 height 11
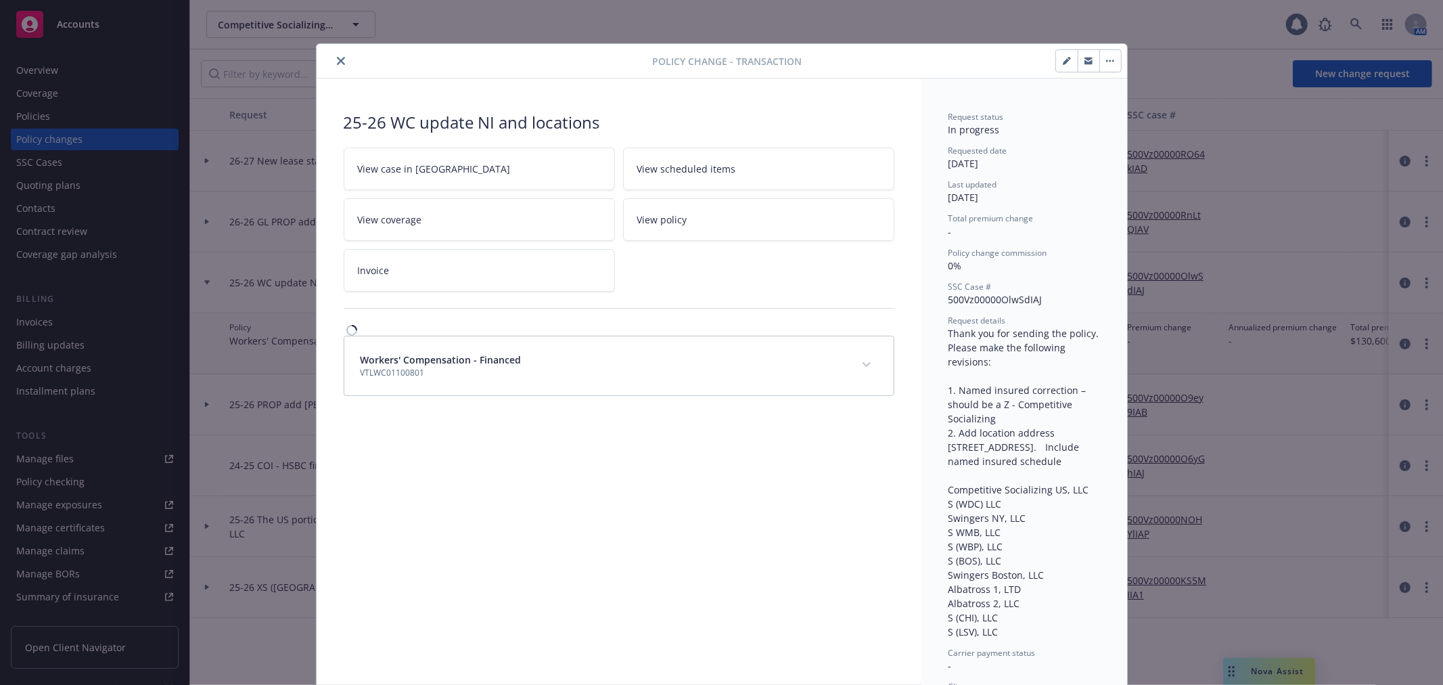
scroll to position [41, 0]
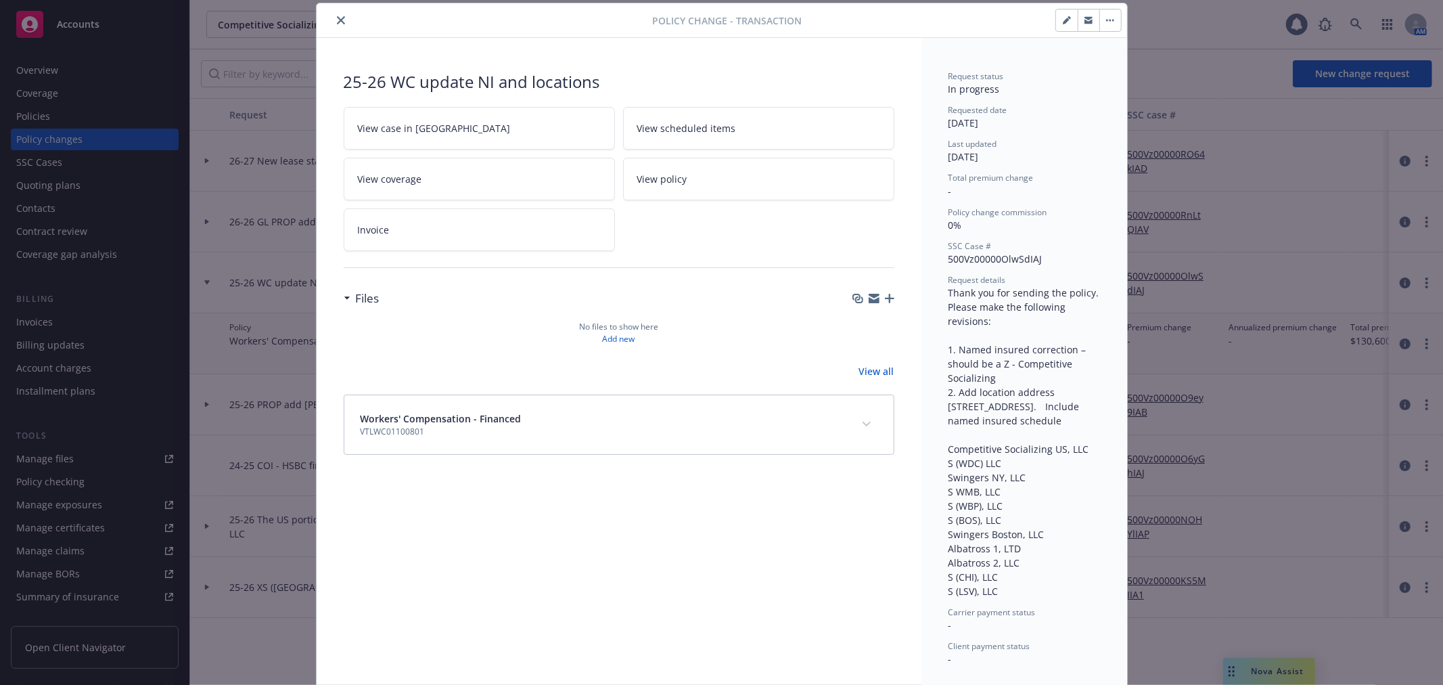
click at [885, 296] on icon "button" at bounding box center [889, 298] width 9 height 9
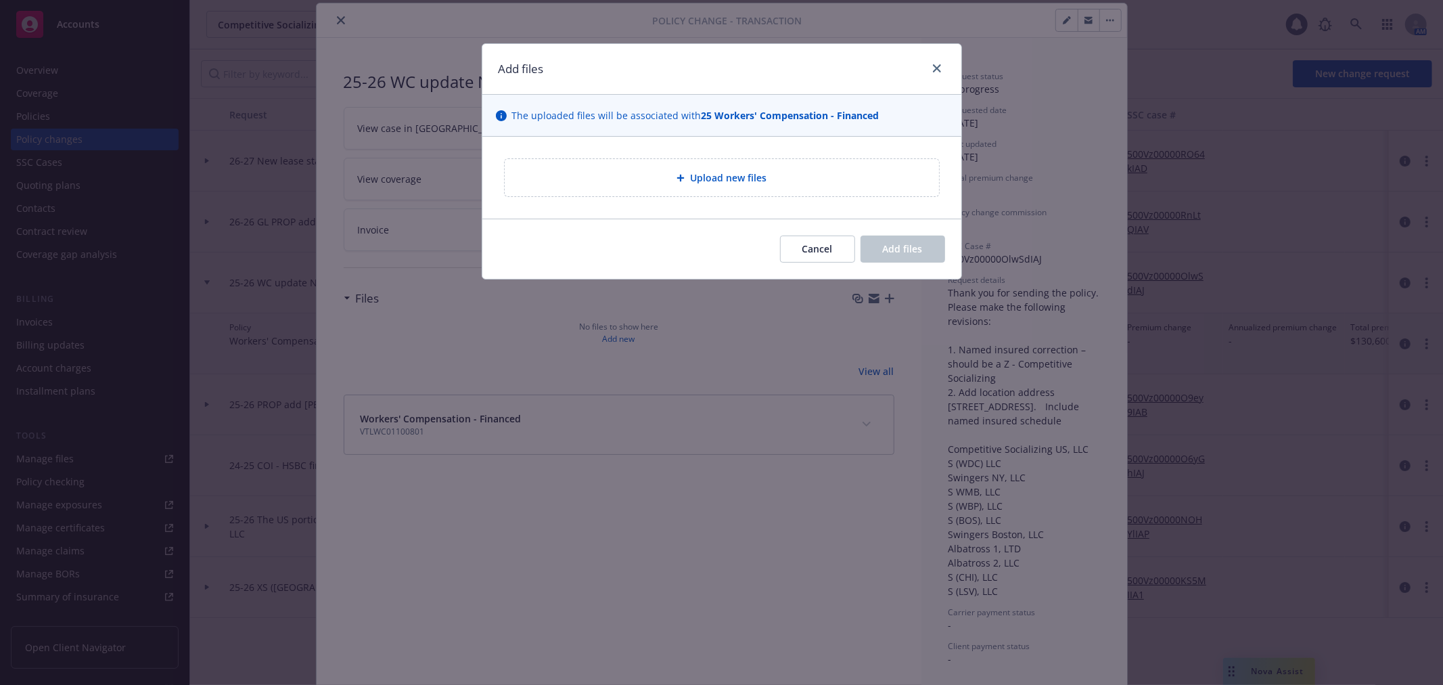
click at [712, 188] on div "Upload new files" at bounding box center [722, 177] width 434 height 37
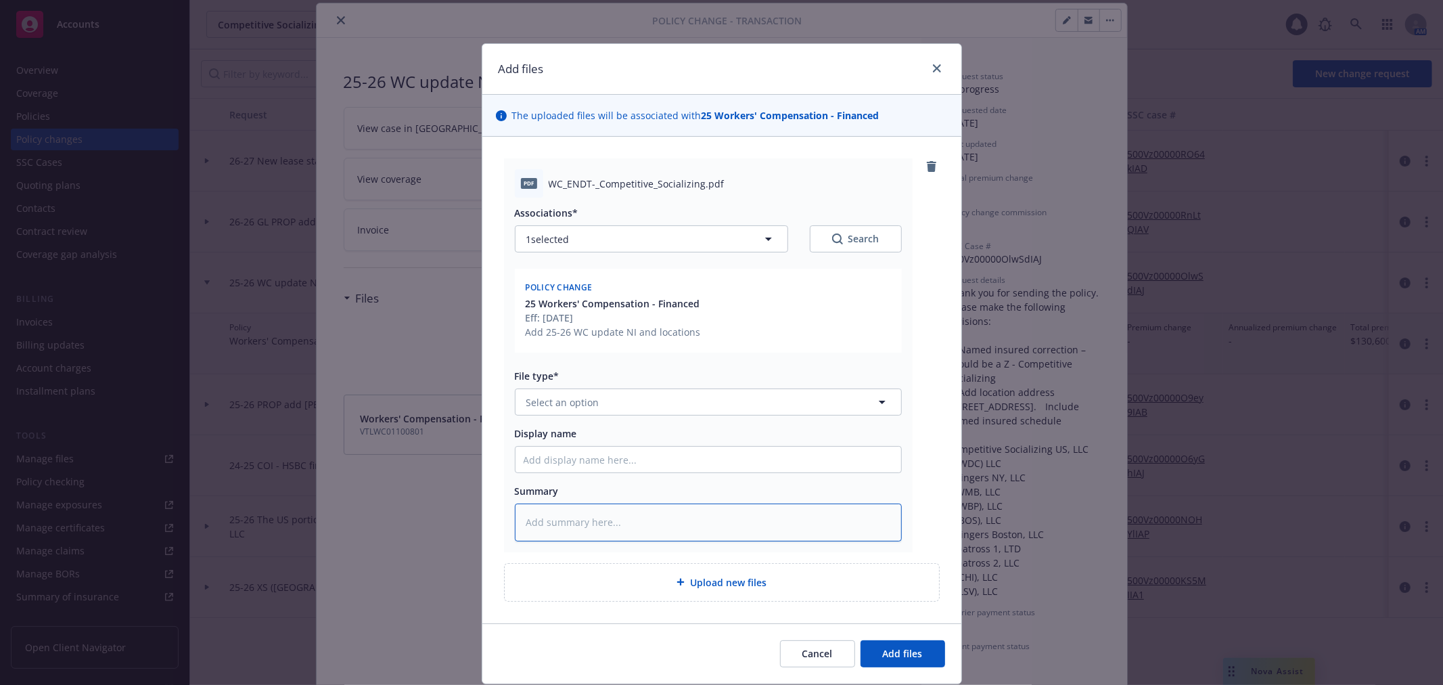
click at [583, 523] on textarea at bounding box center [708, 521] width 387 height 37
paste textarea "support+9da270bf-6248-4916-98df-1492465daf1c@newfront.com"
type textarea "x"
type textarea "support+9da270bf-6248-4916-98df-1492465daf1c@newfront.com"
type textarea "x"
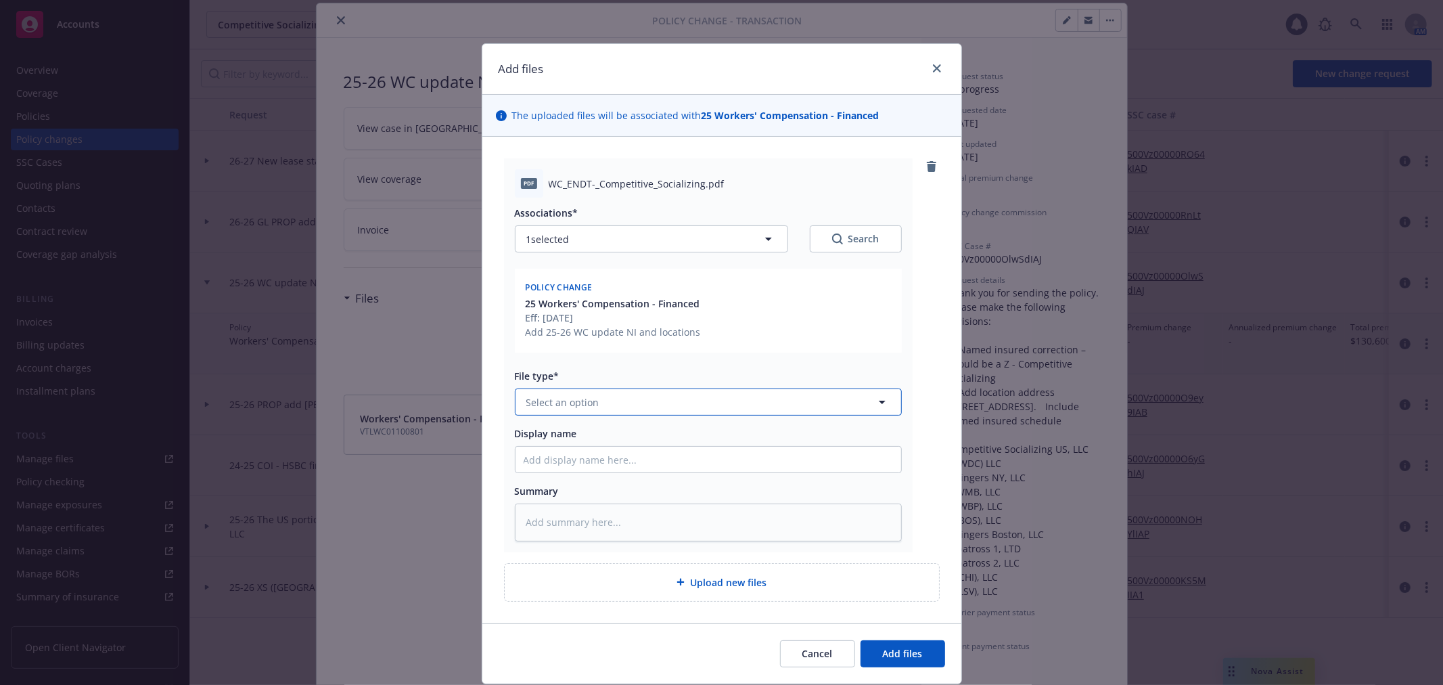
click at [572, 413] on button "Select an option" at bounding box center [708, 401] width 387 height 27
type input "end"
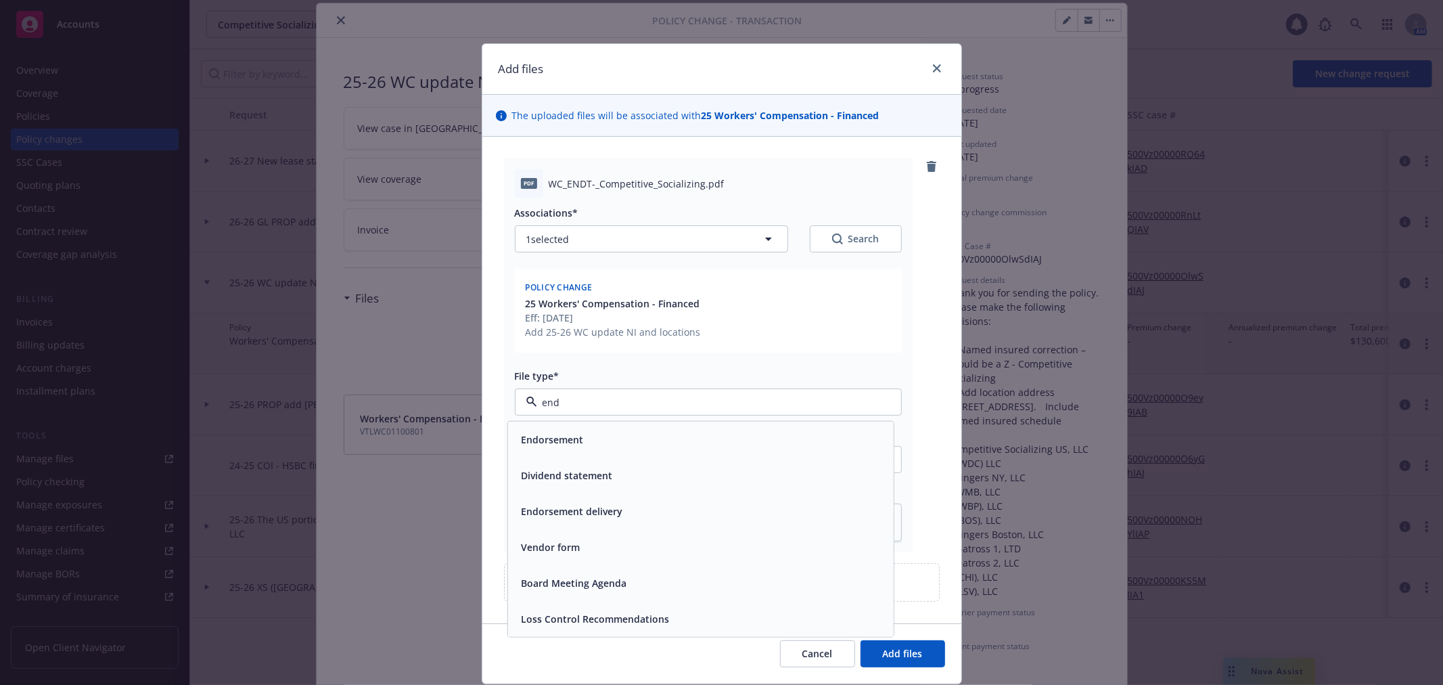
click at [587, 436] on div "Endorsement" at bounding box center [700, 440] width 369 height 20
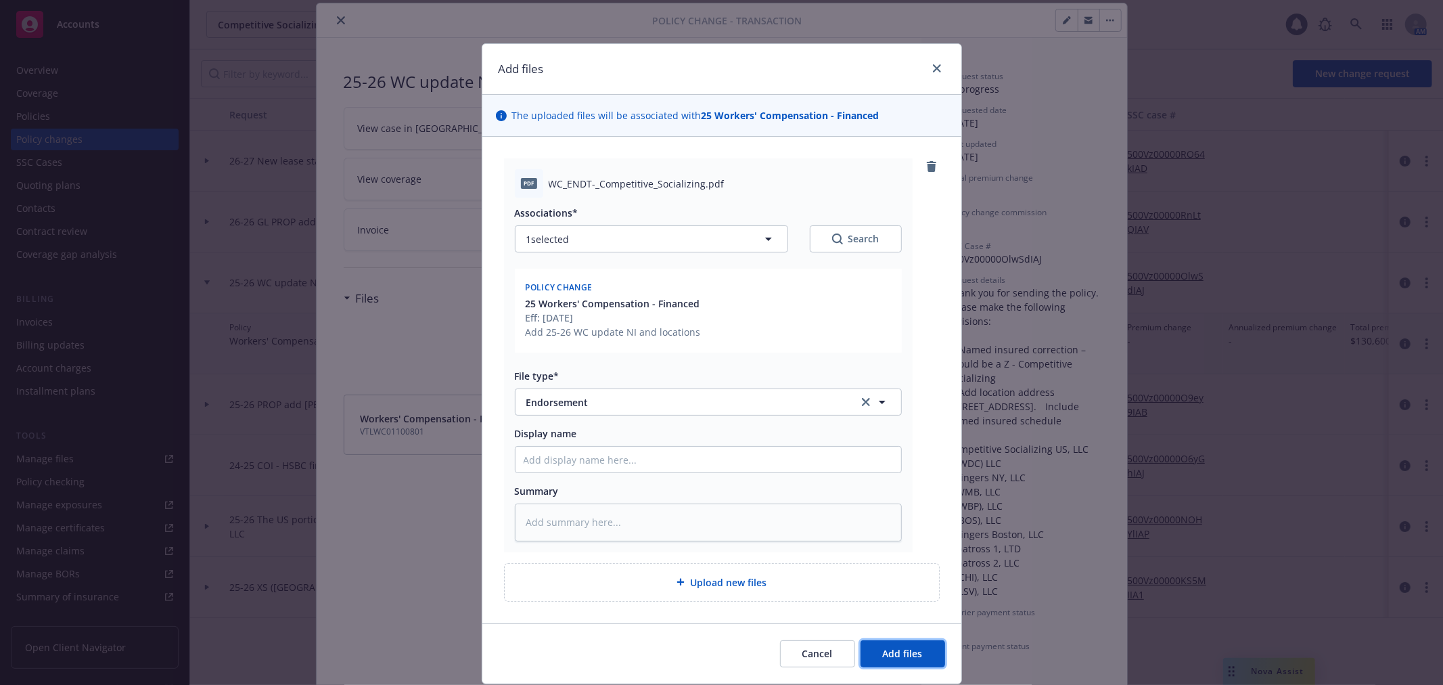
drag, startPoint x: 911, startPoint y: 649, endPoint x: 907, endPoint y: 643, distance: 7.9
click at [910, 649] on span "Add files" at bounding box center [903, 653] width 40 height 13
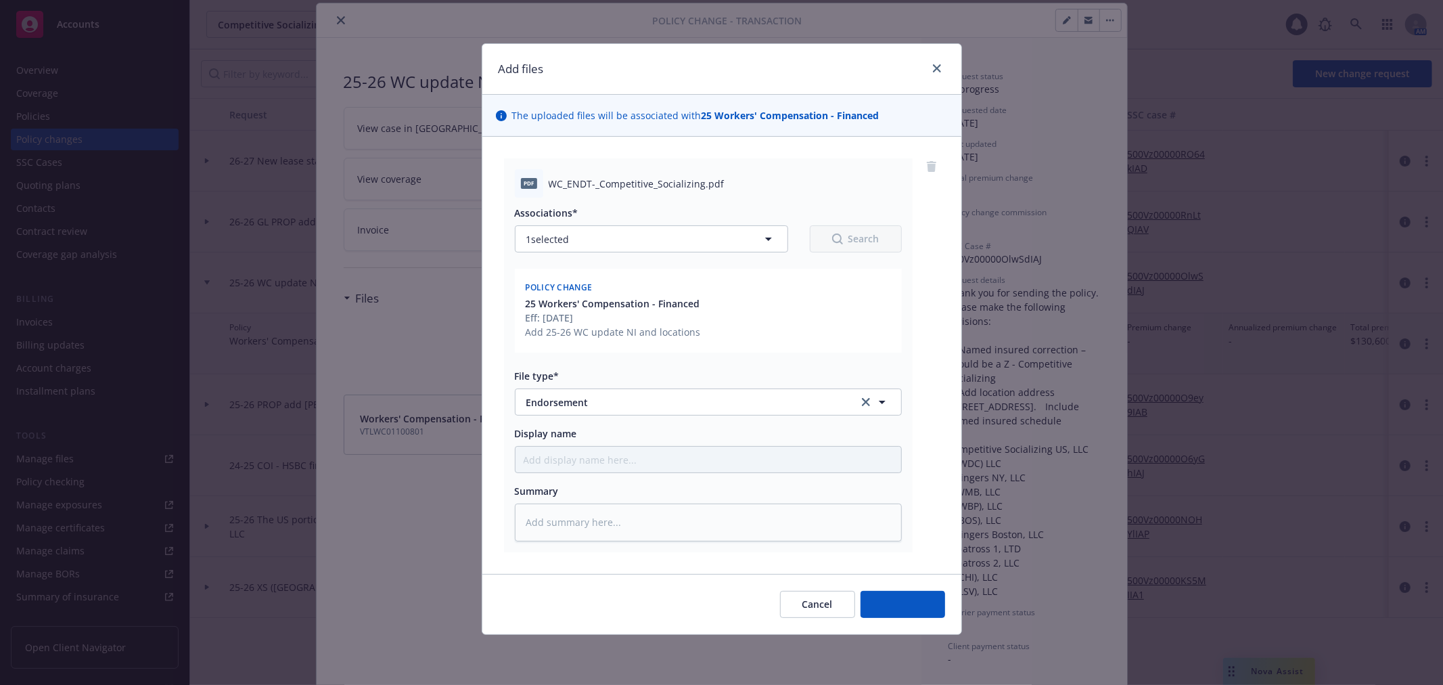
type textarea "x"
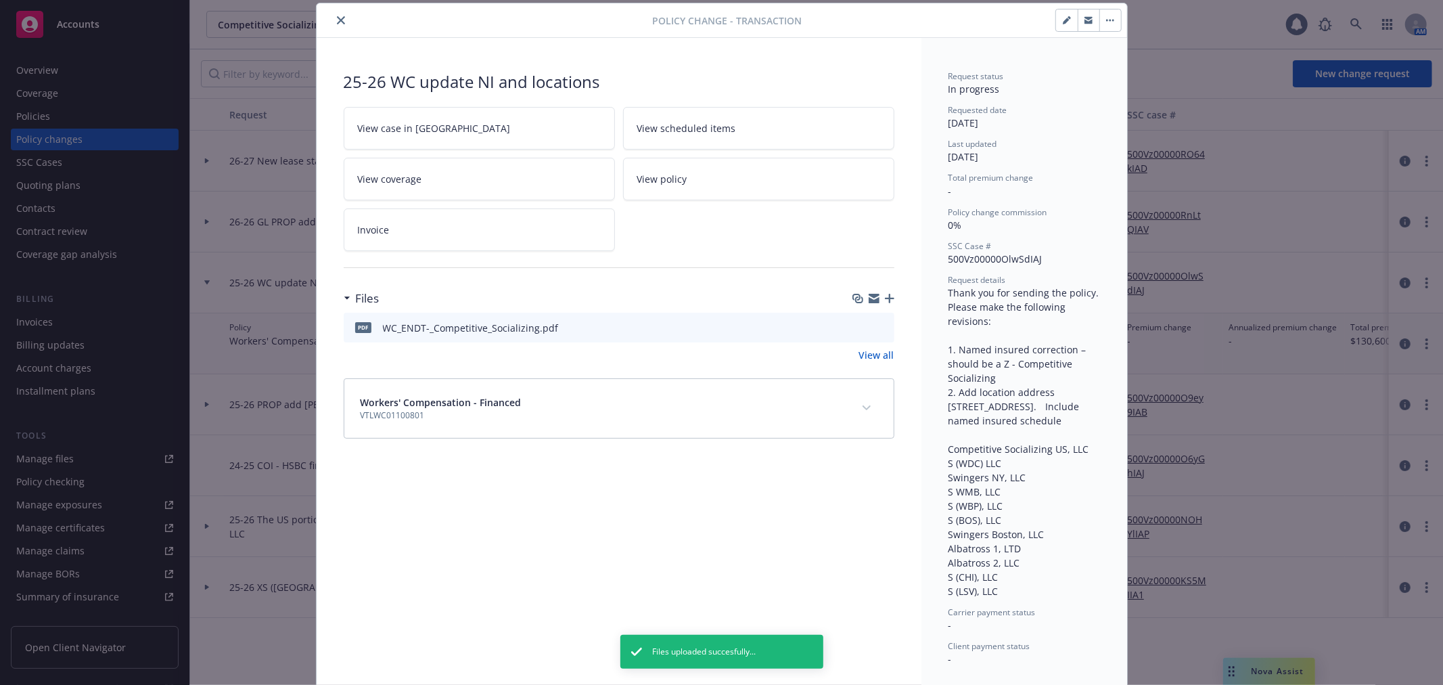
click at [869, 296] on icon "button" at bounding box center [874, 296] width 11 height 5
click at [337, 22] on icon "close" at bounding box center [341, 20] width 8 height 8
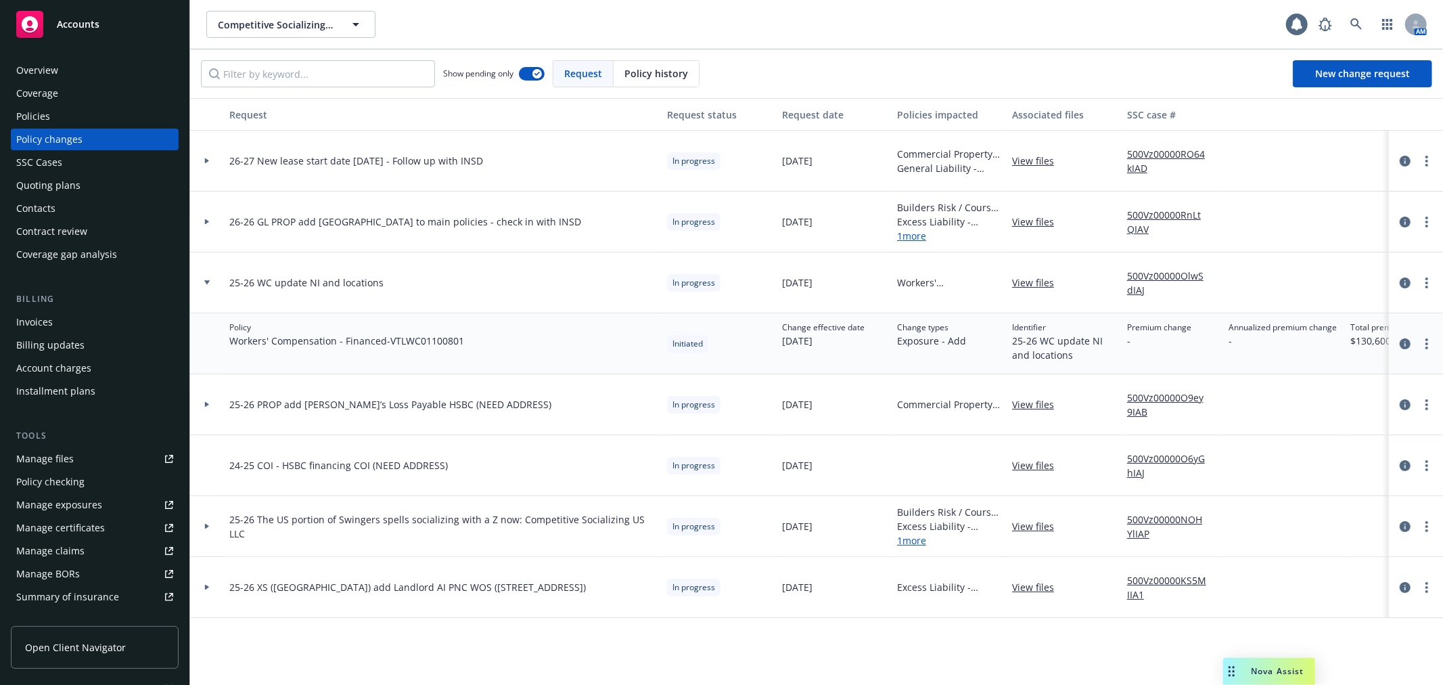
click at [208, 280] on icon at bounding box center [206, 282] width 5 height 5
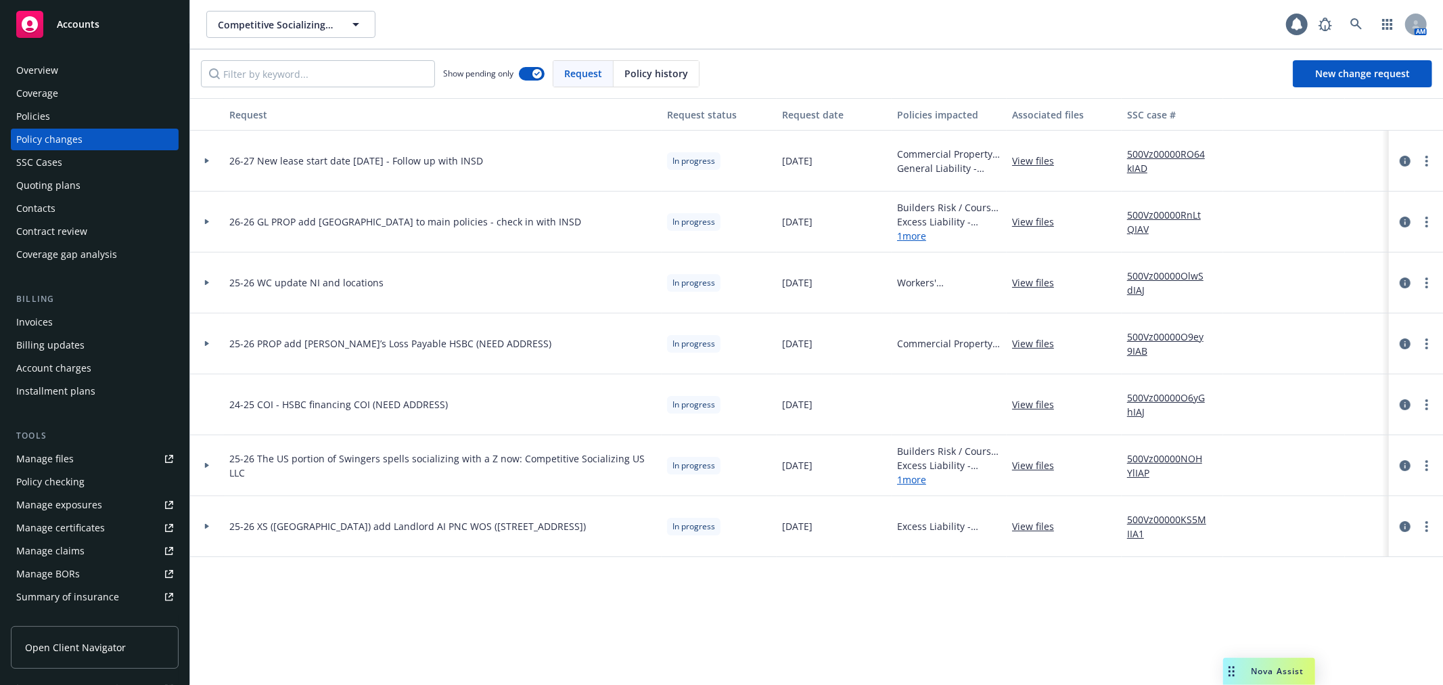
click at [93, 160] on div "SSC Cases" at bounding box center [94, 163] width 157 height 22
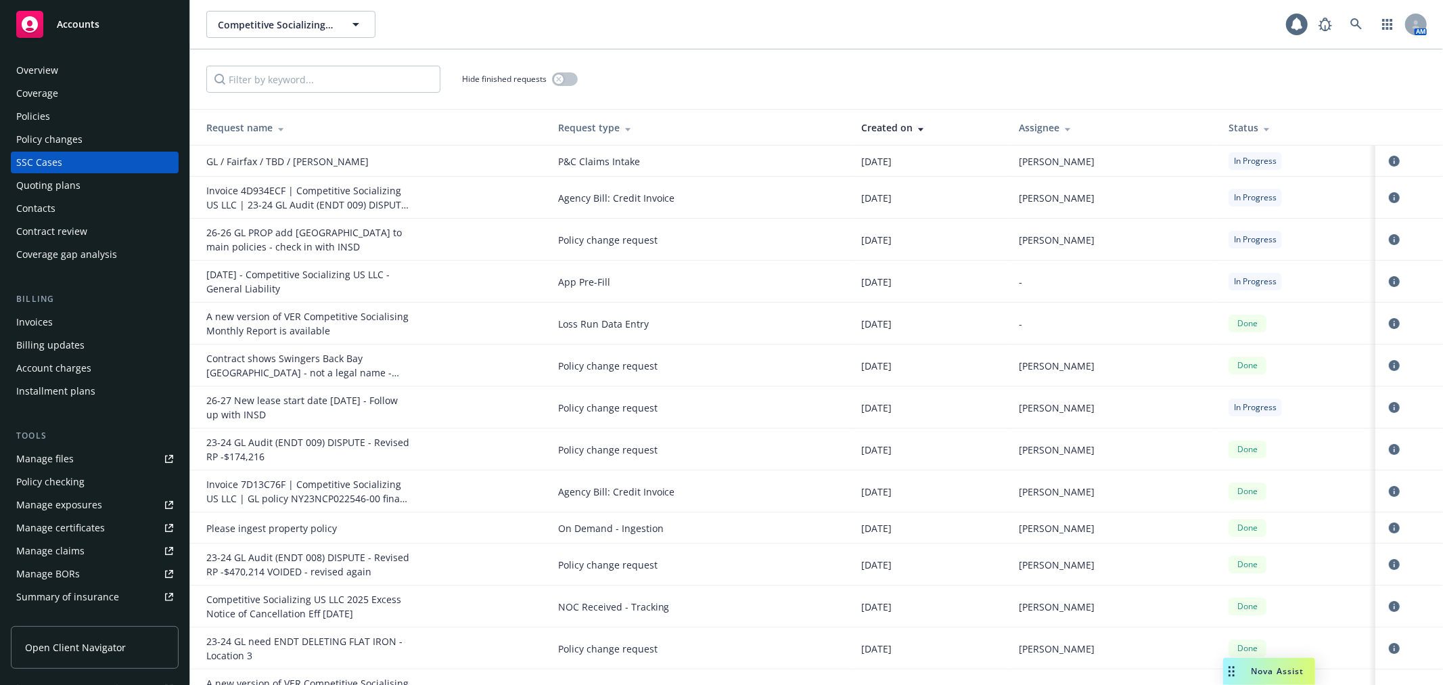
click at [1231, 122] on div "Status" at bounding box center [1297, 127] width 136 height 14
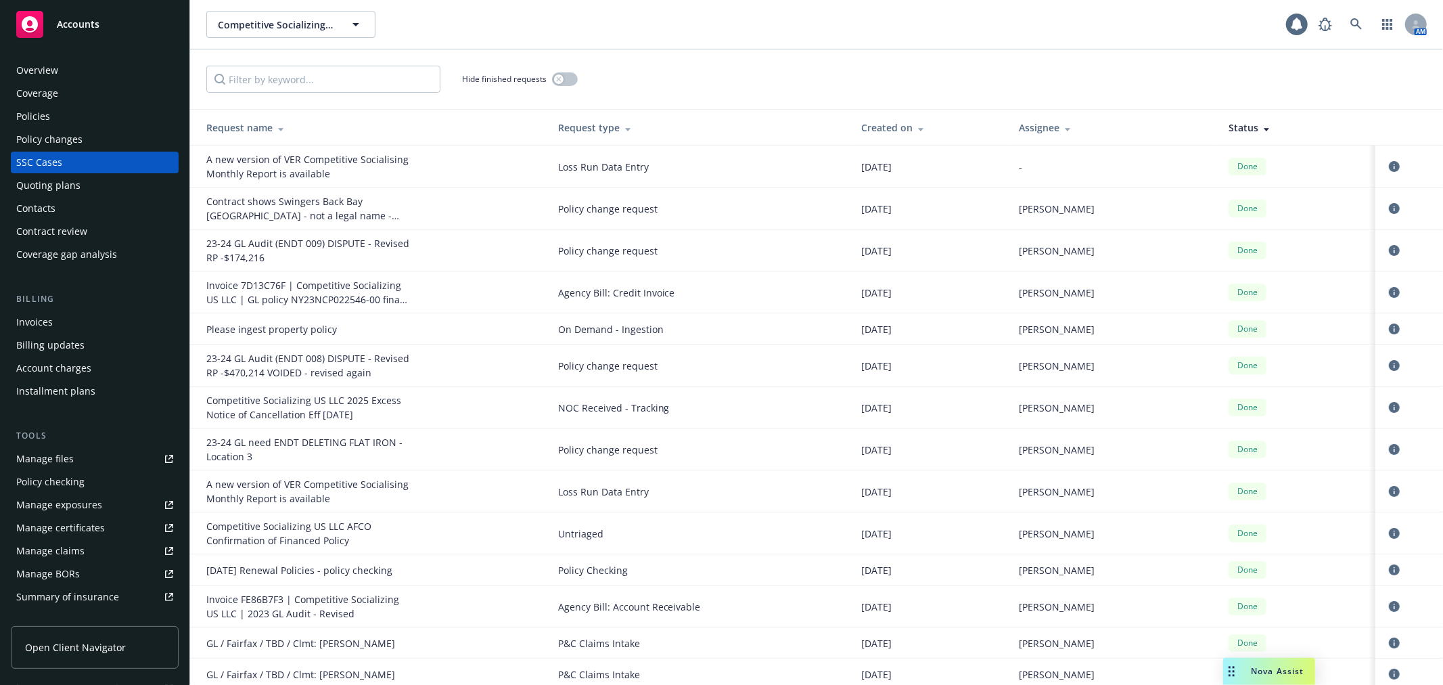
click at [1231, 122] on div "Status" at bounding box center [1297, 127] width 136 height 14
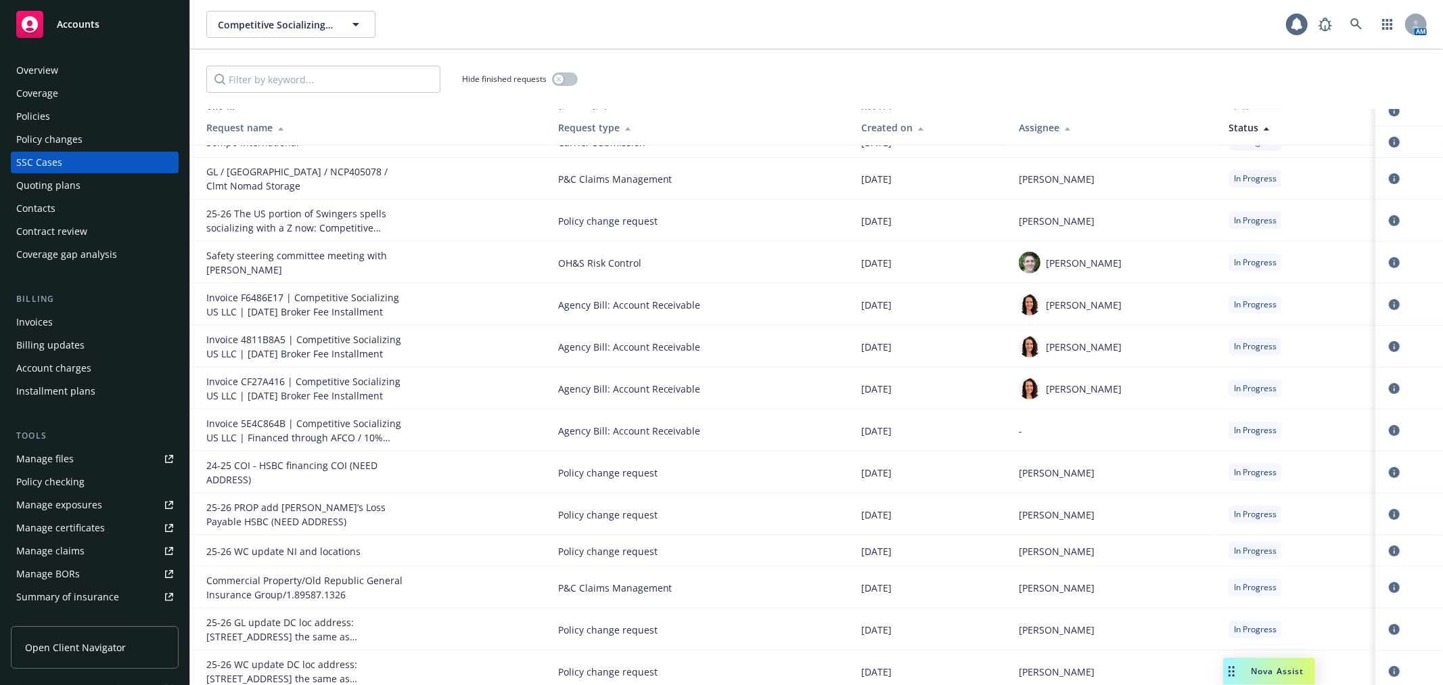
scroll to position [526, 0]
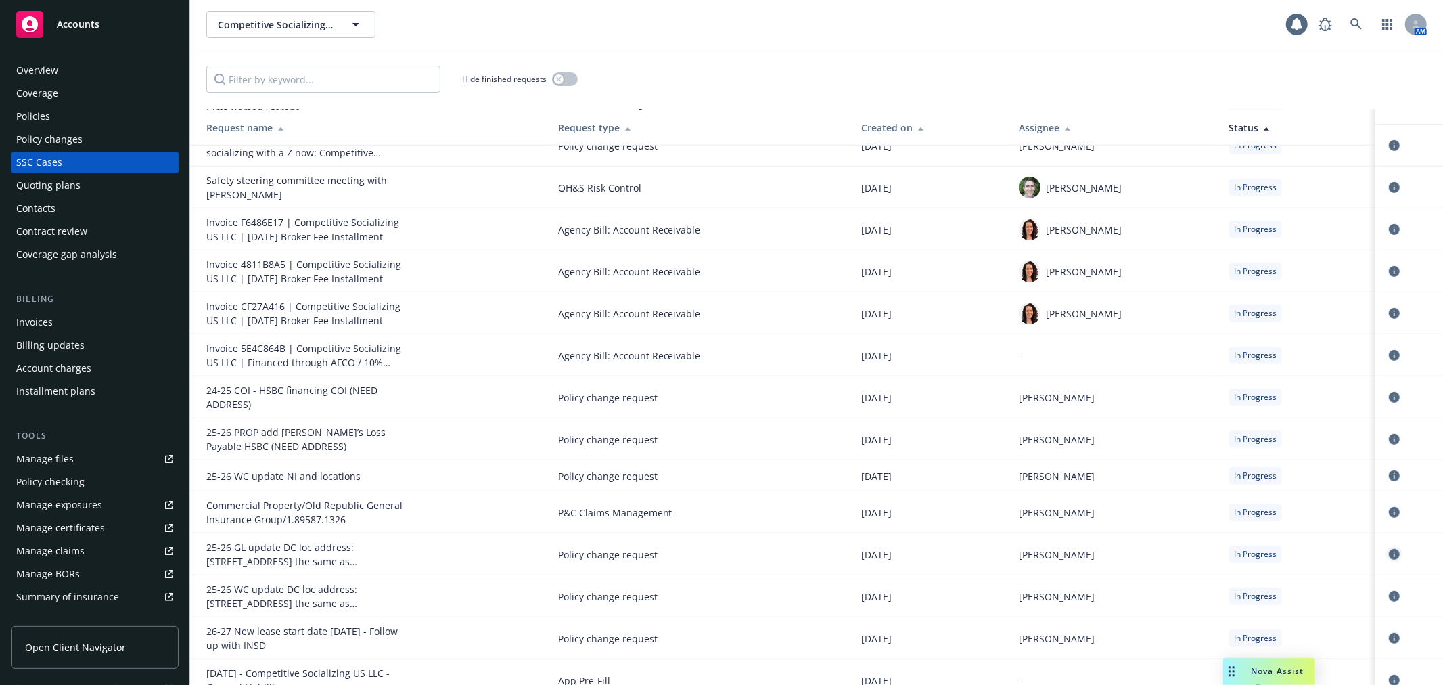
click at [1390, 550] on link "circleInformation" at bounding box center [1394, 554] width 16 height 16
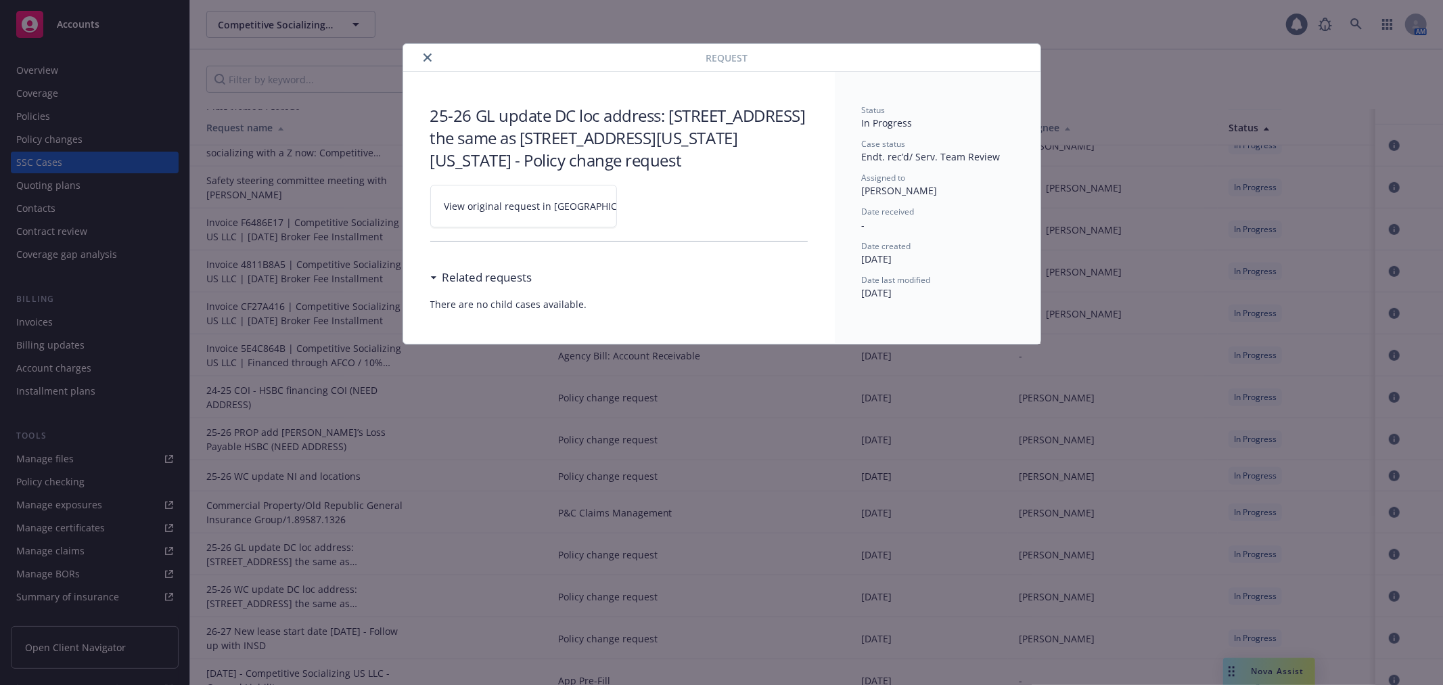
click at [505, 206] on span "View original request in SSC" at bounding box center [546, 206] width 205 height 14
click at [424, 55] on icon "close" at bounding box center [428, 57] width 8 height 8
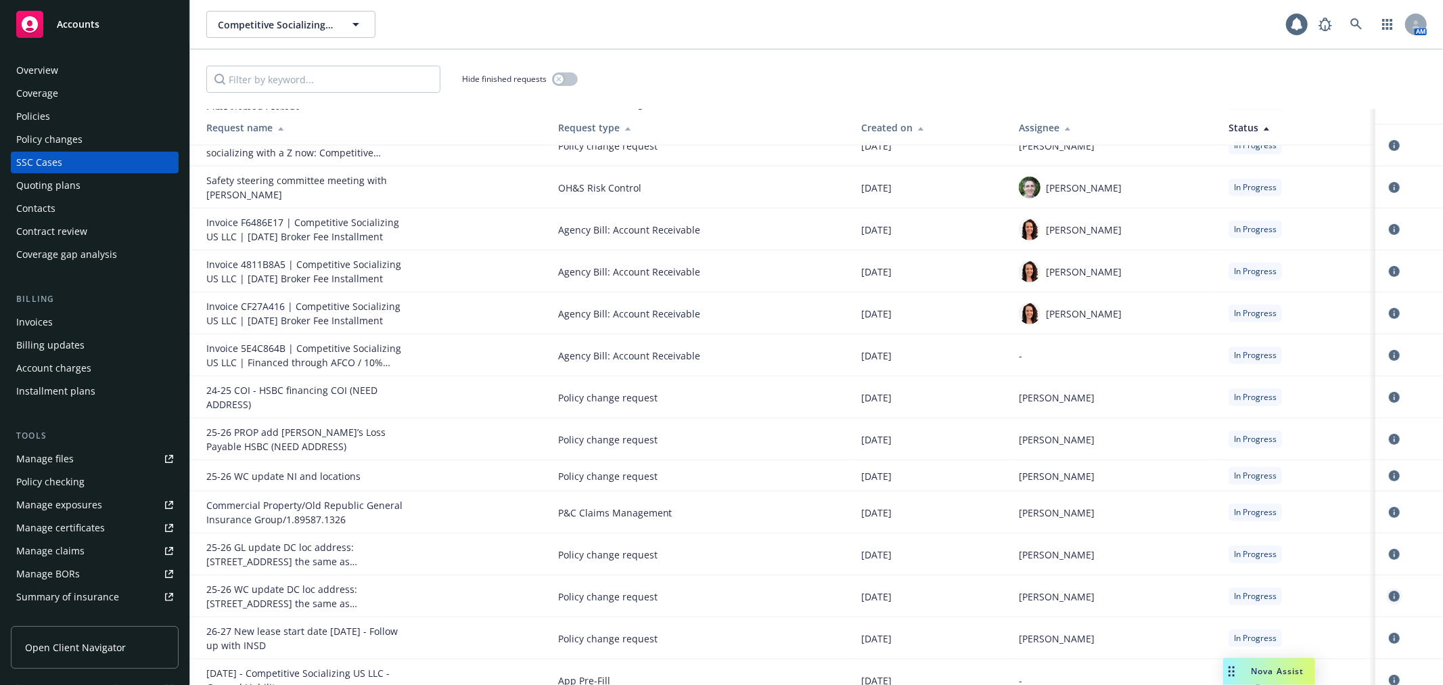
click at [1389, 591] on icon "circleInformation" at bounding box center [1394, 596] width 11 height 11
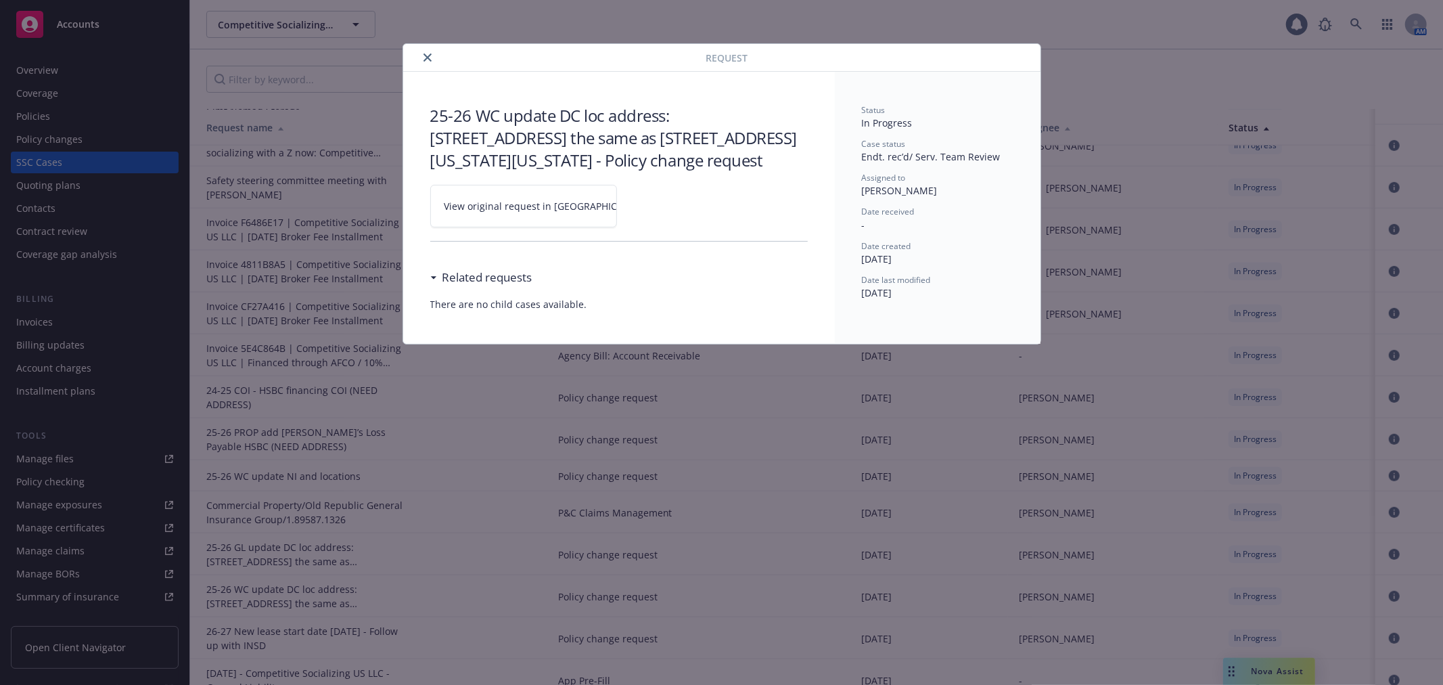
click at [503, 214] on link "View original request in SSC" at bounding box center [523, 206] width 187 height 43
drag, startPoint x: 423, startPoint y: 59, endPoint x: 444, endPoint y: 62, distance: 21.9
click at [424, 58] on icon "close" at bounding box center [428, 57] width 8 height 8
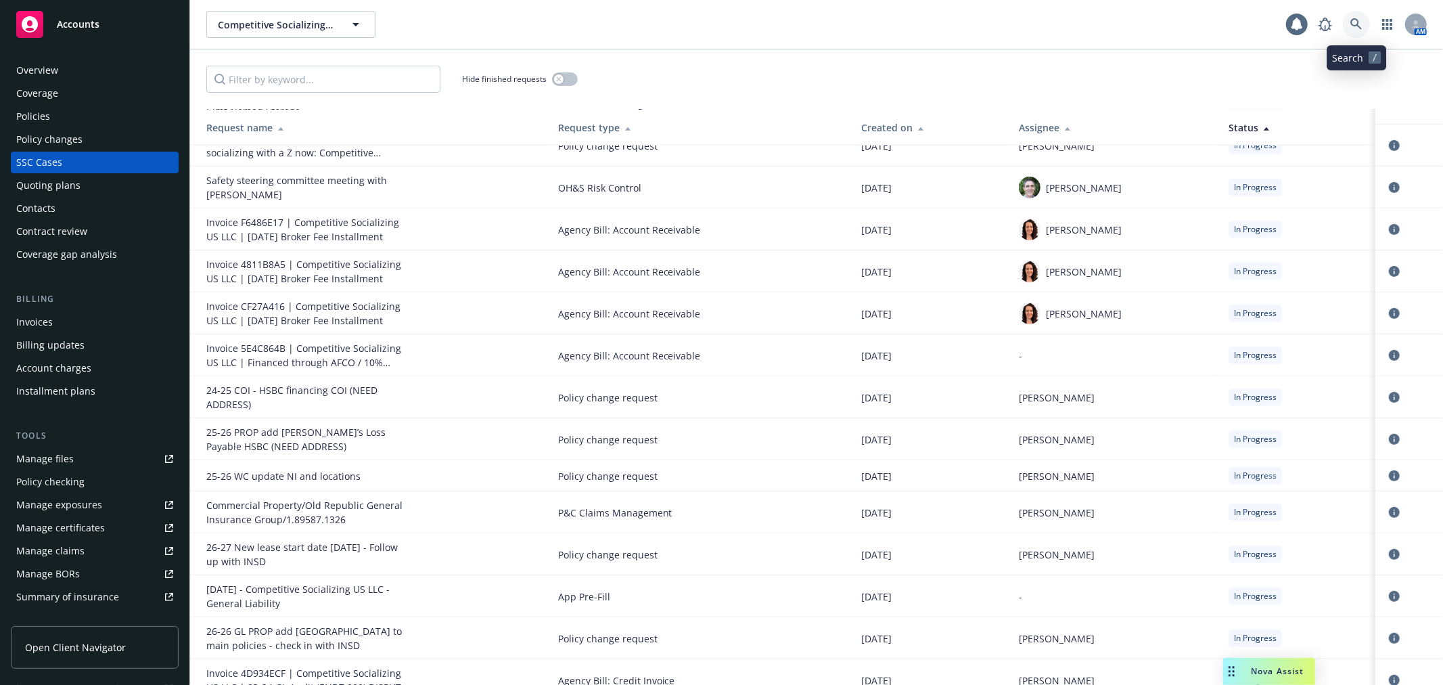
click at [1353, 23] on icon at bounding box center [1356, 24] width 12 height 12
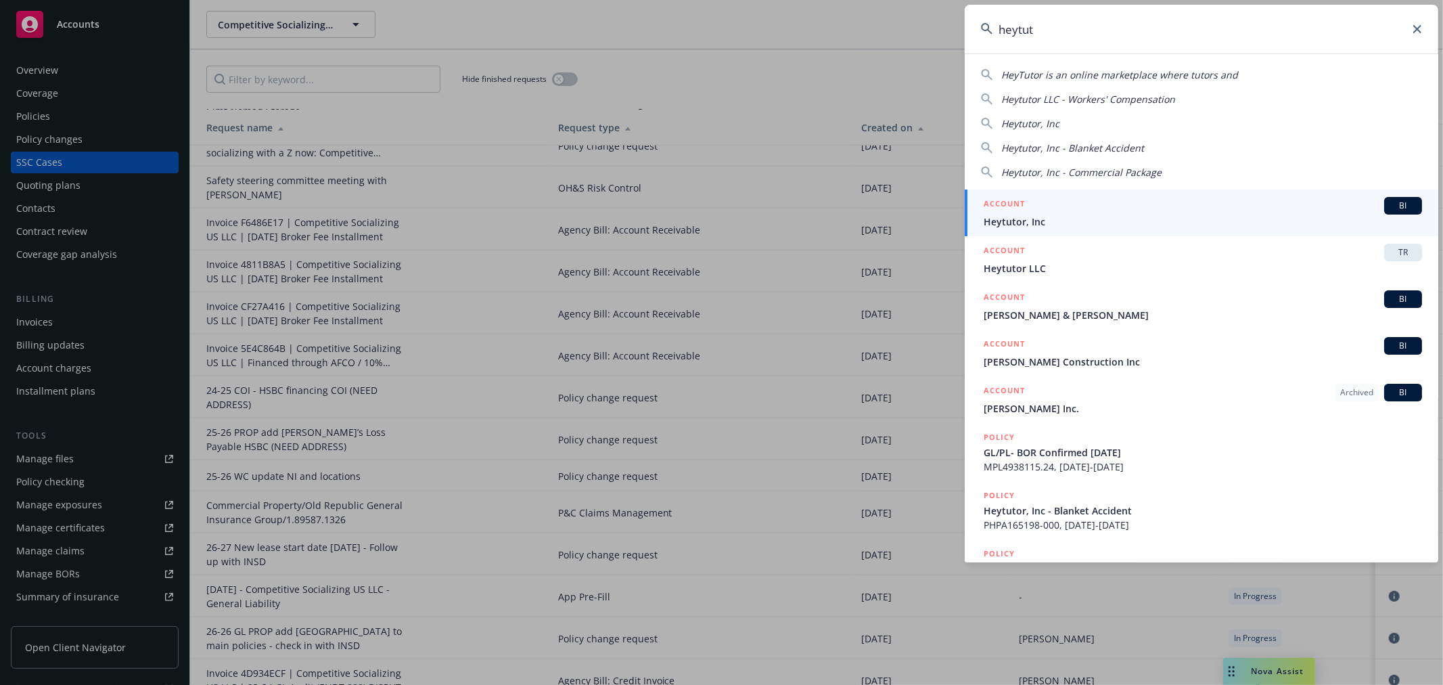
type input "heytut"
click at [1050, 219] on span "Heytutor, Inc" at bounding box center [1203, 221] width 438 height 14
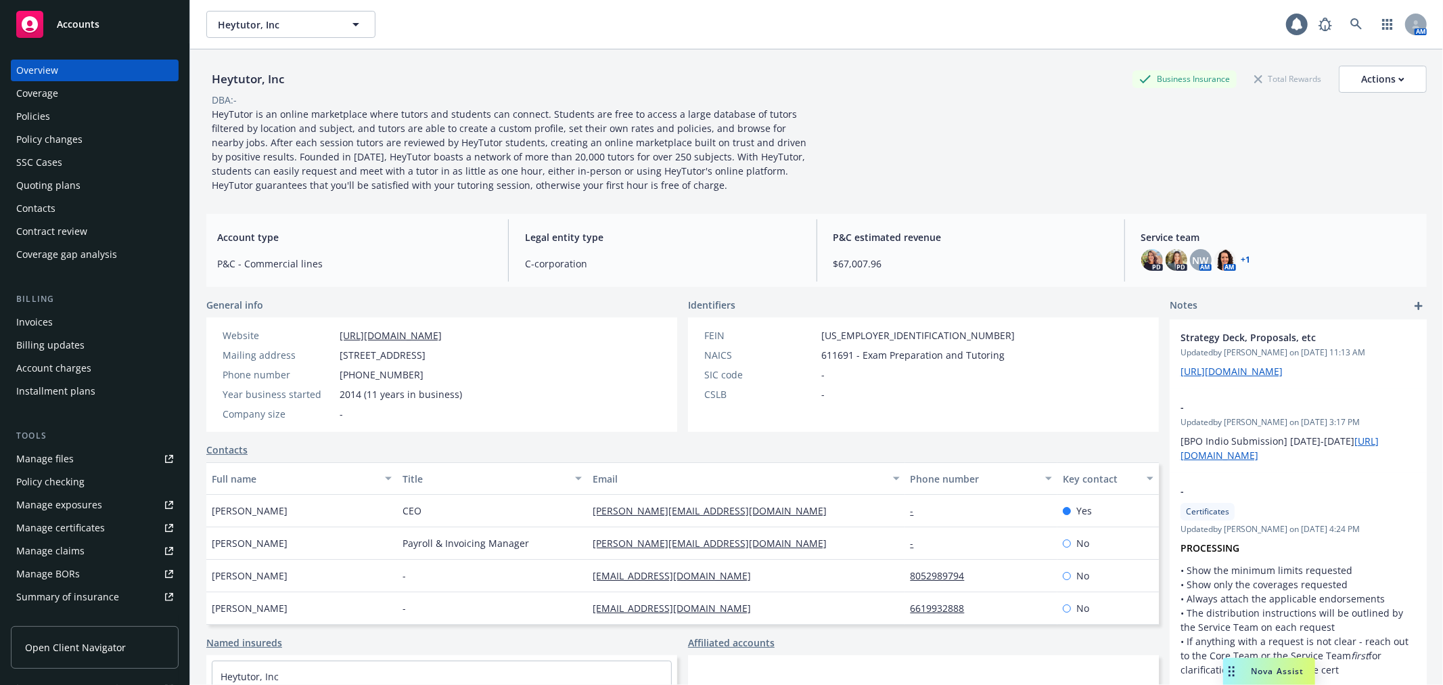
click at [119, 460] on link "Manage files" at bounding box center [95, 459] width 168 height 22
click at [98, 141] on div "Policy changes" at bounding box center [94, 140] width 157 height 22
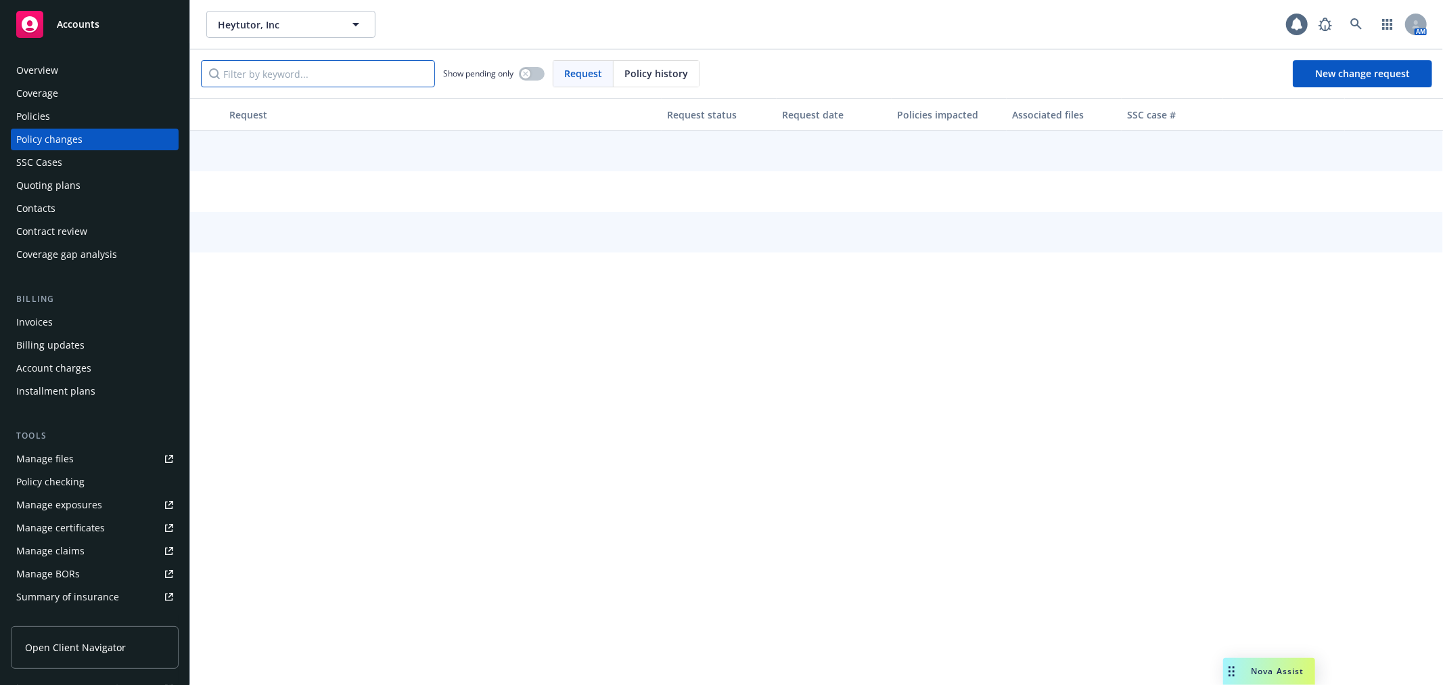
click at [288, 83] on input "Filter by keyword..." at bounding box center [318, 73] width 234 height 27
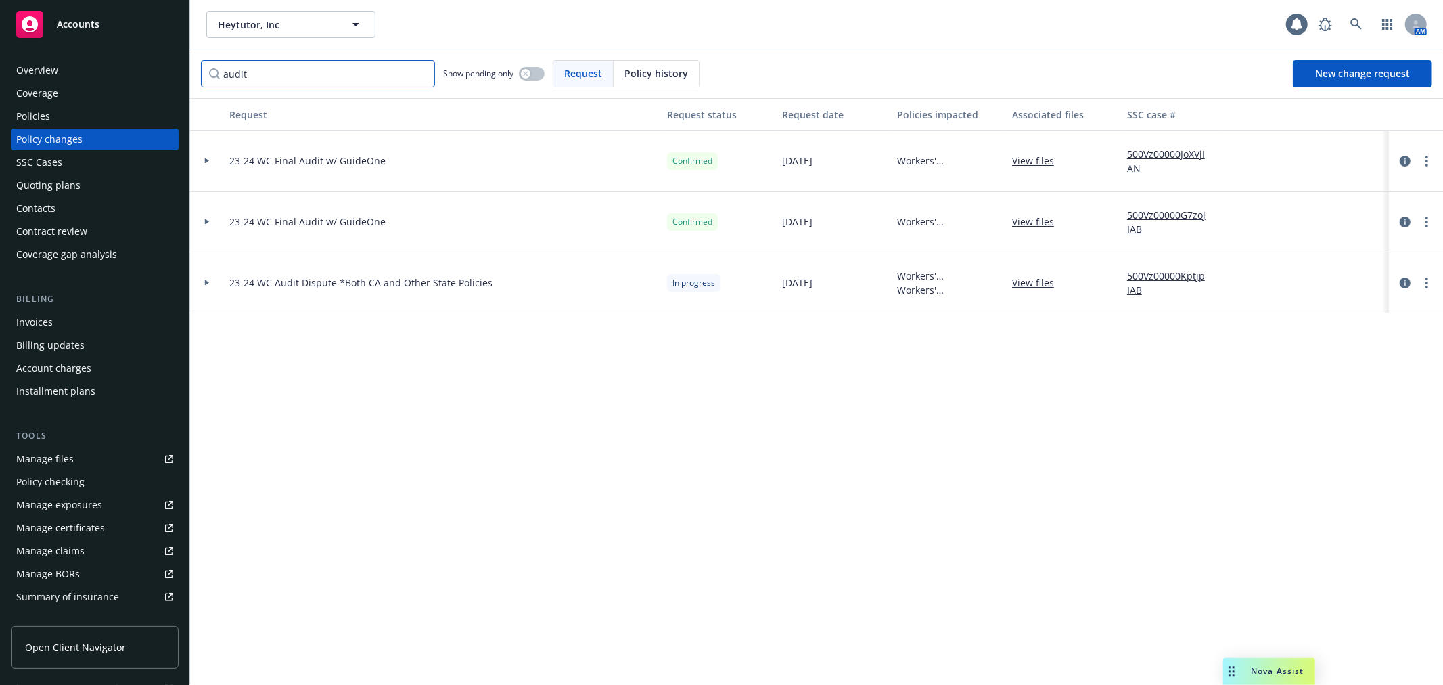
type input "audit"
click at [204, 283] on div at bounding box center [207, 282] width 23 height 5
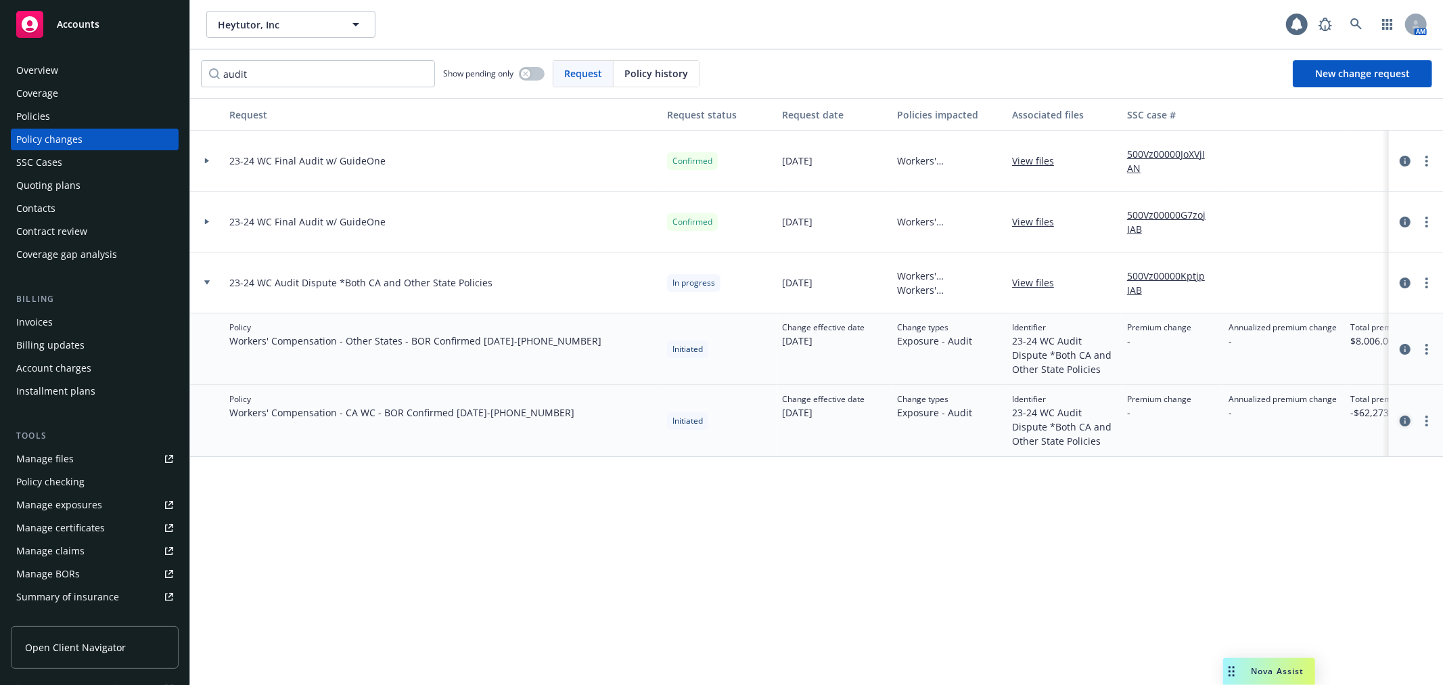
click at [1403, 417] on icon "circleInformation" at bounding box center [1405, 420] width 11 height 11
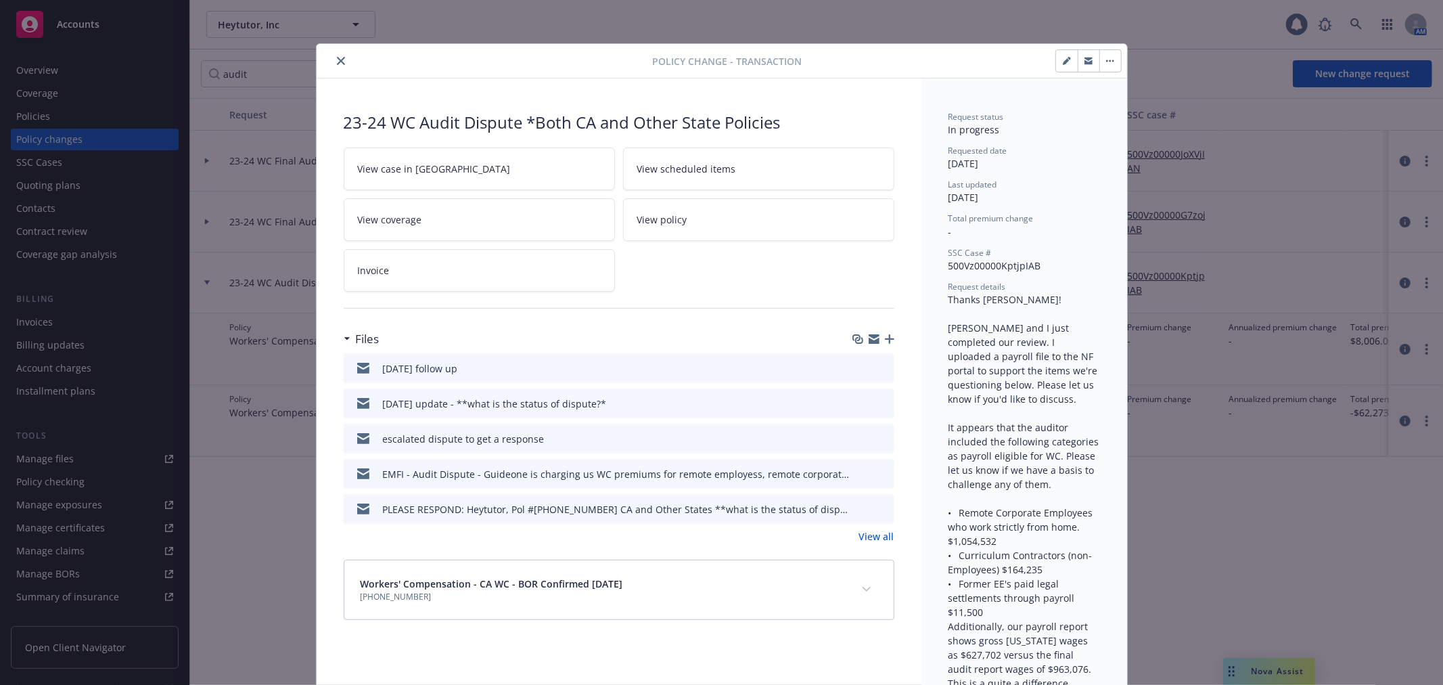
scroll to position [41, 0]
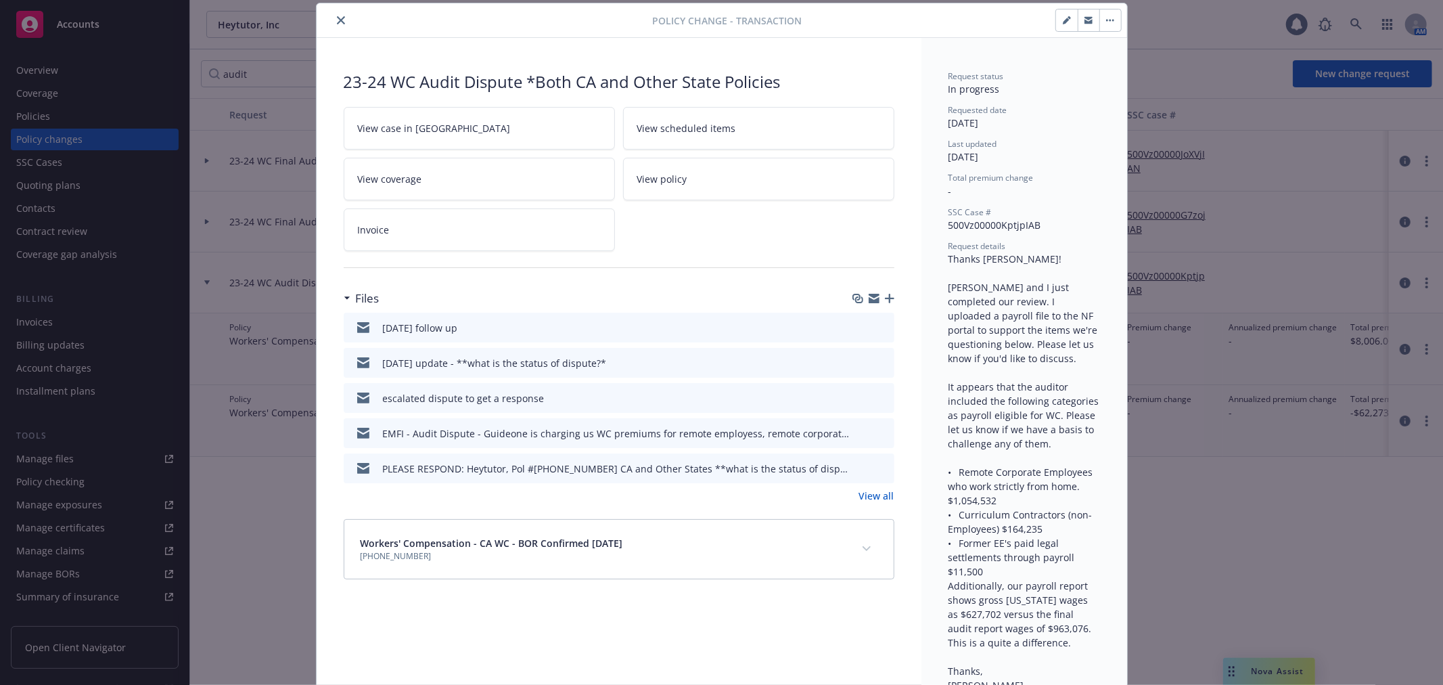
click at [869, 298] on icon "button" at bounding box center [874, 298] width 11 height 11
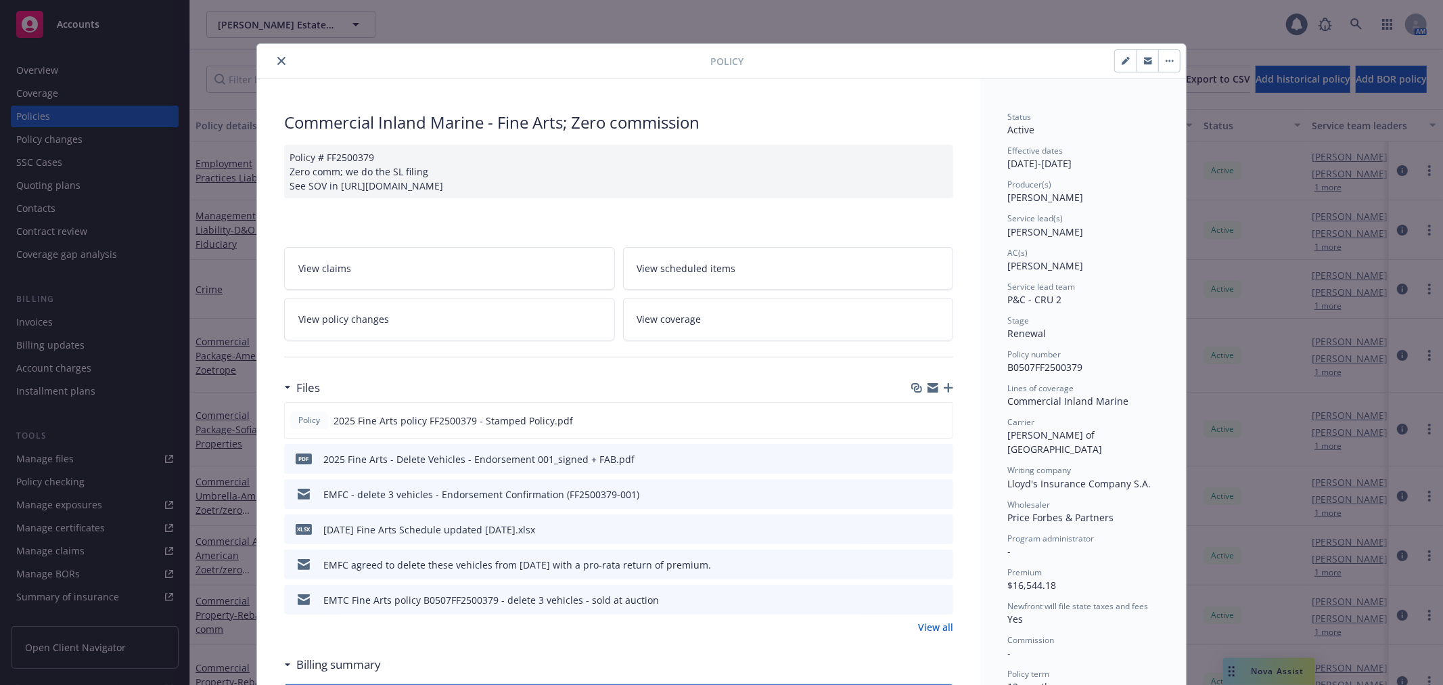
click at [277, 61] on icon "close" at bounding box center [281, 61] width 8 height 8
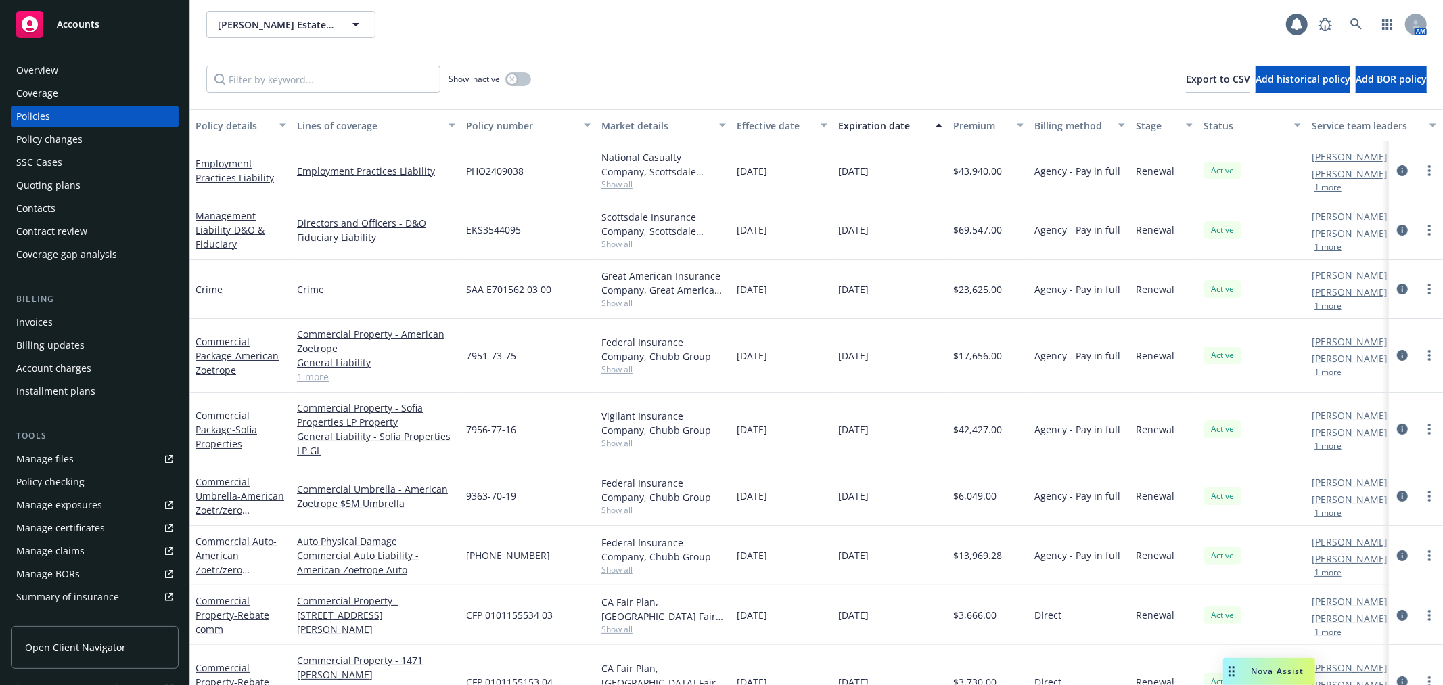
click at [99, 323] on div "Invoices" at bounding box center [94, 322] width 157 height 22
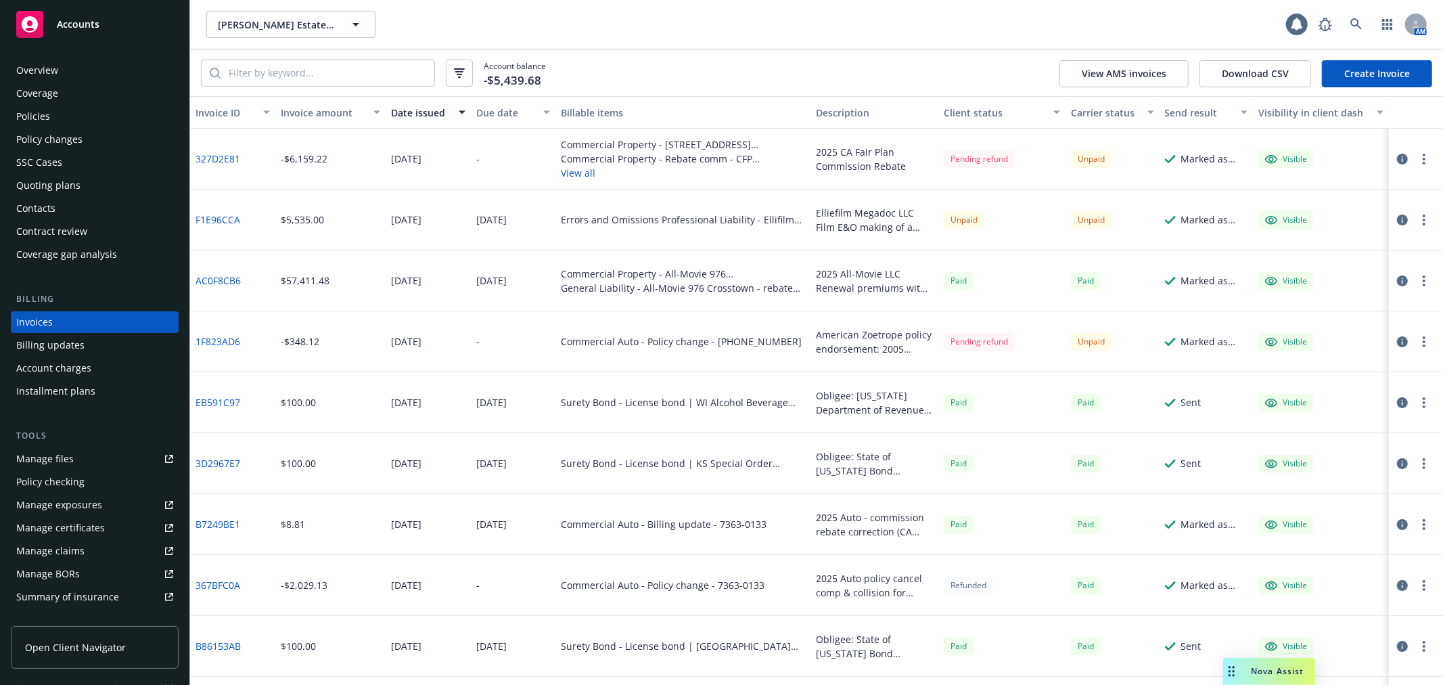
click at [1384, 80] on link "Create Invoice" at bounding box center [1377, 73] width 110 height 27
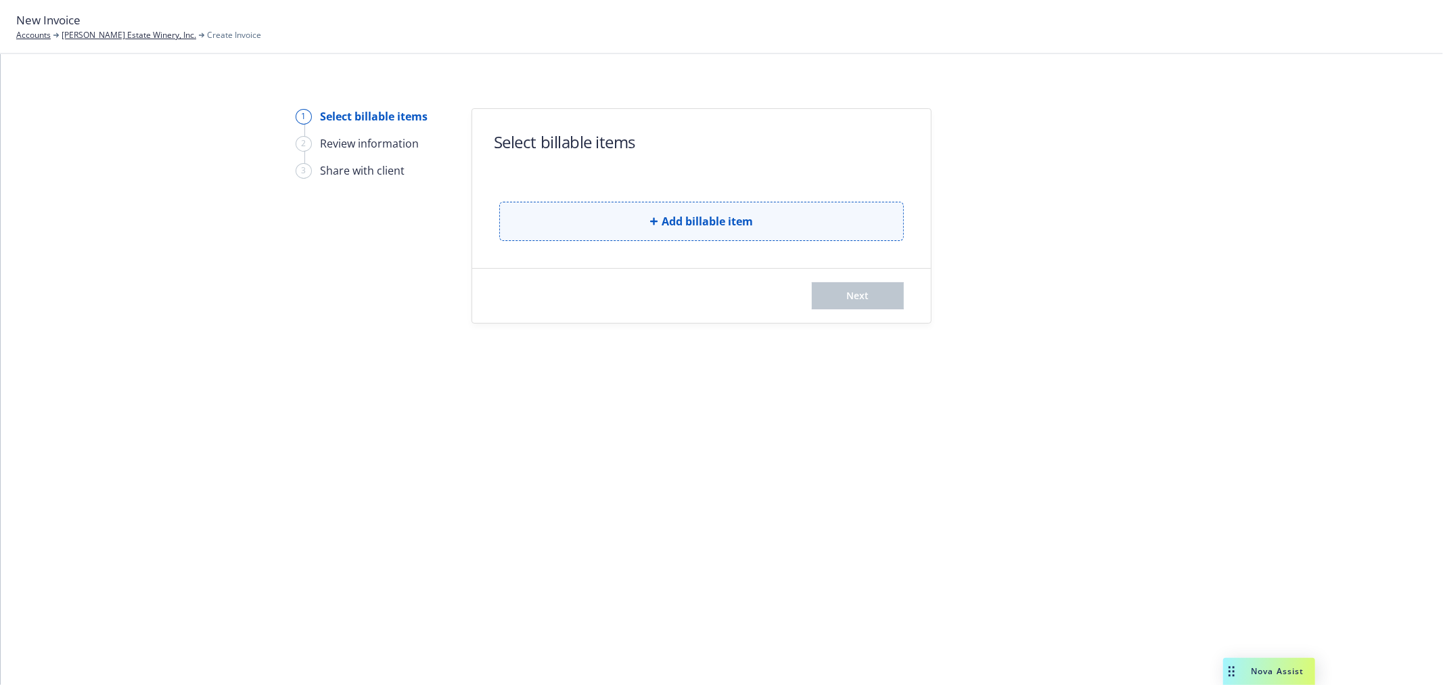
click at [695, 231] on button "Add billable item" at bounding box center [701, 221] width 405 height 39
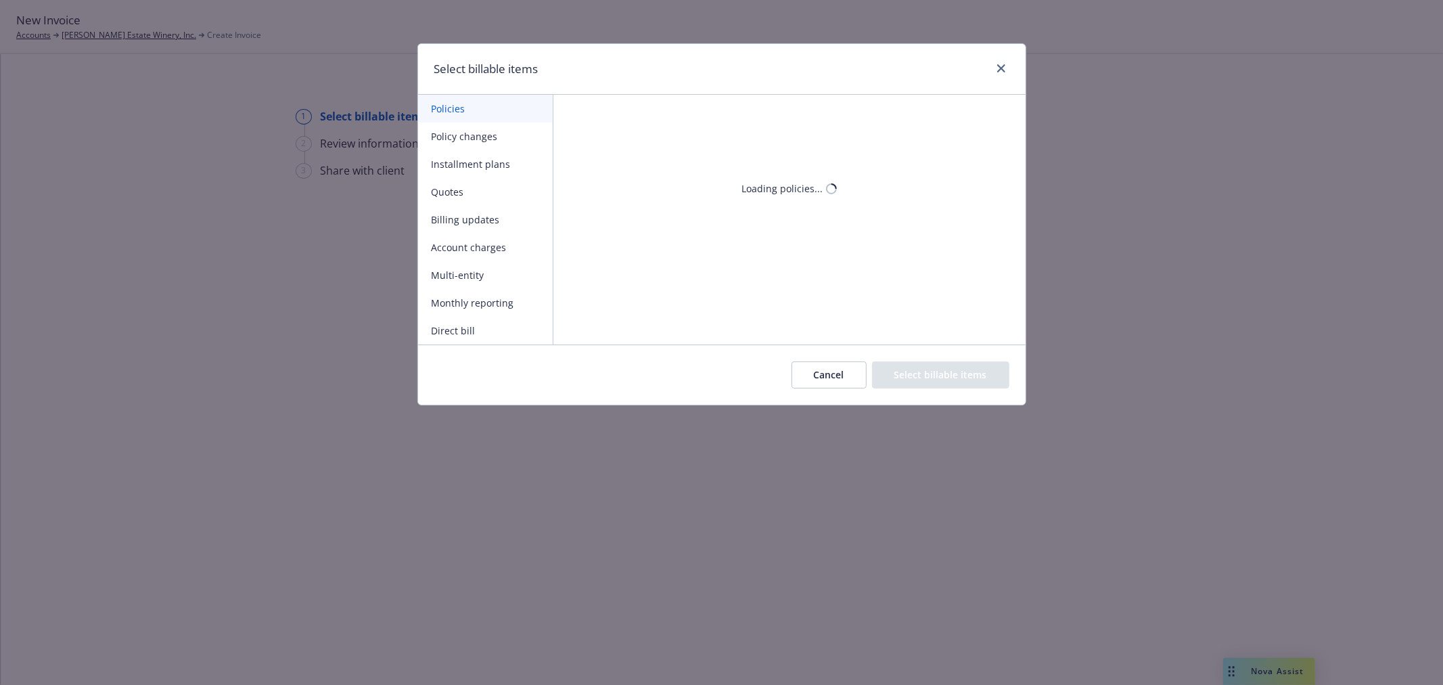
click at [492, 132] on button "Policy changes" at bounding box center [485, 136] width 135 height 28
click at [512, 211] on button "Billing updates" at bounding box center [485, 220] width 135 height 28
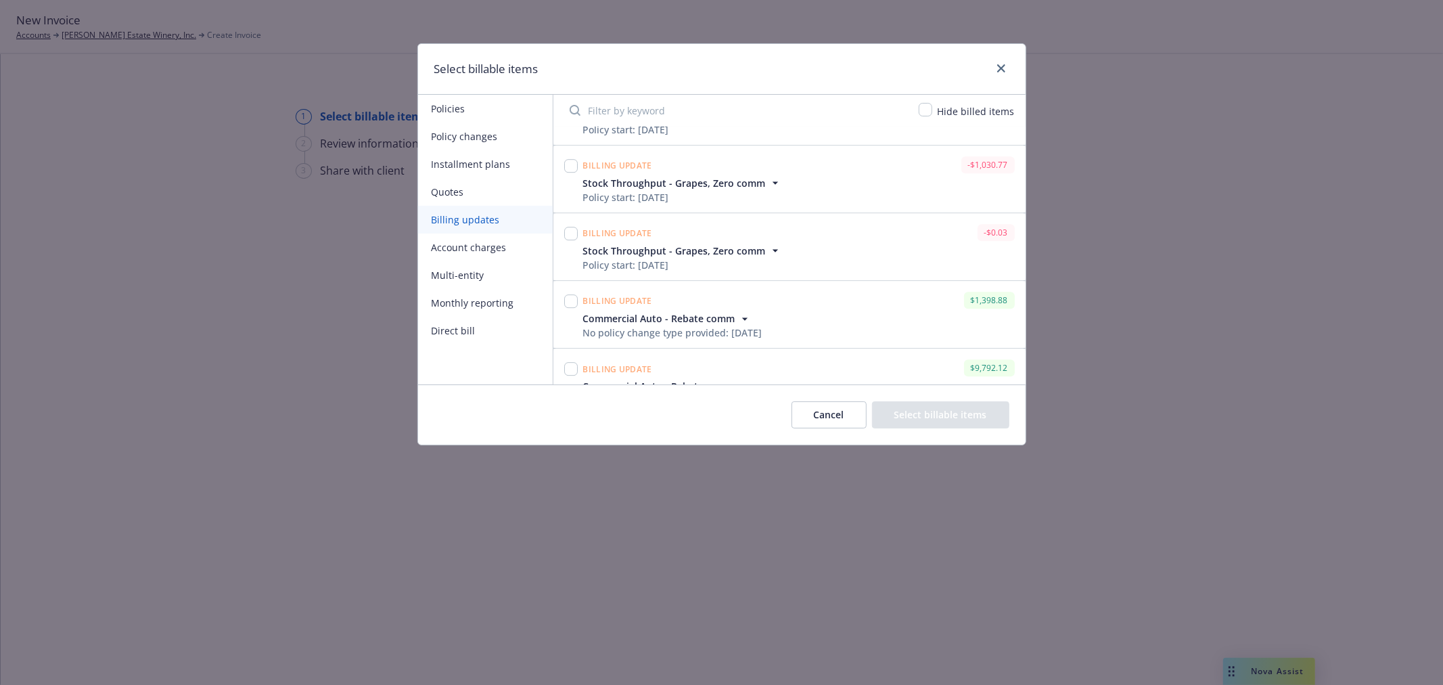
scroll to position [4230, 0]
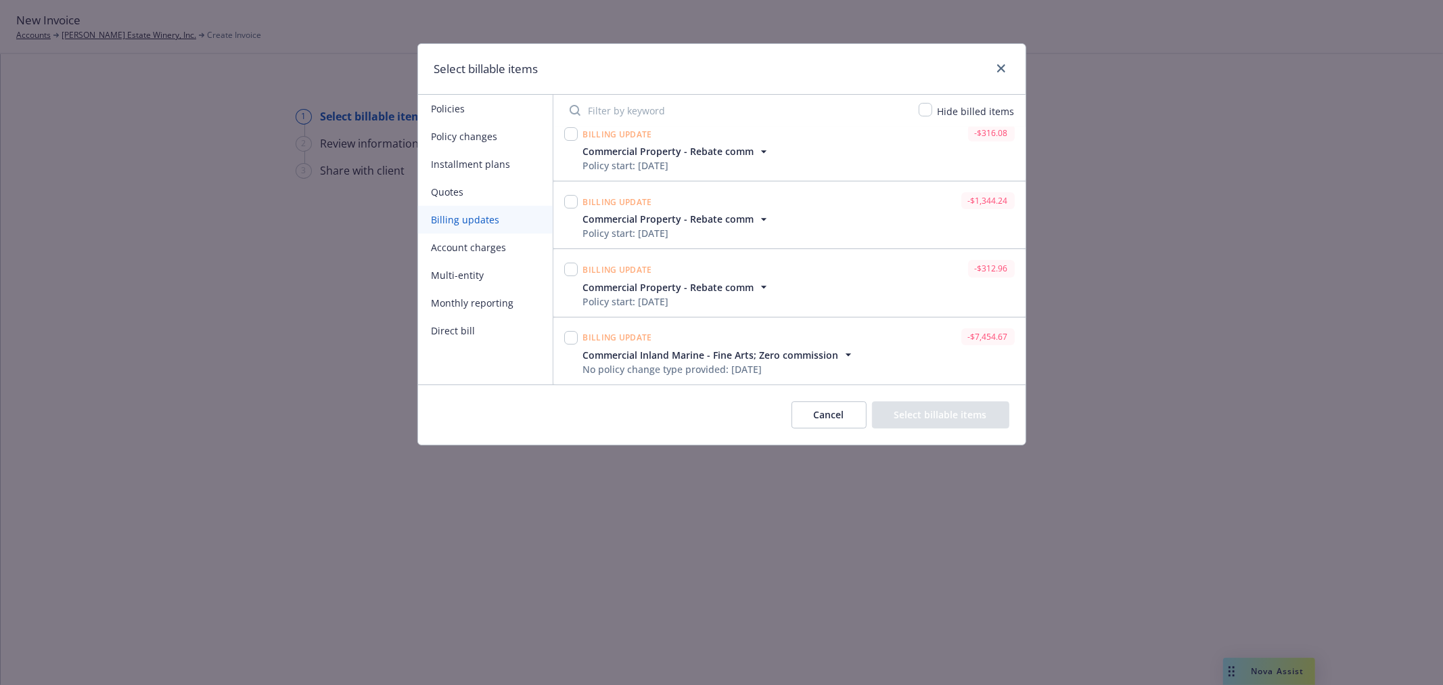
click at [465, 140] on button "Policy changes" at bounding box center [485, 136] width 135 height 28
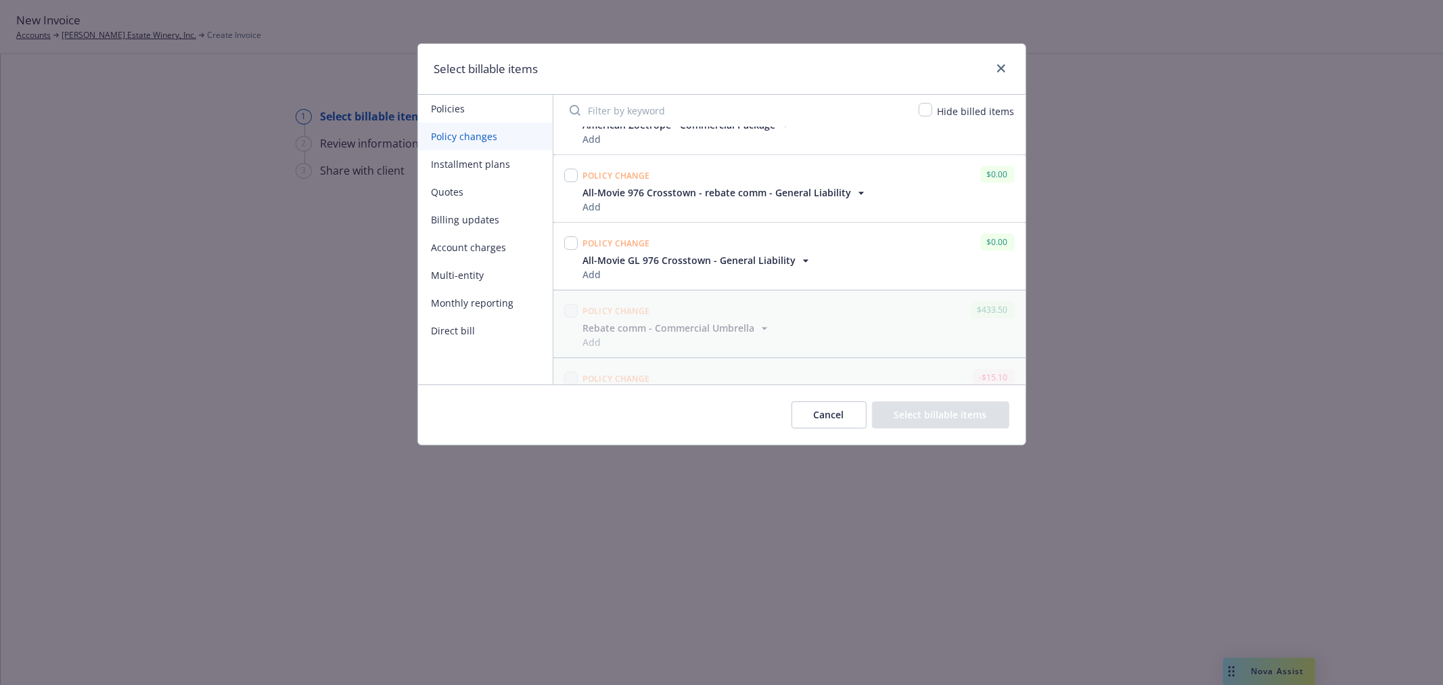
scroll to position [4623, 0]
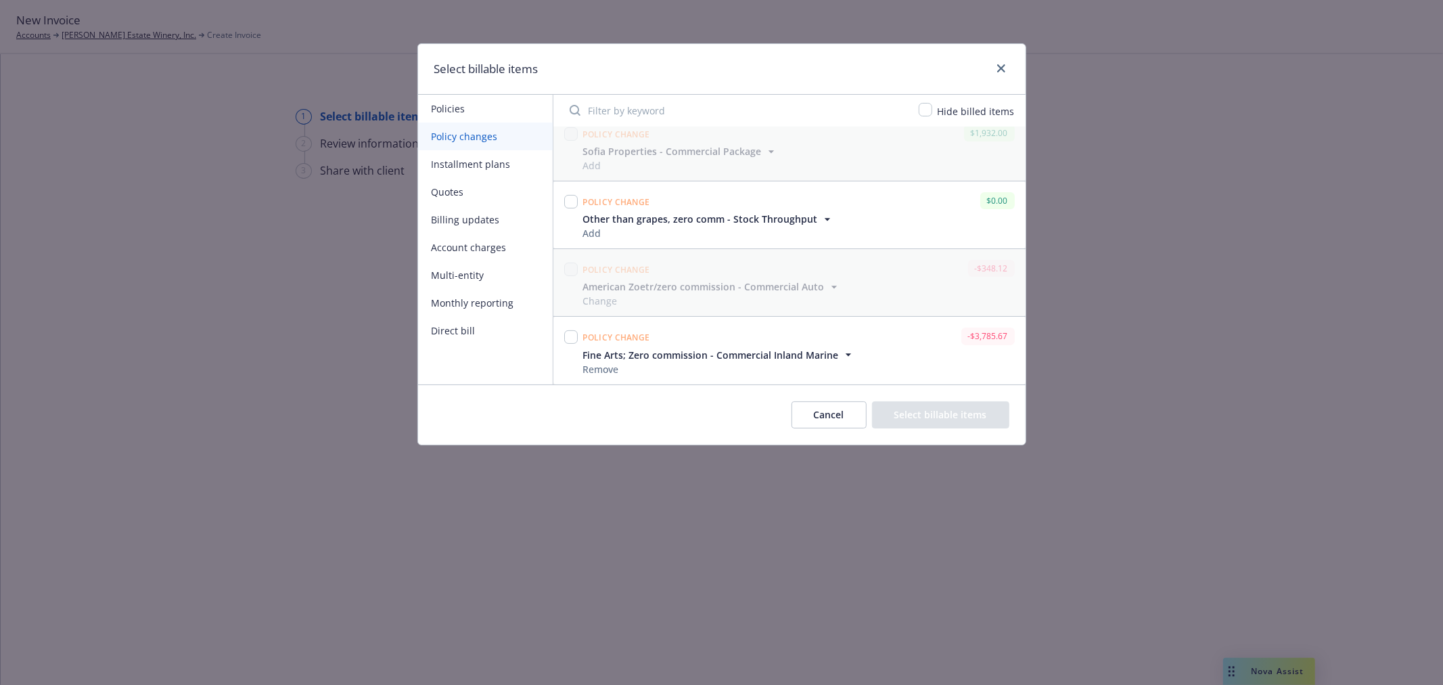
click at [995, 447] on div "Select billable items Policies Policy changes Installment plans Quotes Billing …" at bounding box center [721, 342] width 1443 height 685
click at [572, 340] on input "checkbox" at bounding box center [571, 337] width 14 height 14
checkbox input "true"
click at [955, 410] on button "Select billable items" at bounding box center [940, 414] width 137 height 27
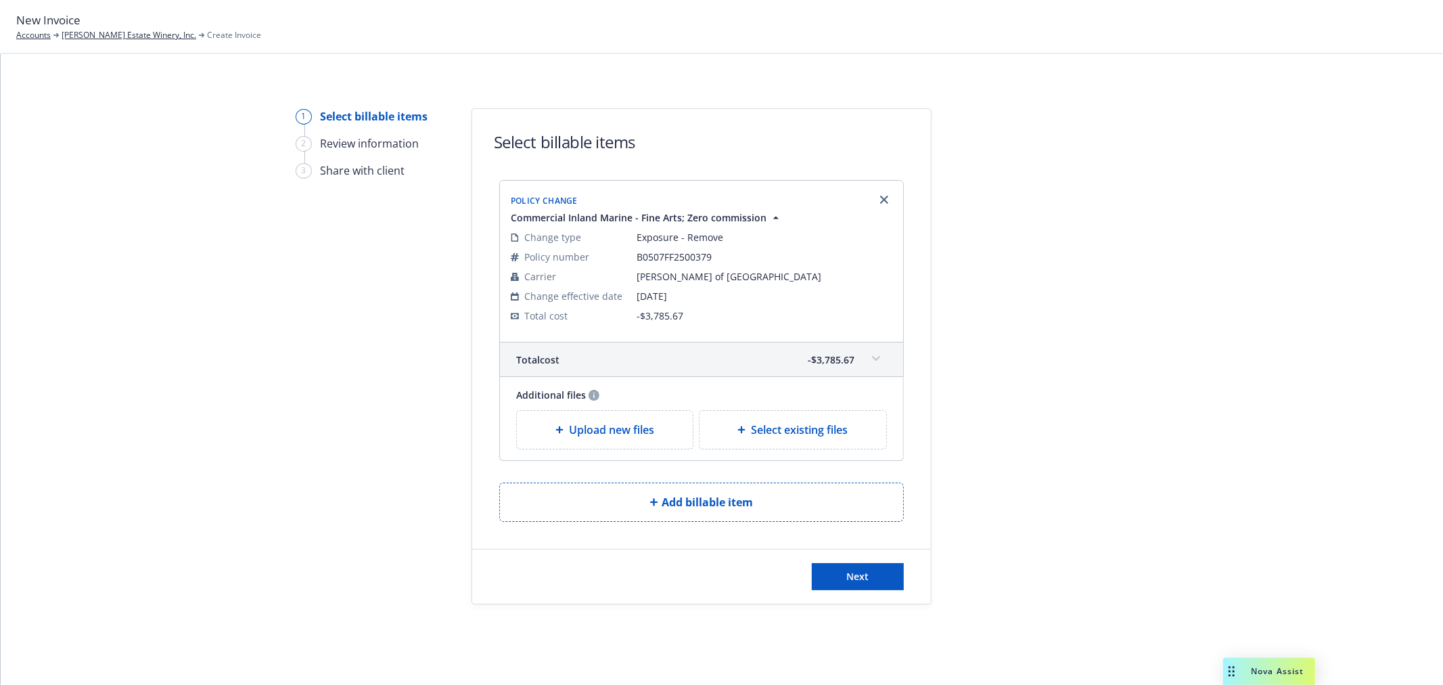
click at [873, 361] on span at bounding box center [876, 359] width 22 height 22
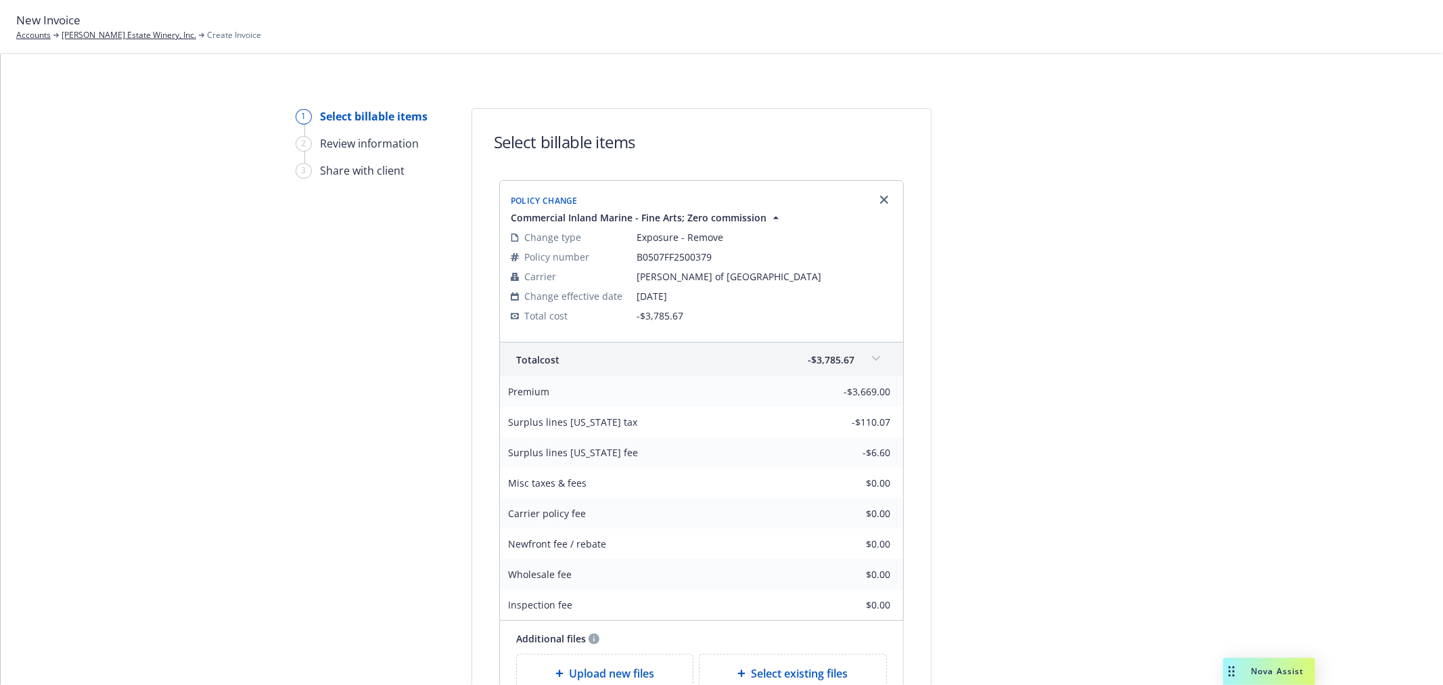
click at [873, 361] on span at bounding box center [876, 359] width 22 height 22
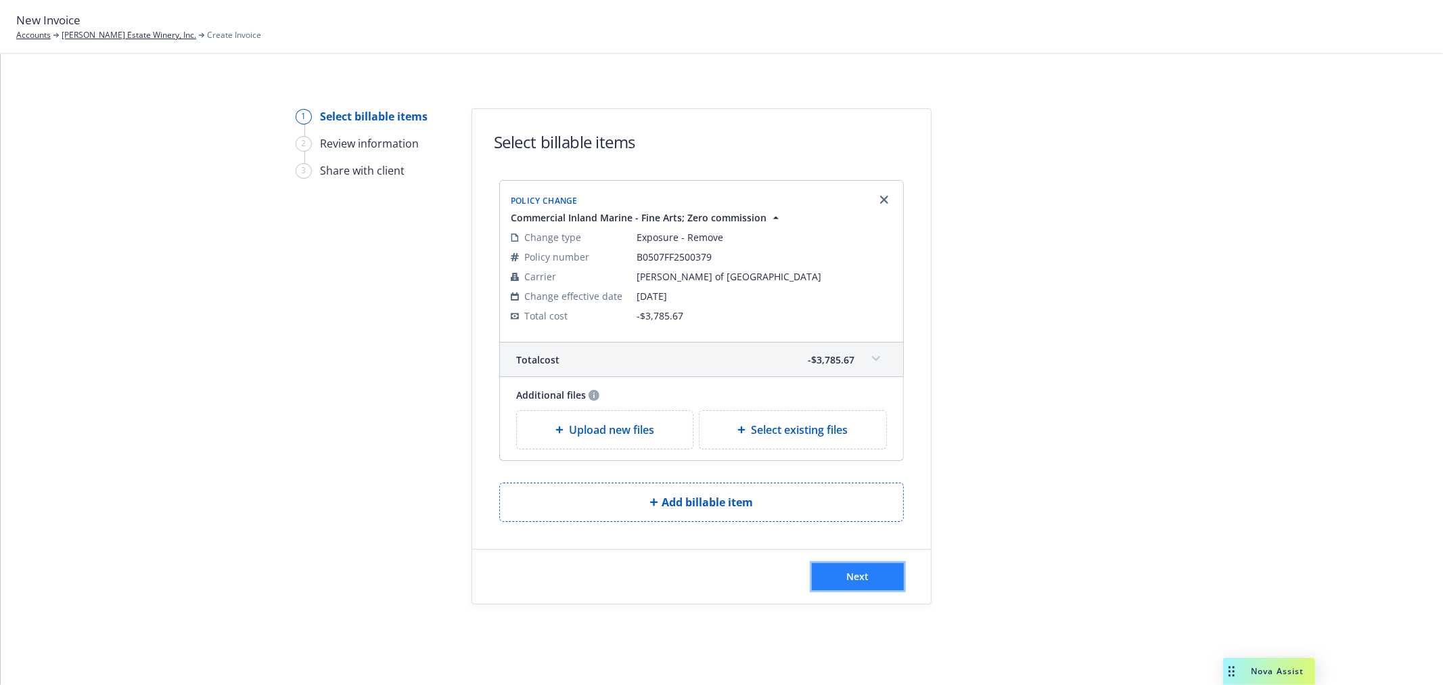
click at [847, 571] on span "Next" at bounding box center [858, 576] width 22 height 13
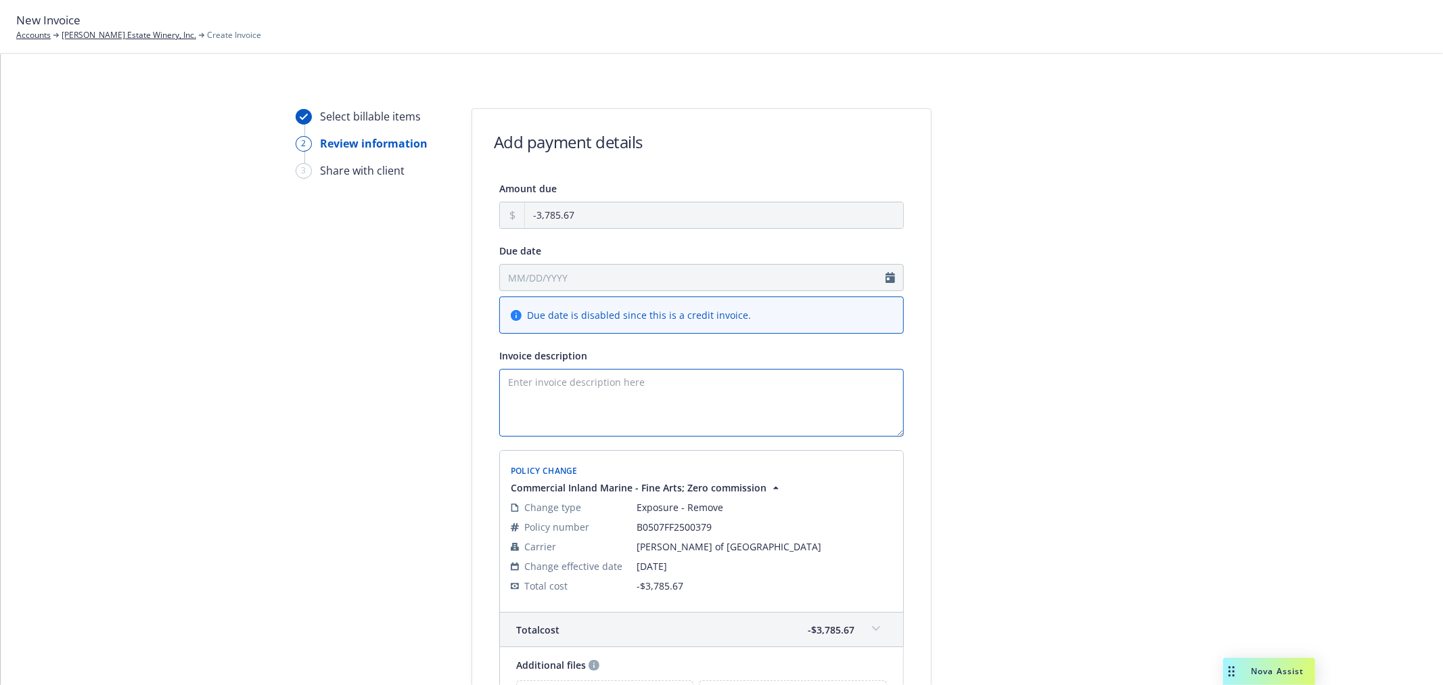
click at [713, 417] on textarea "Invoice description" at bounding box center [701, 403] width 405 height 68
paste textarea "25-26 Fine Arts policy: delete 1913 Ford, 1936 Cord, 1948 Tucker, sold at aucti…"
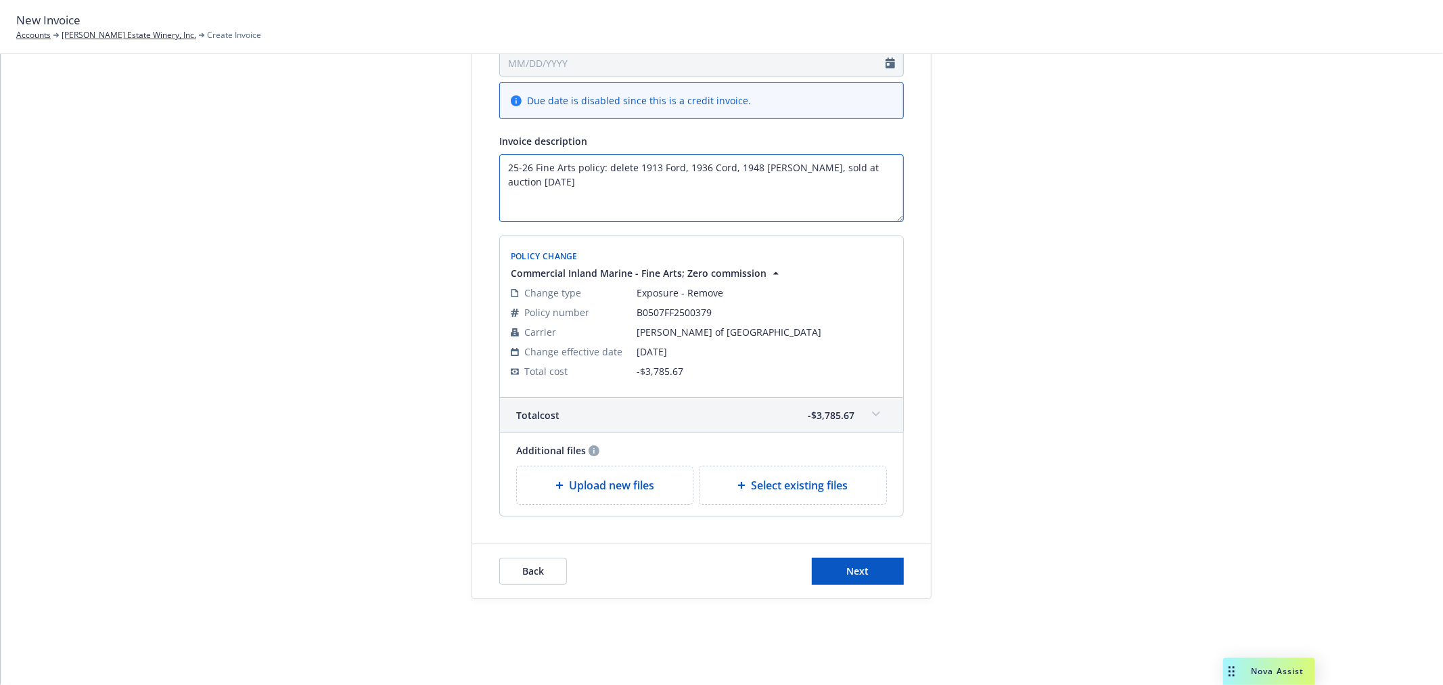
scroll to position [216, 0]
type textarea "25-26 Fine Arts policy: delete 1913 Ford, 1936 Cord, 1948 Tucker, sold at aucti…"
click at [864, 579] on button "Next" at bounding box center [858, 570] width 92 height 27
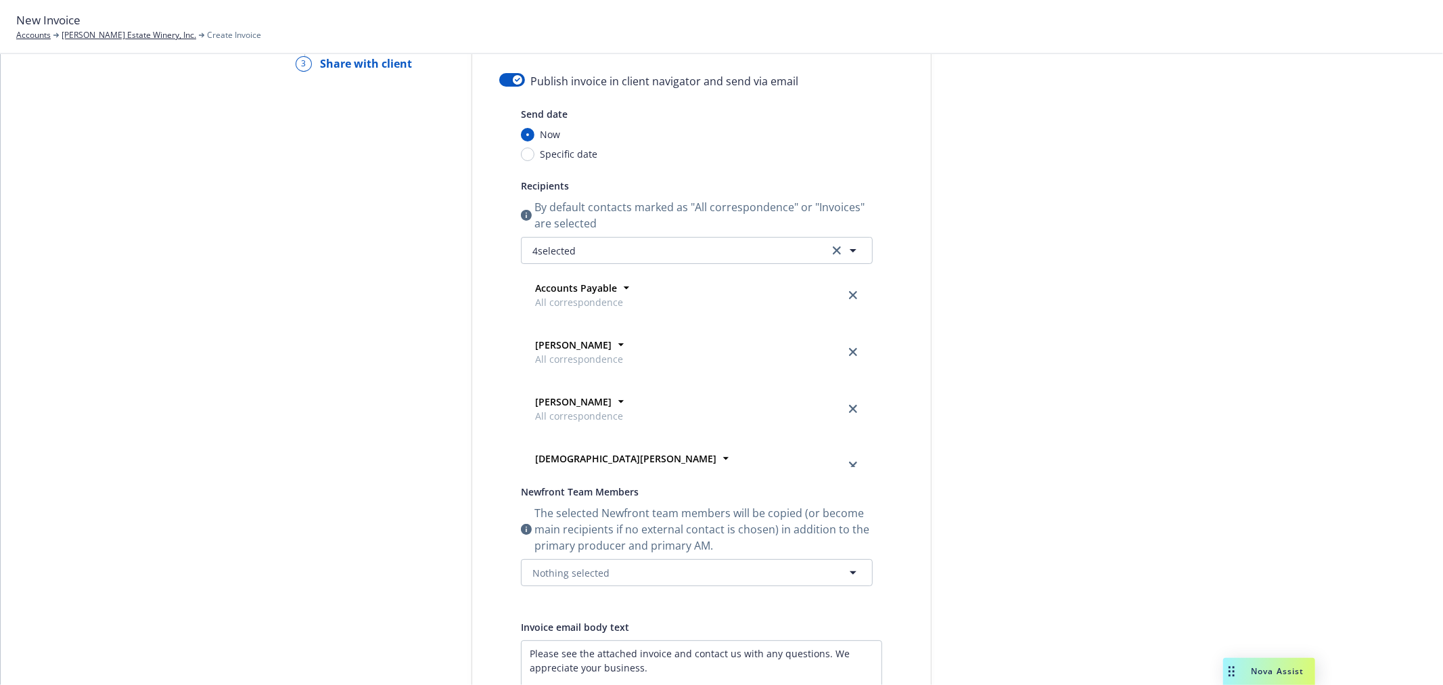
scroll to position [0, 0]
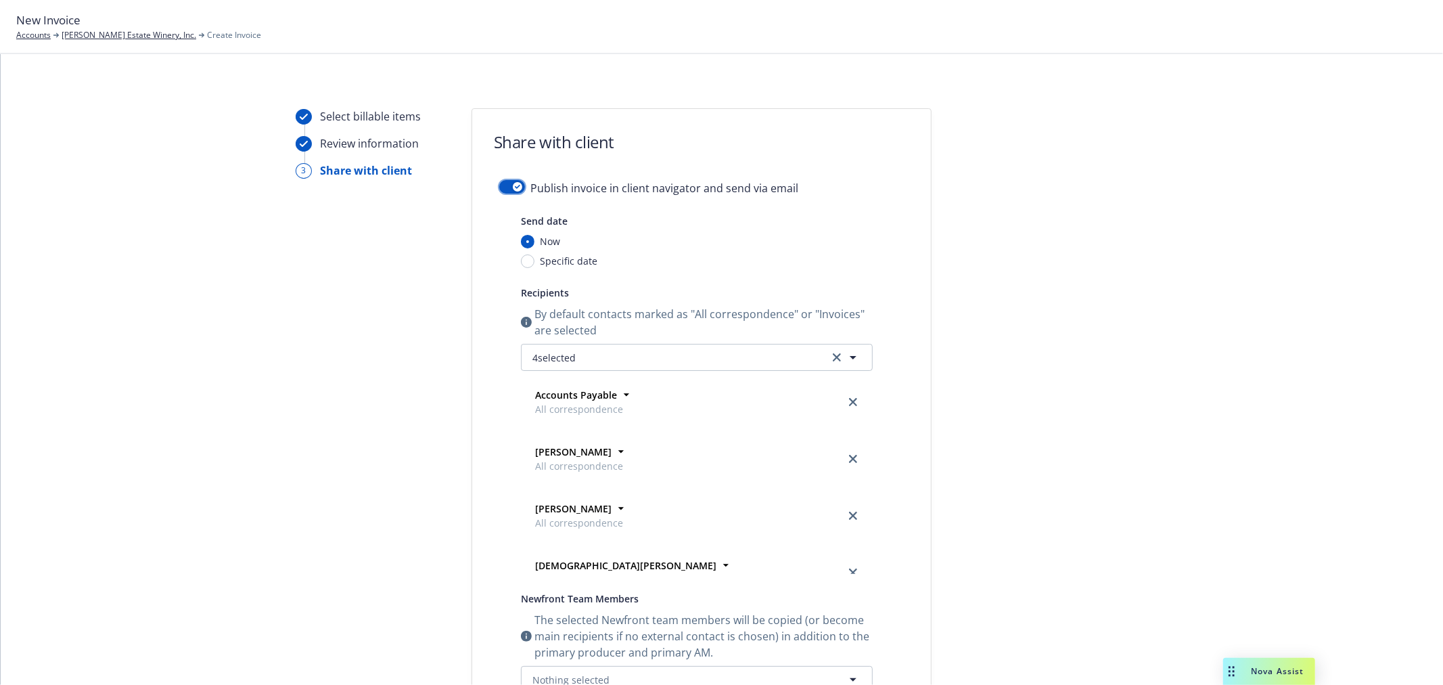
click at [513, 185] on div "button" at bounding box center [517, 186] width 9 height 9
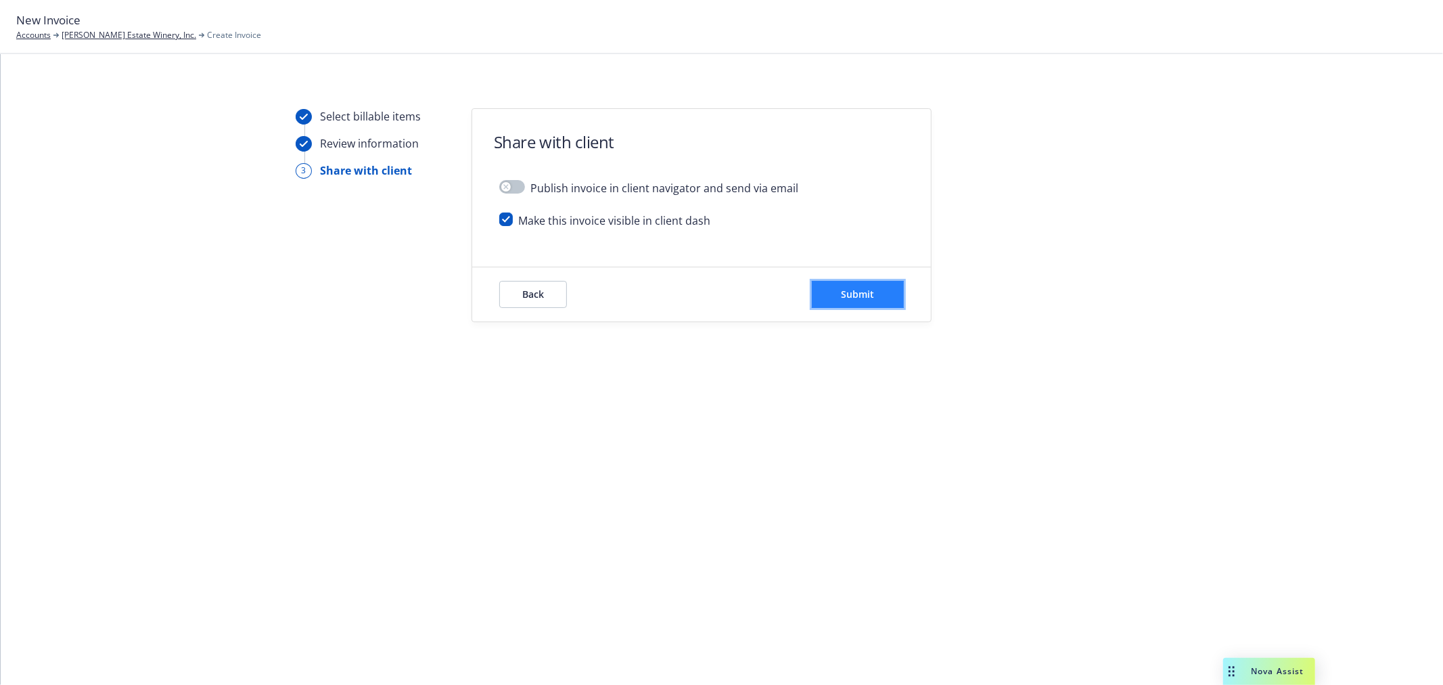
click at [863, 294] on span "Submit" at bounding box center [858, 294] width 33 height 13
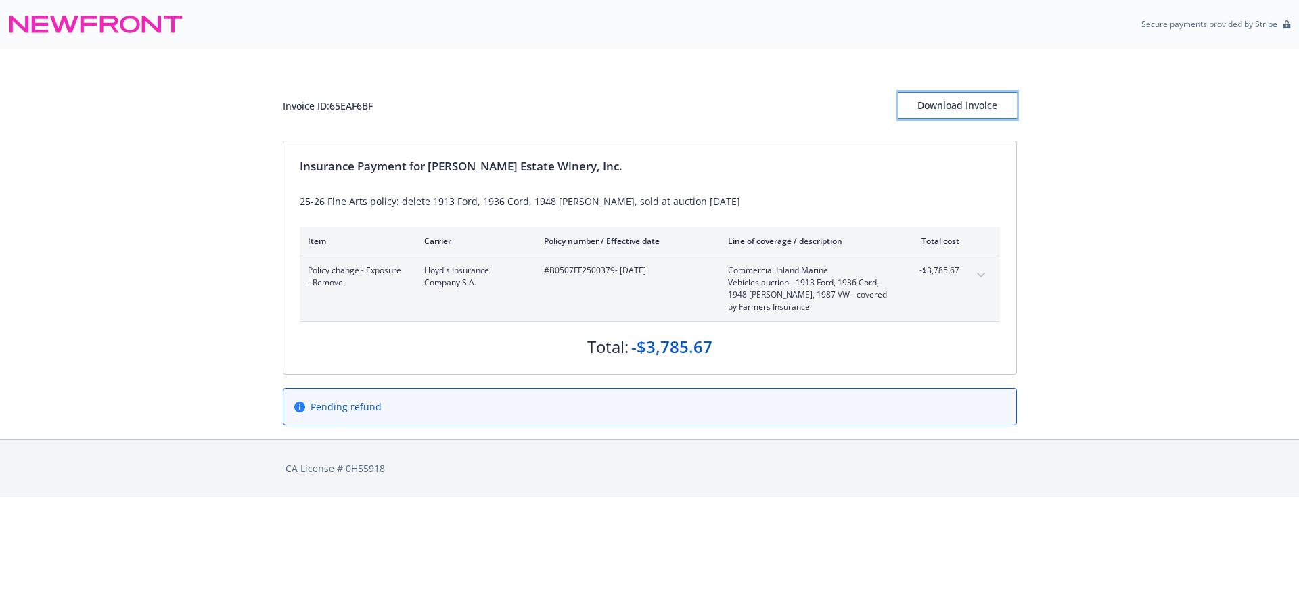
click at [957, 108] on div "Download Invoice" at bounding box center [957, 106] width 118 height 26
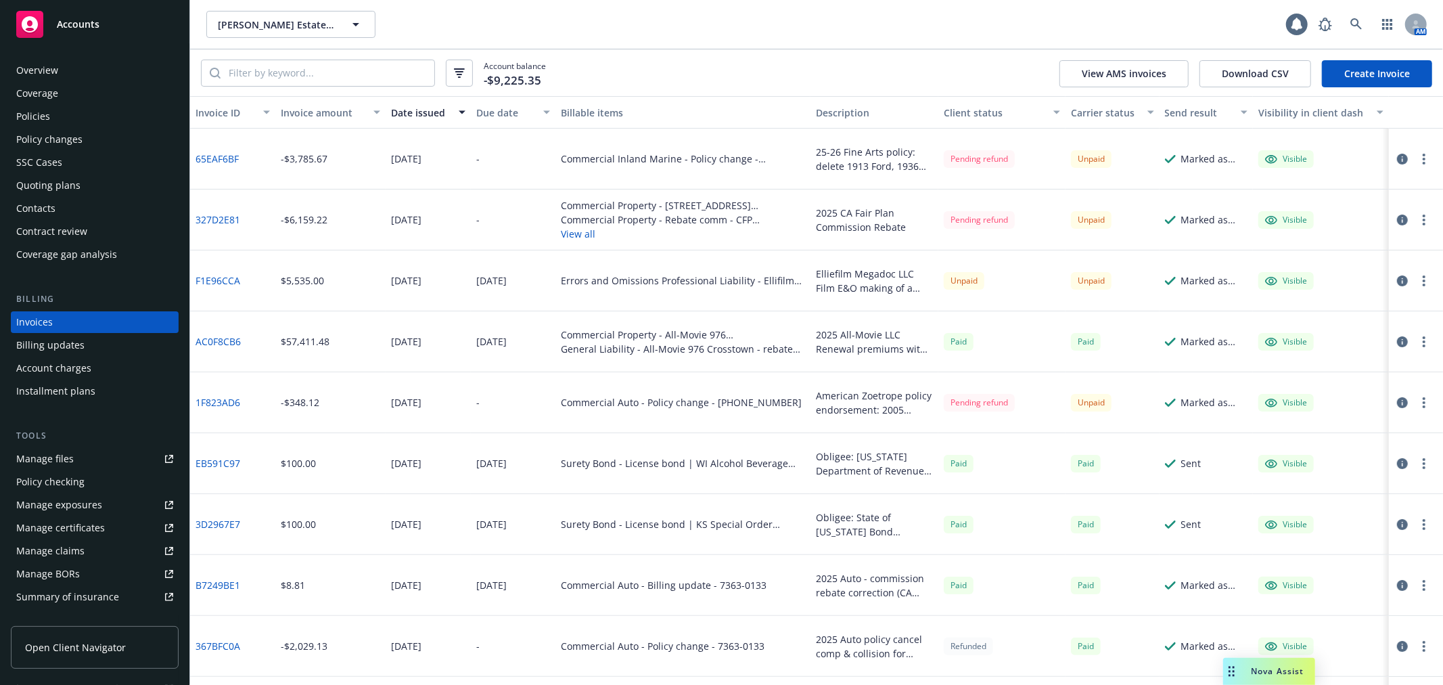
click at [58, 120] on div "Policies" at bounding box center [94, 117] width 157 height 22
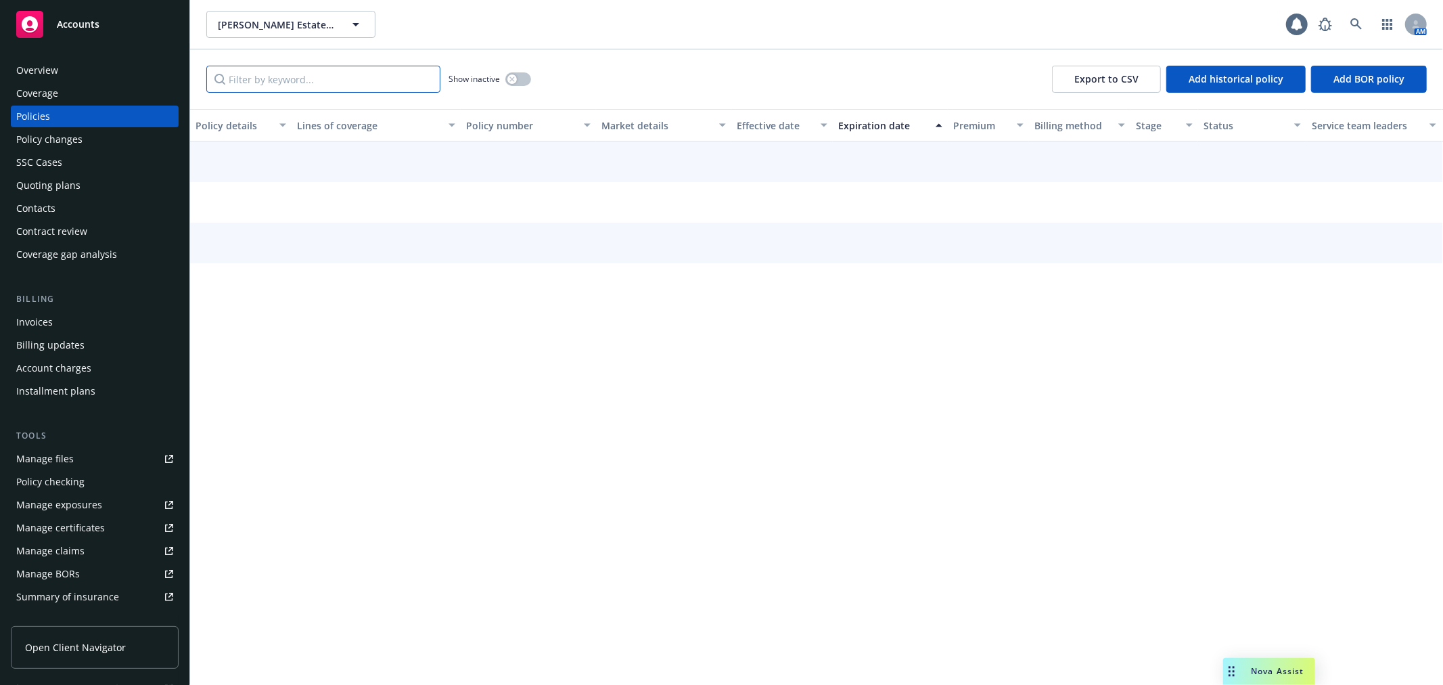
click at [311, 76] on input "Filter by keyword..." at bounding box center [323, 79] width 234 height 27
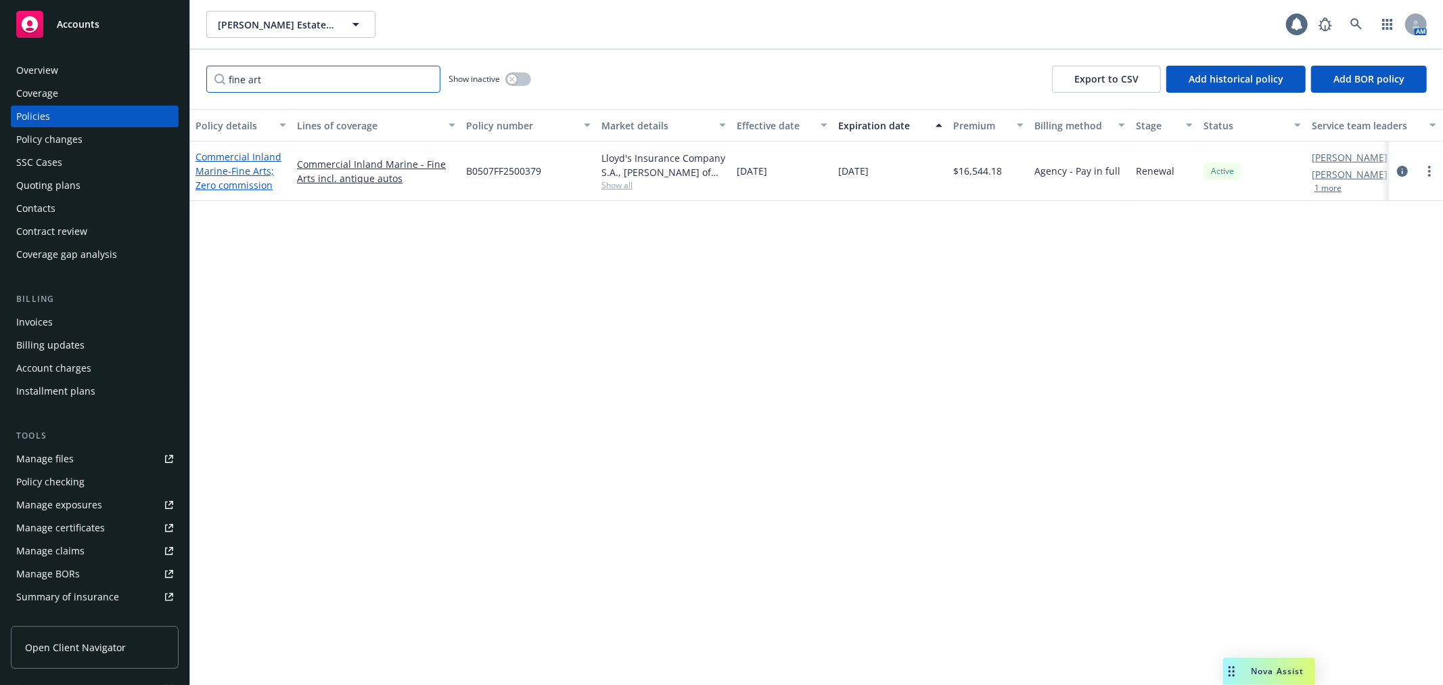
type input "fine art"
click at [235, 164] on span "- Fine Arts; Zero commission" at bounding box center [235, 177] width 78 height 27
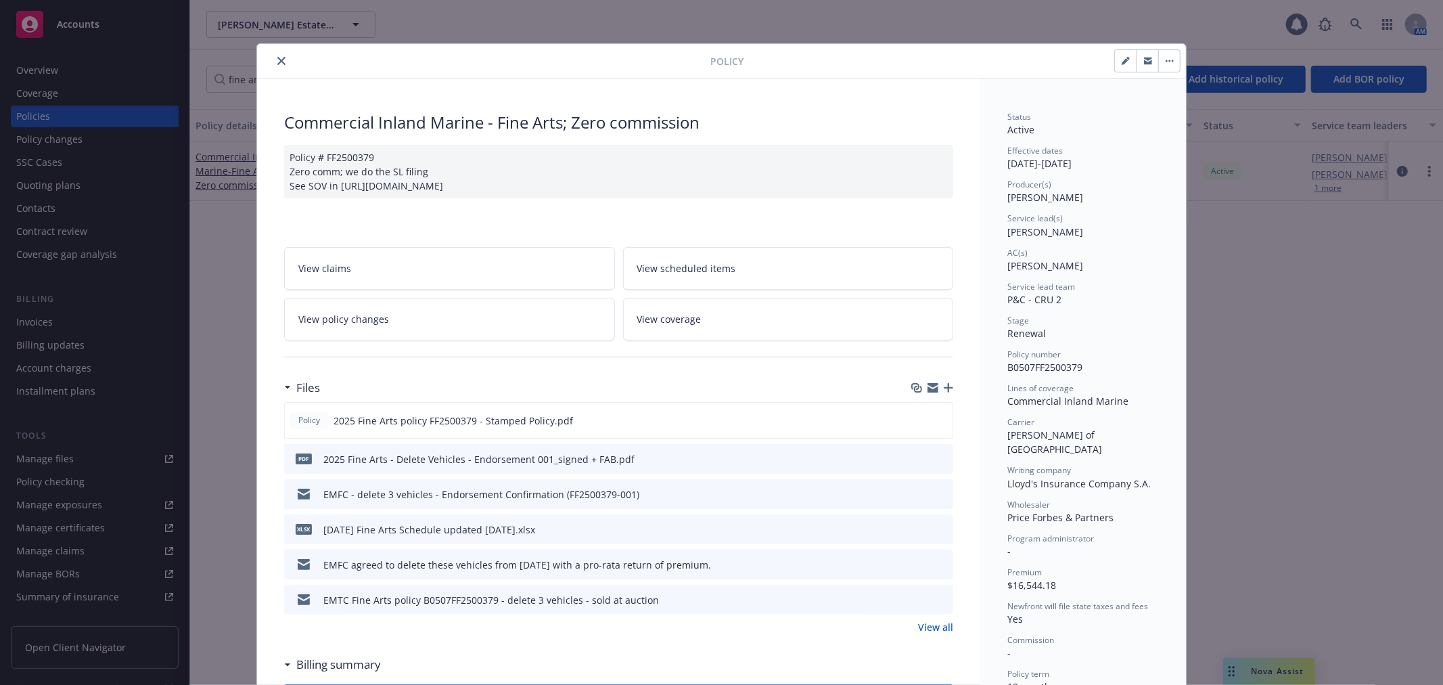
click at [938, 634] on link "View all" at bounding box center [935, 627] width 35 height 14
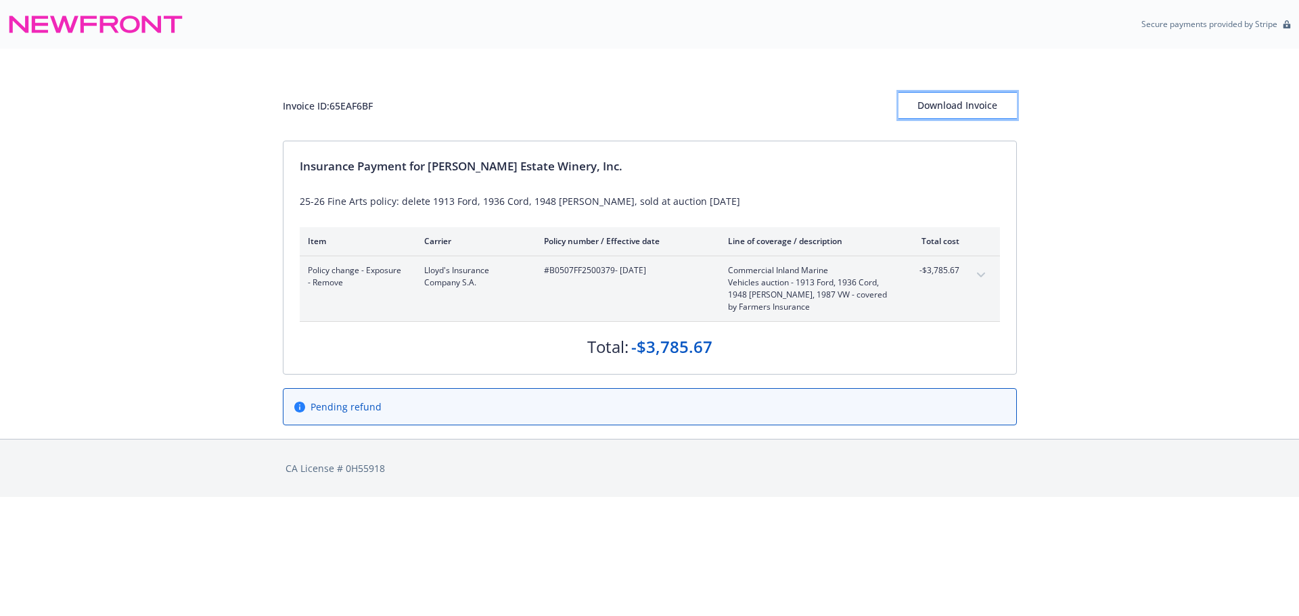
click at [978, 100] on div "Download Invoice" at bounding box center [957, 106] width 118 height 26
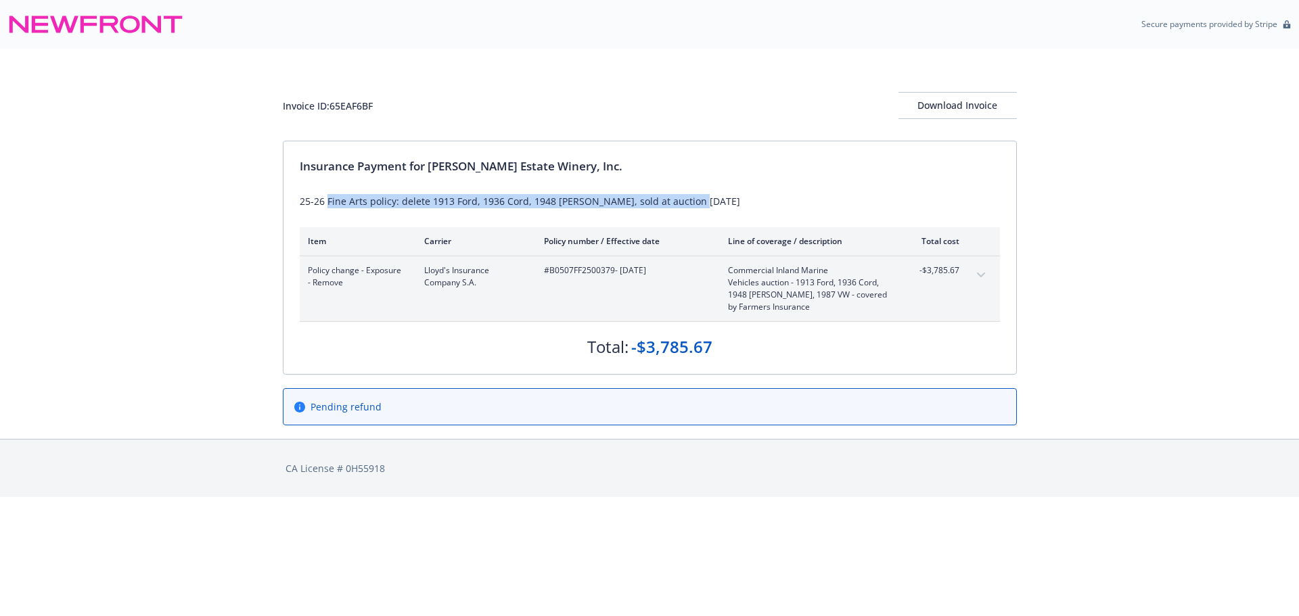
drag, startPoint x: 327, startPoint y: 199, endPoint x: 693, endPoint y: 200, distance: 366.0
click at [693, 200] on div "25-26 Fine Arts policy: delete 1913 Ford, 1936 Cord, 1948 Tucker, sold at aucti…" at bounding box center [650, 201] width 700 height 14
copy div "Fine Arts policy: delete 1913 Ford, 1936 Cord, 1948 Tucker, sold at auction 8/1…"
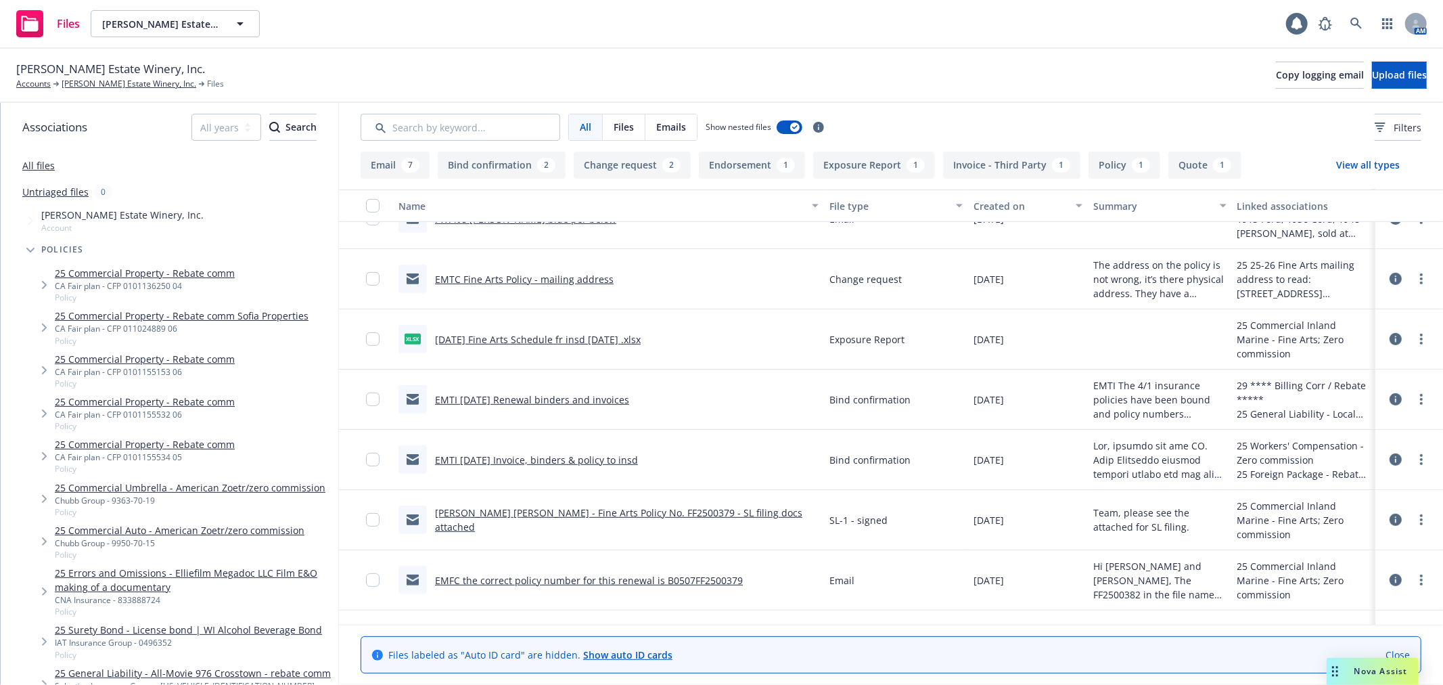
scroll to position [526, 0]
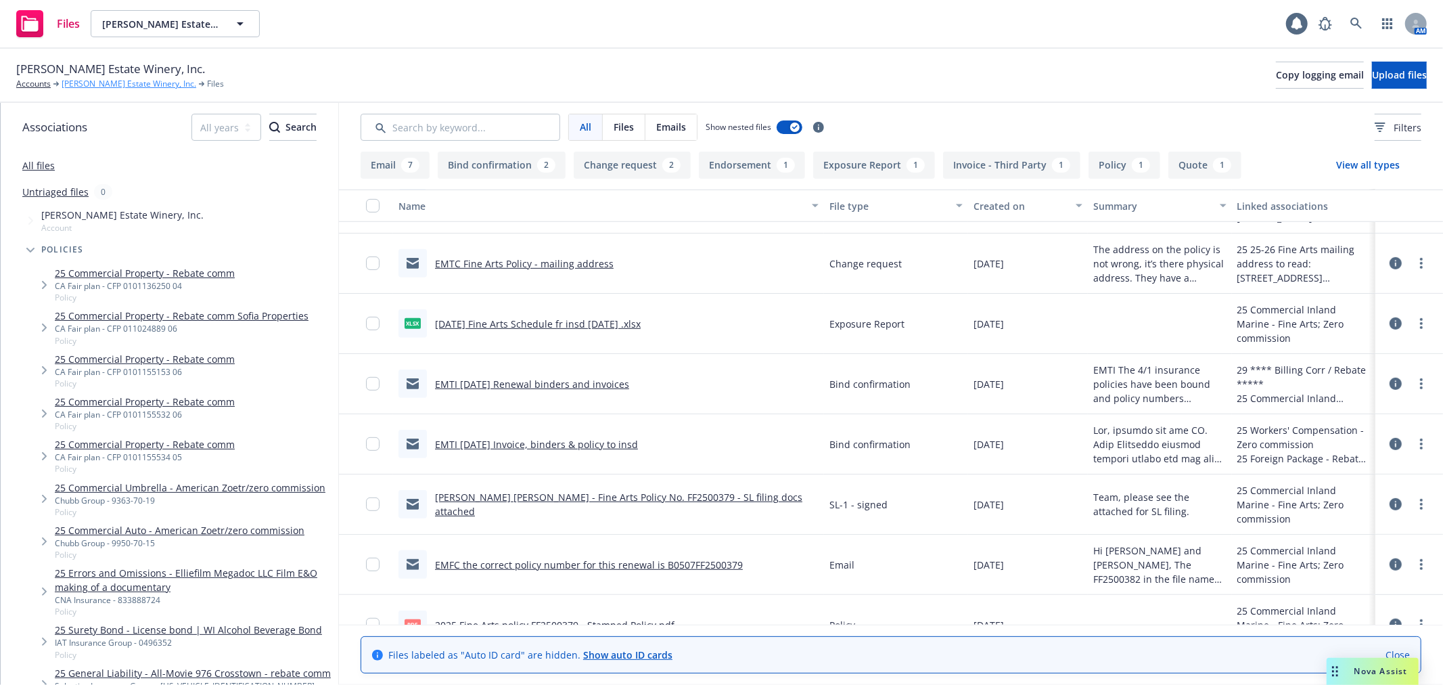
click at [144, 83] on link "Niebaum-Coppola Estate Winery, Inc." at bounding box center [129, 84] width 135 height 12
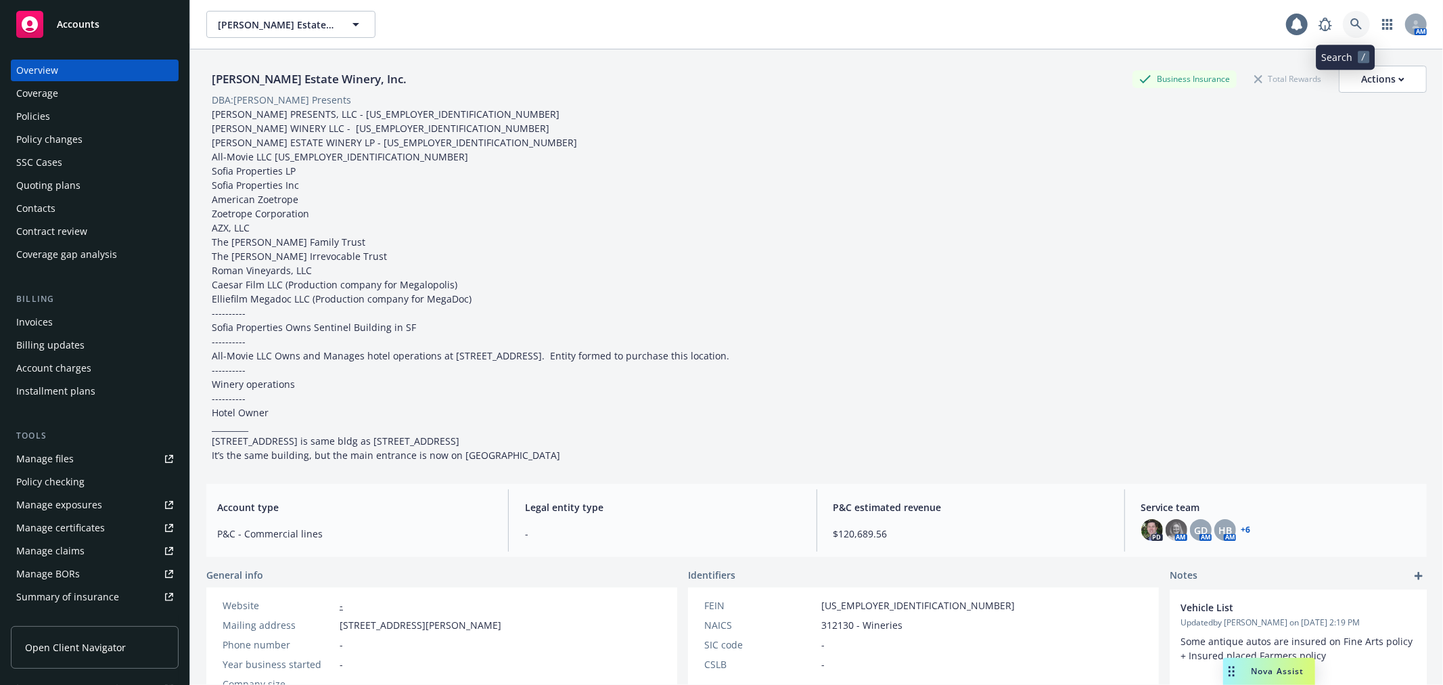
click at [1350, 29] on icon at bounding box center [1356, 24] width 12 height 12
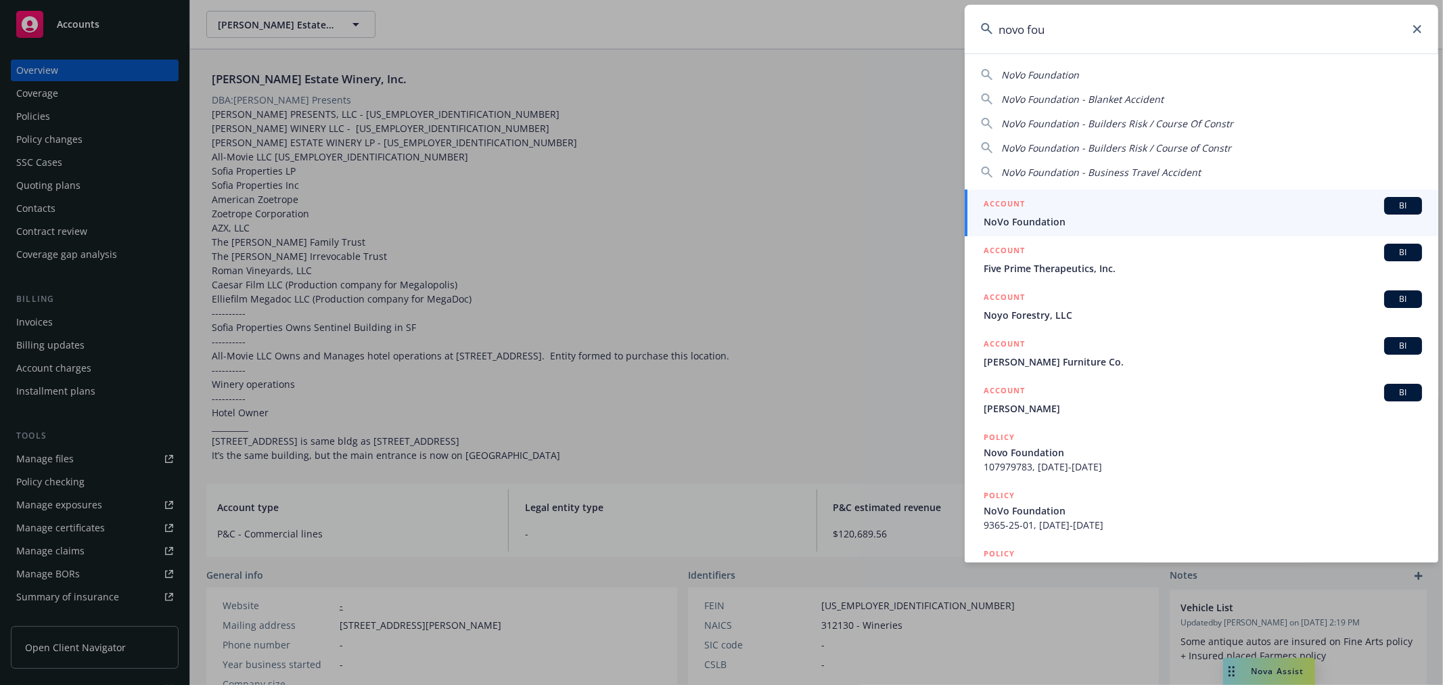
type input "novo fou"
click at [1076, 212] on div "ACCOUNT BI" at bounding box center [1203, 206] width 438 height 18
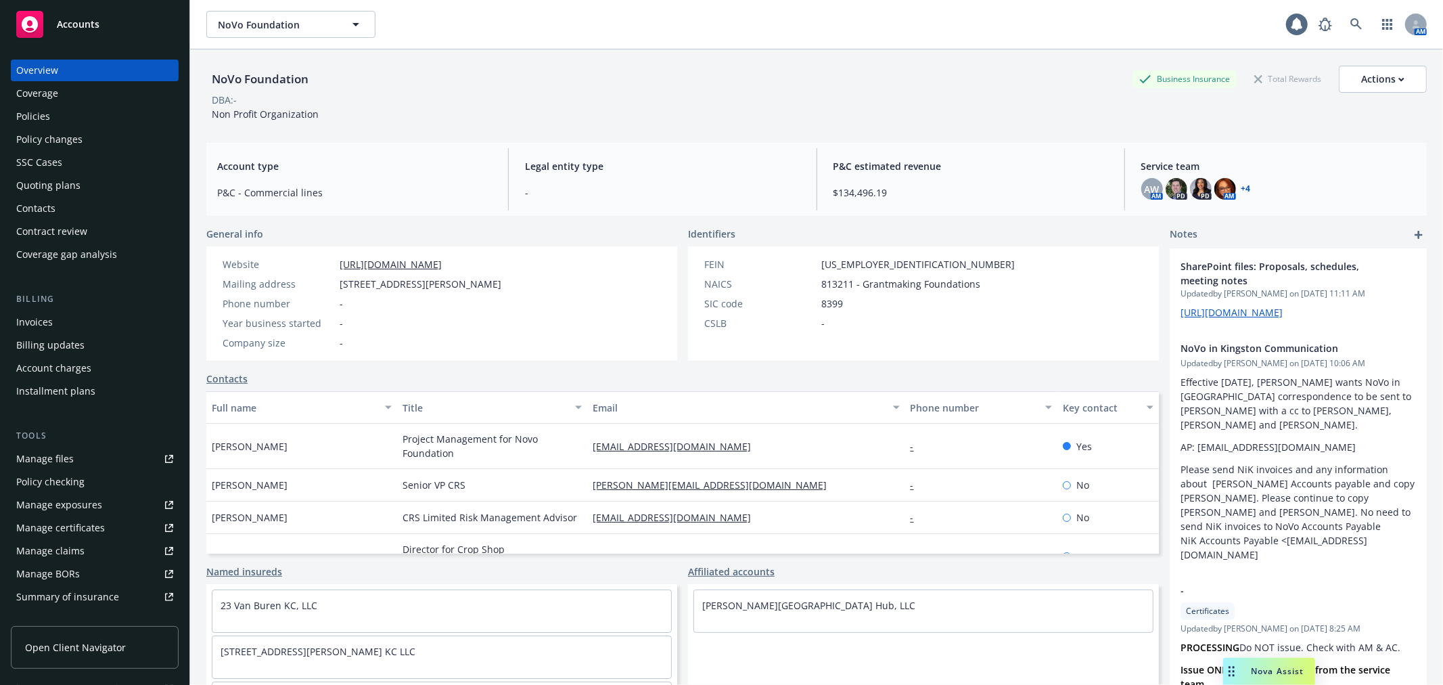
click at [89, 139] on div "Policy changes" at bounding box center [94, 140] width 157 height 22
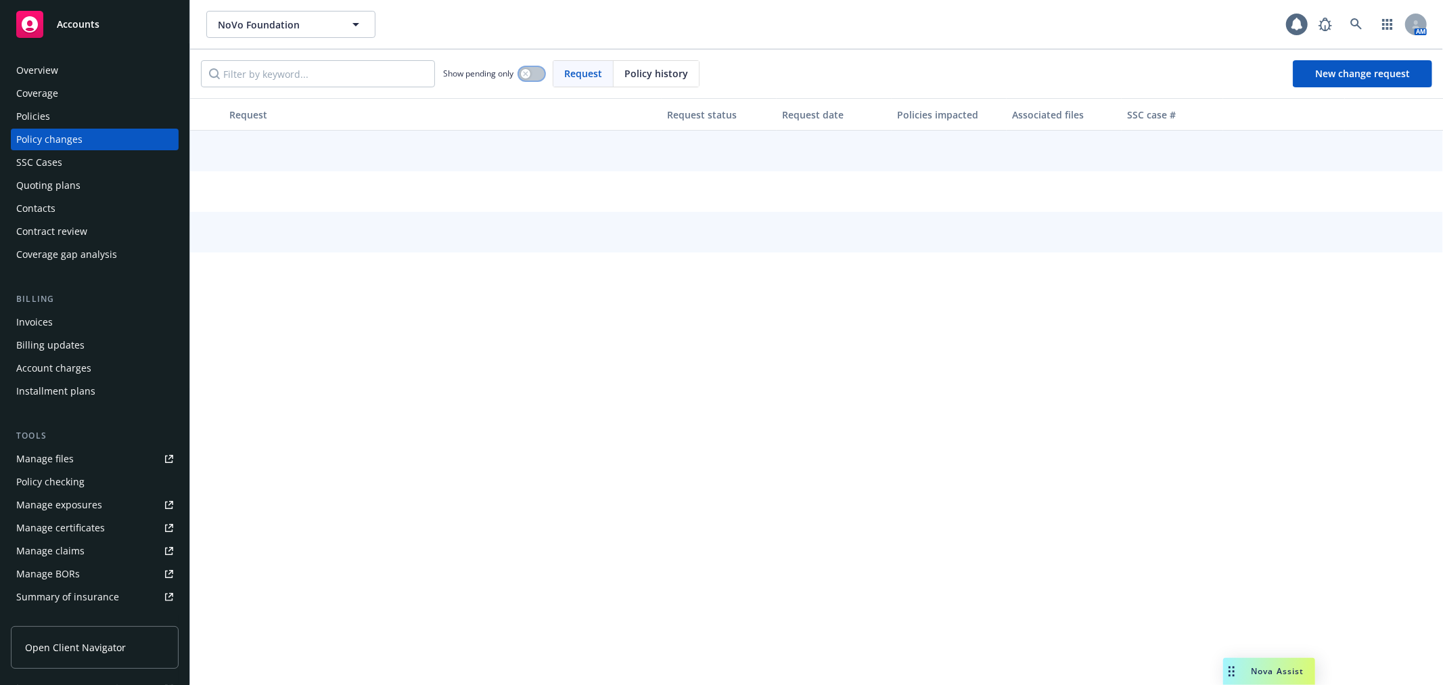
click at [526, 73] on icon "button" at bounding box center [525, 73] width 5 height 5
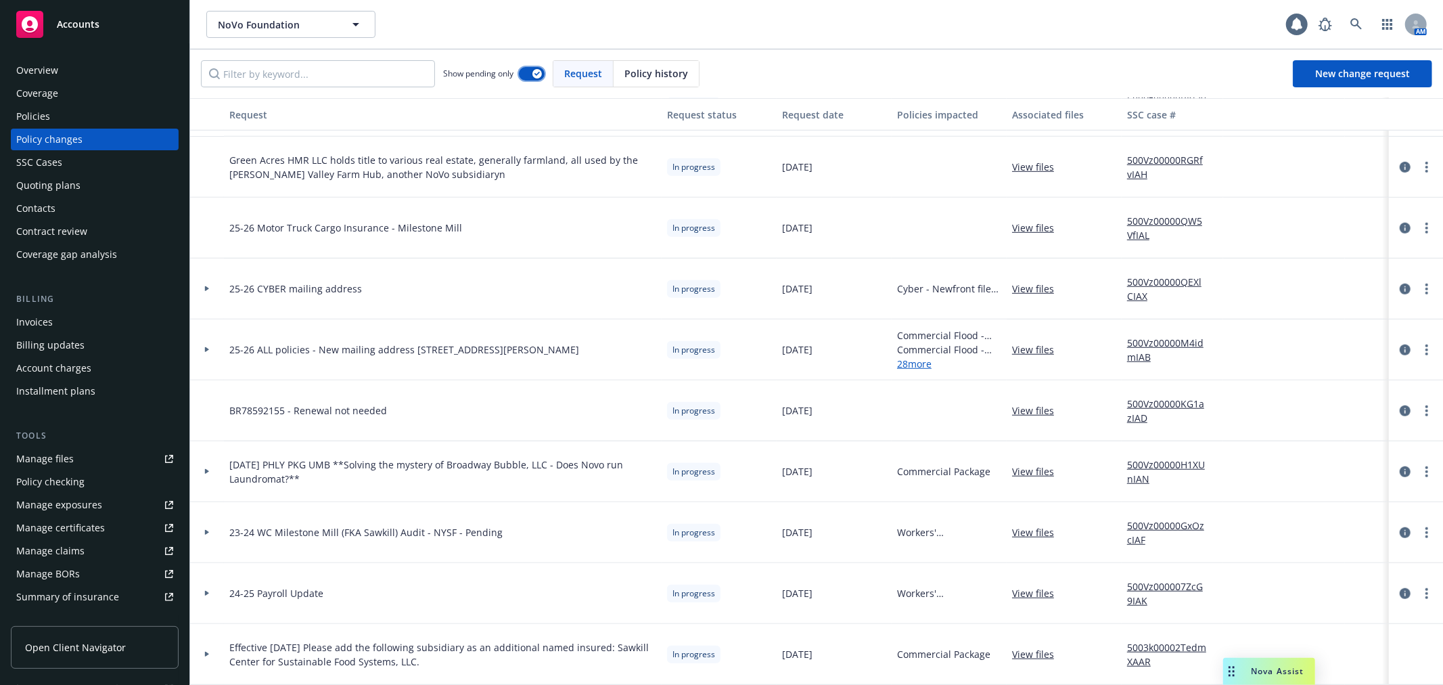
scroll to position [735, 0]
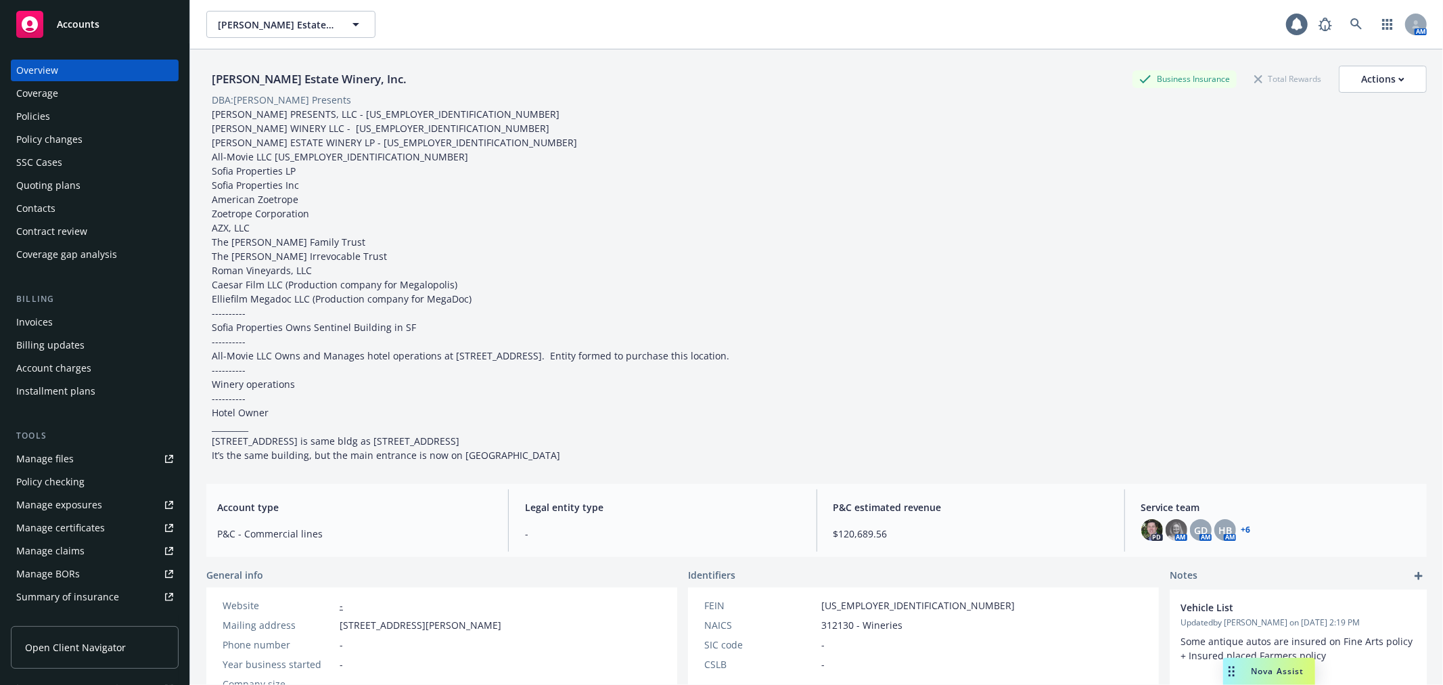
click at [61, 159] on div "SSC Cases" at bounding box center [94, 163] width 157 height 22
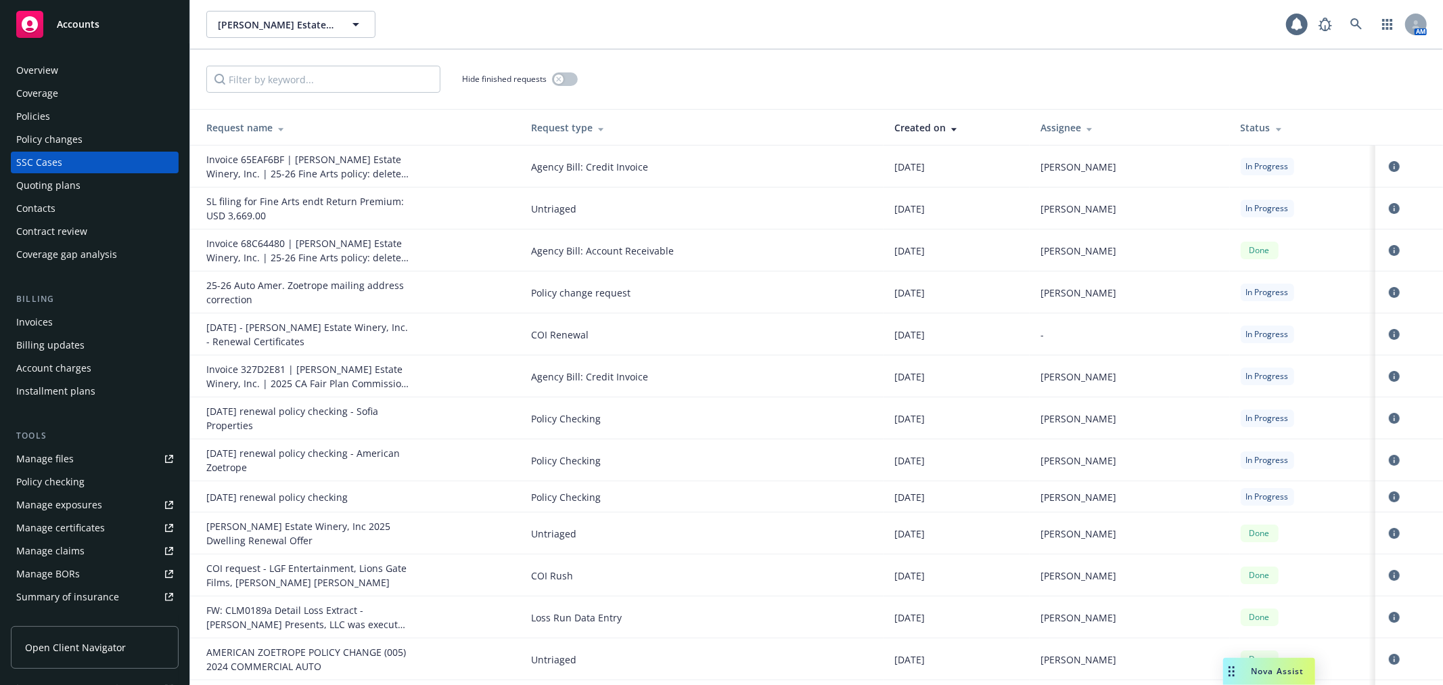
click at [1253, 125] on div "Status" at bounding box center [1303, 127] width 124 height 14
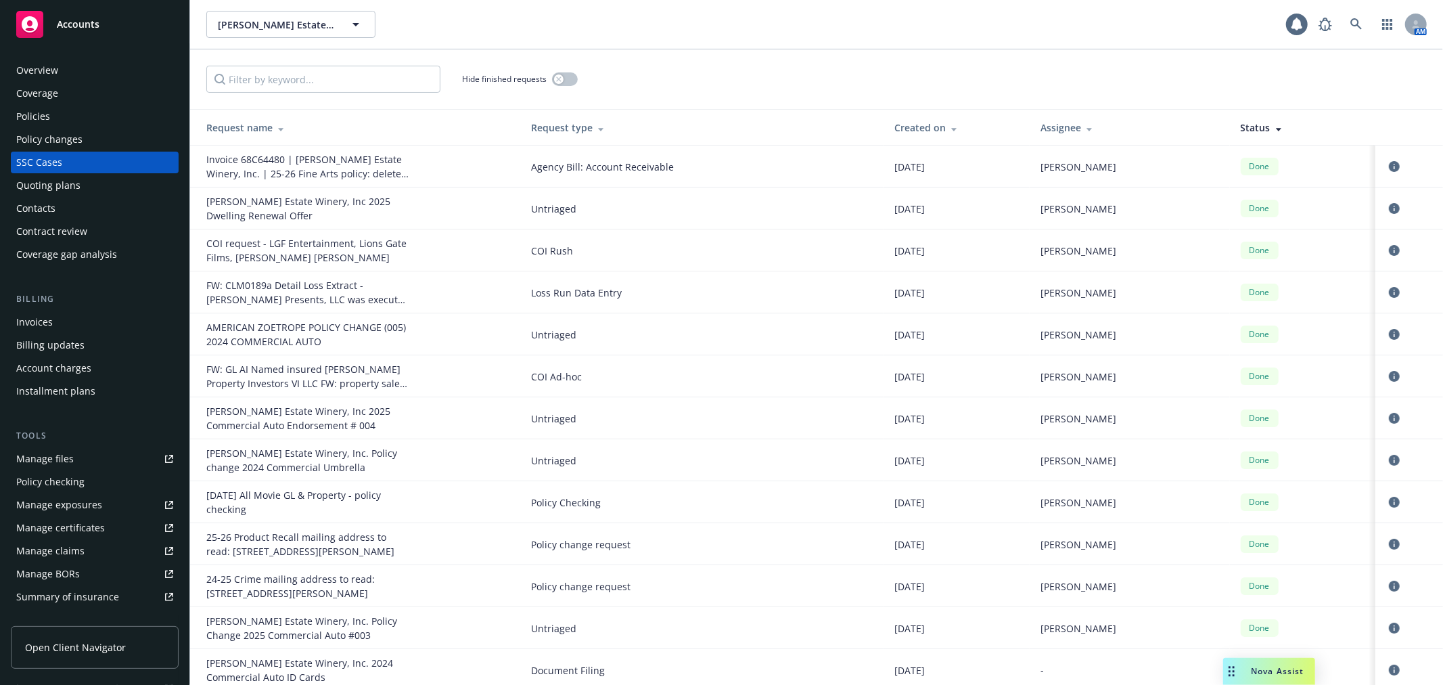
click at [1243, 125] on div "Status" at bounding box center [1303, 127] width 124 height 14
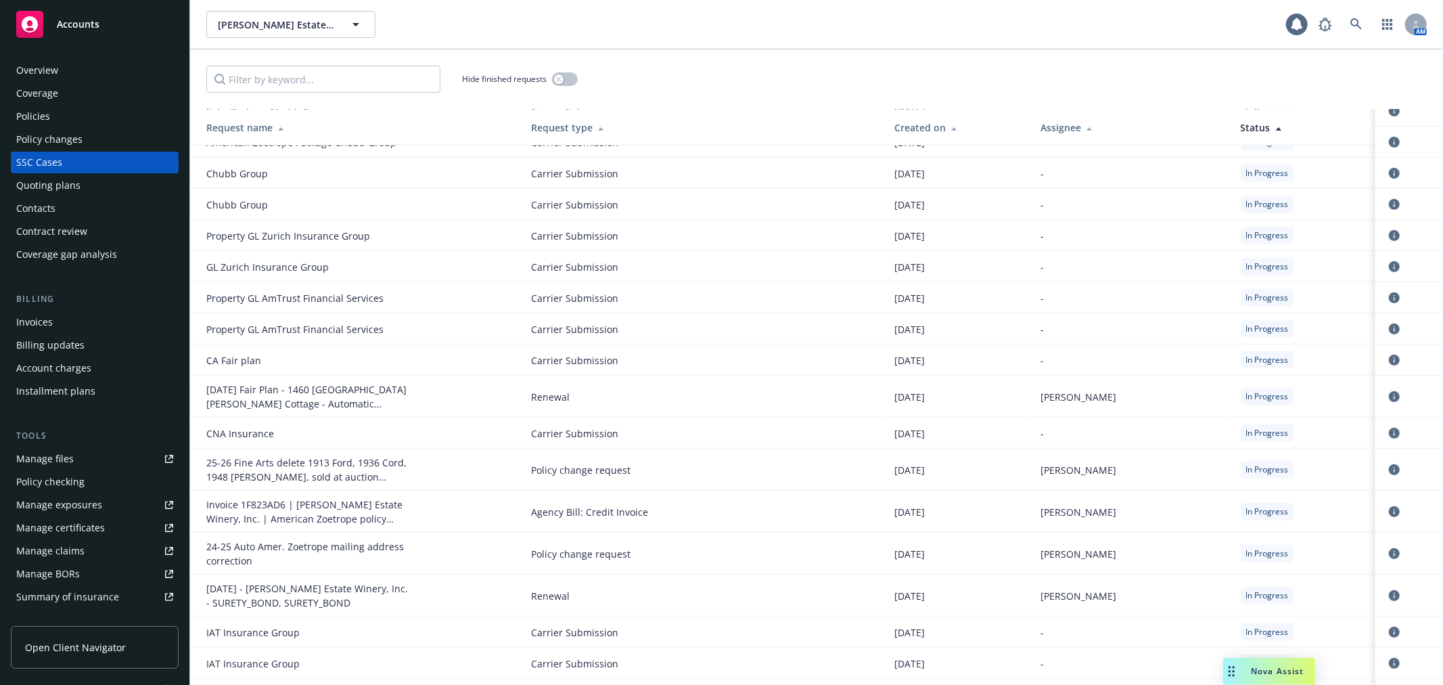
scroll to position [526, 0]
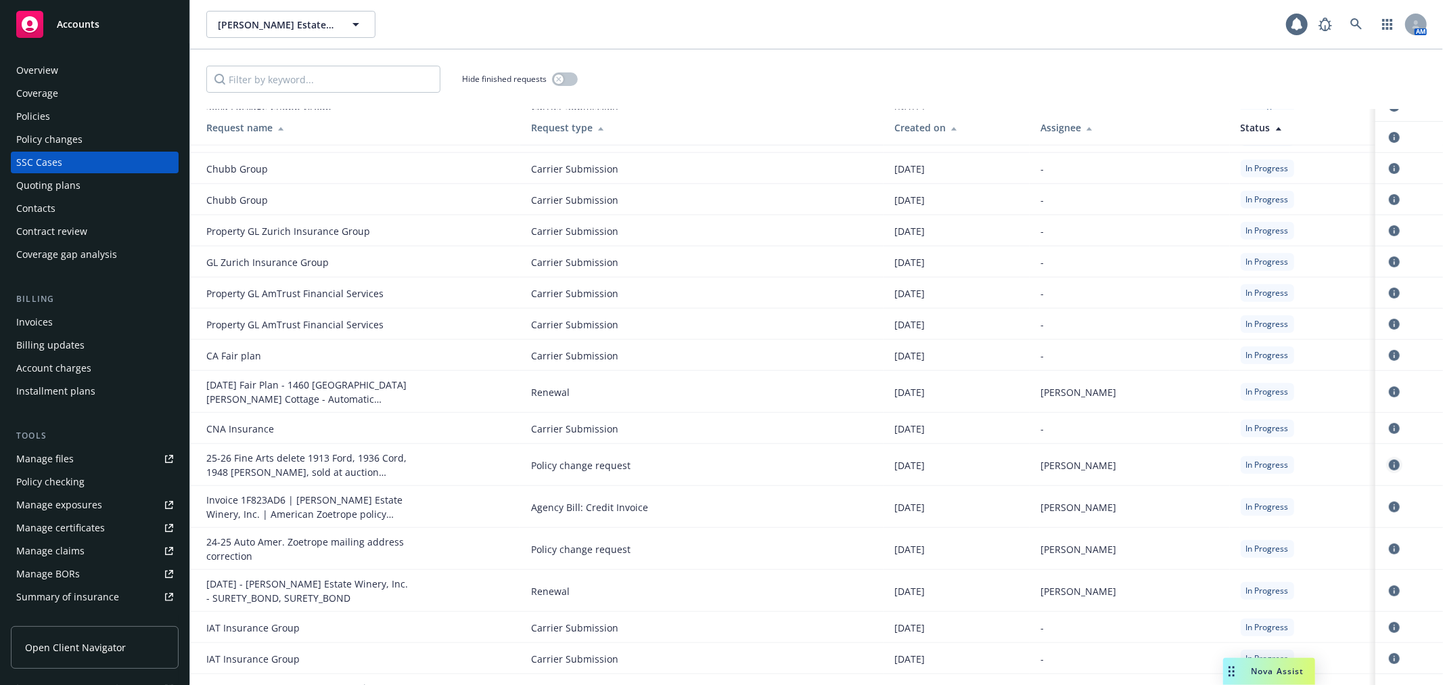
click at [1389, 459] on icon "circleInformation" at bounding box center [1394, 464] width 11 height 11
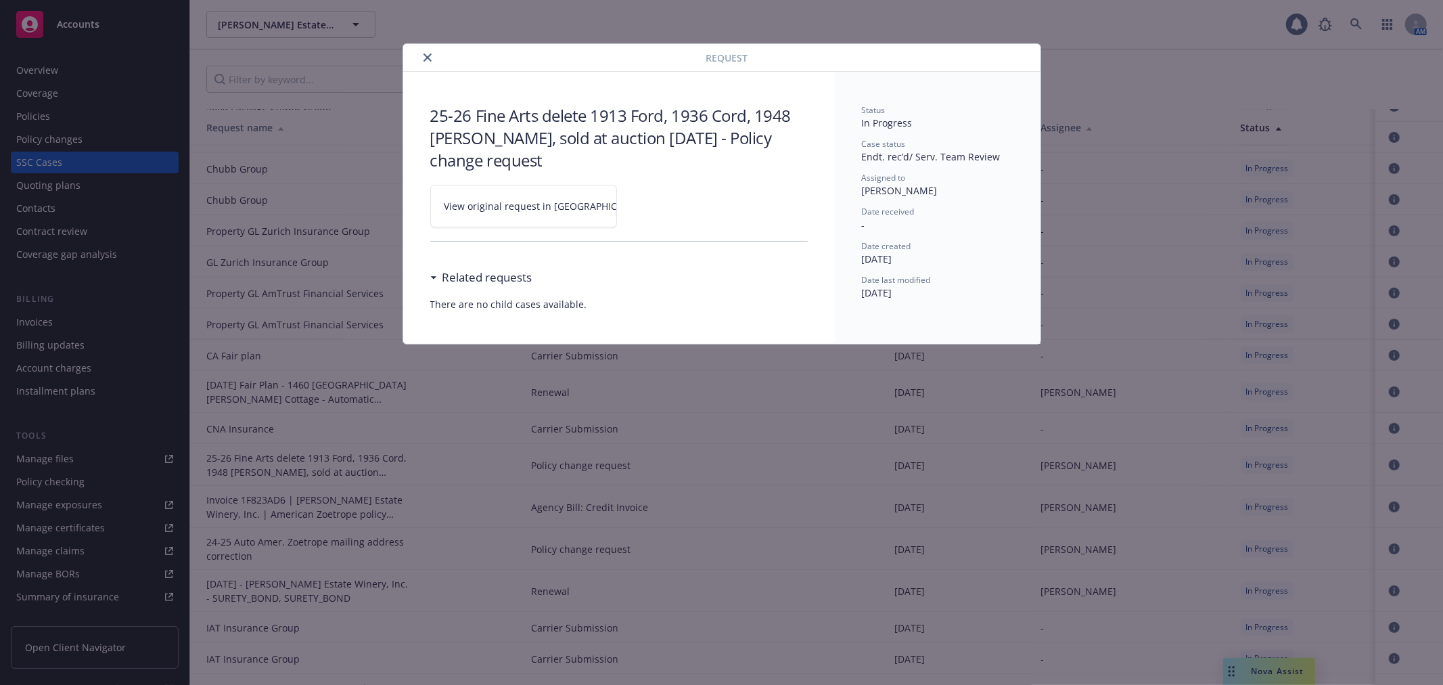
click at [560, 204] on span "View original request in SSC" at bounding box center [546, 206] width 205 height 14
click at [422, 58] on button "close" at bounding box center [427, 57] width 16 height 16
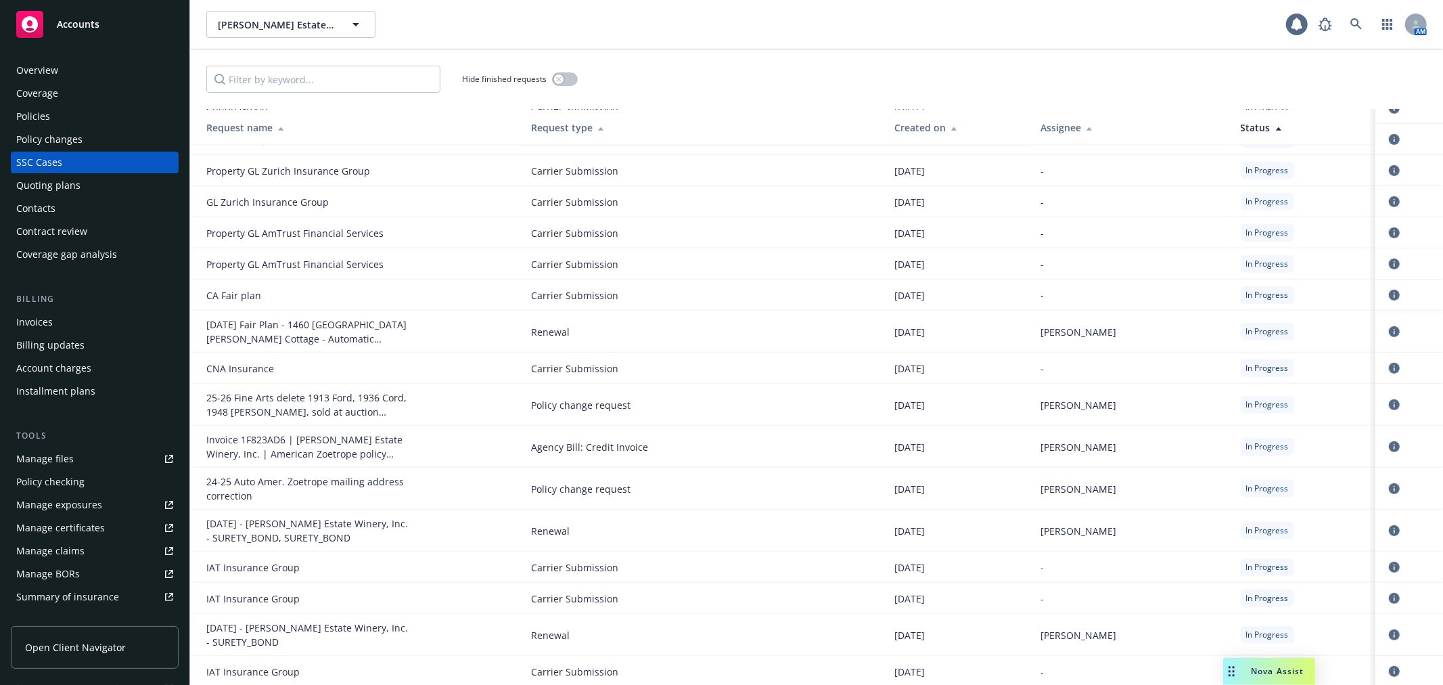
scroll to position [601, 0]
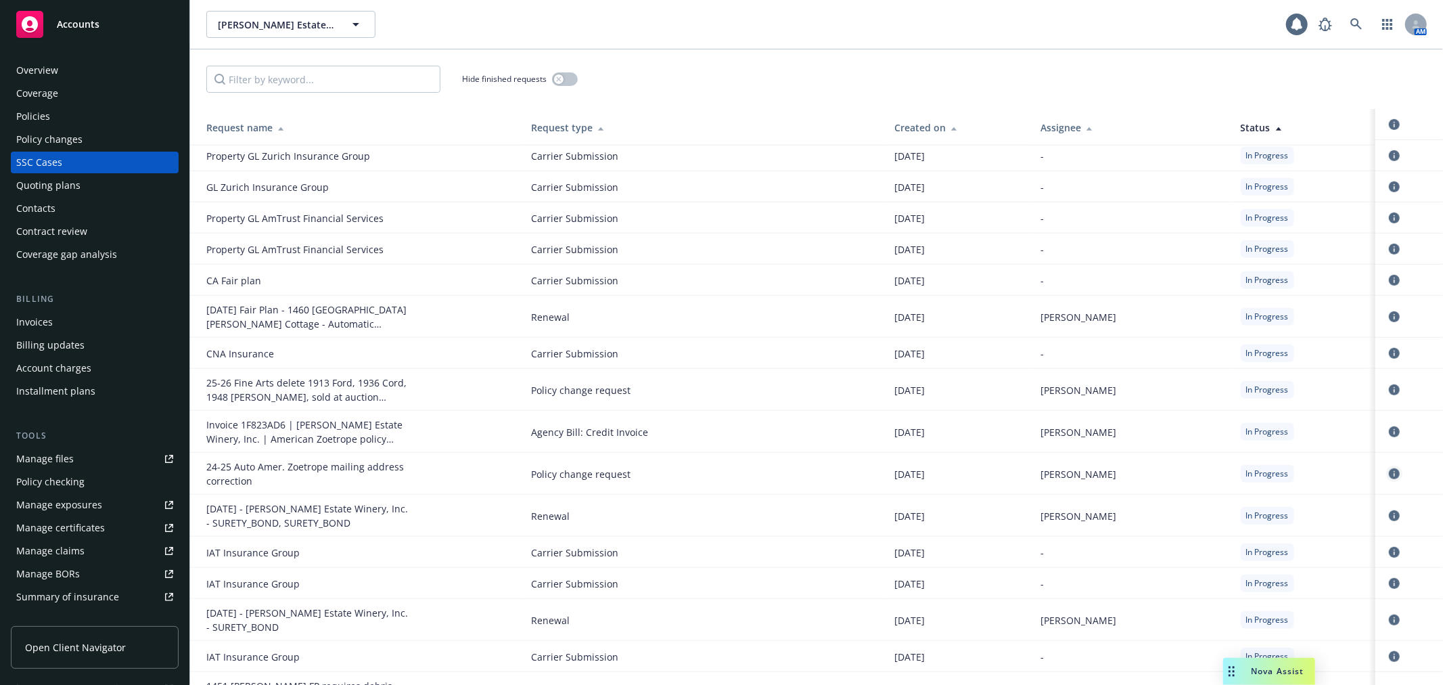
click at [1389, 468] on icon "circleInformation" at bounding box center [1394, 473] width 11 height 11
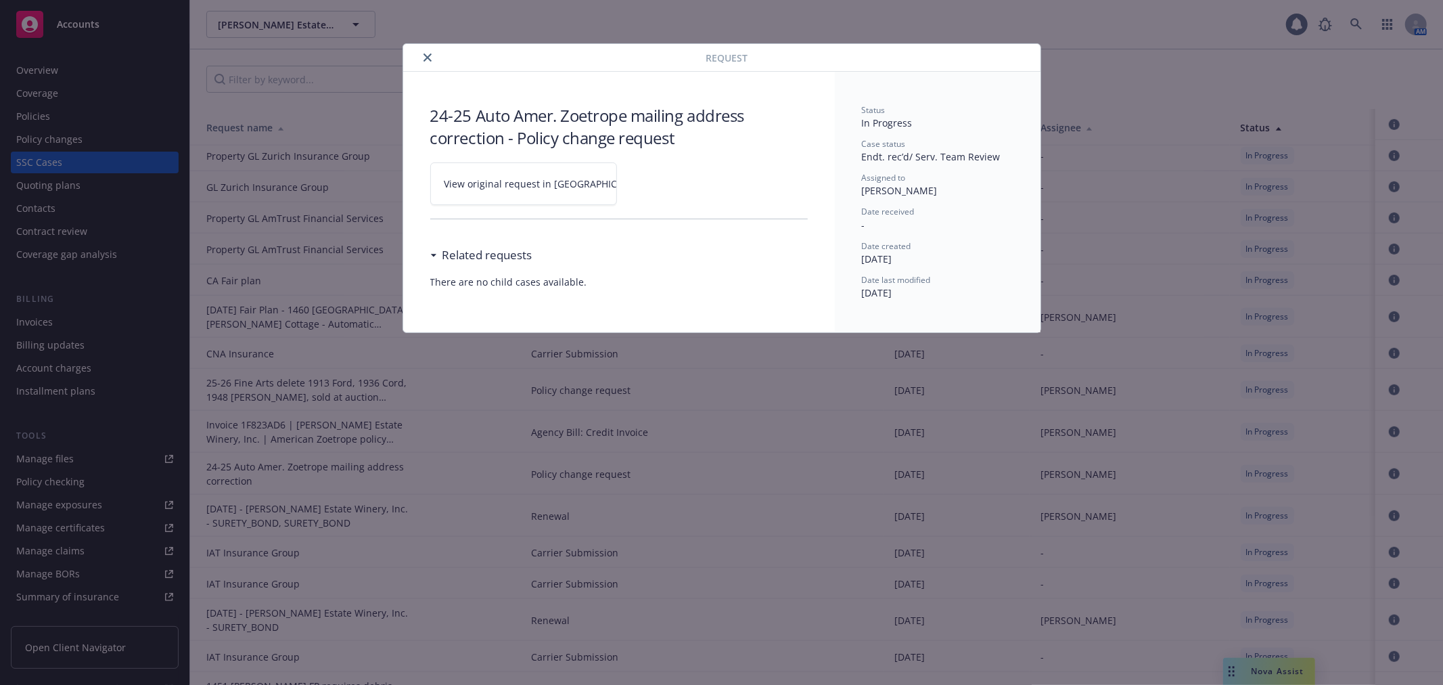
click at [521, 183] on span "View original request in SSC" at bounding box center [546, 184] width 205 height 14
click at [428, 55] on icon "close" at bounding box center [428, 57] width 8 height 8
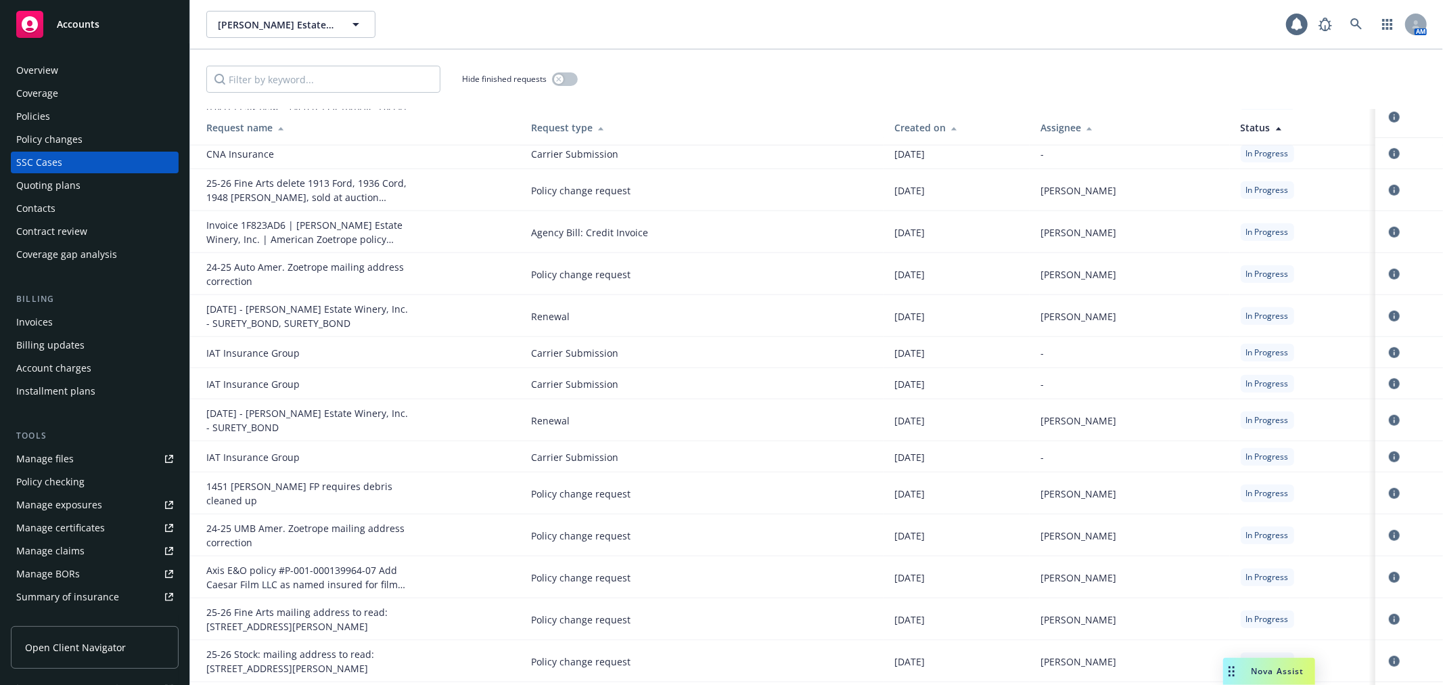
scroll to position [827, 0]
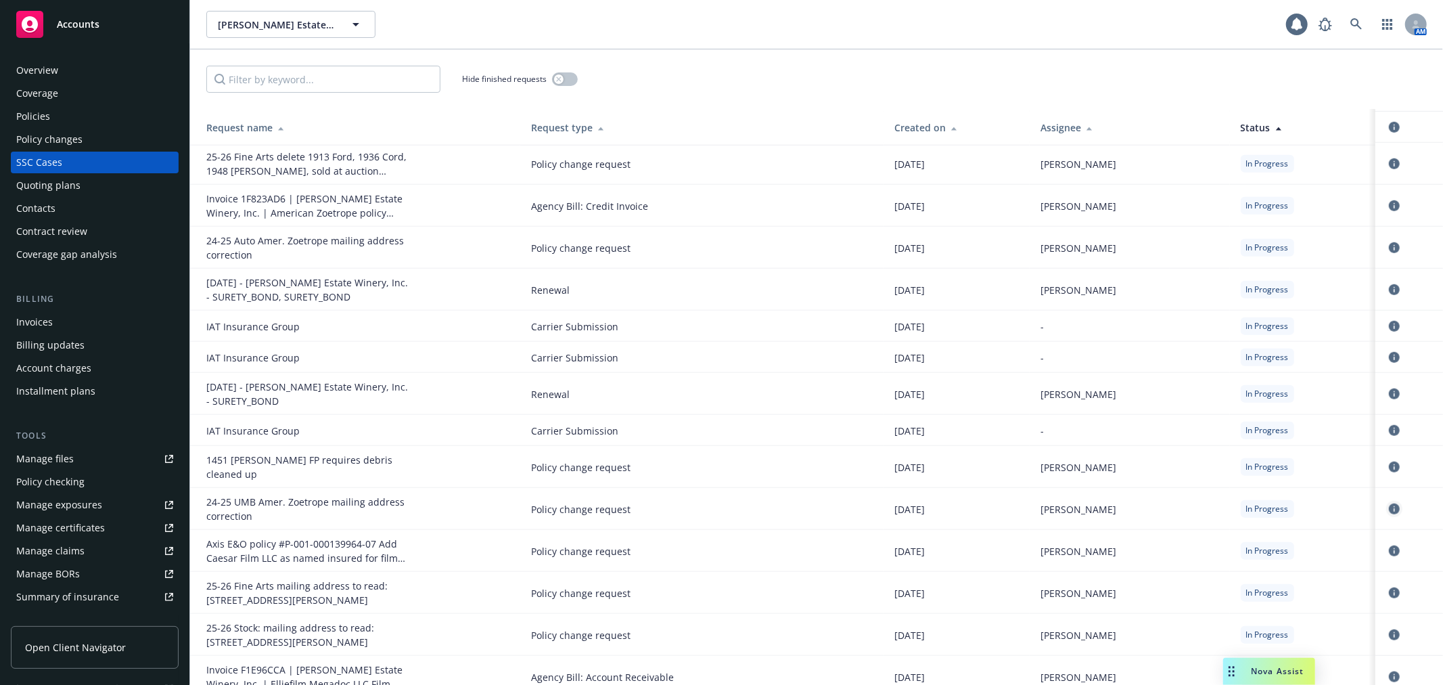
click at [1389, 503] on icon "circleInformation" at bounding box center [1394, 508] width 11 height 11
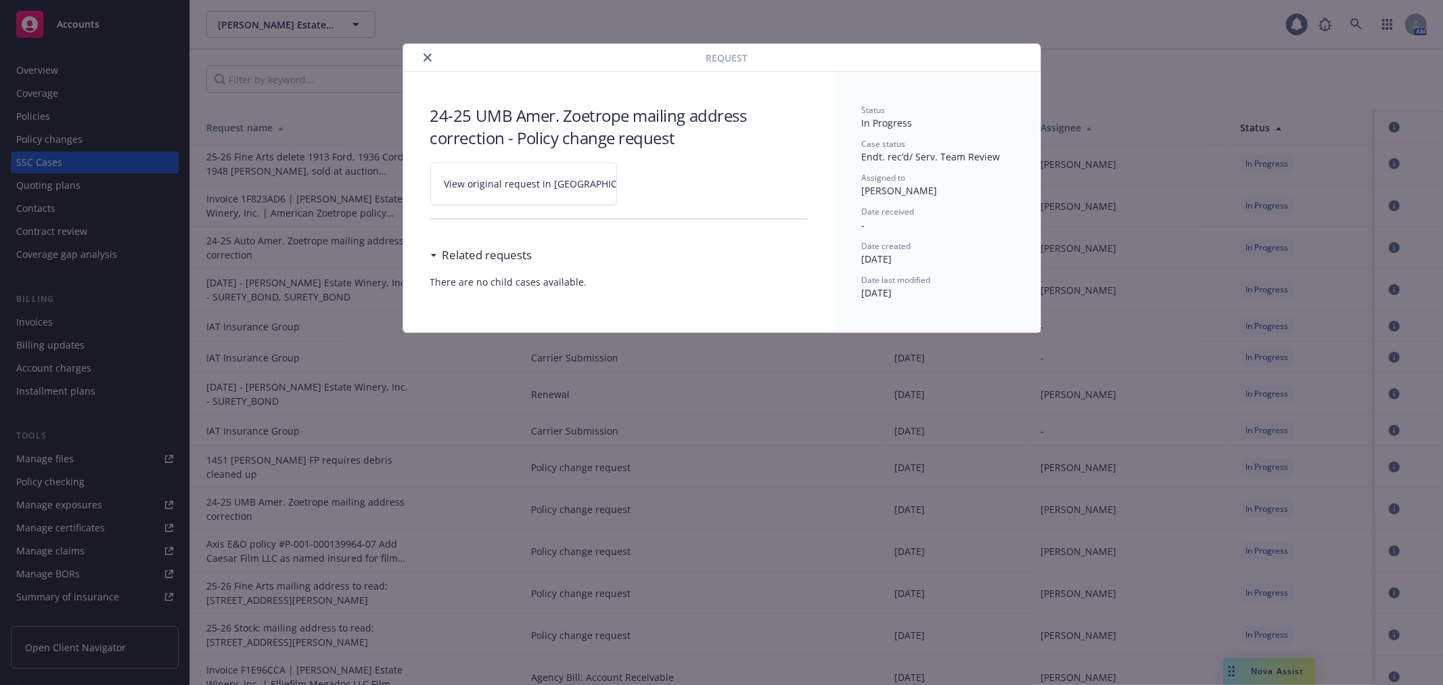
click at [522, 191] on span "View original request in SSC" at bounding box center [546, 184] width 205 height 14
